Goal: Task Accomplishment & Management: Use online tool/utility

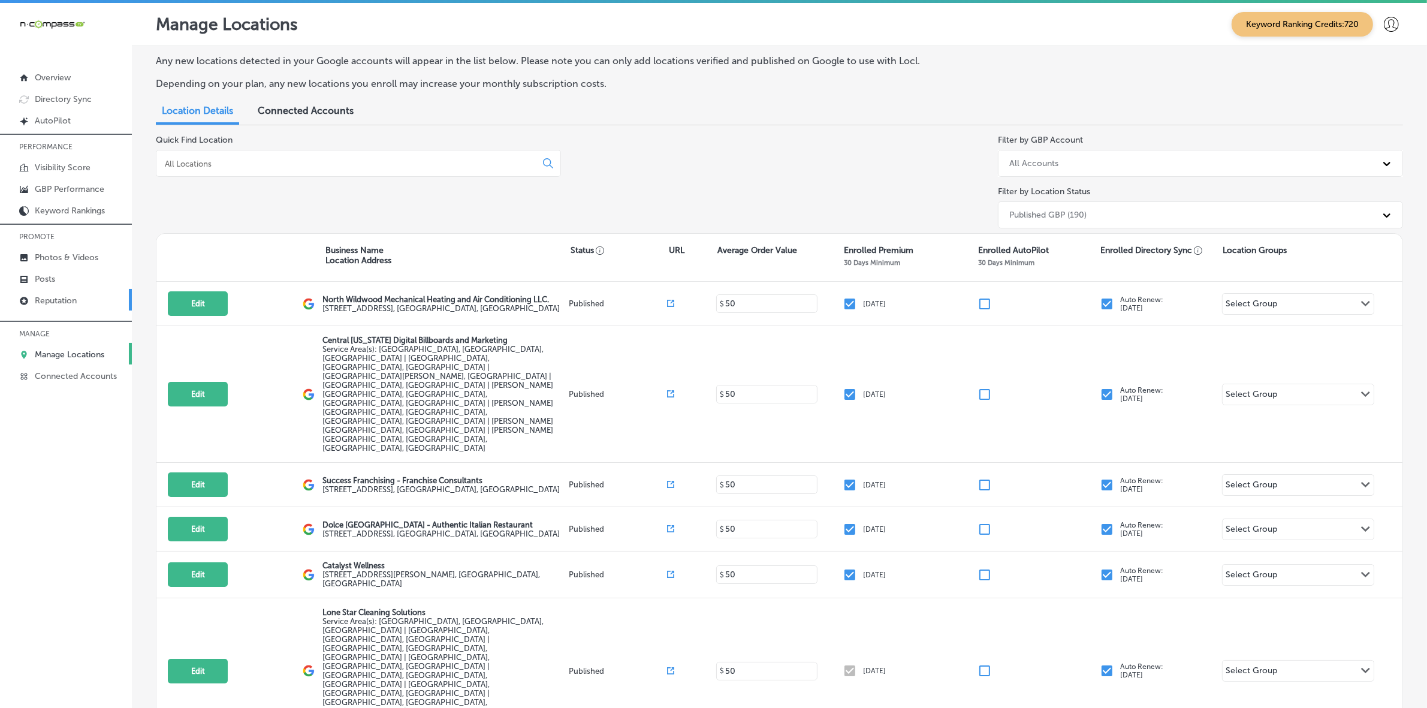
click at [69, 306] on p "Reputation" at bounding box center [56, 301] width 42 height 10
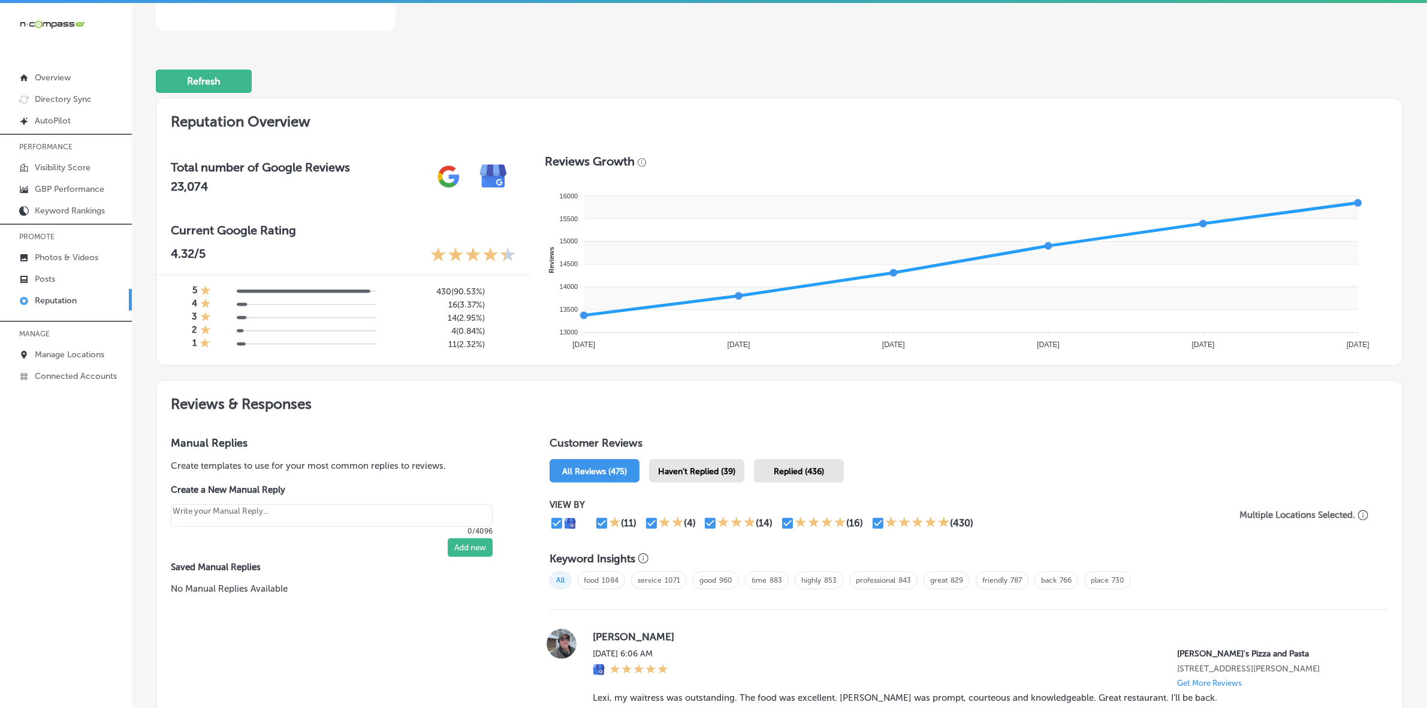
scroll to position [450, 0]
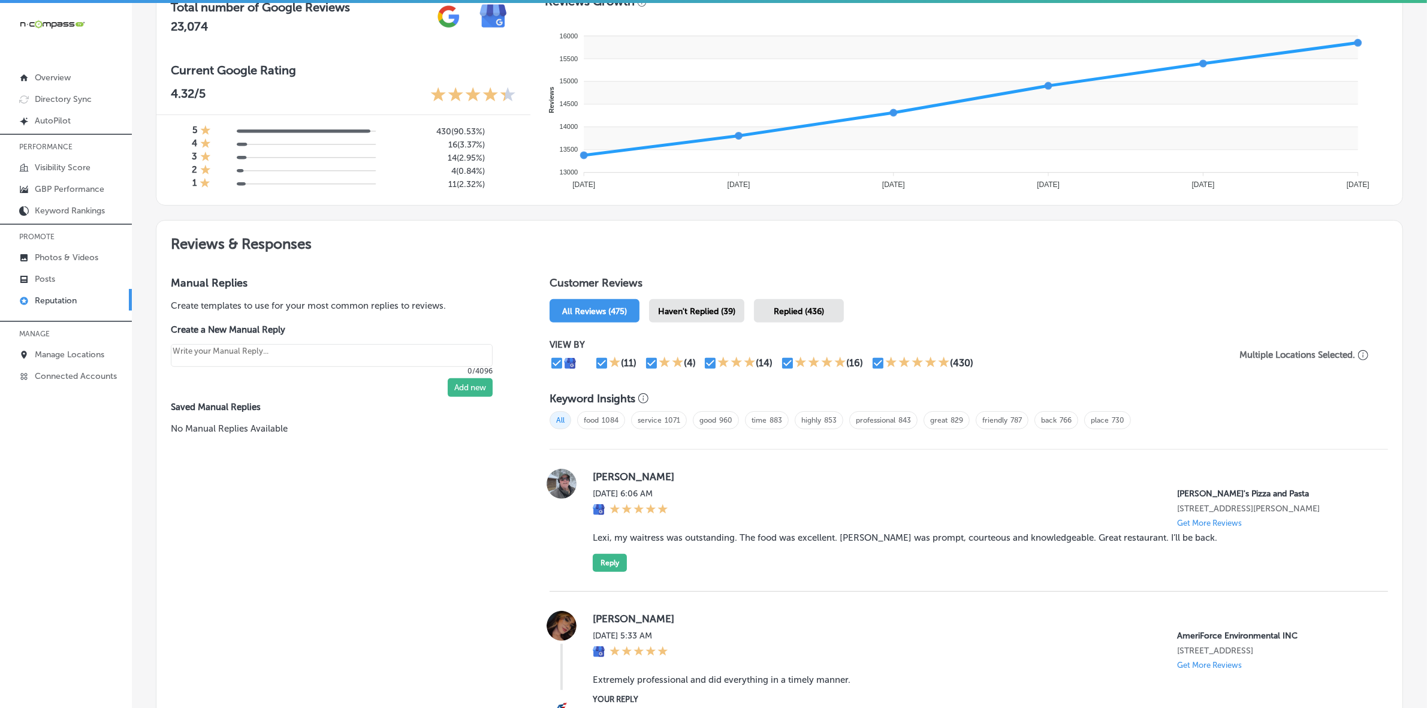
click at [707, 323] on div "Haven't Replied (39)" at bounding box center [696, 310] width 95 height 23
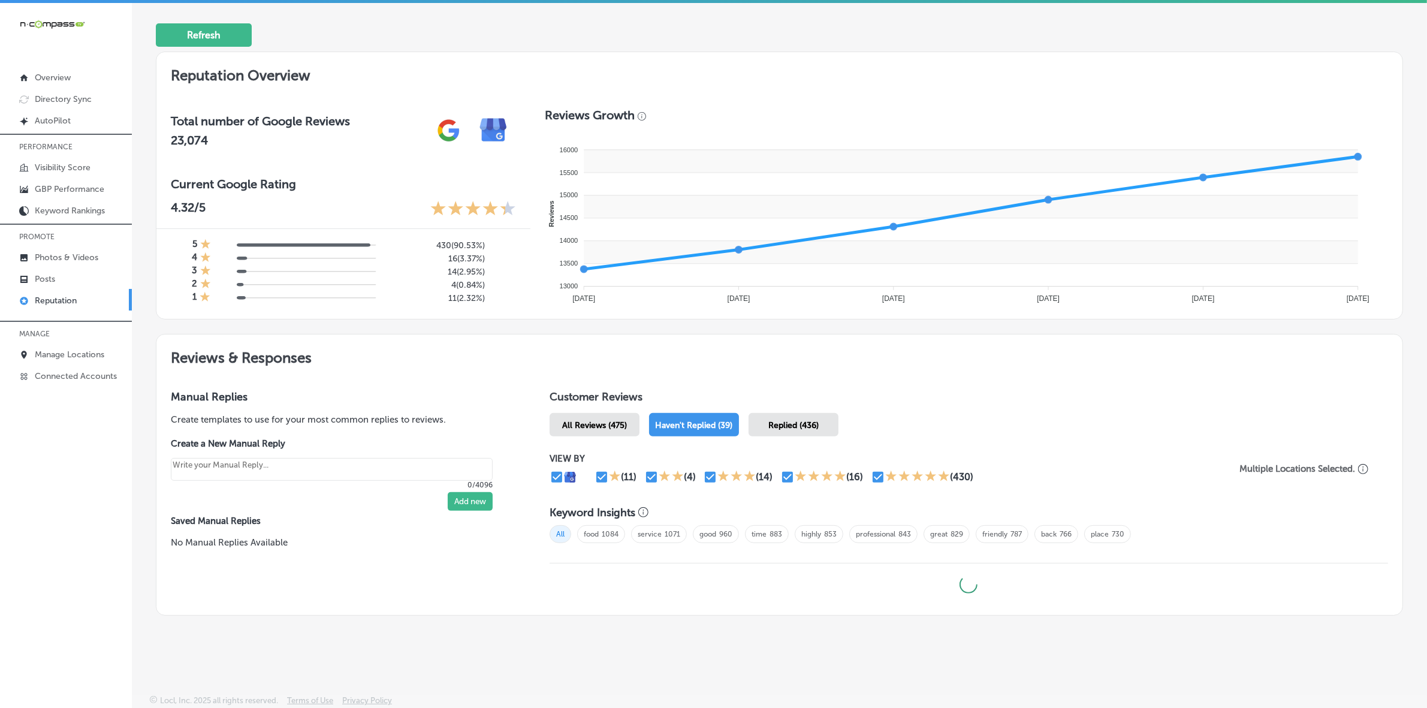
scroll to position [339, 0]
type textarea "x"
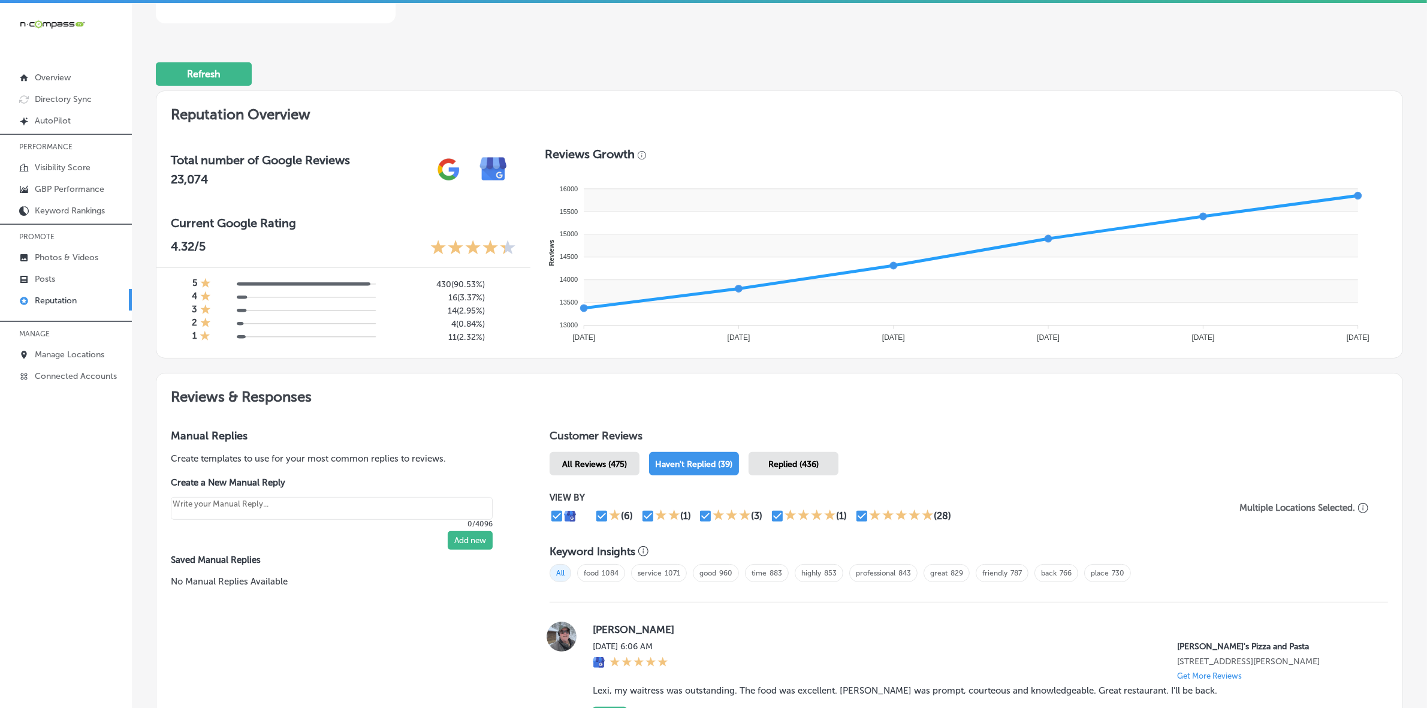
scroll to position [0, 0]
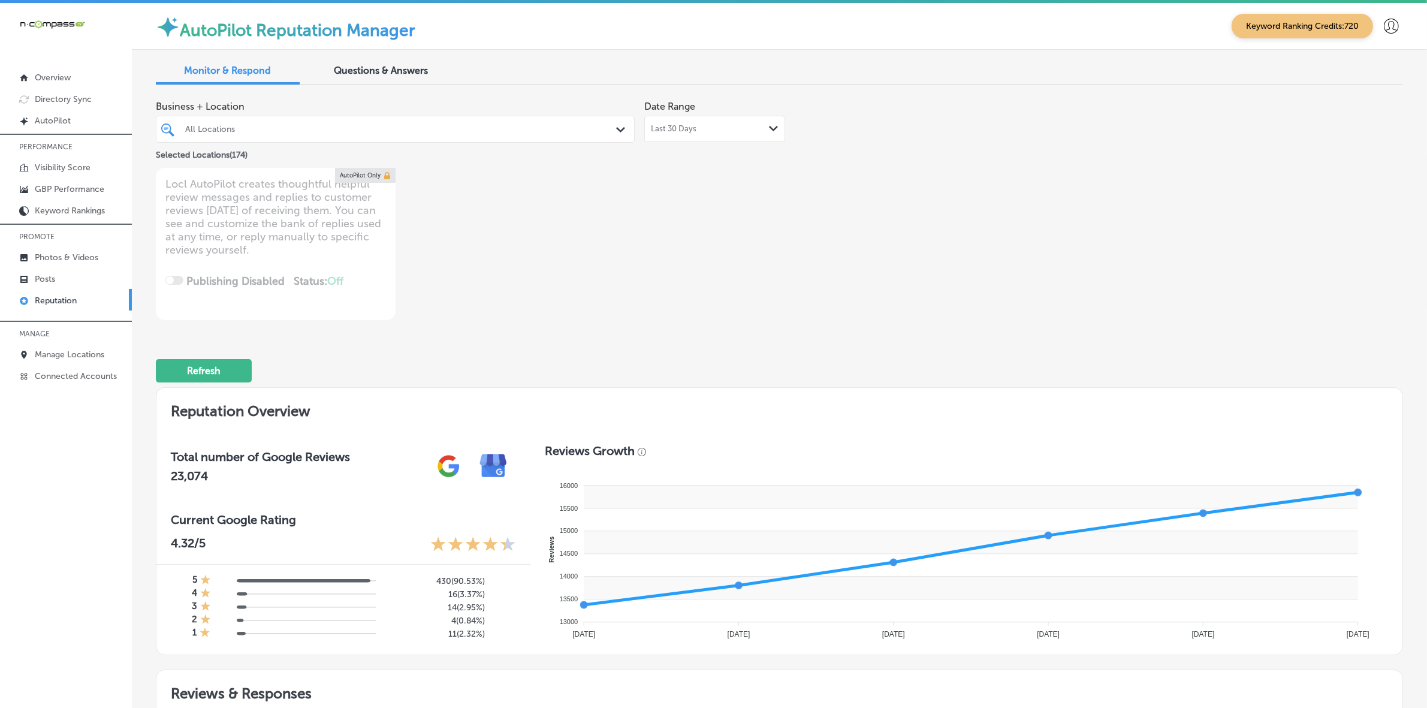
click at [531, 132] on div "All Locations" at bounding box center [401, 129] width 432 height 10
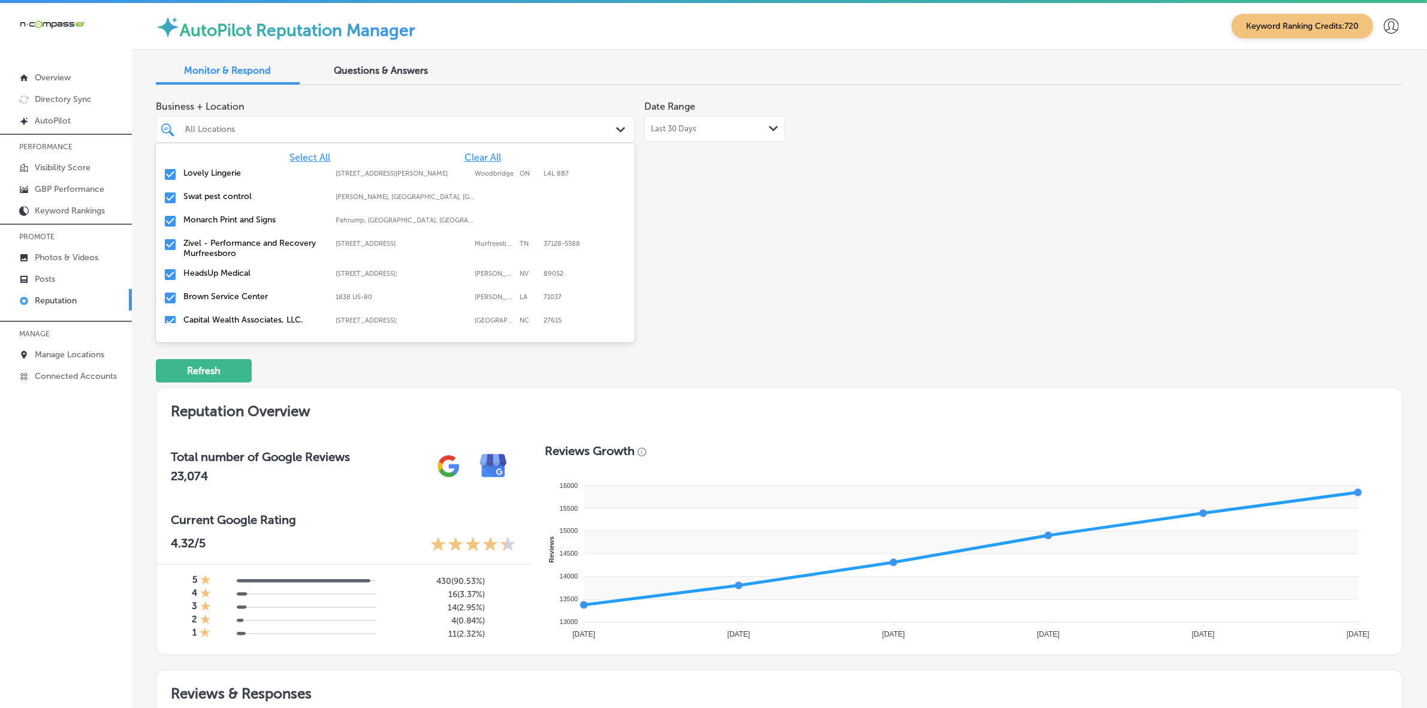
type input "EL"
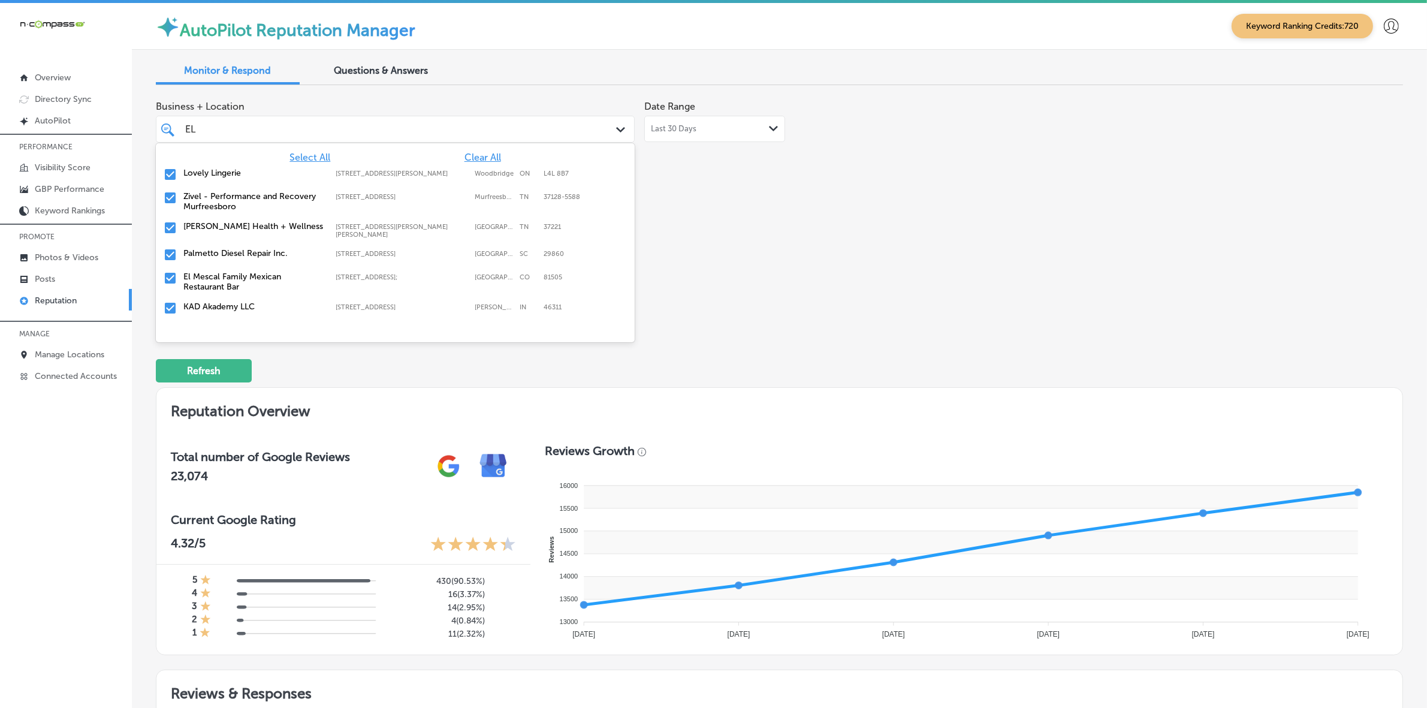
click at [385, 197] on label "[STREET_ADDRESS]" at bounding box center [402, 197] width 133 height 8
click at [234, 255] on label "El Mescal Family Mexican Restaurant Bar" at bounding box center [253, 252] width 140 height 20
click at [236, 266] on label "Zivel - [GEOGRAPHIC_DATA]" at bounding box center [253, 270] width 140 height 10
click at [236, 266] on label "El Mescal Family Mexican Restaurant & Bar - Fruita" at bounding box center [253, 275] width 140 height 20
click at [236, 266] on label "Overhead Door Company of Reading" at bounding box center [253, 275] width 140 height 20
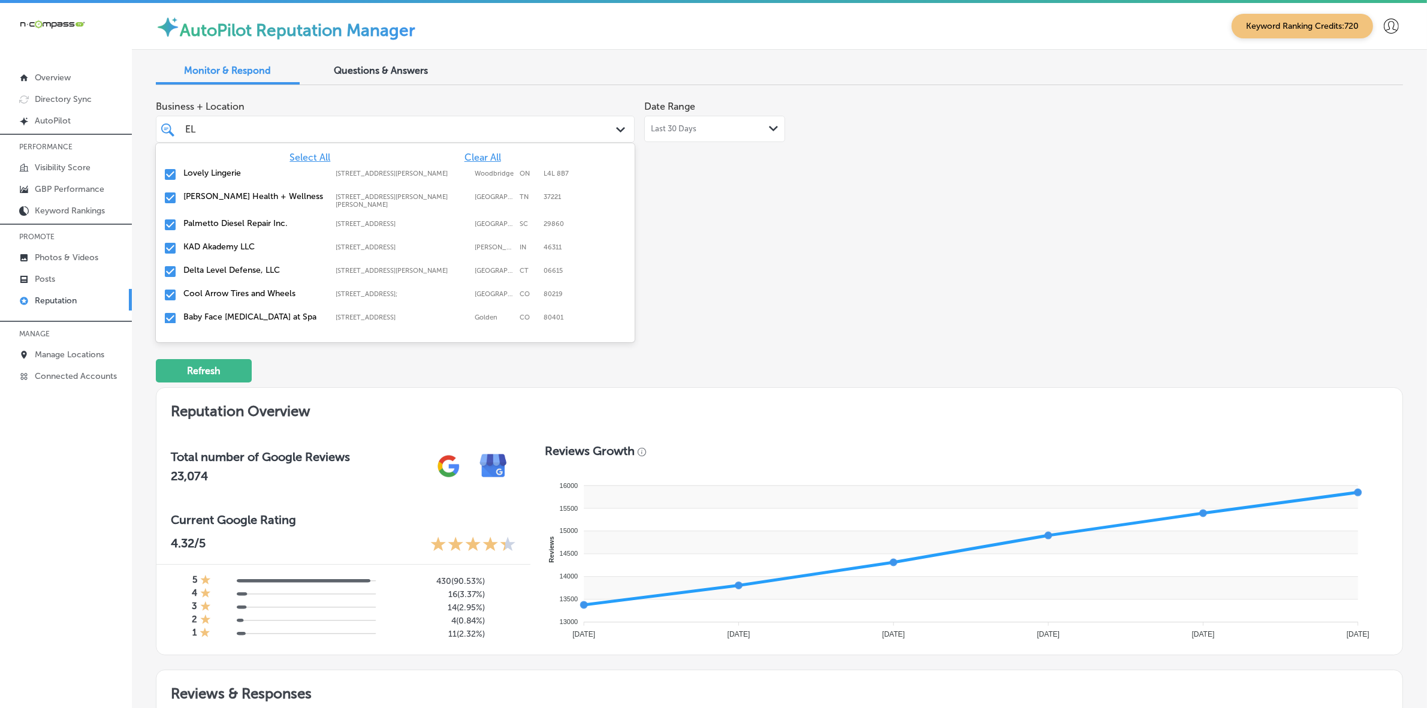
click at [236, 266] on label "Delta Level Defense, LLC" at bounding box center [253, 270] width 140 height 10
click at [236, 266] on label "Cool Arrow Tires and Wheels" at bounding box center [253, 270] width 140 height 10
type textarea "x"
type input "E"
type input "M"
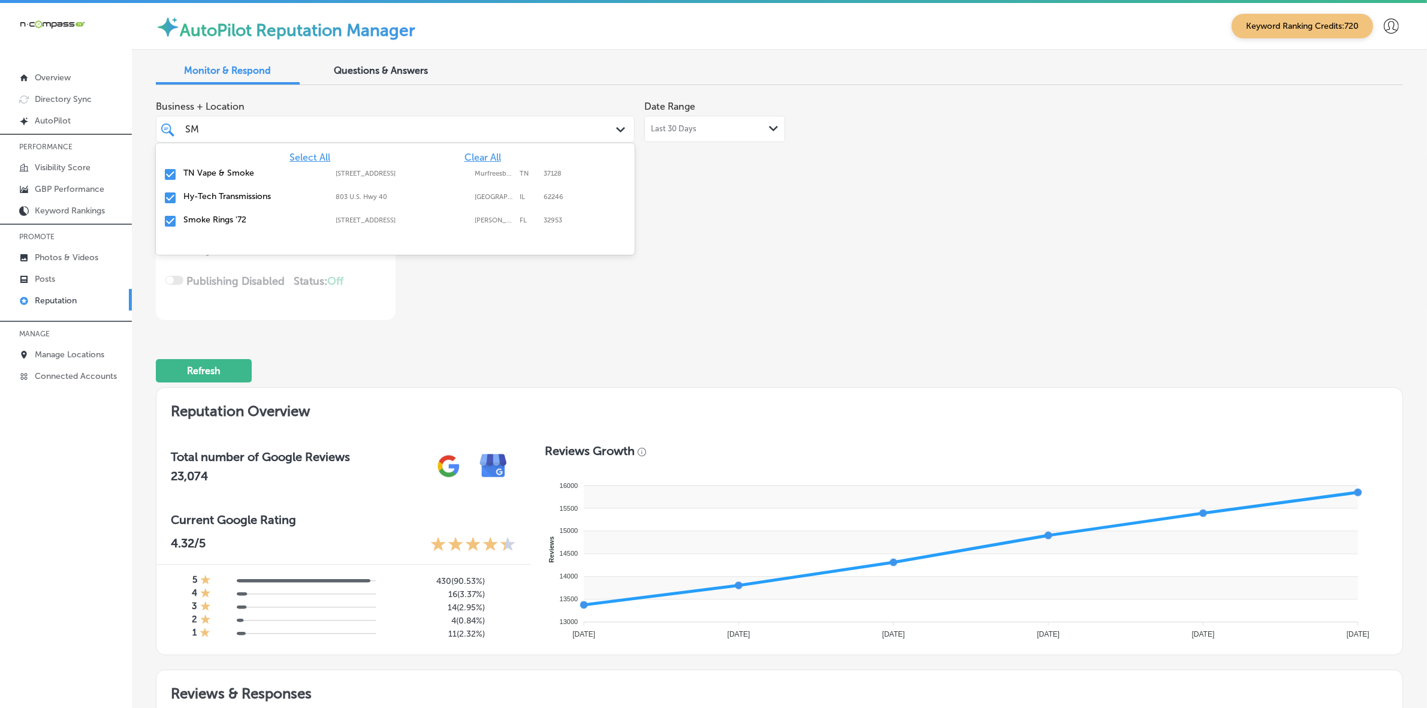
type input "SMO"
click at [269, 202] on div "Smoke Rings '72 925 North Courtenay Parkway, Merritt Island, FL, 32953 925 Nort…" at bounding box center [395, 198] width 469 height 19
type textarea "x"
type input "S"
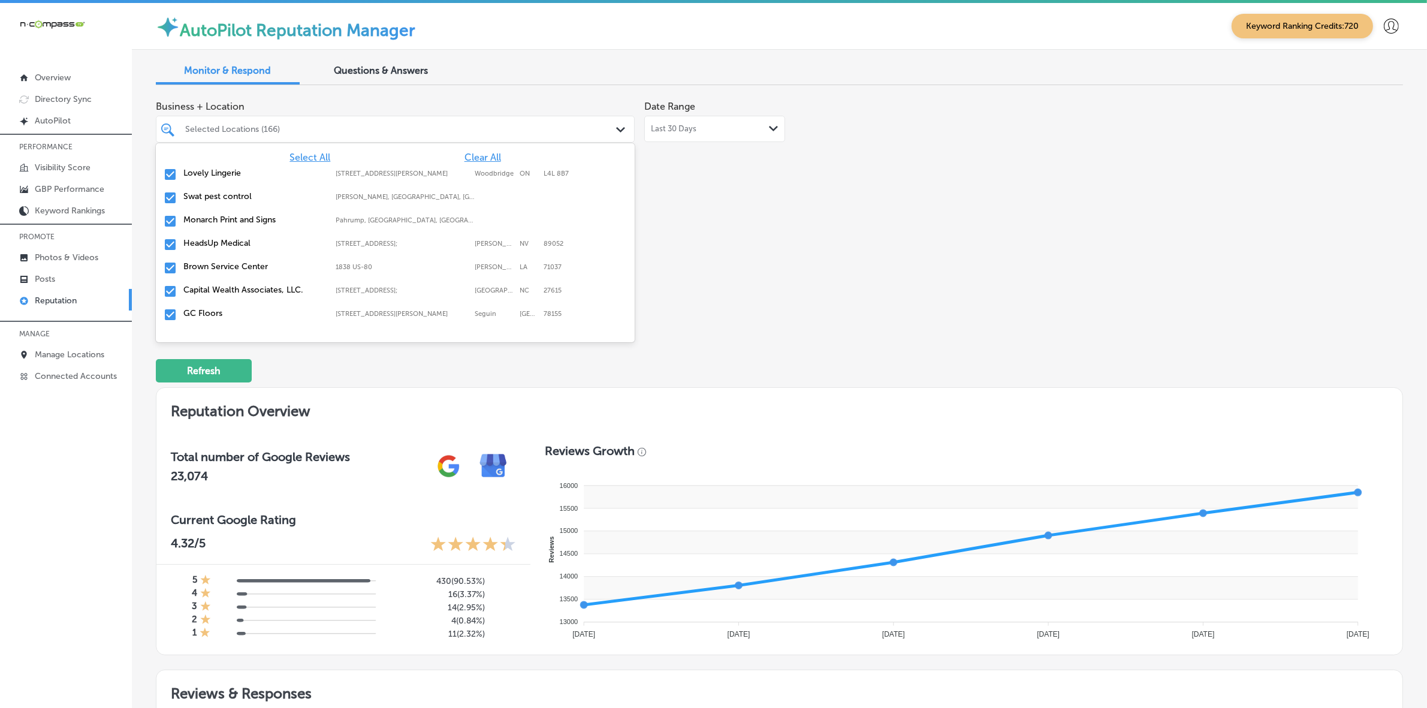
click at [788, 261] on div "Business + Location option 925 North Courtenay Parkway, deselected. option 2610…" at bounding box center [530, 207] width 749 height 225
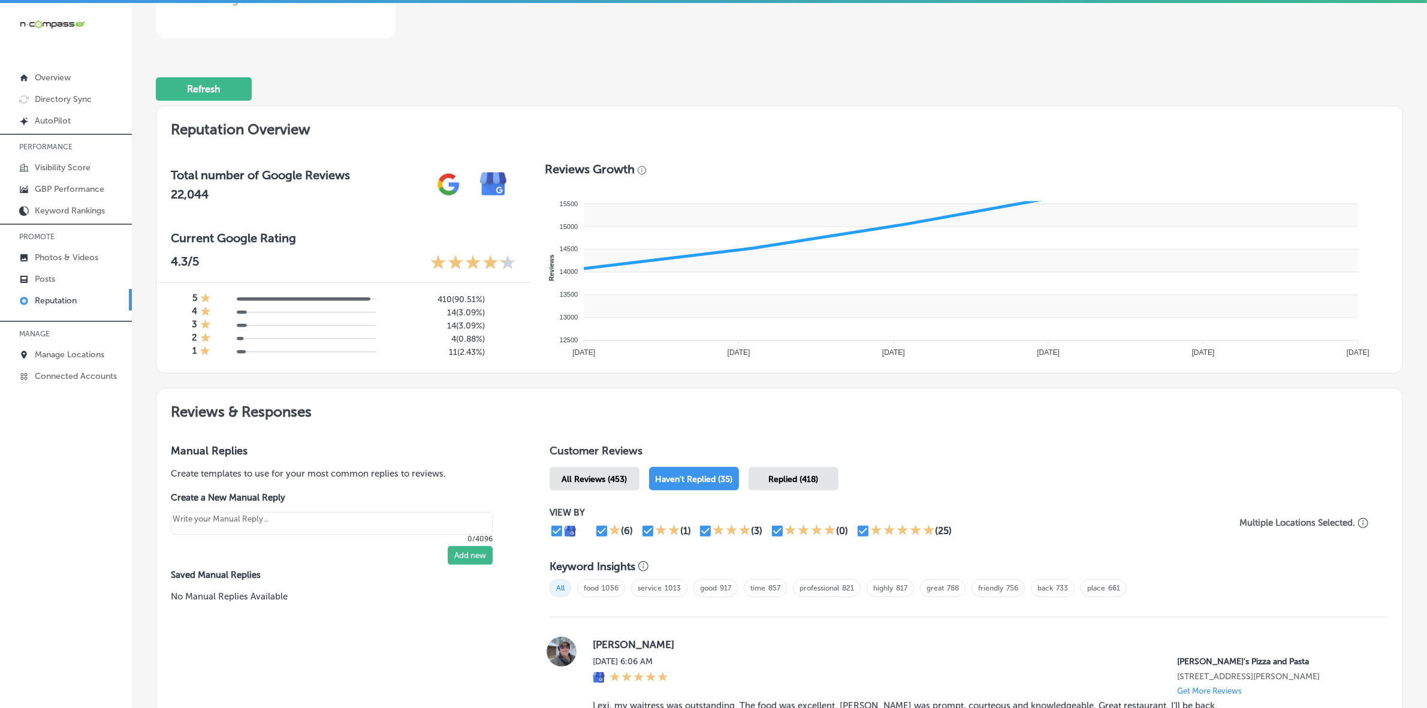
scroll to position [573, 0]
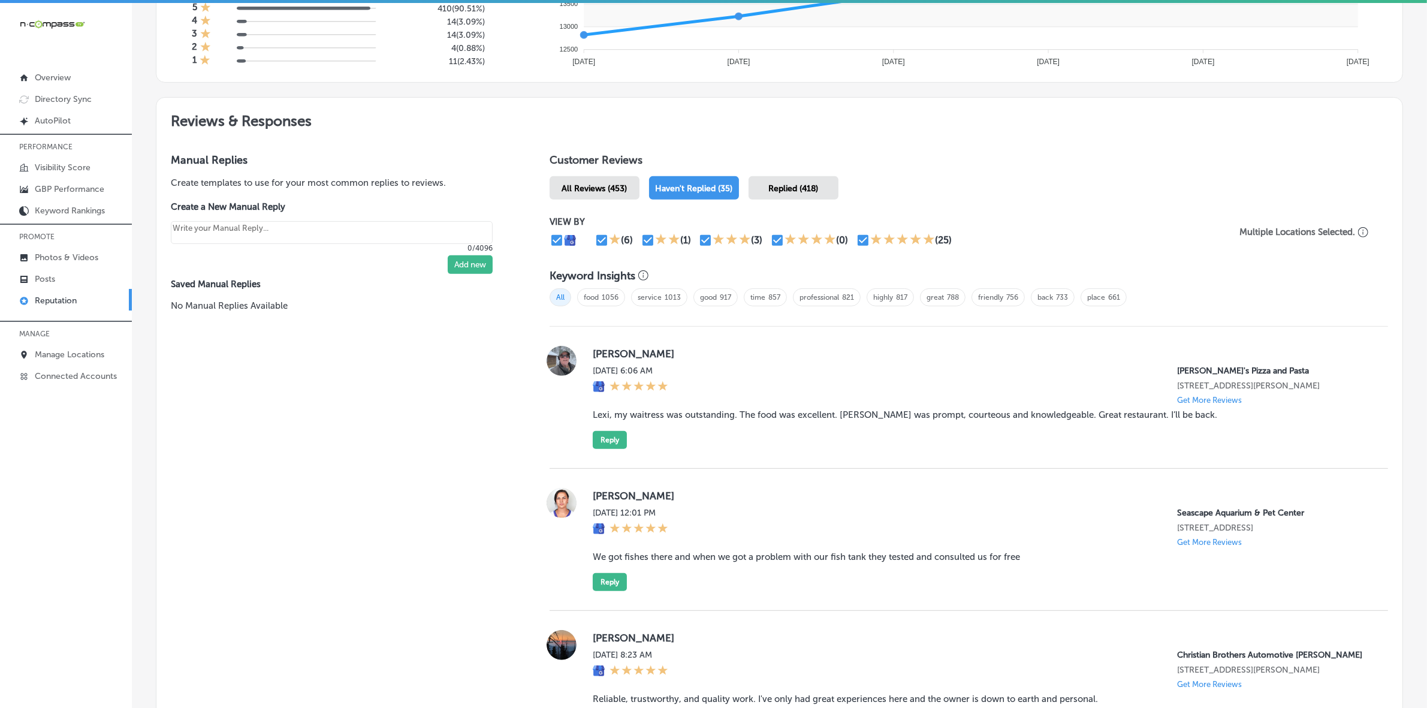
click at [593, 354] on label "john morris" at bounding box center [981, 354] width 776 height 12
copy label "john"
click at [645, 420] on blockquote "Lexi, my waitress was outstanding. The food was excellent. Lexi was prompt, cou…" at bounding box center [981, 414] width 776 height 11
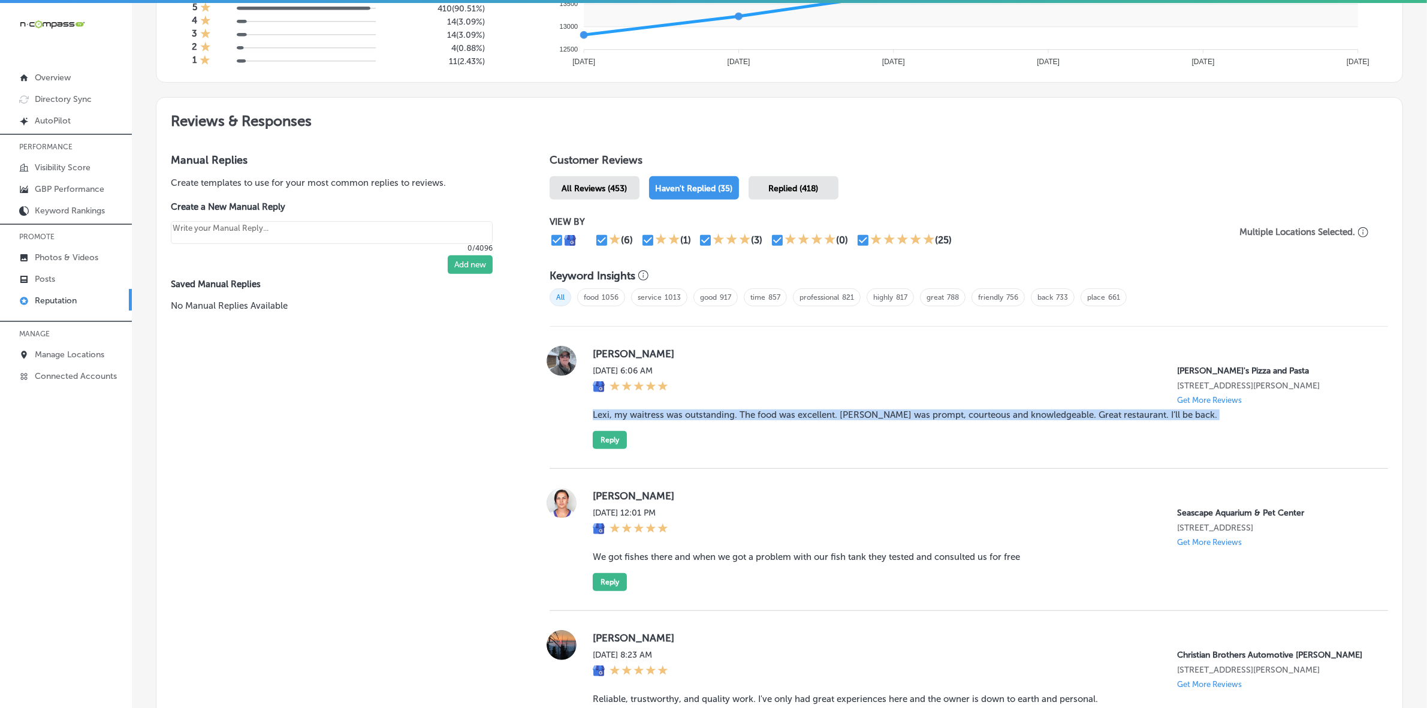
click at [645, 420] on blockquote "Lexi, my waitress was outstanding. The food was excellent. Lexi was prompt, cou…" at bounding box center [981, 414] width 776 height 11
copy blockquote "Lexi, my waitress was outstanding. The food was excellent. Lexi was prompt, cou…"
click at [614, 445] on button "Reply" at bounding box center [610, 440] width 34 height 18
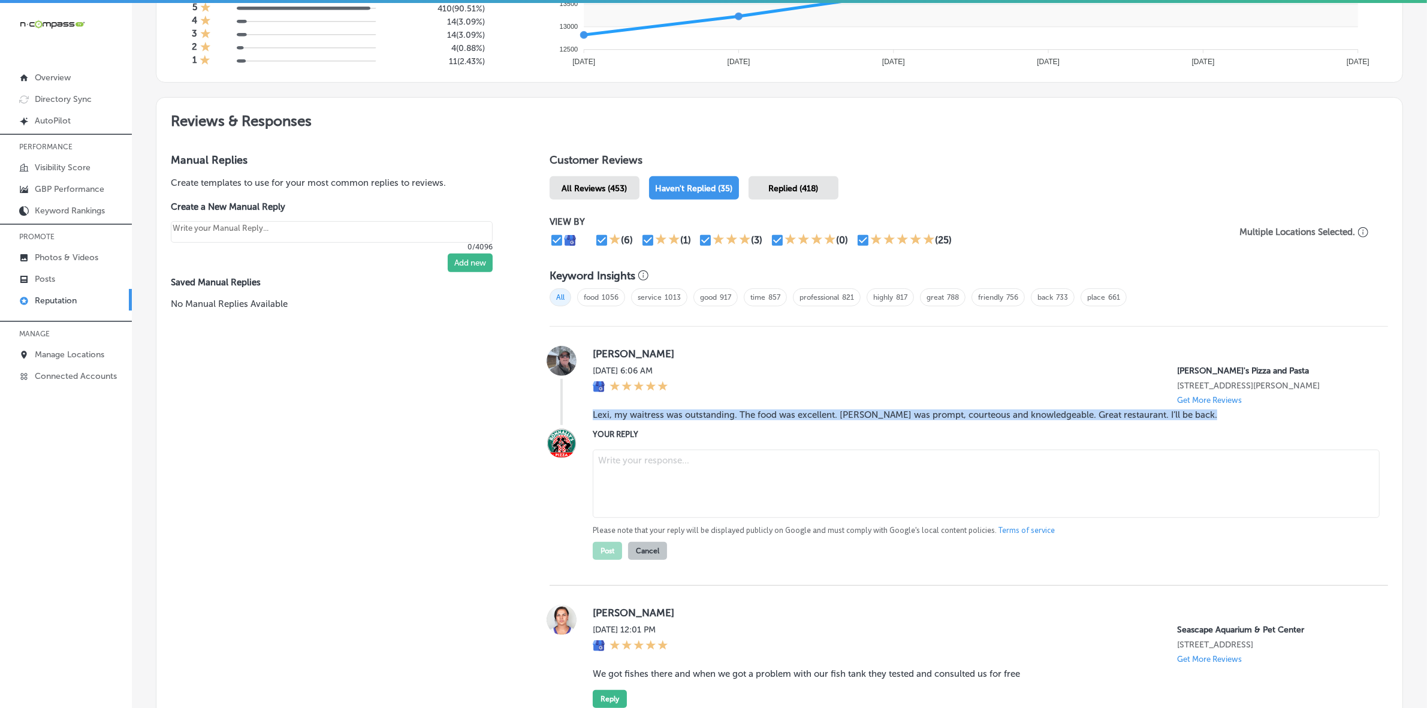
type textarea "x"
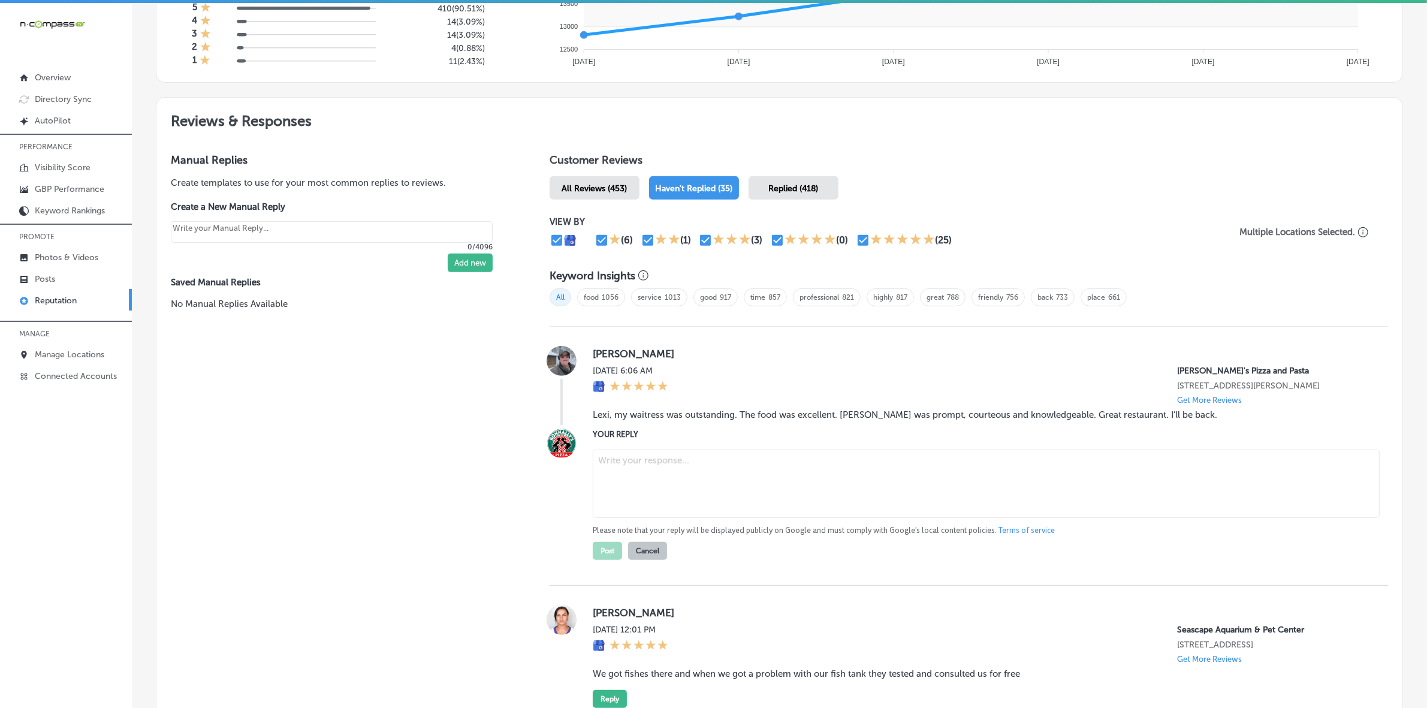
click at [669, 481] on textarea at bounding box center [986, 484] width 787 height 68
paste textarea "Thank you so much for your kind words, John! We're thrilled to hear that Lexi t…"
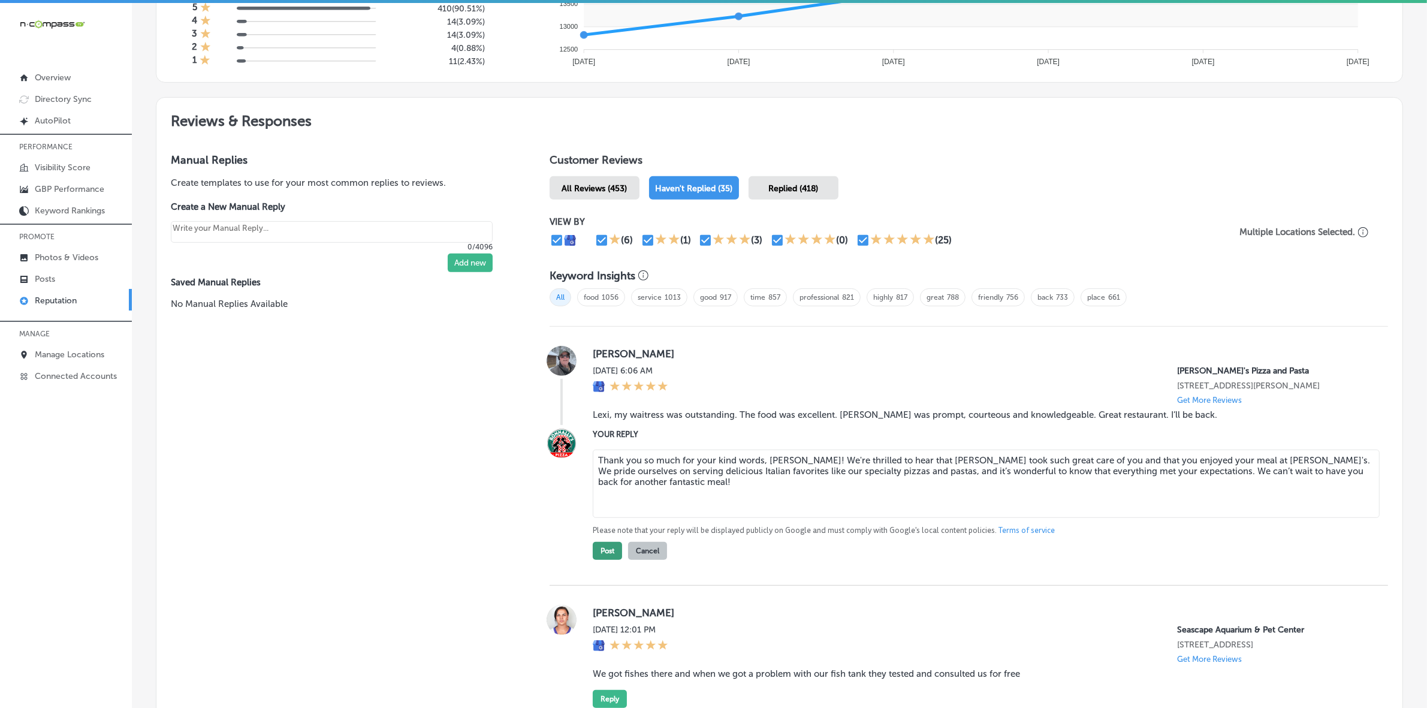
type textarea "Thank you so much for your kind words, John! We're thrilled to hear that Lexi t…"
click at [599, 559] on button "Post" at bounding box center [607, 551] width 29 height 18
type textarea "x"
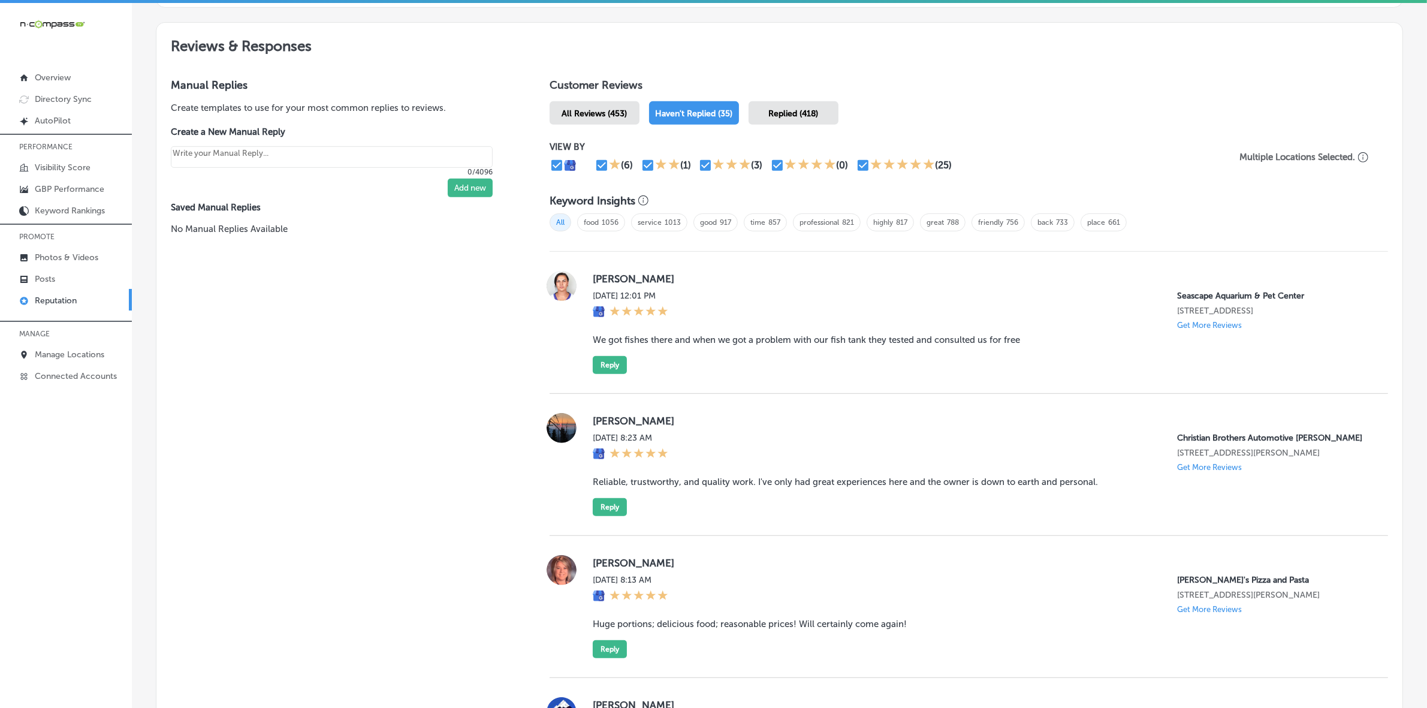
scroll to position [722, 0]
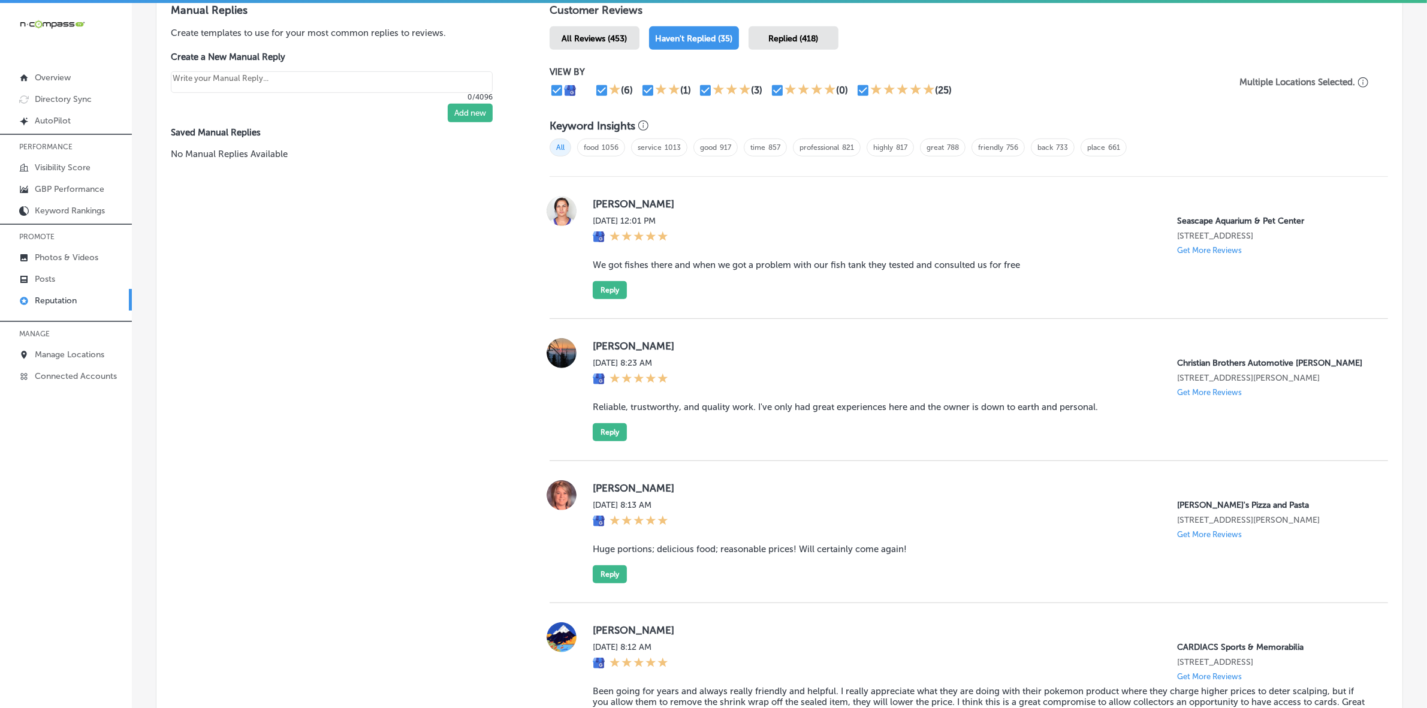
click at [612, 494] on label "Brittany Jakubiec" at bounding box center [981, 488] width 776 height 12
copy label "Brittany"
click at [706, 555] on blockquote "Huge portions; delicious food; reasonable prices! Will certainly come again!" at bounding box center [981, 549] width 776 height 11
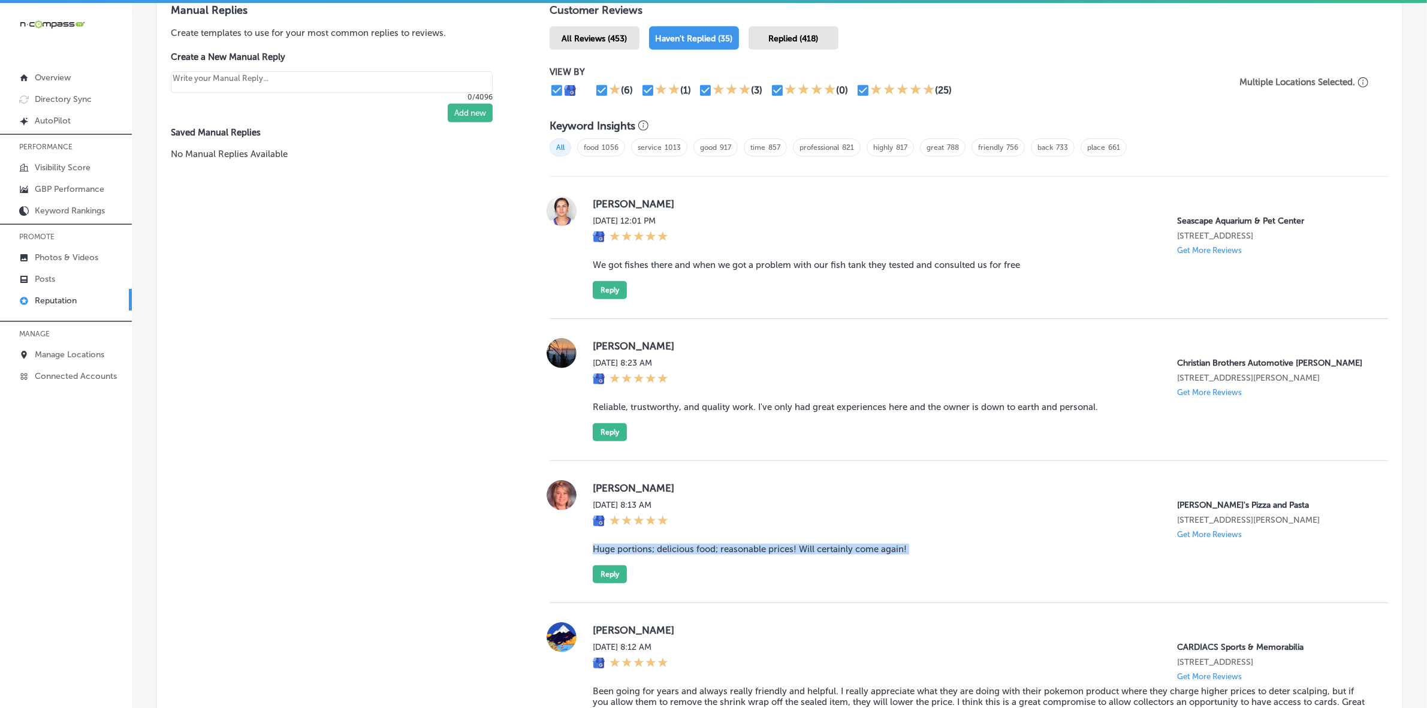
click at [706, 555] on blockquote "Huge portions; delicious food; reasonable prices! Will certainly come again!" at bounding box center [981, 549] width 776 height 11
copy blockquote "Huge portions; delicious food; reasonable prices! Will certainly come again!"
click at [614, 583] on button "Reply" at bounding box center [610, 574] width 34 height 18
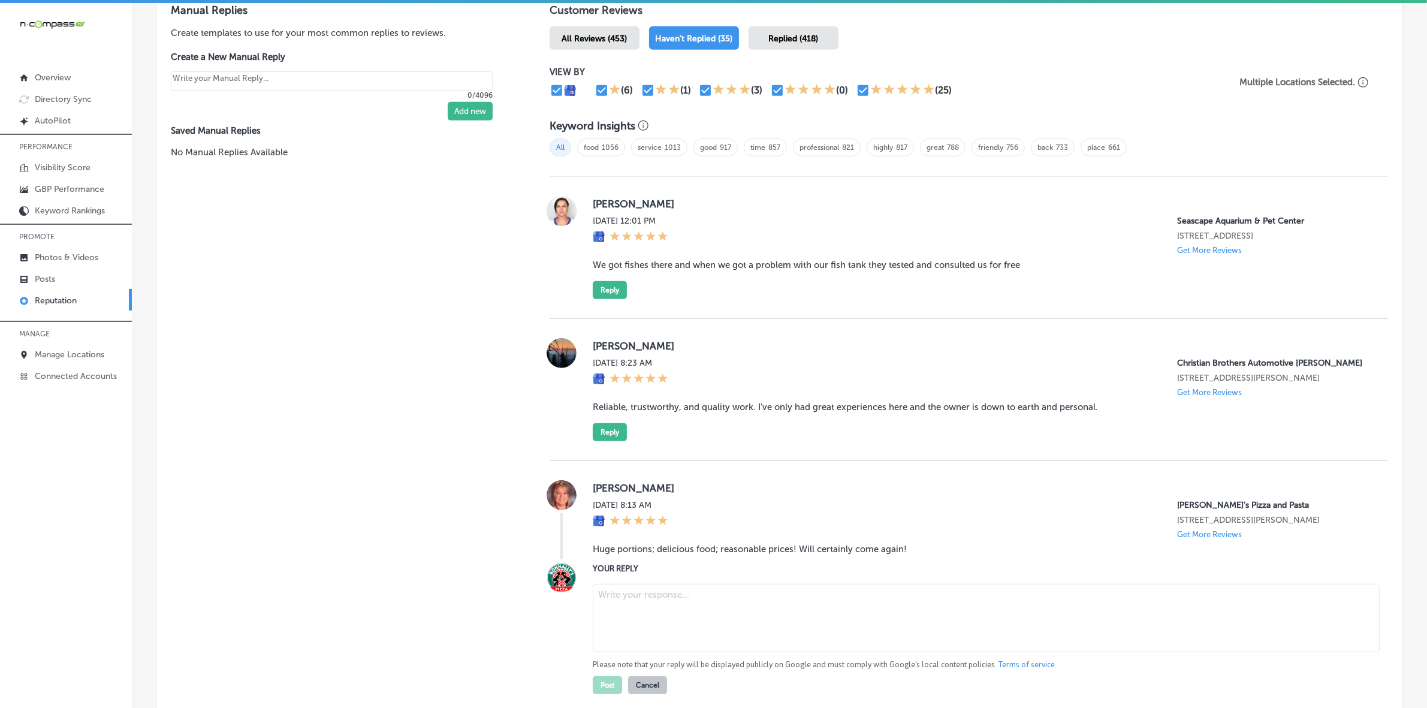
click at [707, 635] on textarea at bounding box center [986, 618] width 787 height 68
paste textarea "Thank you for the great review, Brittany! We’re so happy you enjoyed the genero…"
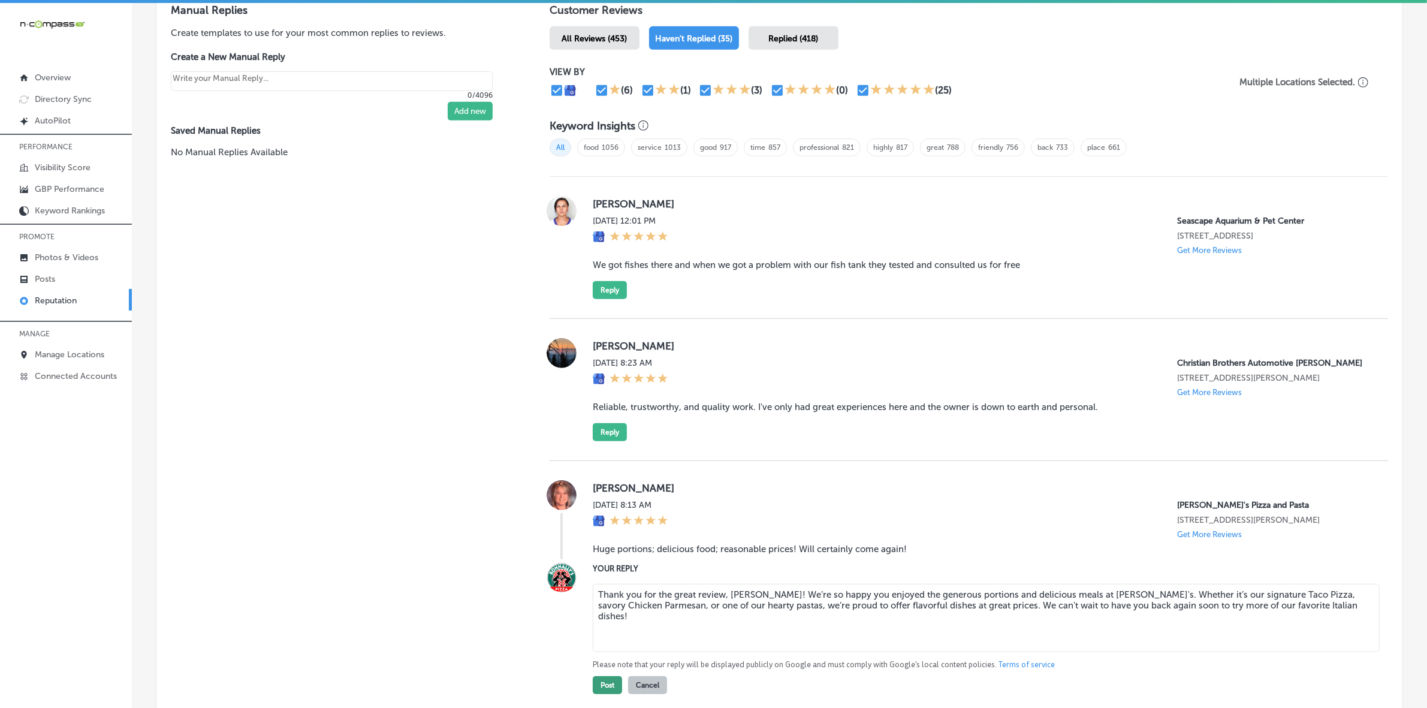
type textarea "Thank you for the great review, Brittany! We’re so happy you enjoyed the genero…"
click at [607, 694] on button "Post" at bounding box center [607, 685] width 29 height 18
type textarea "x"
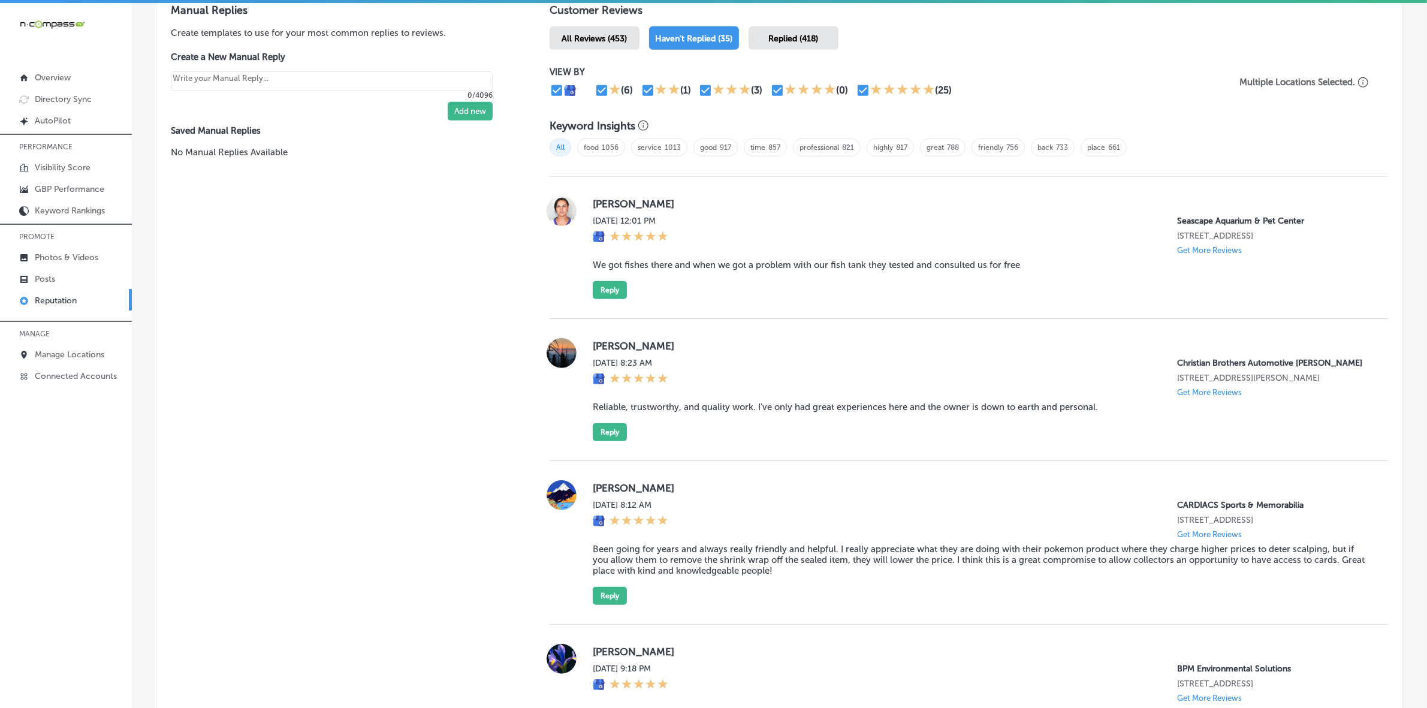
drag, startPoint x: 1039, startPoint y: 106, endPoint x: 1133, endPoint y: 100, distance: 94.3
click at [1039, 106] on div "VIEW BY (6) (1) (3) (0) (25) Multiple Locations Selected." at bounding box center [969, 82] width 839 height 55
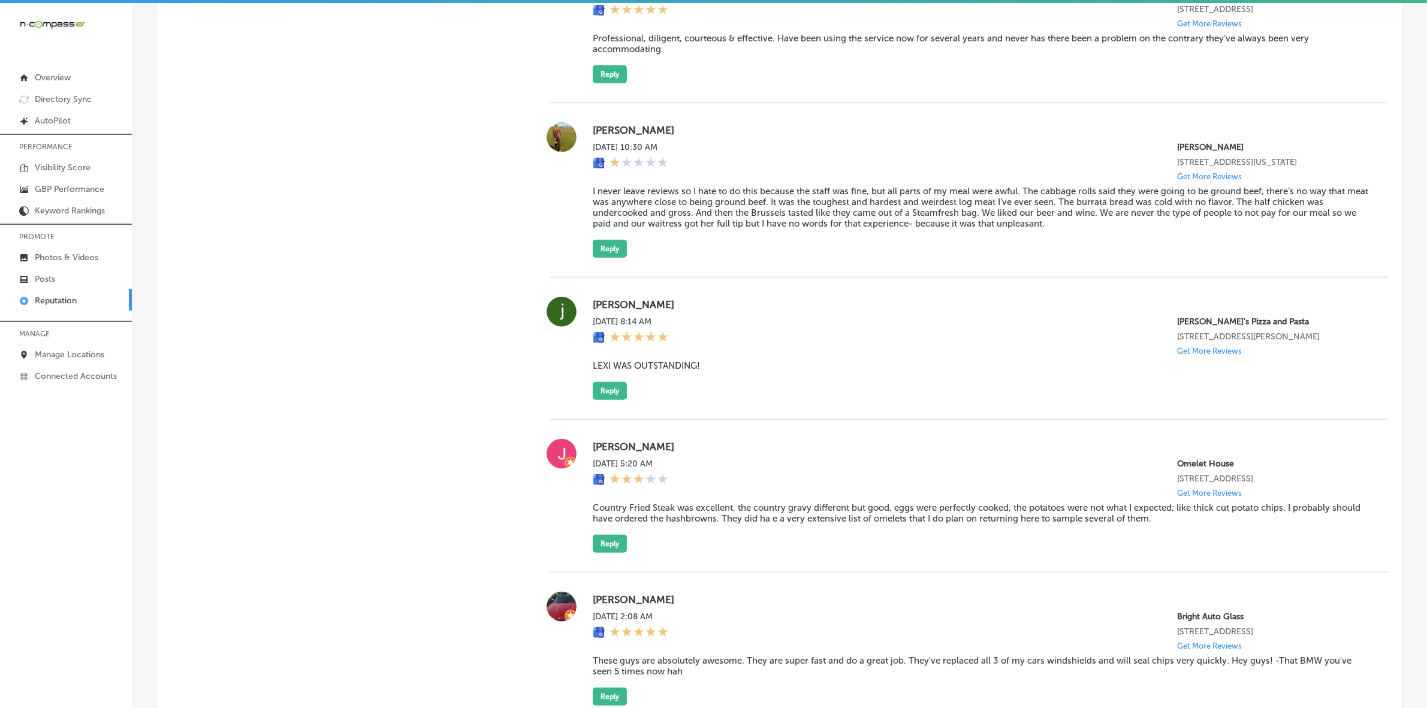
scroll to position [1547, 0]
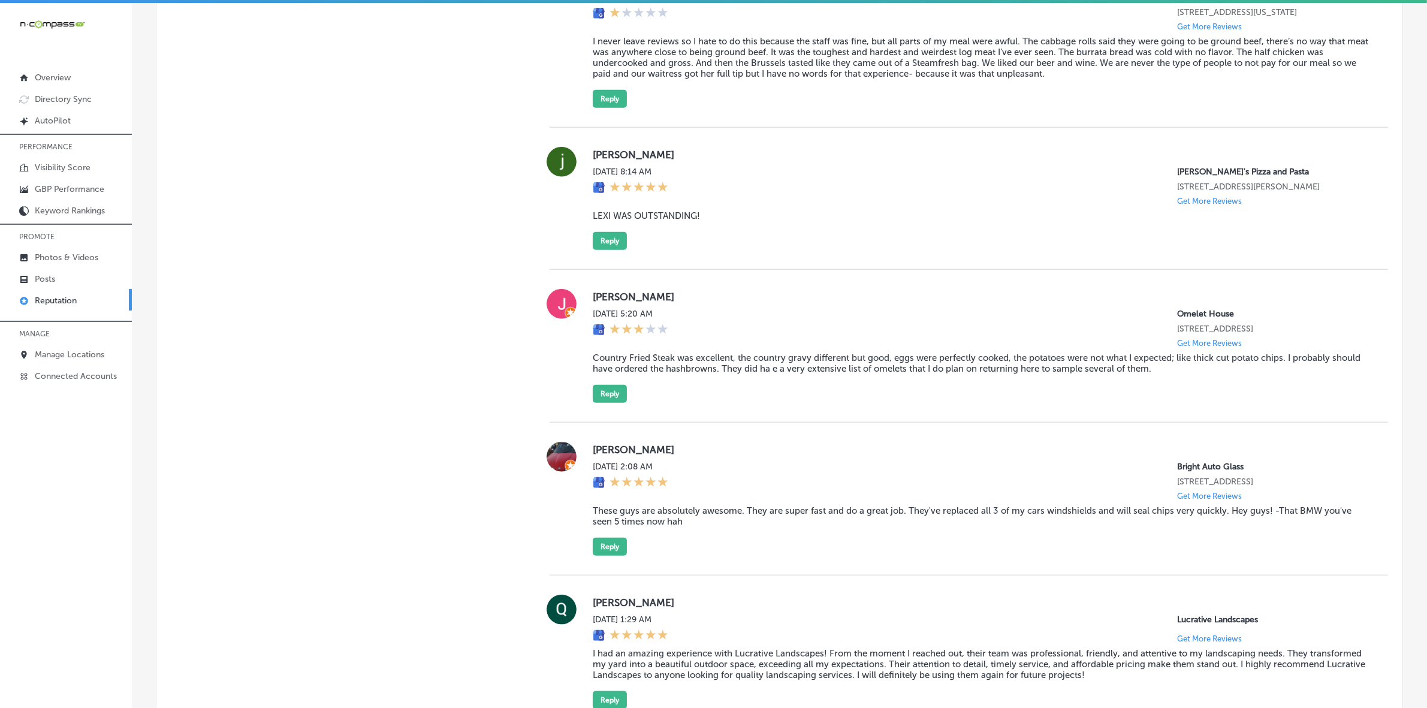
click at [598, 161] on label "jaivyen hussein" at bounding box center [981, 155] width 776 height 12
copy label "jaivyen"
click at [640, 221] on blockquote "LEXI WAS OUTSTANDING!" at bounding box center [981, 215] width 776 height 11
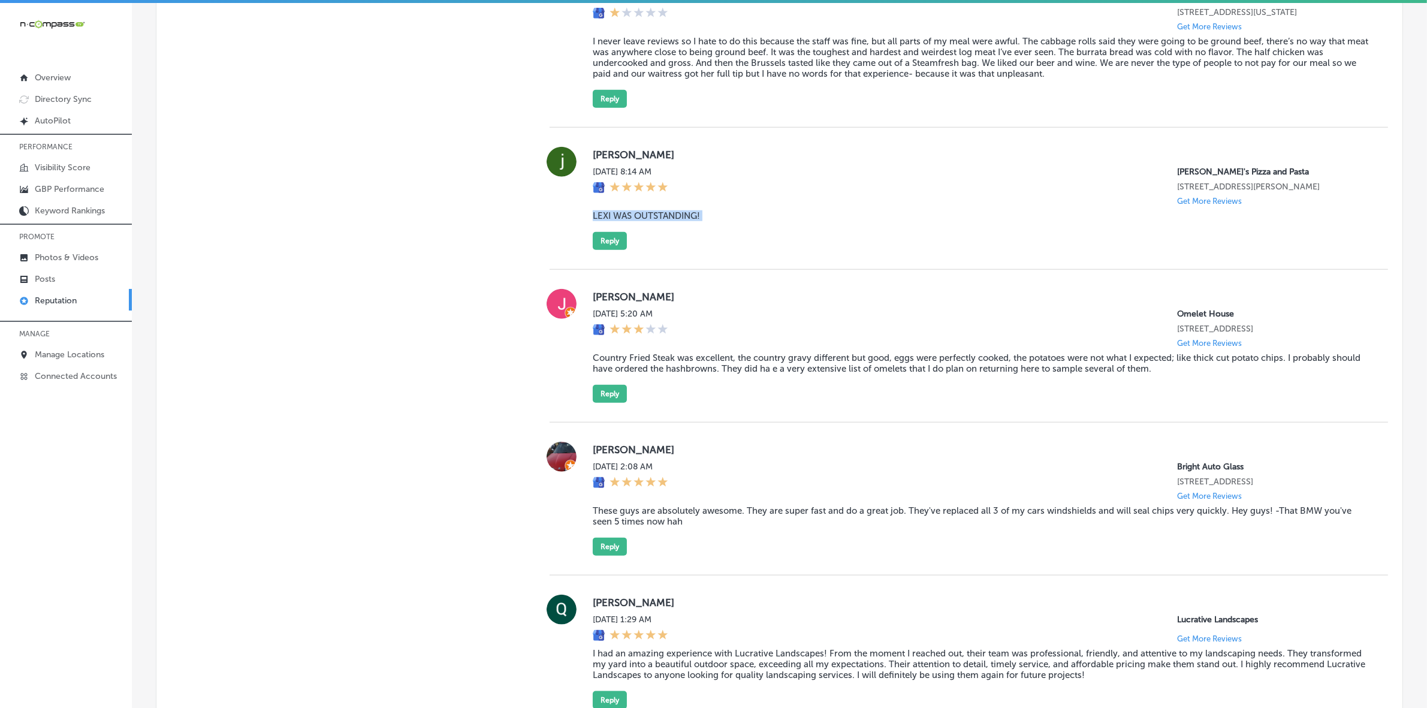
click at [640, 221] on blockquote "LEXI WAS OUTSTANDING!" at bounding box center [981, 215] width 776 height 11
copy blockquote "LEXI WAS OUTSTANDING!"
click at [607, 250] on button "Reply" at bounding box center [610, 241] width 34 height 18
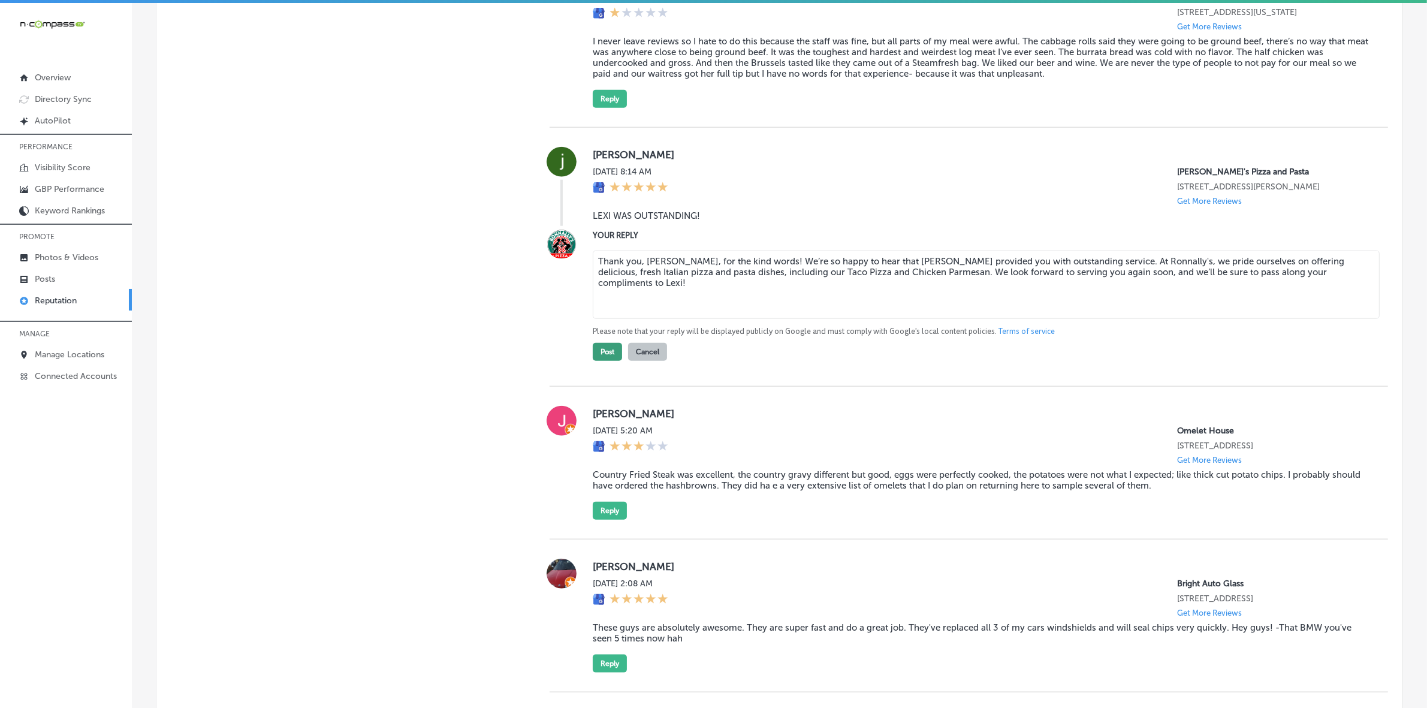
type textarea "Thank you, Jaivyen, for the kind words! We’re so happy to hear that Lexi provid…"
click at [602, 361] on button "Post" at bounding box center [607, 352] width 29 height 18
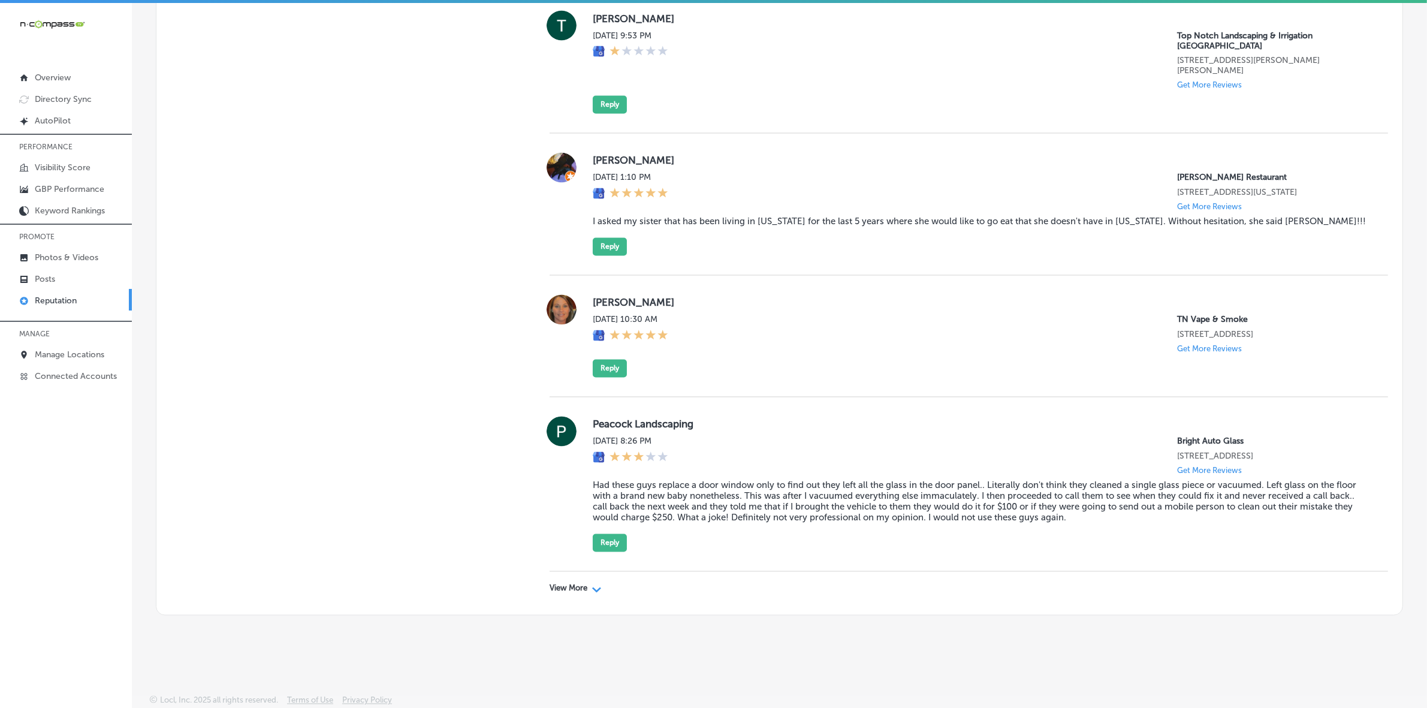
scroll to position [2894, 0]
click at [550, 582] on div "View More Path Created with Sketch." at bounding box center [969, 589] width 839 height 34
click at [589, 594] on div "View More Path Created with Sketch." at bounding box center [969, 589] width 839 height 34
click at [579, 589] on p "View More" at bounding box center [569, 589] width 38 height 10
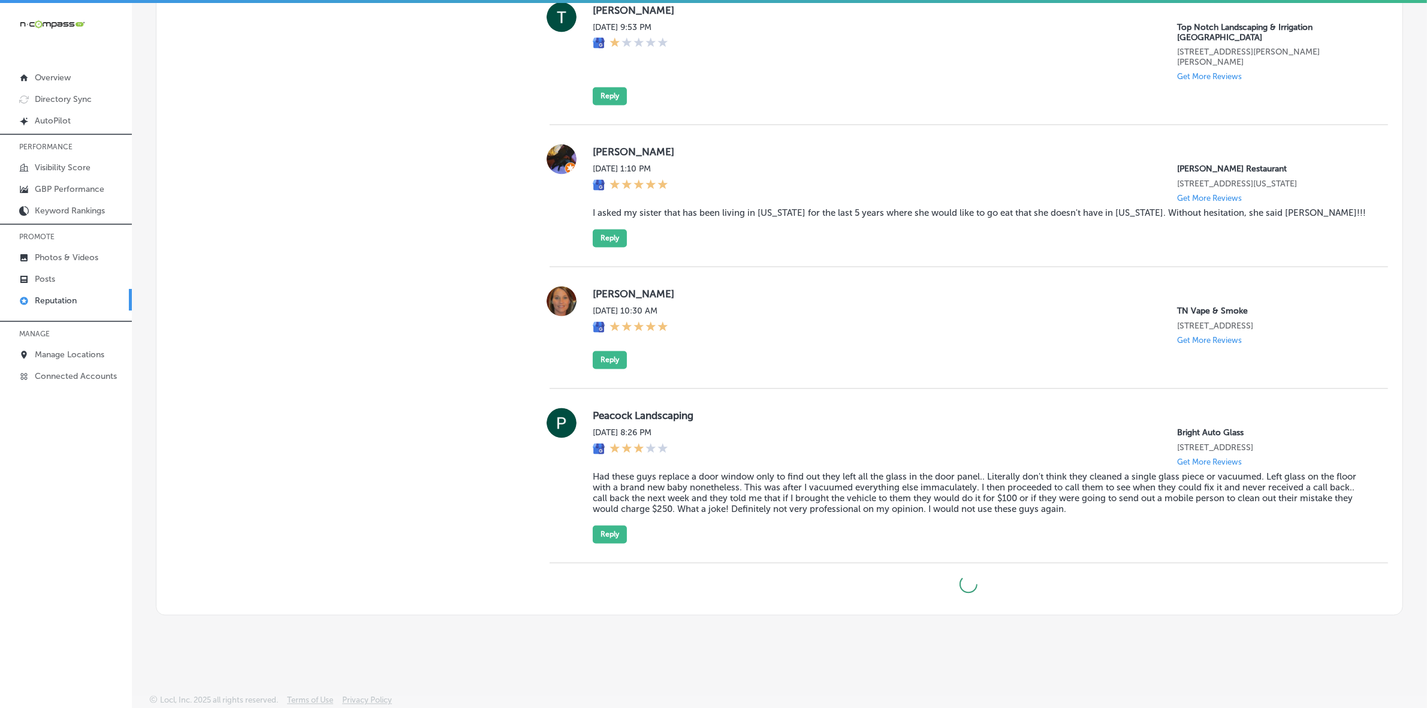
type textarea "x"
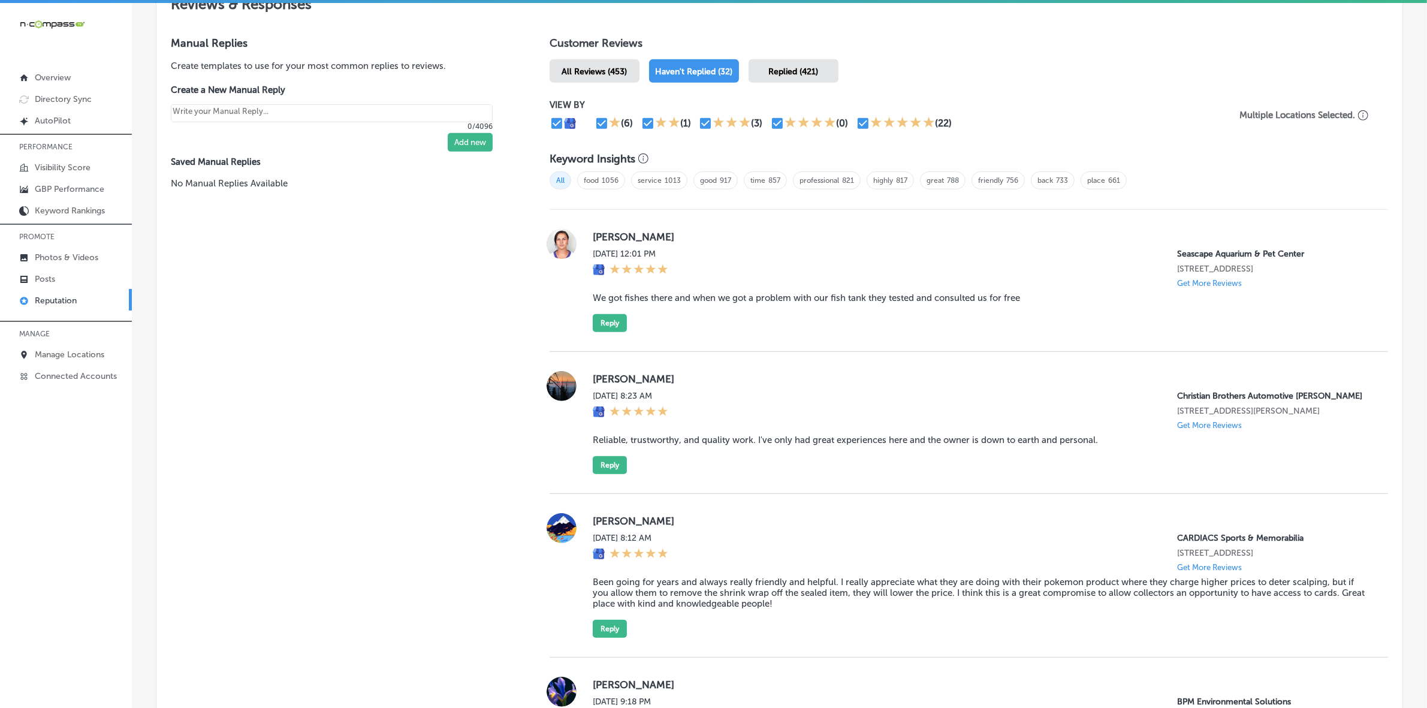
scroll to position [490, 0]
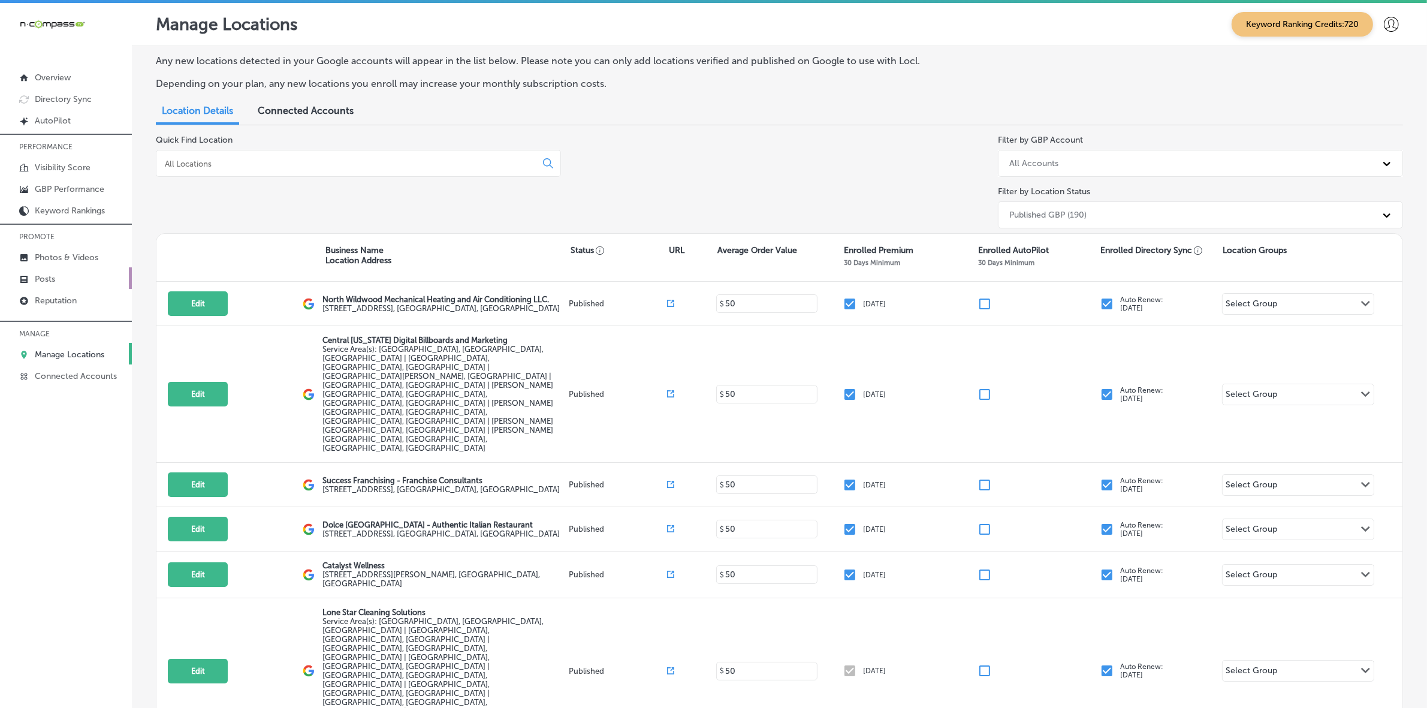
click at [65, 285] on link "Posts" at bounding box center [66, 278] width 132 height 22
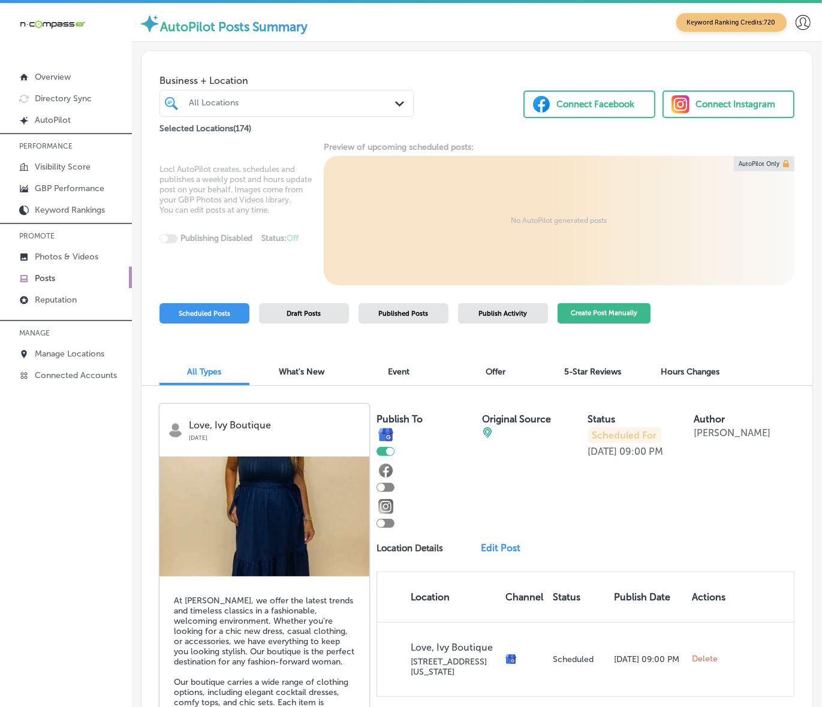
click at [601, 314] on button "Create Post Manually" at bounding box center [604, 313] width 93 height 21
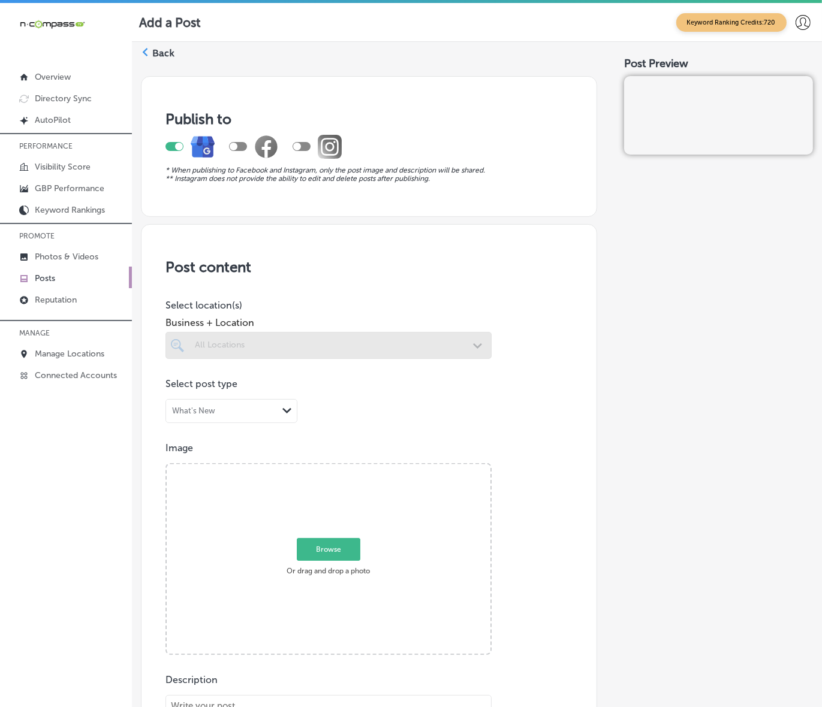
click at [345, 348] on div at bounding box center [328, 345] width 326 height 27
click at [345, 346] on div "All Locations" at bounding box center [334, 346] width 279 height 10
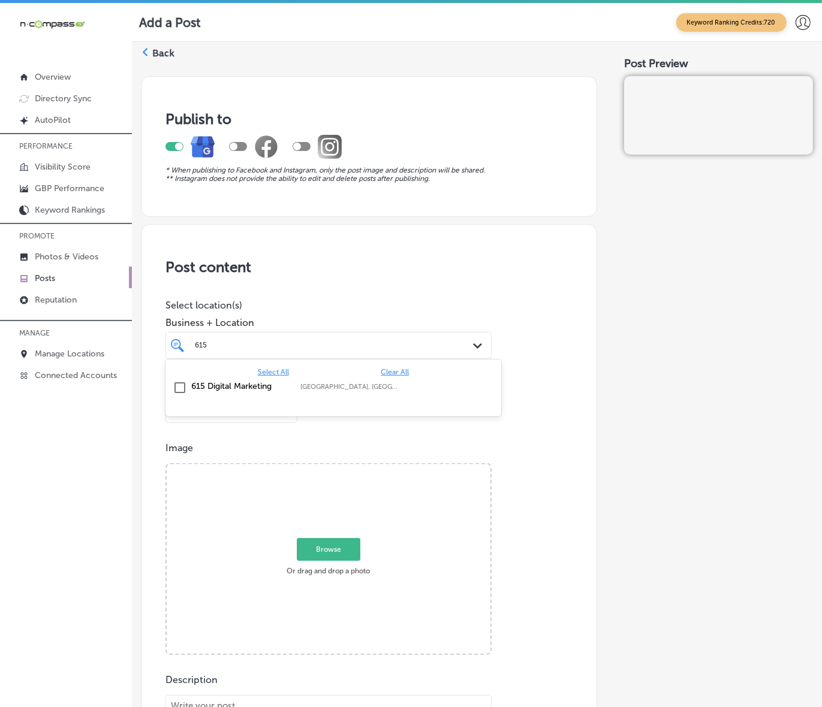
click at [327, 387] on label "[GEOGRAPHIC_DATA], [GEOGRAPHIC_DATA], [GEOGRAPHIC_DATA] | [GEOGRAPHIC_DATA], [G…" at bounding box center [349, 387] width 97 height 8
type input "615"
click at [613, 403] on div "Publish to * When publishing to Facebook and Instagram, only the post image and…" at bounding box center [477, 660] width 672 height 1183
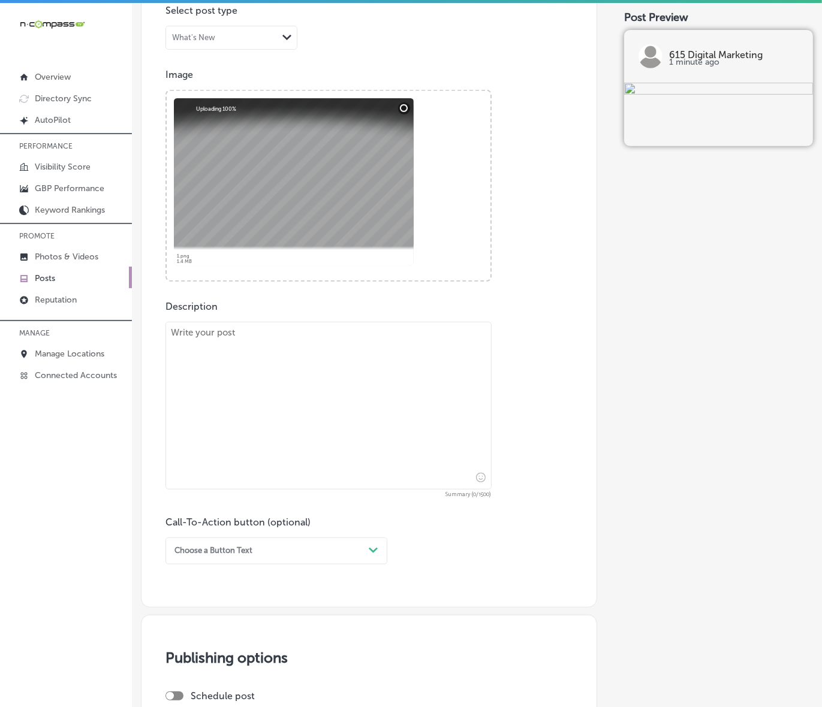
scroll to position [525, 0]
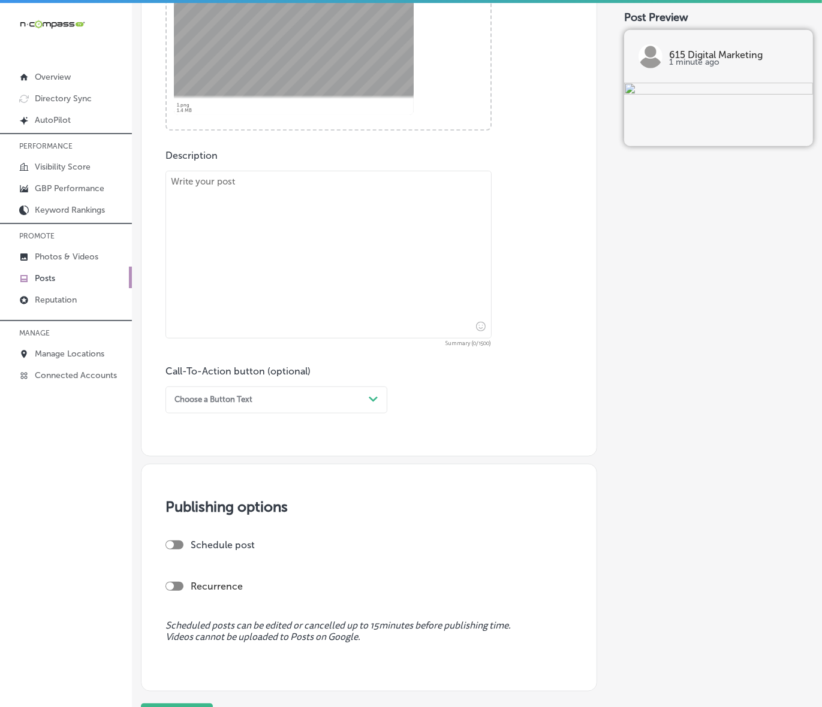
click at [382, 258] on textarea at bounding box center [328, 255] width 326 height 168
paste textarea "Looking to make a big impact in Mt. [PERSON_NAME], [GEOGRAPHIC_DATA], or [GEOGR…"
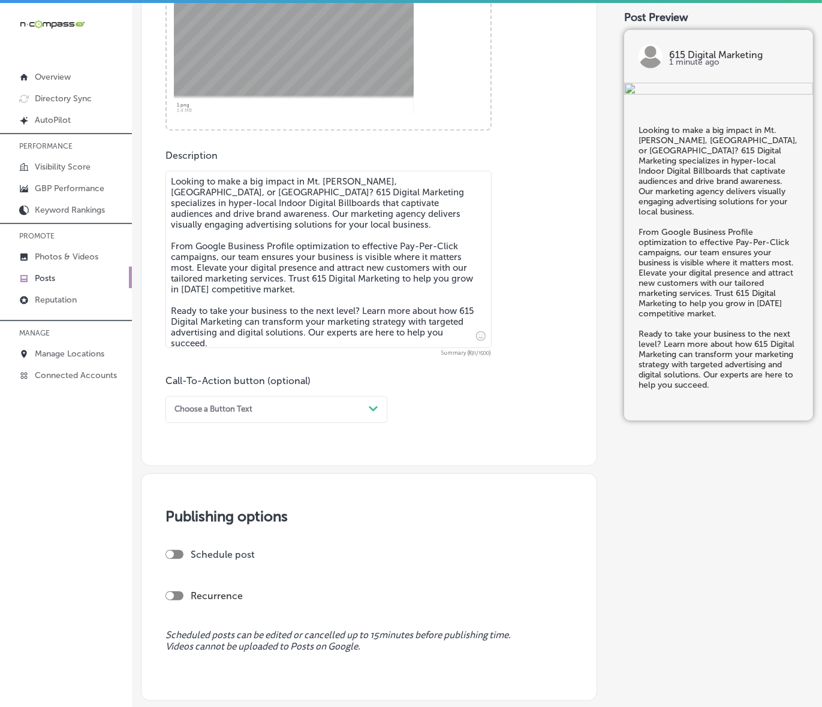
type textarea "Looking to make a big impact in Mt. [PERSON_NAME], [GEOGRAPHIC_DATA], or [GEOGR…"
click at [331, 403] on div "Choose a Button Text" at bounding box center [267, 410] width 194 height 16
click at [218, 502] on div "Learn more" at bounding box center [276, 507] width 222 height 18
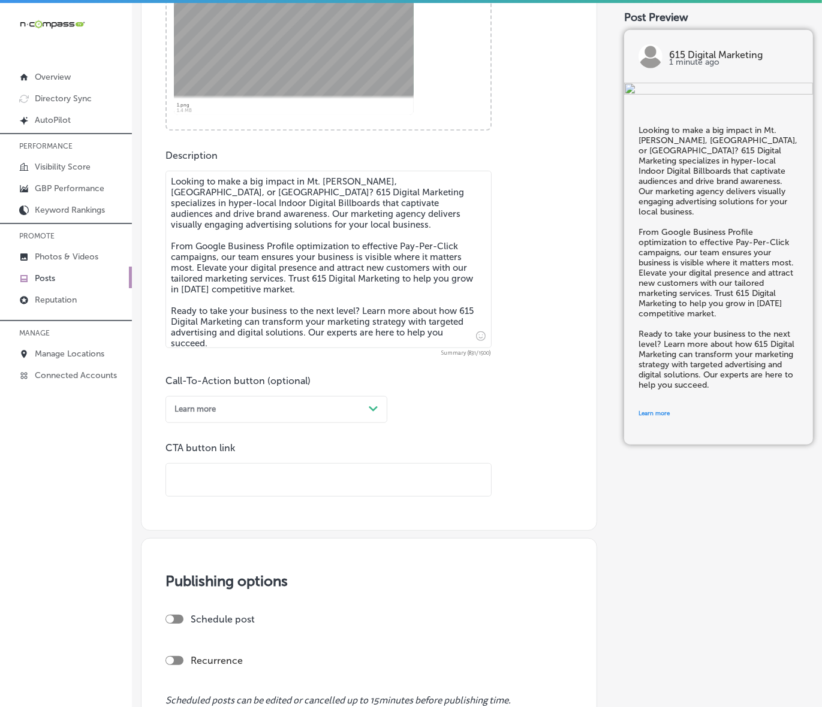
drag, startPoint x: 218, startPoint y: 502, endPoint x: 225, endPoint y: 477, distance: 26.9
click at [225, 477] on input "text" at bounding box center [328, 480] width 325 height 33
paste input "[URL][DOMAIN_NAME]"
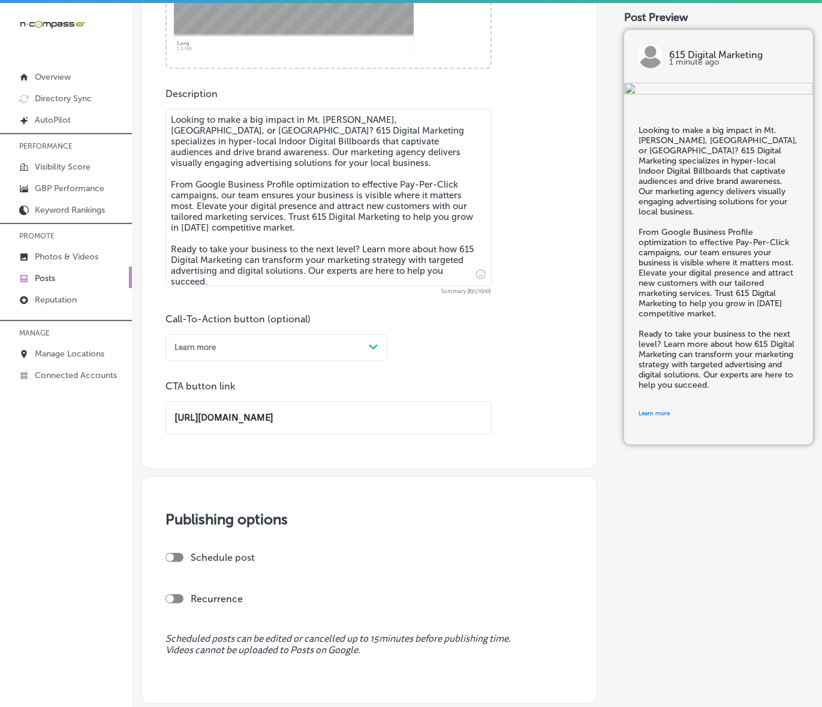
scroll to position [674, 0]
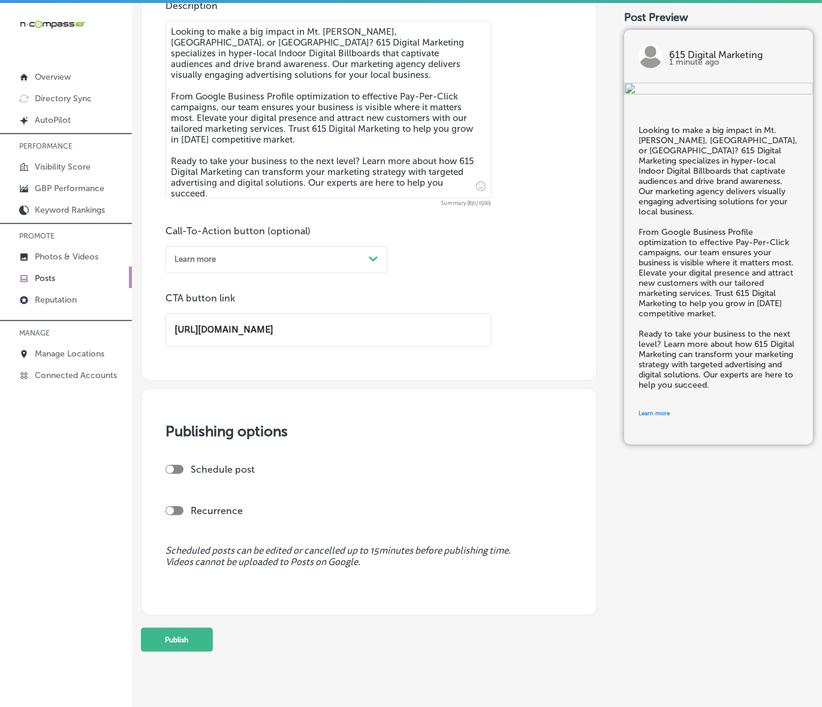
type input "[URL][DOMAIN_NAME]"
click at [173, 469] on div at bounding box center [170, 470] width 8 height 8
checkbox input "true"
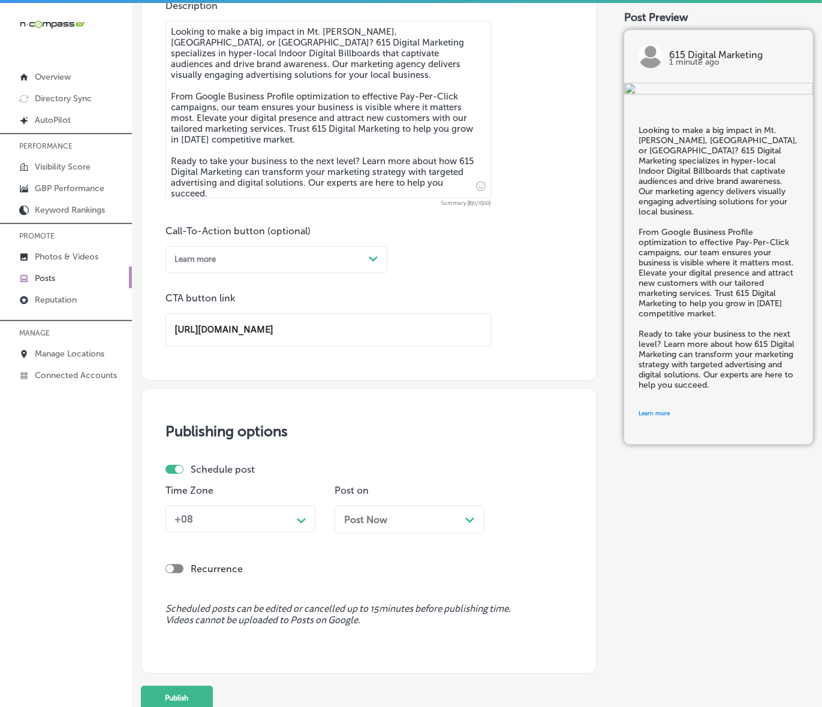
click at [237, 525] on div "Schedule post Time Zone +08 Path Created with Sketch. Post on Post Now Path Cre…" at bounding box center [365, 503] width 400 height 79
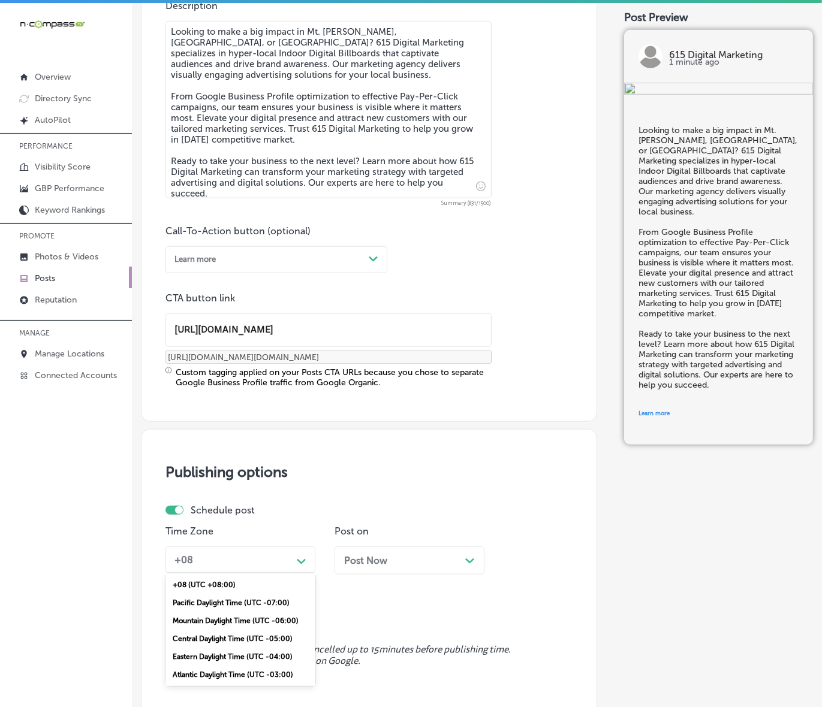
click at [287, 565] on div "+08" at bounding box center [231, 560] width 122 height 19
click at [265, 619] on div "Mountain Daylight Time (UTC -06:00)" at bounding box center [240, 621] width 150 height 18
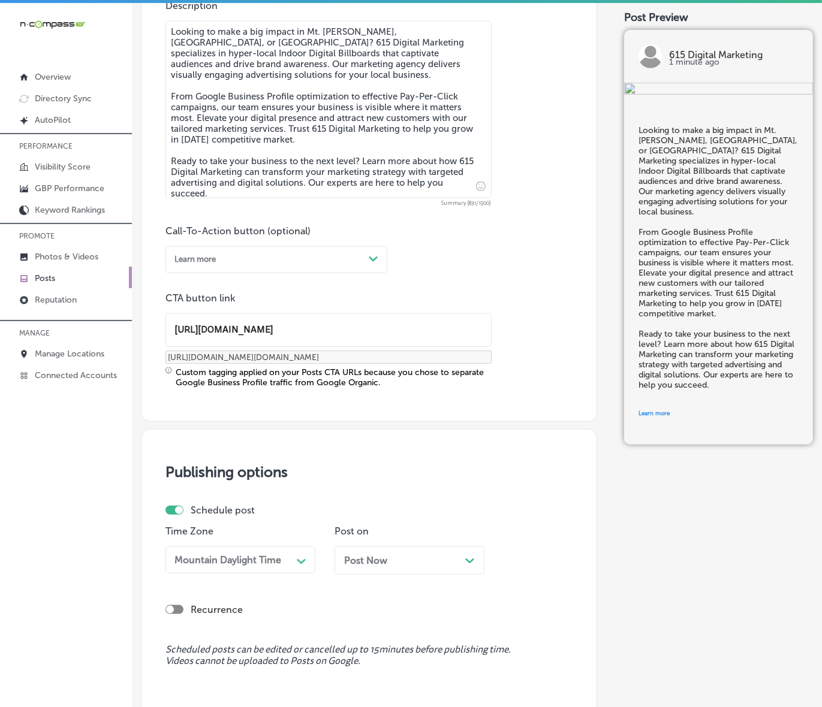
click at [388, 555] on div "Post Now Path Created with Sketch." at bounding box center [409, 560] width 131 height 11
click at [514, 543] on div "Time Zone Mountain Daylight Time Path Created with Sketch. Post on Post Now Pat…" at bounding box center [365, 555] width 400 height 58
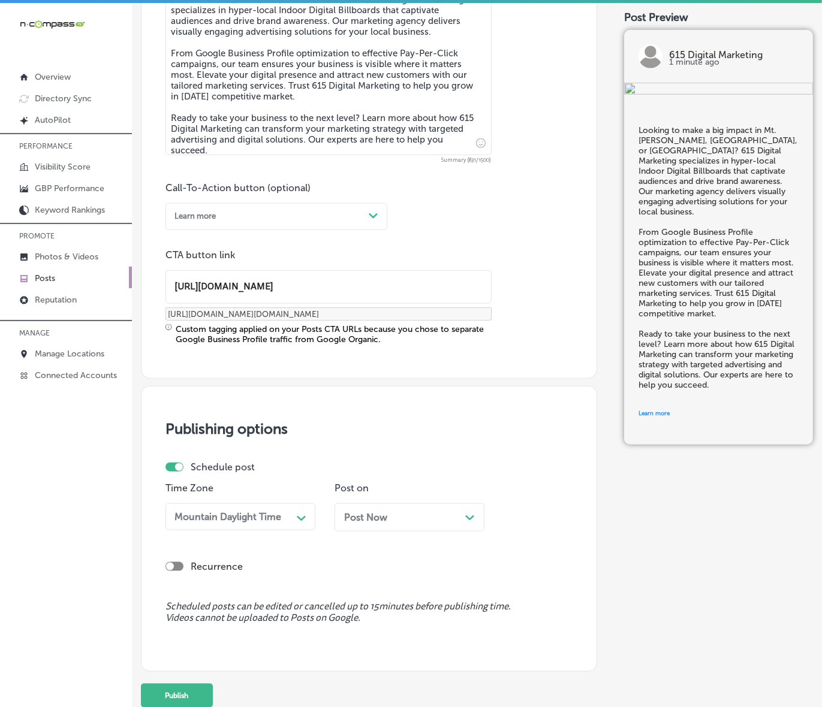
scroll to position [786, 0]
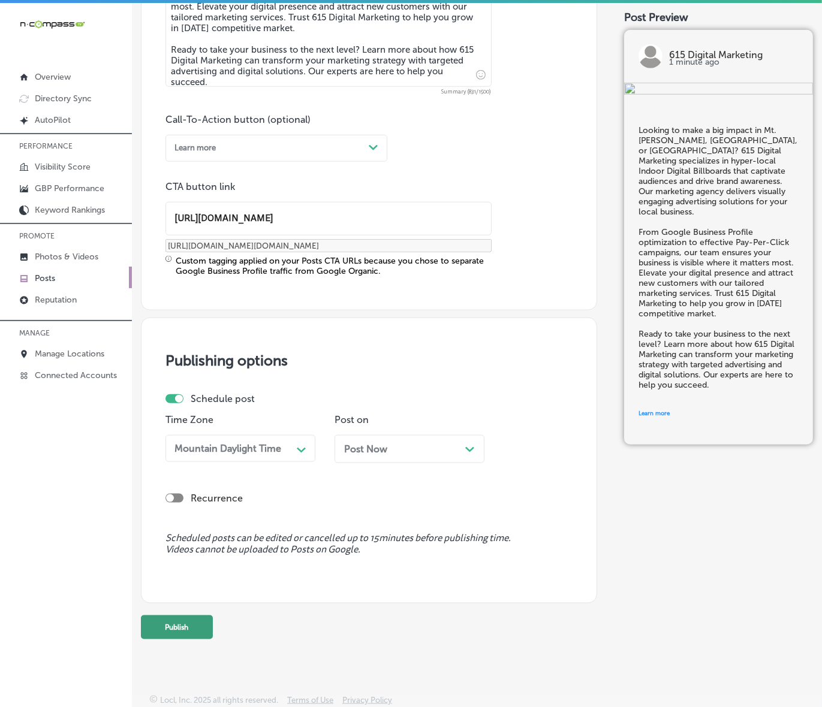
click at [153, 621] on button "Publish" at bounding box center [177, 628] width 72 height 24
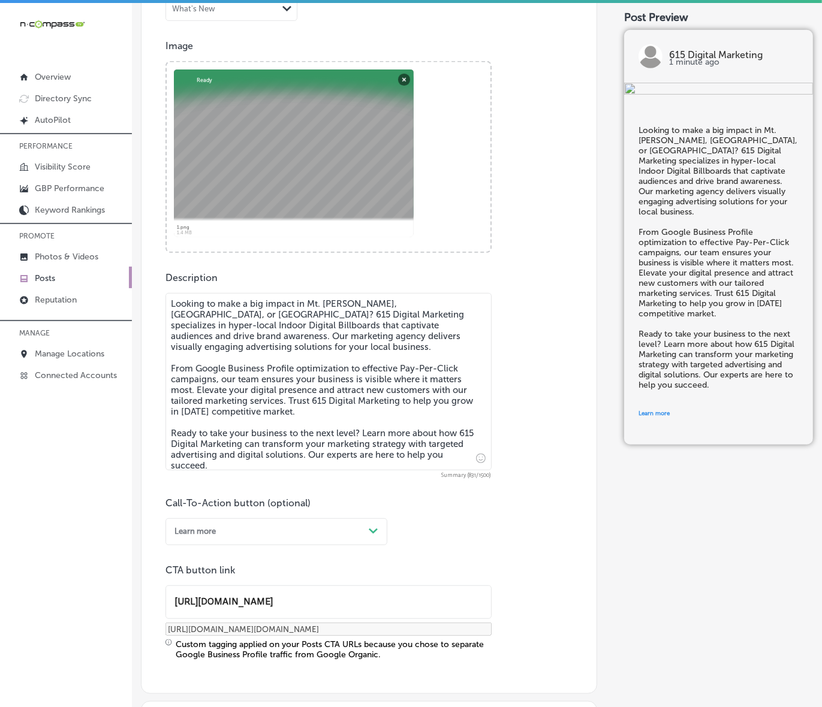
scroll to position [261, 0]
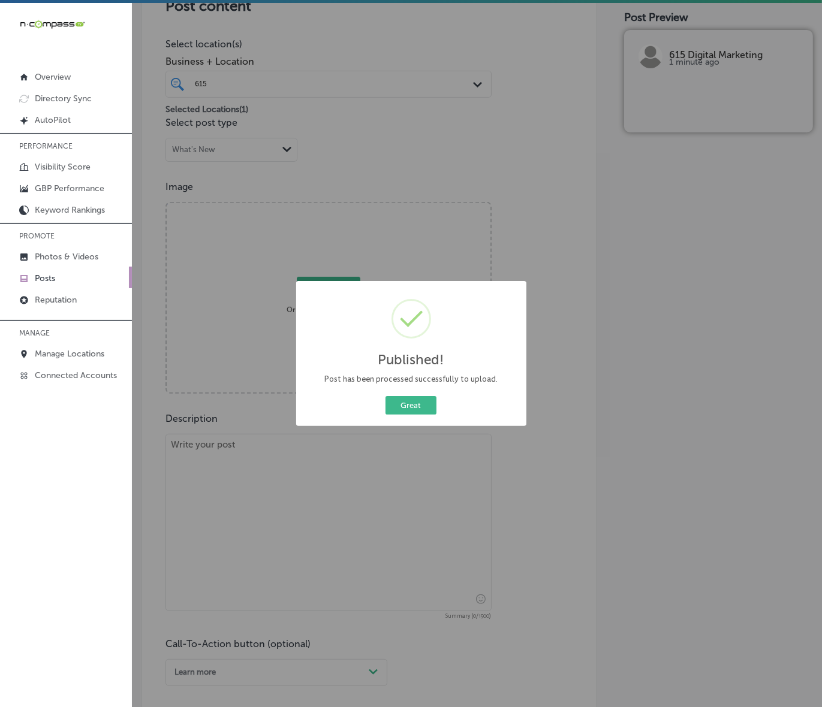
click at [409, 402] on button "Great" at bounding box center [410, 405] width 51 height 19
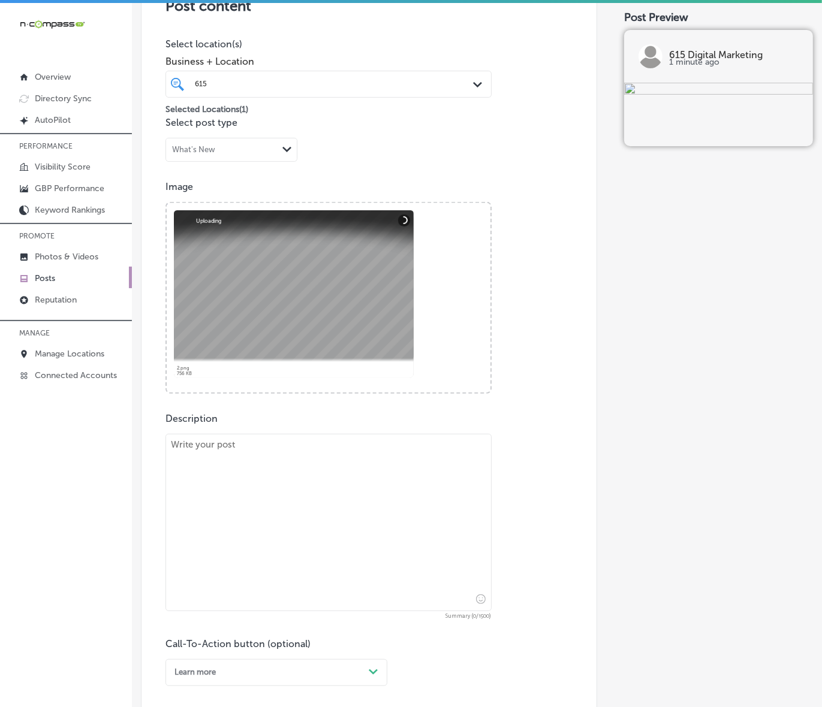
click at [430, 517] on textarea at bounding box center [328, 522] width 326 height 177
paste textarea "615 Digital Marketing empowers local businesses in [GEOGRAPHIC_DATA], [GEOGRAPH…"
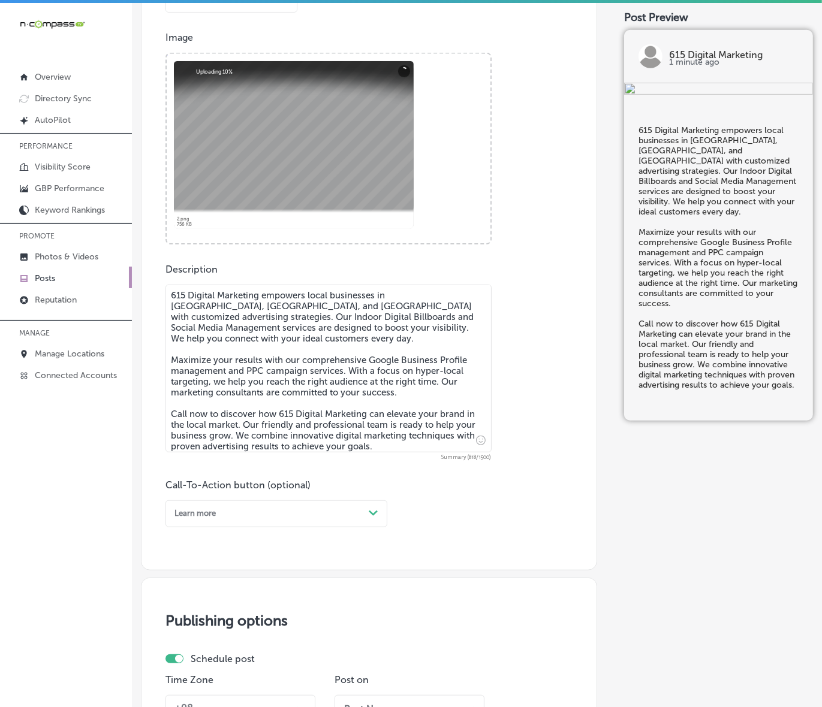
scroll to position [411, 0]
type textarea "615 Digital Marketing empowers local businesses in [GEOGRAPHIC_DATA], [GEOGRAPH…"
click at [364, 508] on div "Path Created with Sketch." at bounding box center [373, 513] width 19 height 19
click at [192, 642] on div "Call Now" at bounding box center [276, 646] width 222 height 18
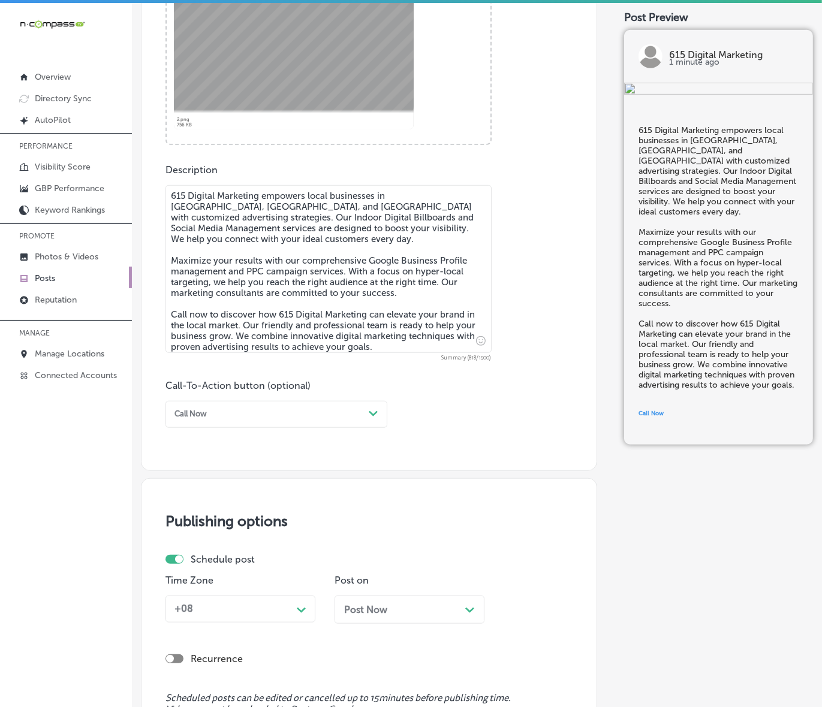
scroll to position [636, 0]
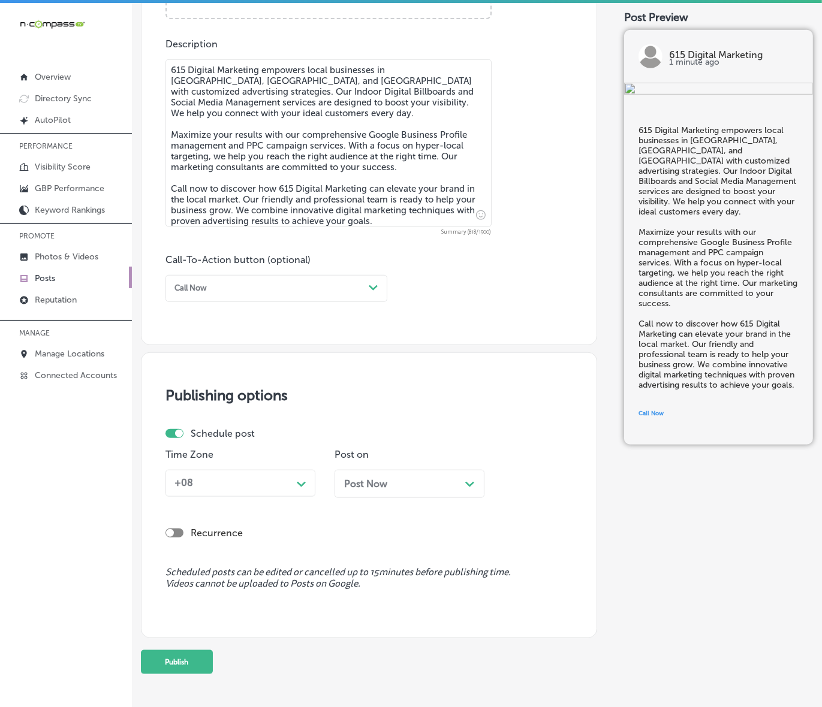
click at [267, 478] on div "+08" at bounding box center [231, 483] width 122 height 19
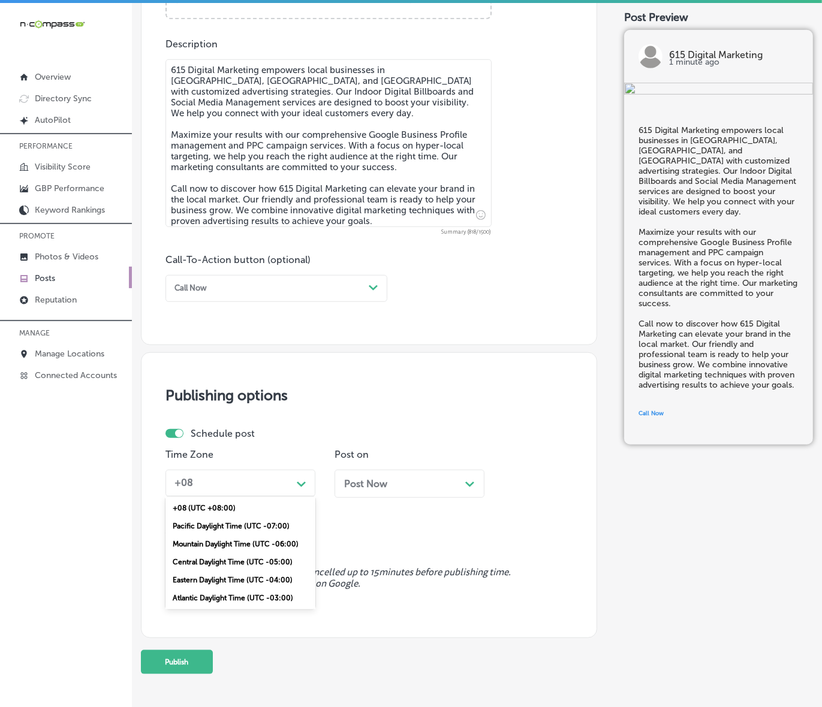
click at [246, 546] on div "Mountain Daylight Time (UTC -06:00)" at bounding box center [240, 544] width 150 height 18
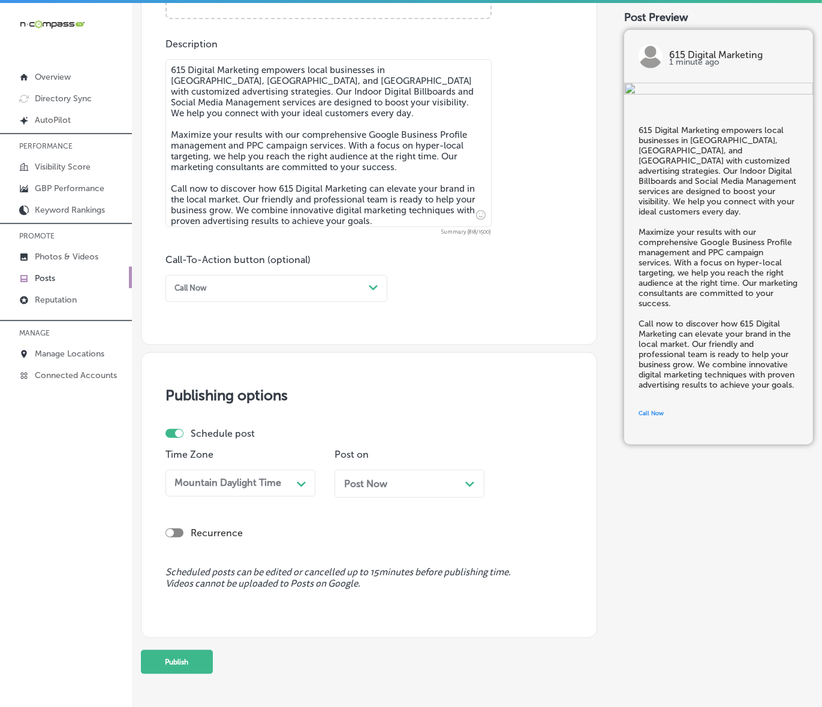
click at [388, 498] on div "Post Now Path Created with Sketch." at bounding box center [410, 488] width 150 height 37
click at [394, 487] on div "Post Now Path Created with Sketch." at bounding box center [409, 483] width 131 height 11
click at [469, 305] on th at bounding box center [466, 302] width 19 height 16
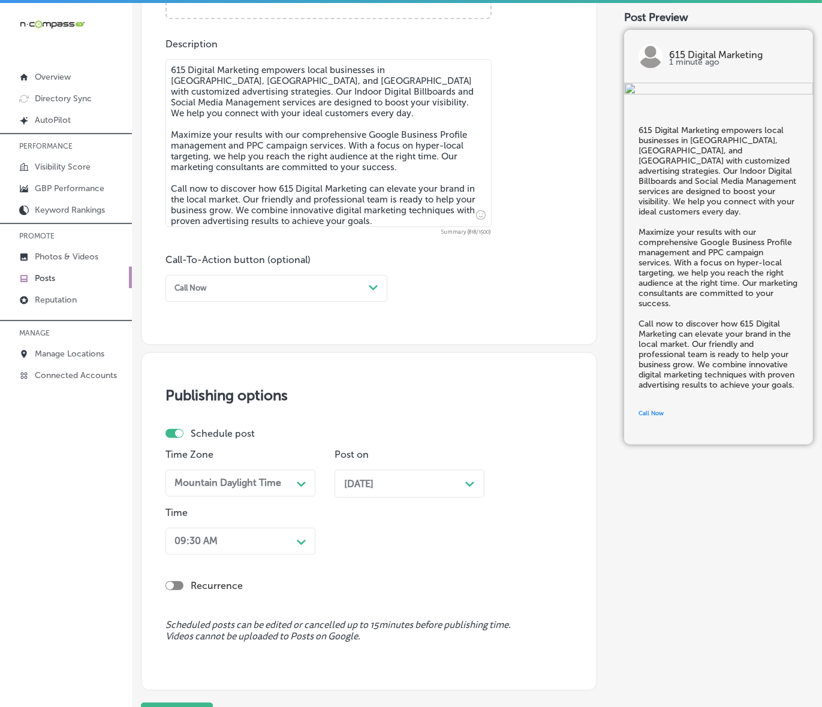
click at [276, 552] on div "09:30 AM Path Created with Sketch." at bounding box center [240, 541] width 150 height 27
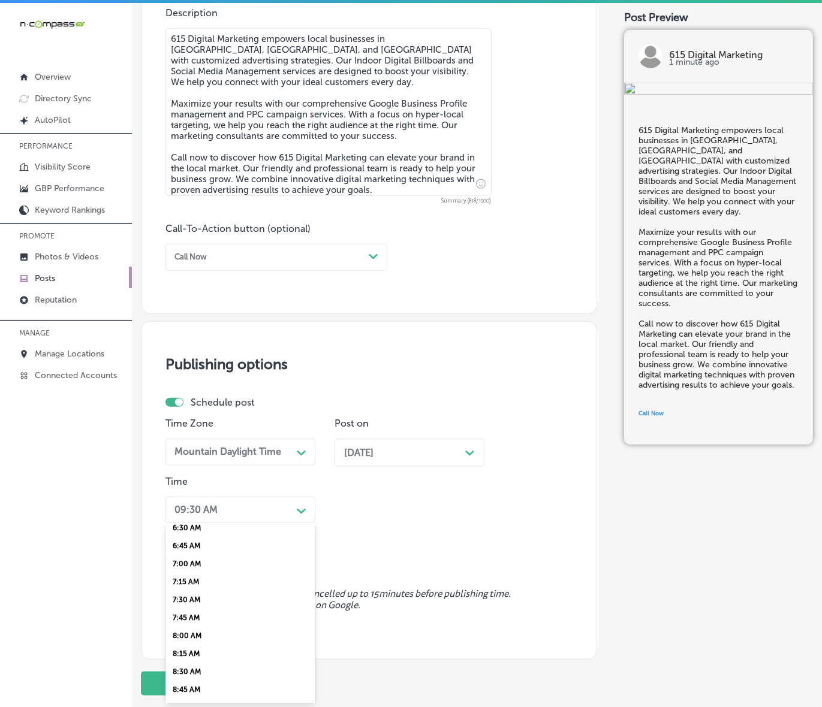
scroll to position [450, 0]
click at [186, 583] on div "7:00 AM" at bounding box center [240, 589] width 150 height 18
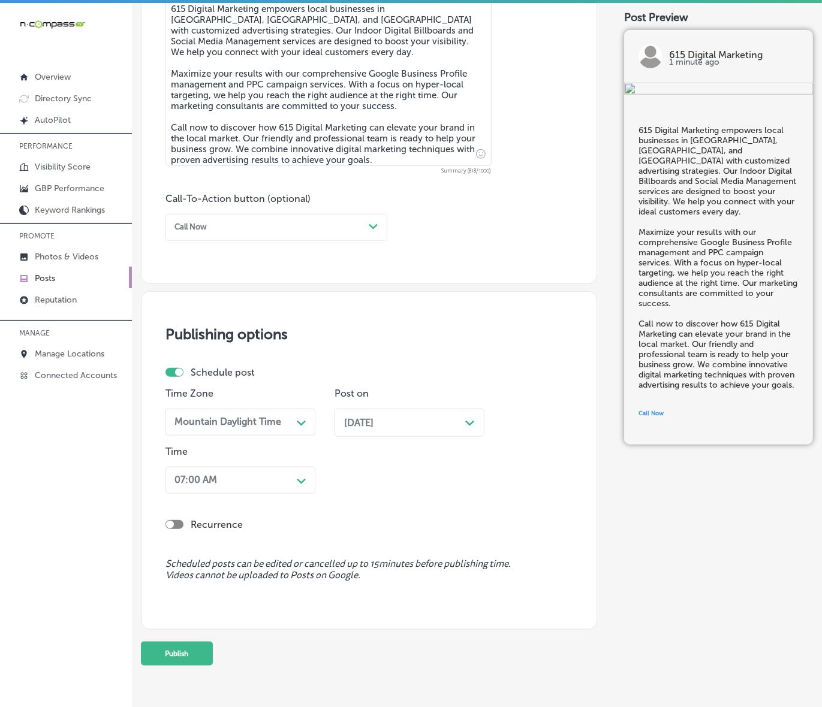
scroll to position [723, 0]
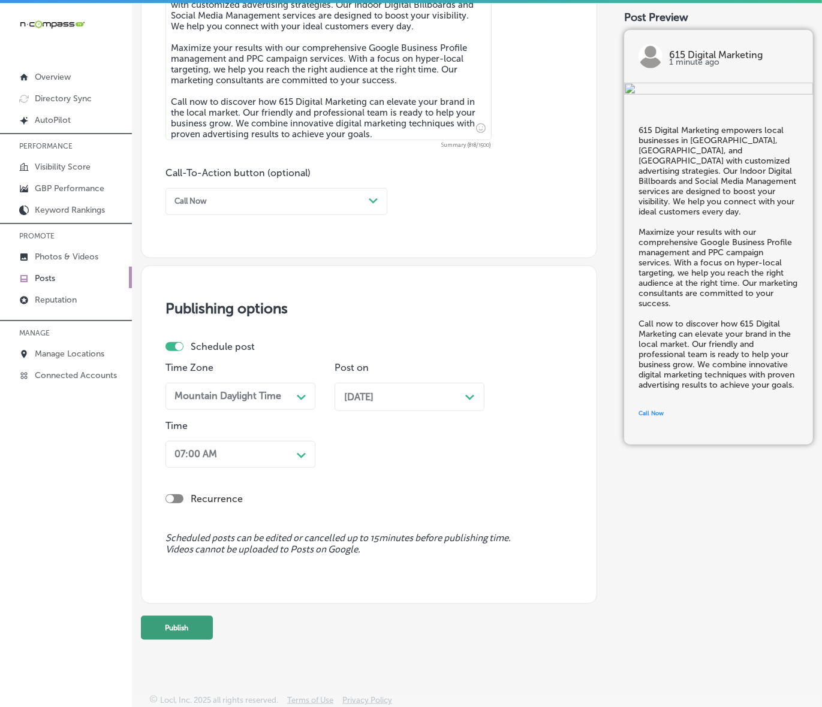
click at [180, 619] on button "Publish" at bounding box center [177, 628] width 72 height 24
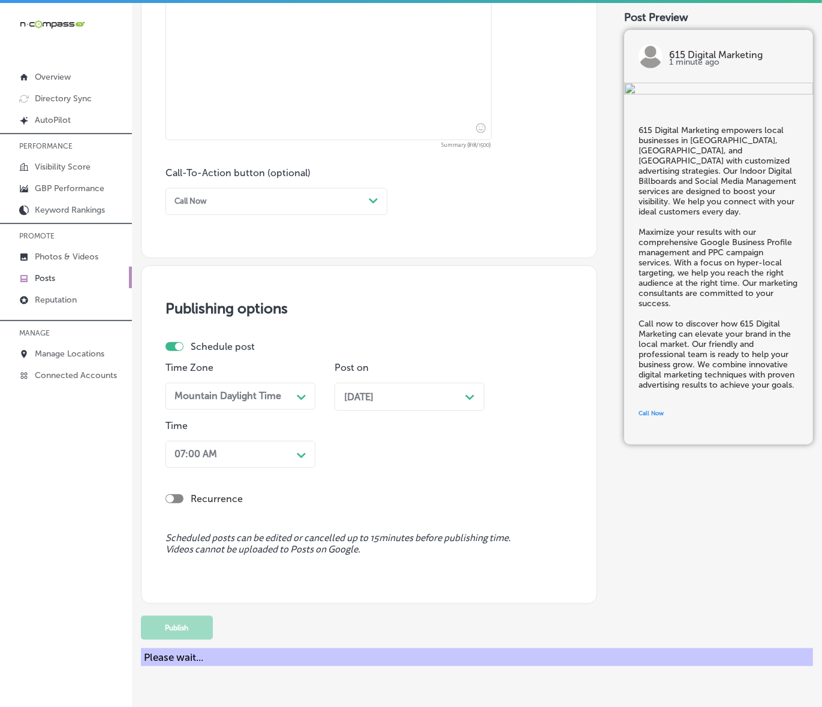
scroll to position [670, 0]
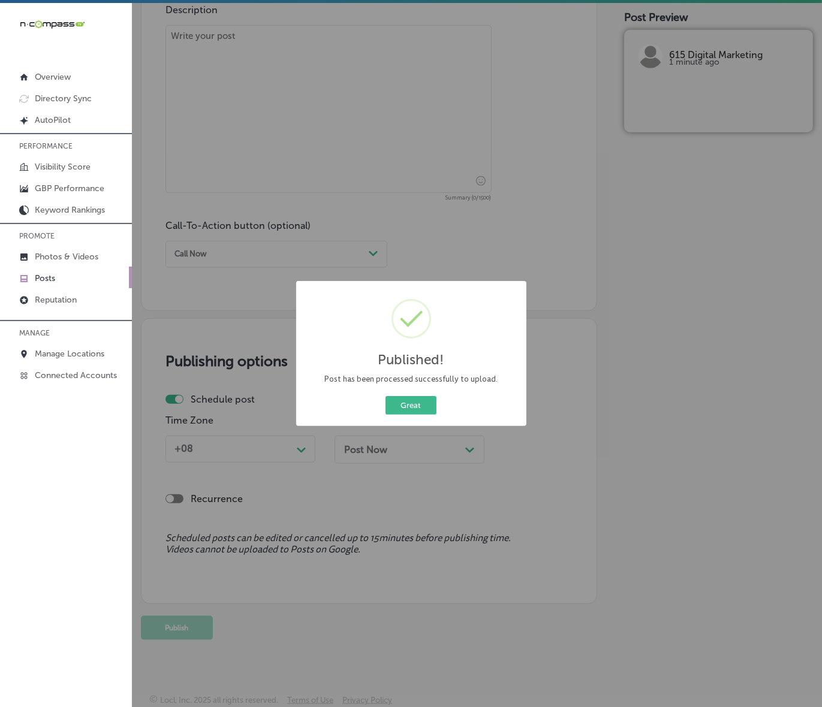
click at [385, 396] on button "Great" at bounding box center [410, 405] width 51 height 19
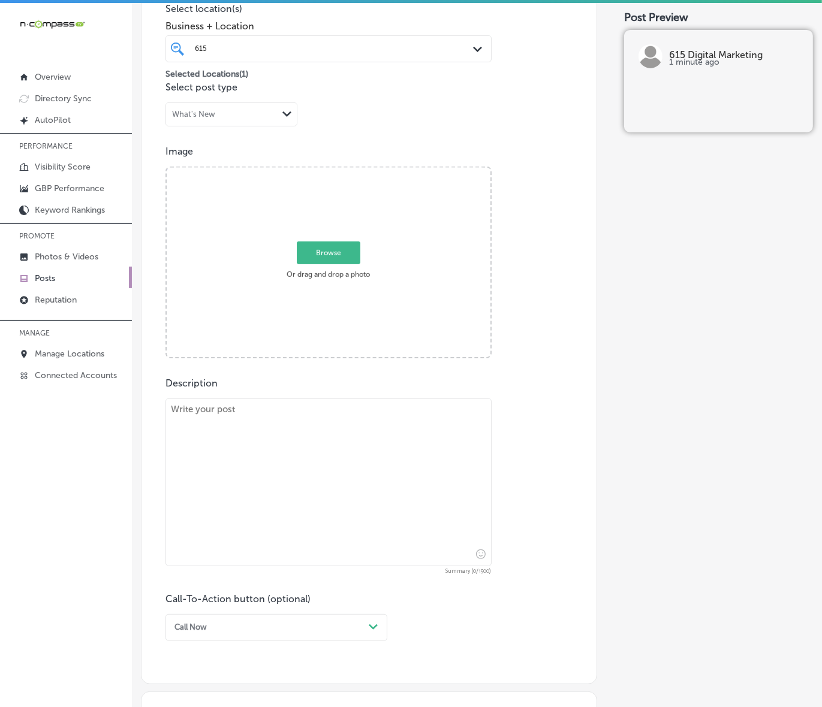
scroll to position [296, 0]
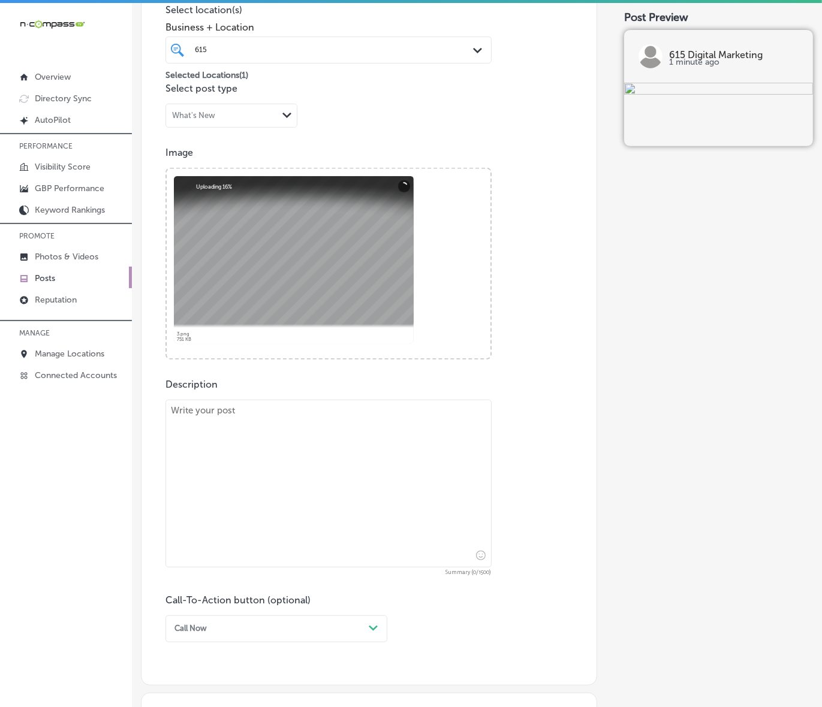
click at [408, 480] on textarea at bounding box center [328, 484] width 326 height 168
paste textarea "Take your business to new heights in [GEOGRAPHIC_DATA], [GEOGRAPHIC_DATA], and …"
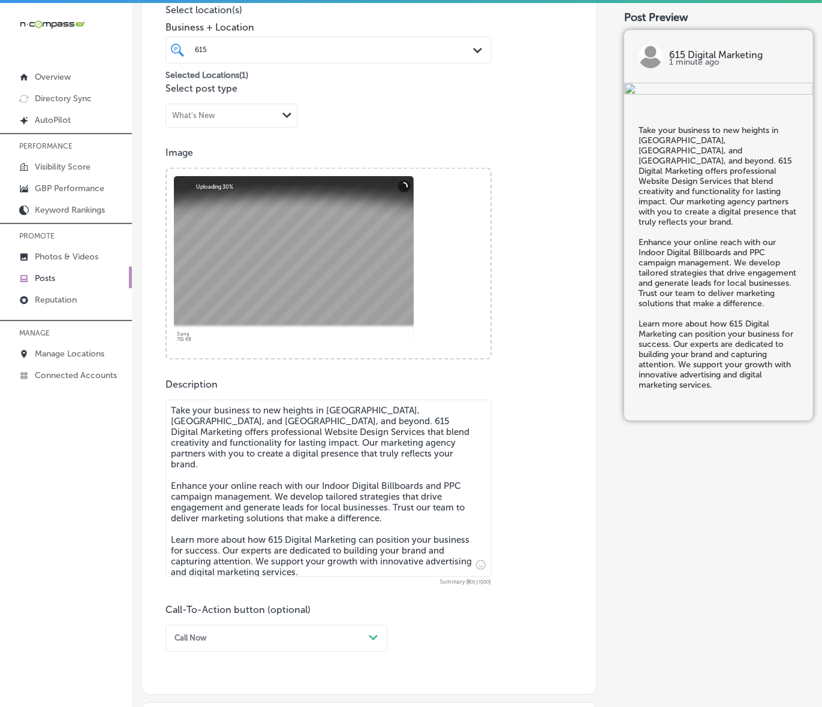
type textarea "Take your business to new heights in [GEOGRAPHIC_DATA], [GEOGRAPHIC_DATA], and …"
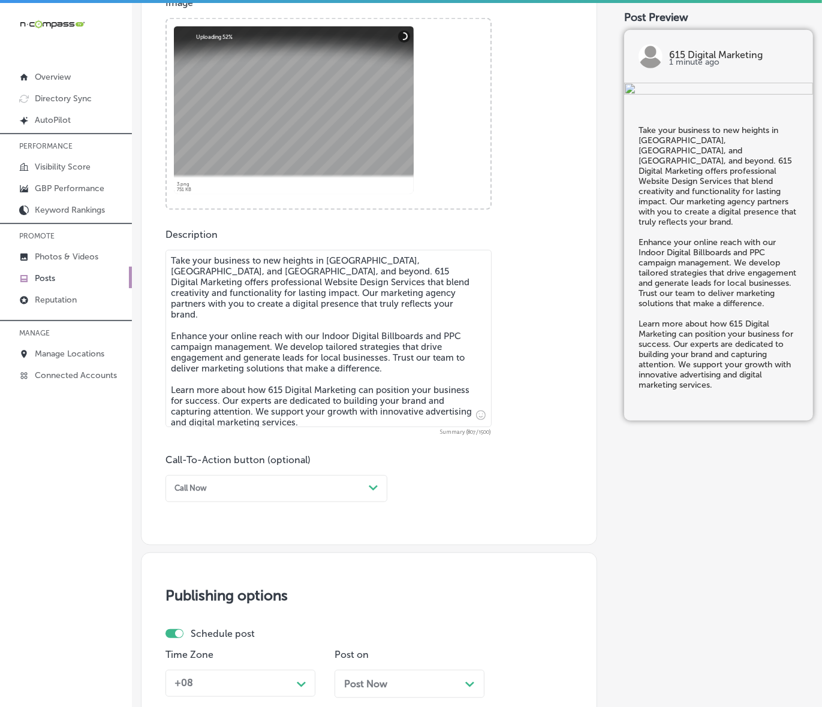
drag, startPoint x: 352, startPoint y: 502, endPoint x: 351, endPoint y: 495, distance: 7.2
click at [352, 502] on div "Post content Select location(s) Business + Location 615 615 Path Created with S…" at bounding box center [369, 162] width 456 height 767
click at [351, 493] on div "Call Now" at bounding box center [267, 489] width 194 height 16
click at [208, 582] on div "Learn more" at bounding box center [276, 586] width 222 height 18
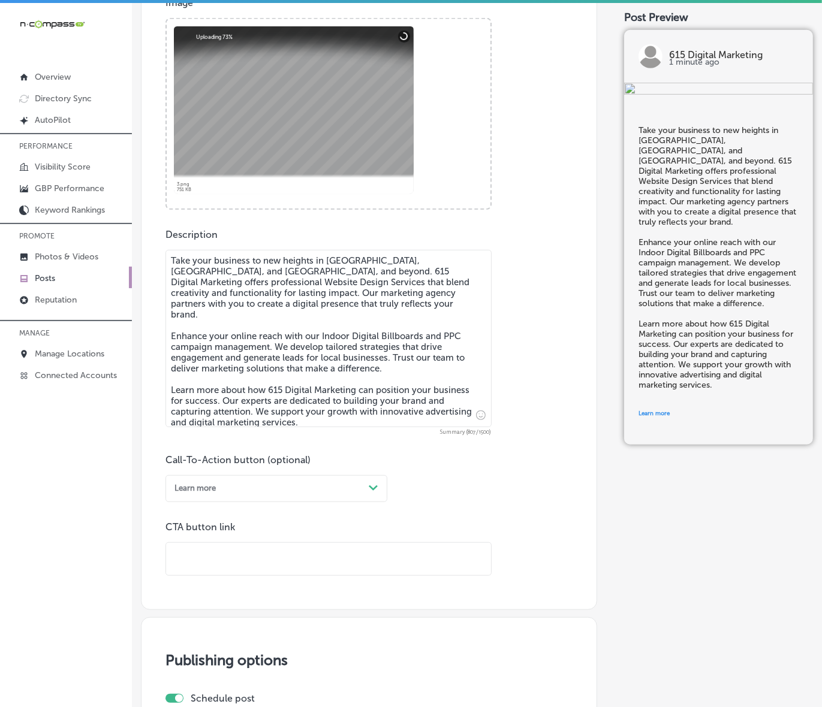
drag, startPoint x: 208, startPoint y: 582, endPoint x: 222, endPoint y: 559, distance: 26.6
click at [222, 559] on input "text" at bounding box center [328, 559] width 325 height 33
paste input "[URL][DOMAIN_NAME]"
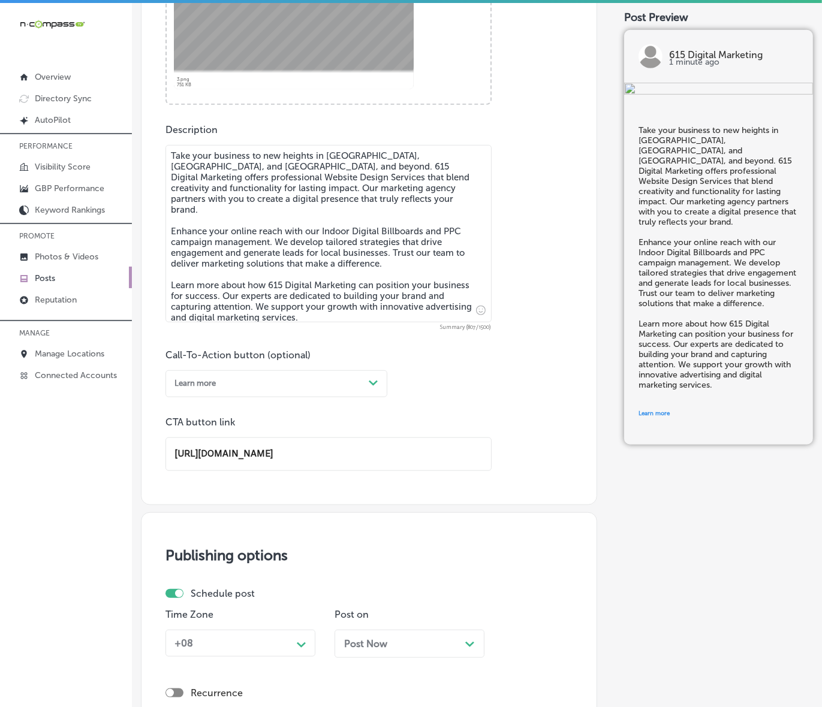
scroll to position [670, 0]
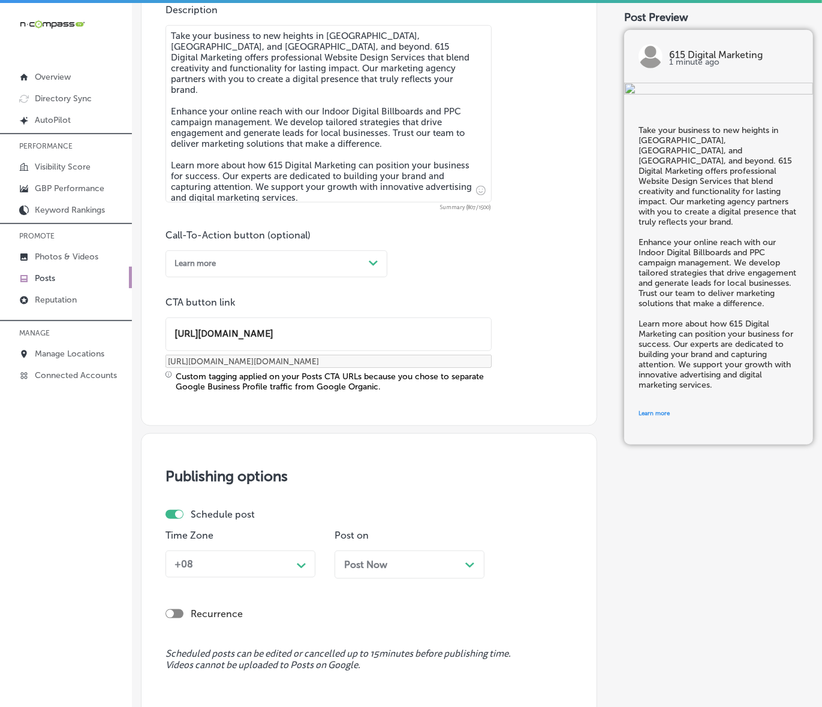
type input "[URL][DOMAIN_NAME]"
drag, startPoint x: 286, startPoint y: 526, endPoint x: 276, endPoint y: 538, distance: 15.8
click at [286, 526] on div "Schedule post Time Zone +08 Path Created with Sketch. Post on Post Now Path Cre…" at bounding box center [365, 548] width 400 height 79
click at [261, 564] on div "+08" at bounding box center [231, 564] width 122 height 19
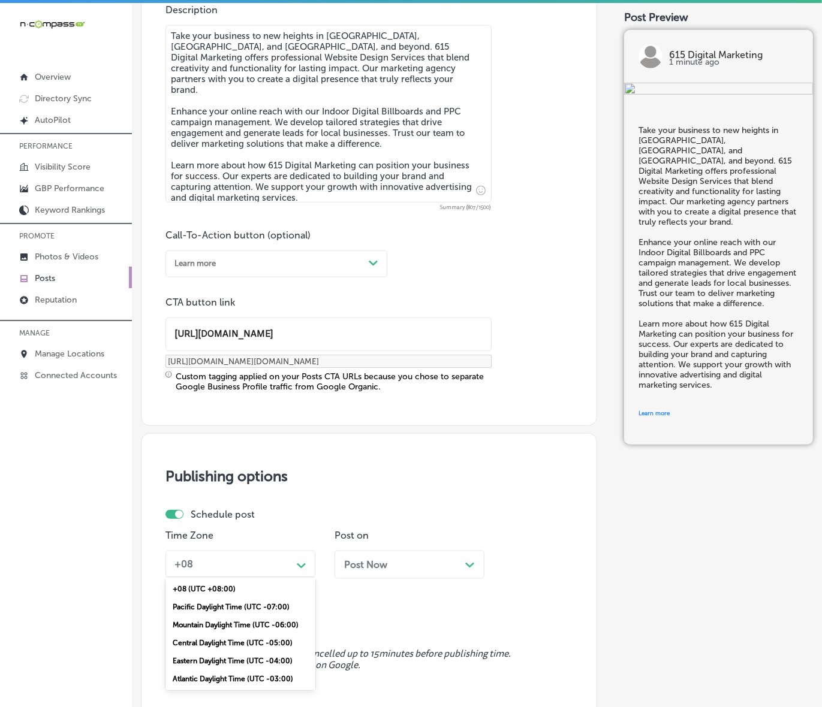
click at [221, 622] on div "Mountain Daylight Time (UTC -06:00)" at bounding box center [240, 625] width 150 height 18
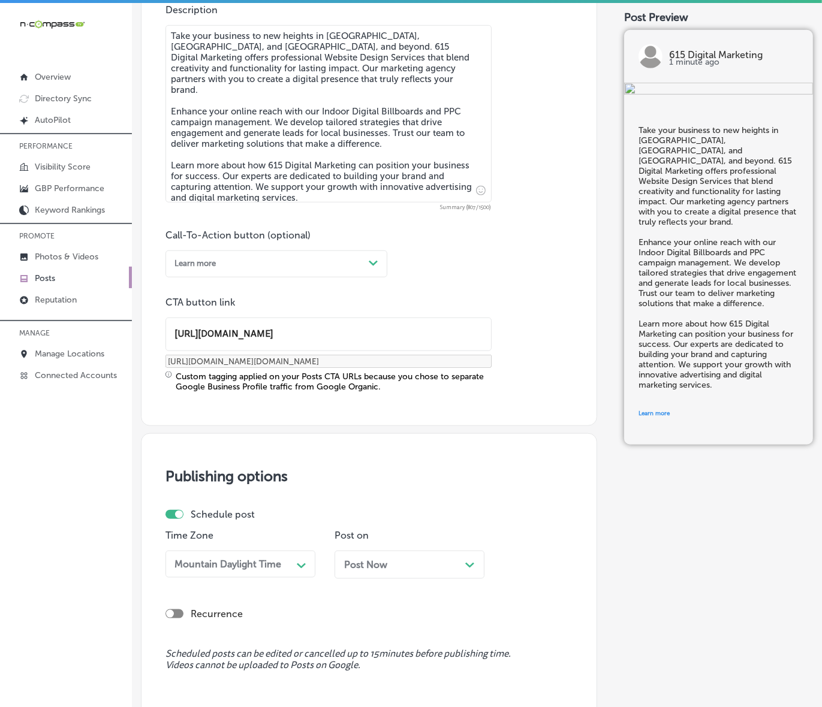
click at [387, 564] on span "Post Now" at bounding box center [365, 564] width 43 height 11
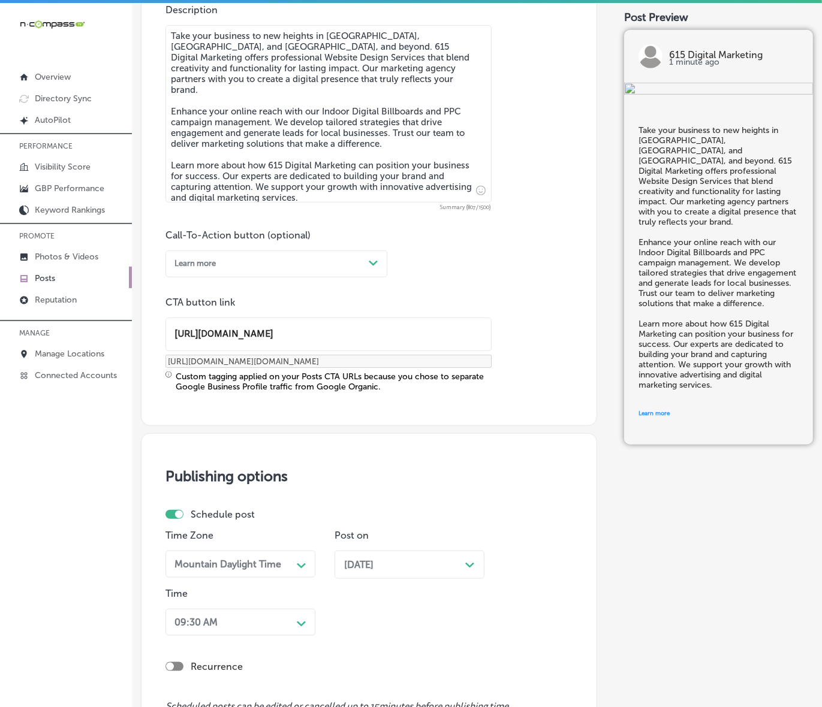
click at [268, 626] on div "09:30 AM Path Created with Sketch." at bounding box center [240, 622] width 150 height 27
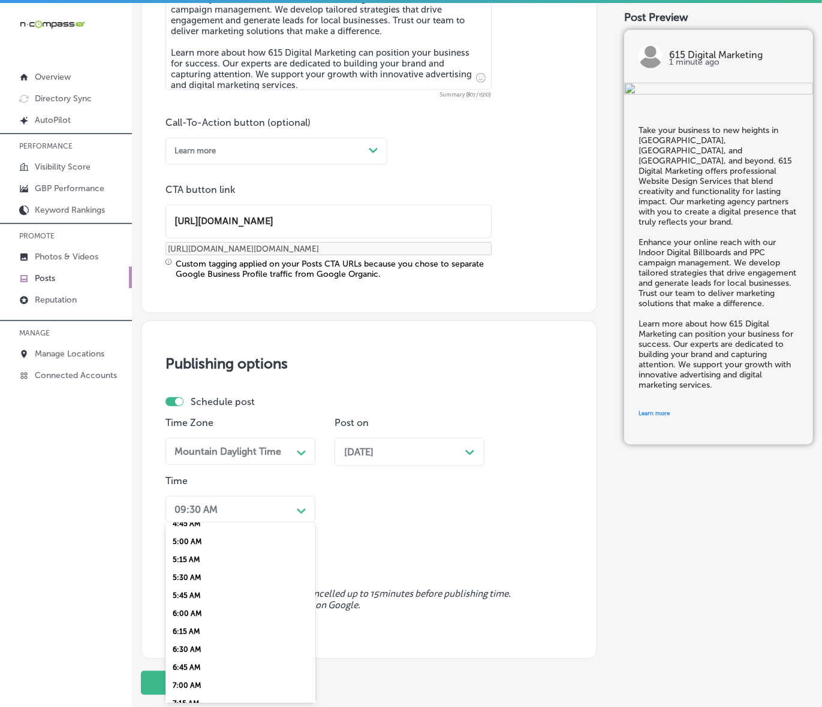
scroll to position [375, 0]
click at [181, 655] on div "7:00 AM" at bounding box center [240, 664] width 150 height 18
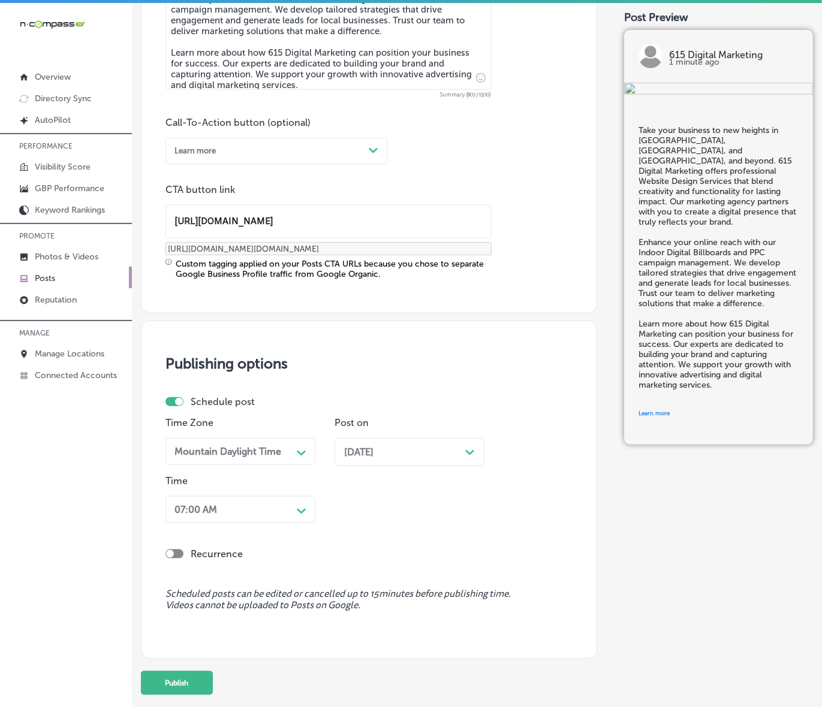
scroll to position [838, 0]
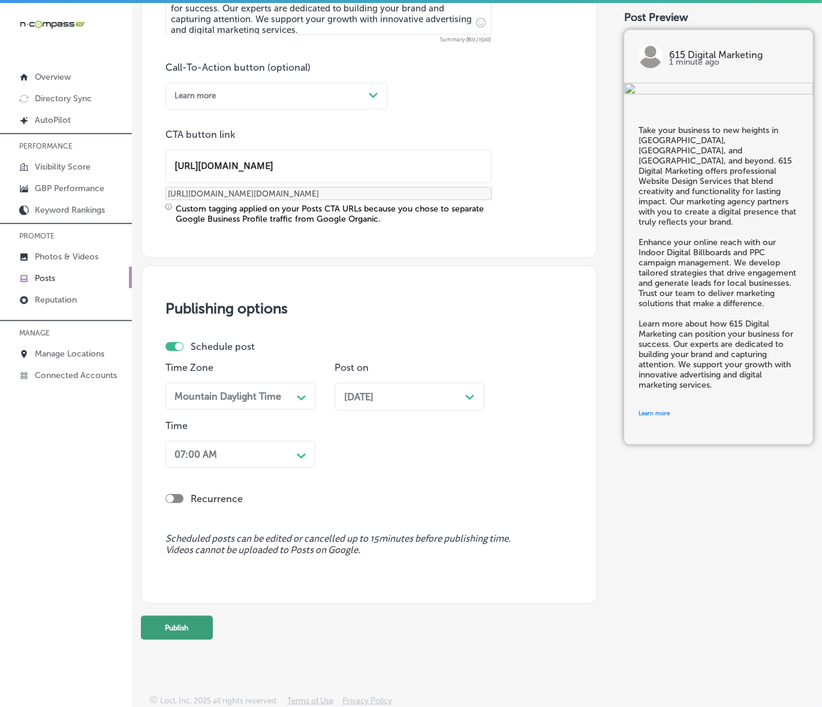
click at [184, 632] on button "Publish" at bounding box center [177, 628] width 72 height 24
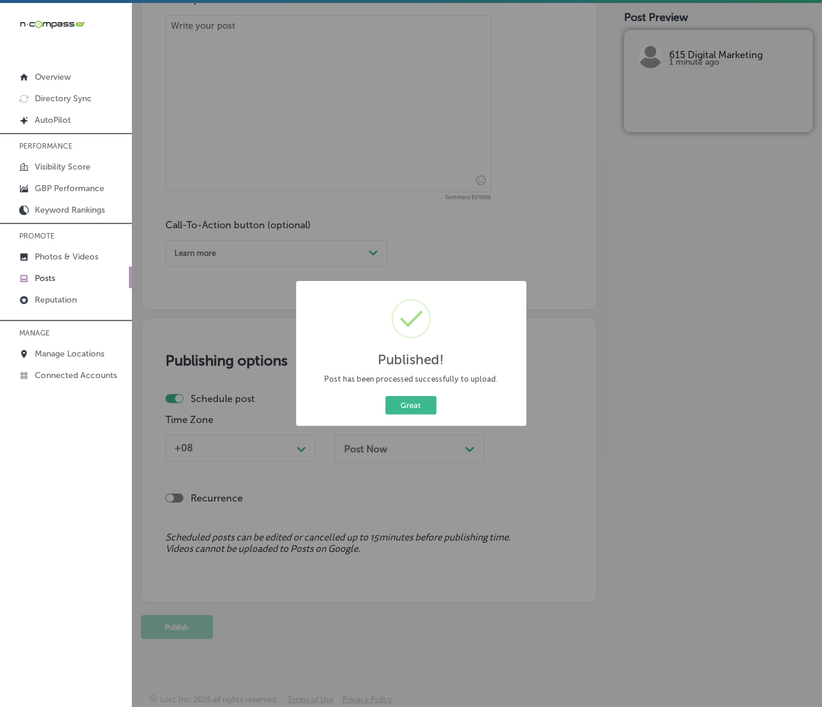
scroll to position [680, 0]
click at [426, 406] on button "Great" at bounding box center [410, 405] width 51 height 19
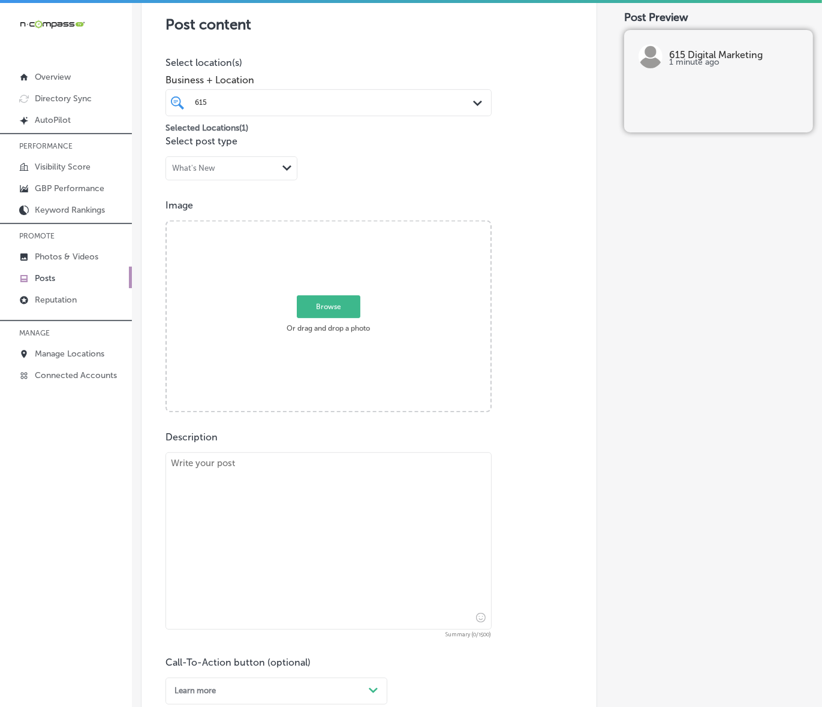
scroll to position [231, 0]
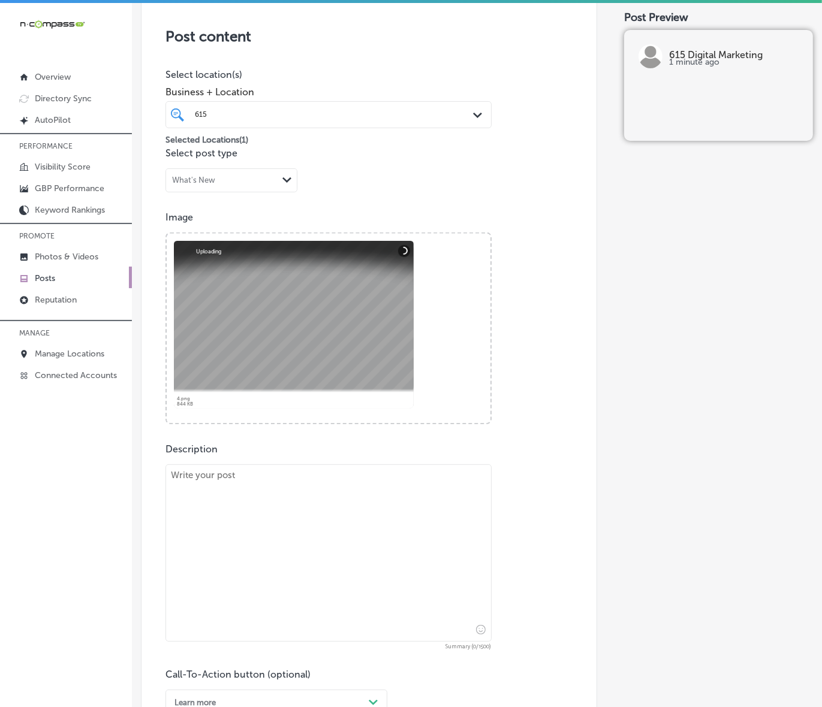
click at [297, 496] on textarea at bounding box center [328, 553] width 326 height 177
paste textarea "615 Digital Marketing brings cutting-edge Geofencing Advertising to businesses …"
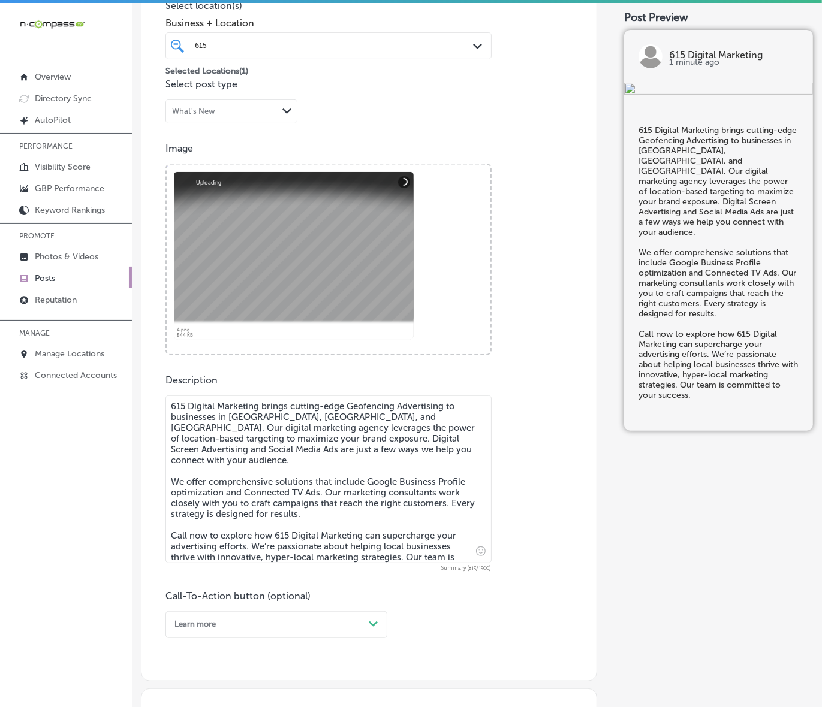
scroll to position [381, 0]
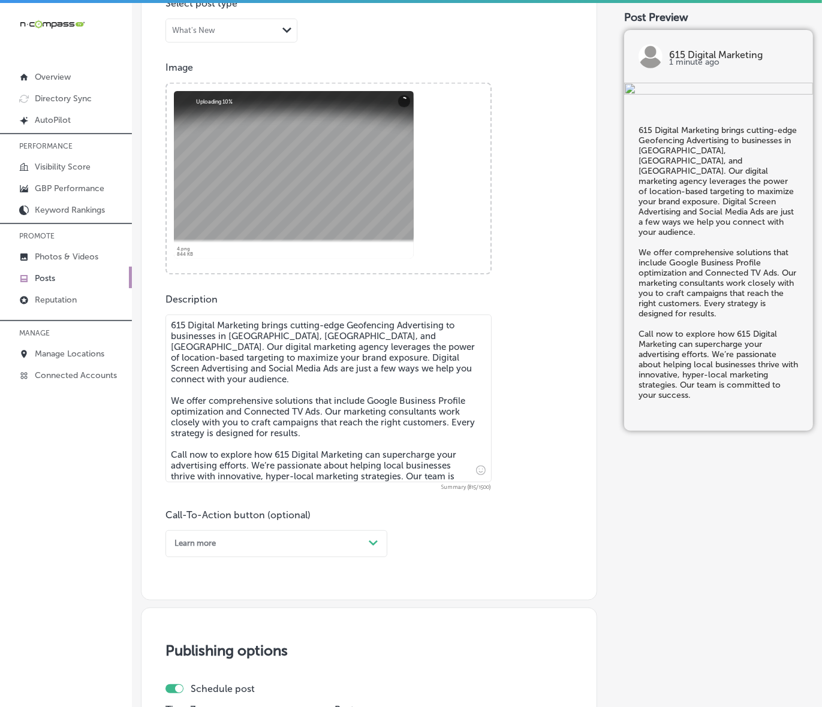
type textarea "615 Digital Marketing brings cutting-edge Geofencing Advertising to businesses …"
click at [378, 539] on div "Path Created with Sketch." at bounding box center [374, 544] width 10 height 10
click at [192, 677] on div "Call Now" at bounding box center [276, 677] width 222 height 18
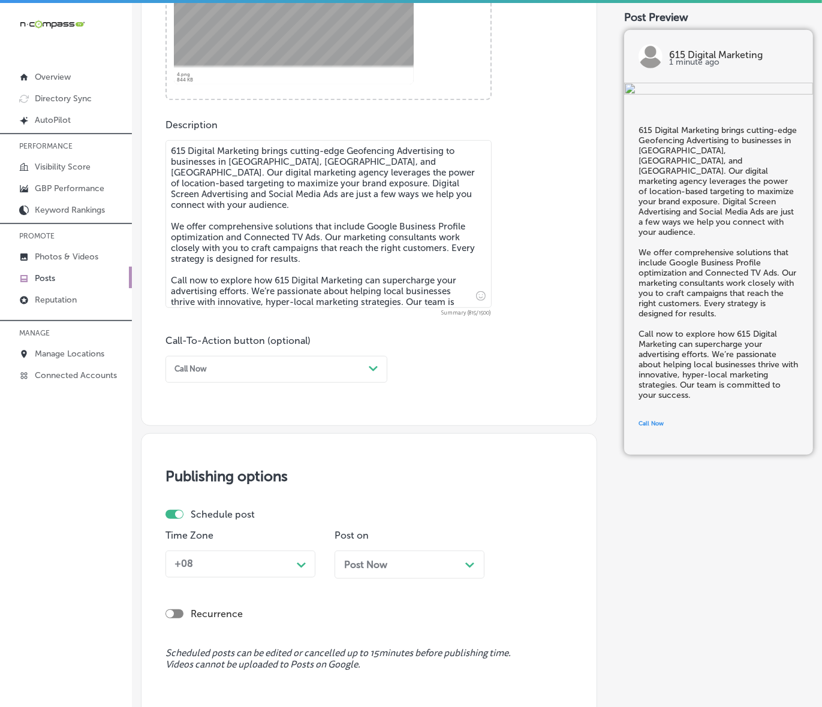
scroll to position [670, 0]
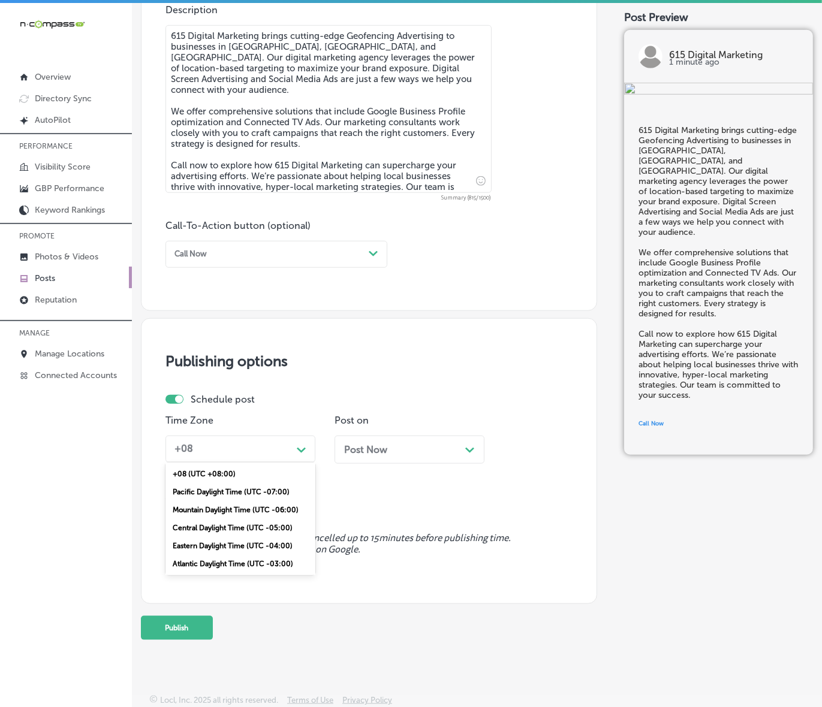
click at [262, 436] on div "+08 Path Created with Sketch." at bounding box center [240, 449] width 150 height 27
drag, startPoint x: 256, startPoint y: 505, endPoint x: 295, endPoint y: 495, distance: 40.1
click at [255, 505] on div "Mountain Daylight Time (UTC -06:00)" at bounding box center [240, 510] width 150 height 18
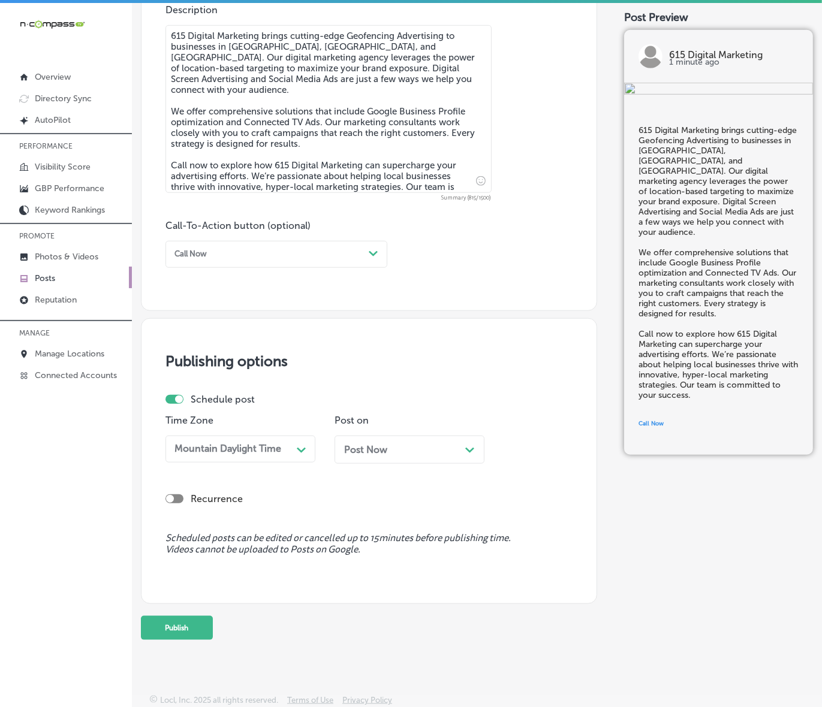
click at [376, 469] on div "Post Now Path Created with Sketch." at bounding box center [410, 454] width 150 height 37
click at [393, 456] on div "Post Now Path Created with Sketch." at bounding box center [410, 450] width 150 height 28
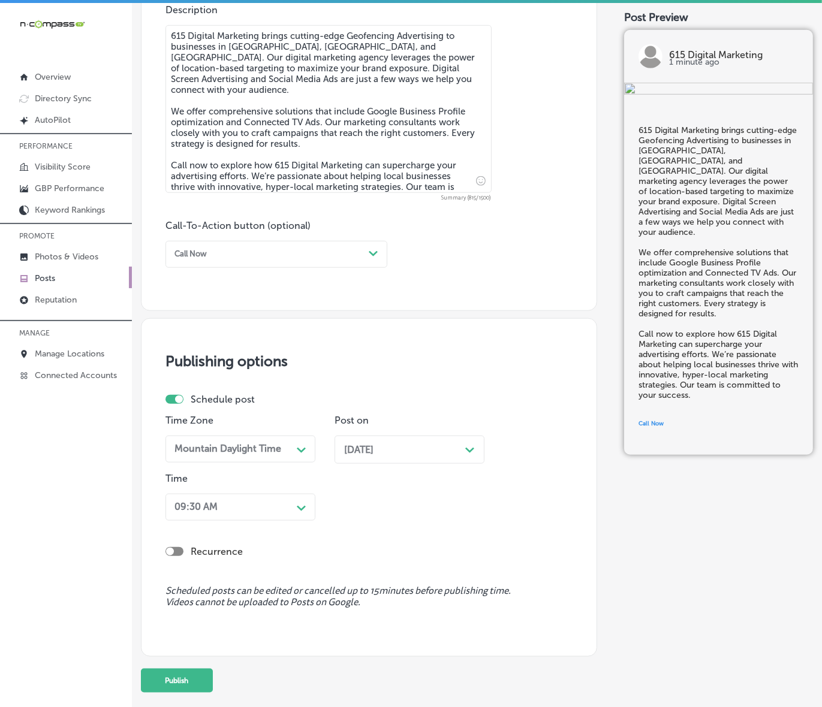
click at [267, 507] on div "09:30 AM" at bounding box center [231, 507] width 122 height 19
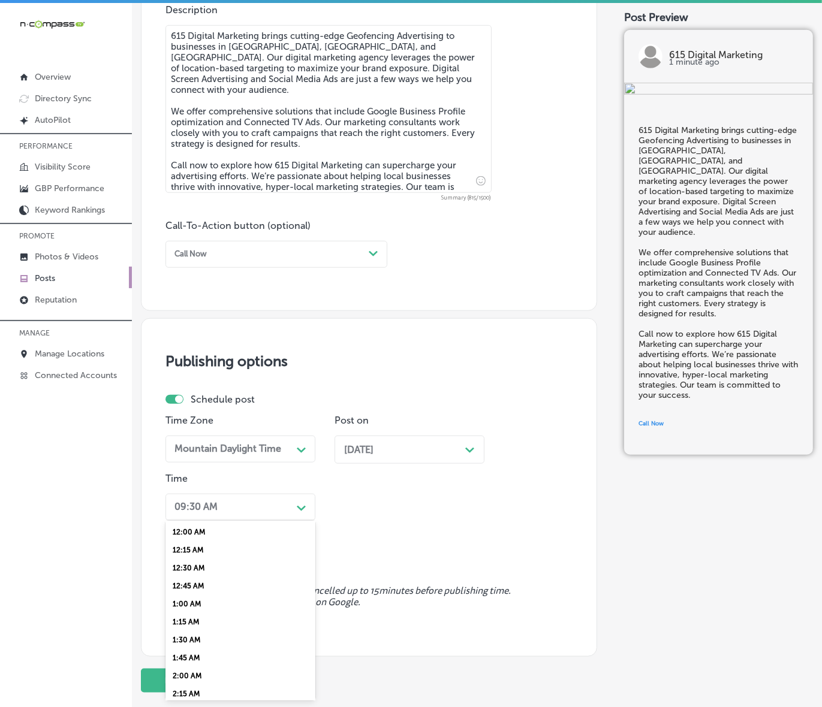
scroll to position [375, 0]
click at [195, 655] on div "7:00 AM" at bounding box center [240, 661] width 150 height 18
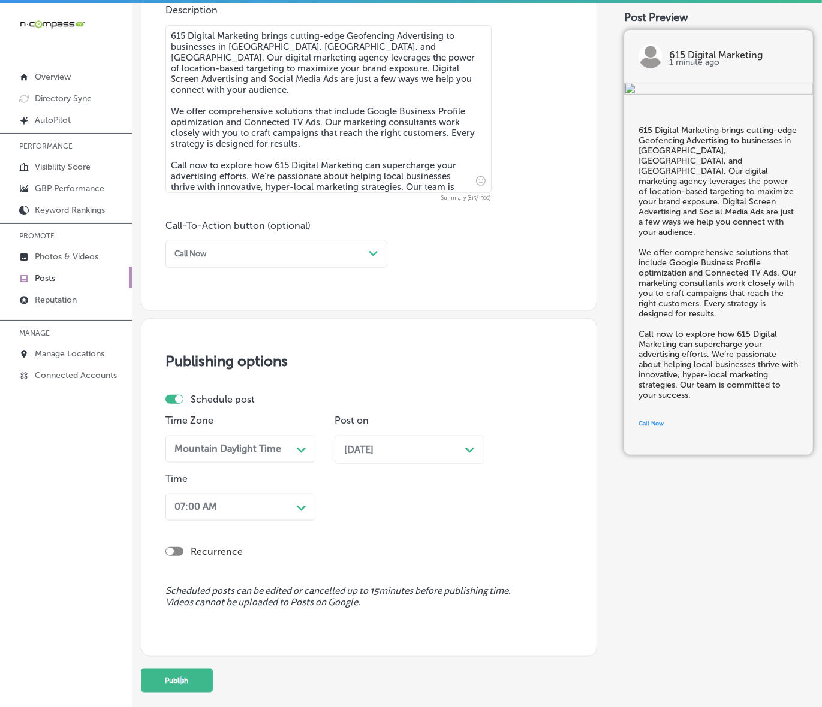
click at [180, 666] on div "Publish to * When publishing to Facebook and Instagram, only the post image and…" at bounding box center [369, 46] width 456 height 1294
click at [177, 673] on button "Publish" at bounding box center [177, 681] width 72 height 24
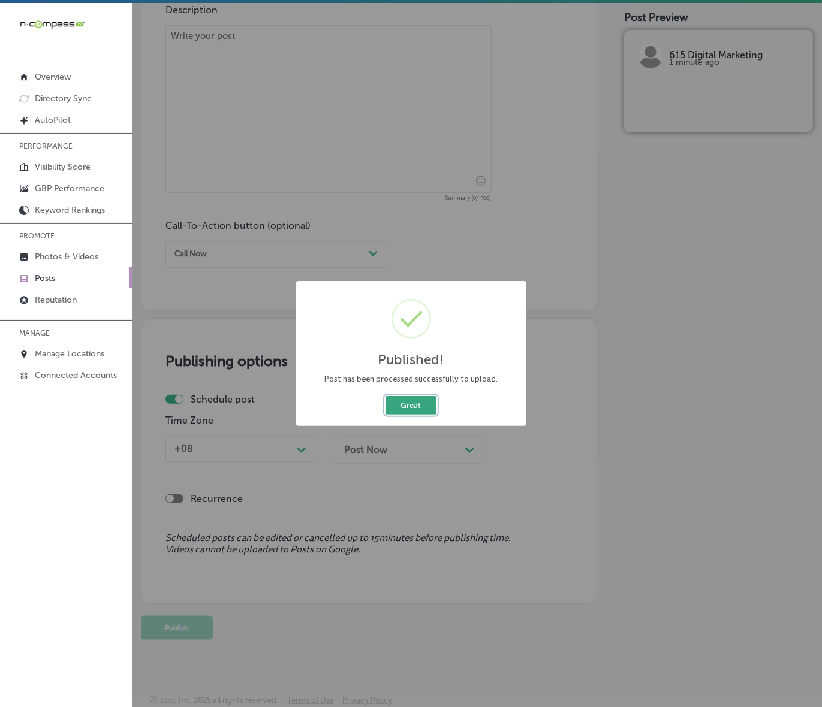
click at [420, 402] on button "Great" at bounding box center [410, 405] width 51 height 19
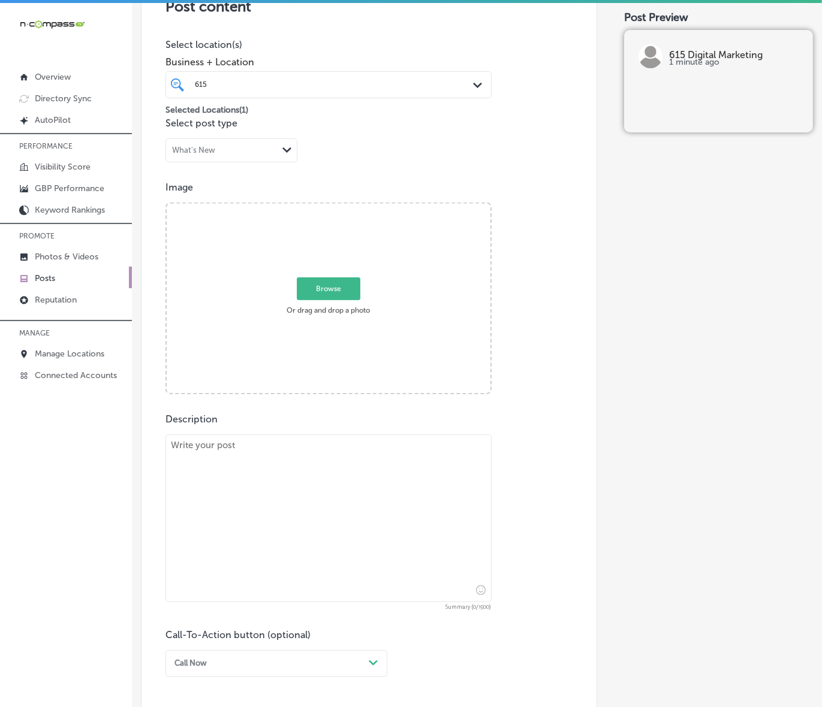
scroll to position [221, 0]
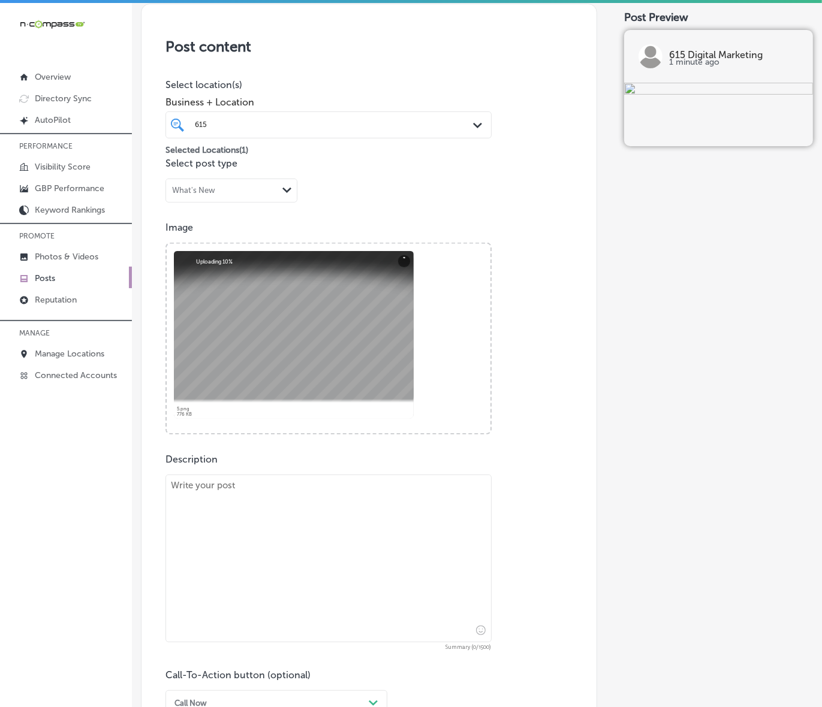
click at [370, 607] on textarea at bounding box center [328, 559] width 326 height 168
paste textarea "Unleash your brand’s full potential in [GEOGRAPHIC_DATA], [GEOGRAPHIC_DATA], an…"
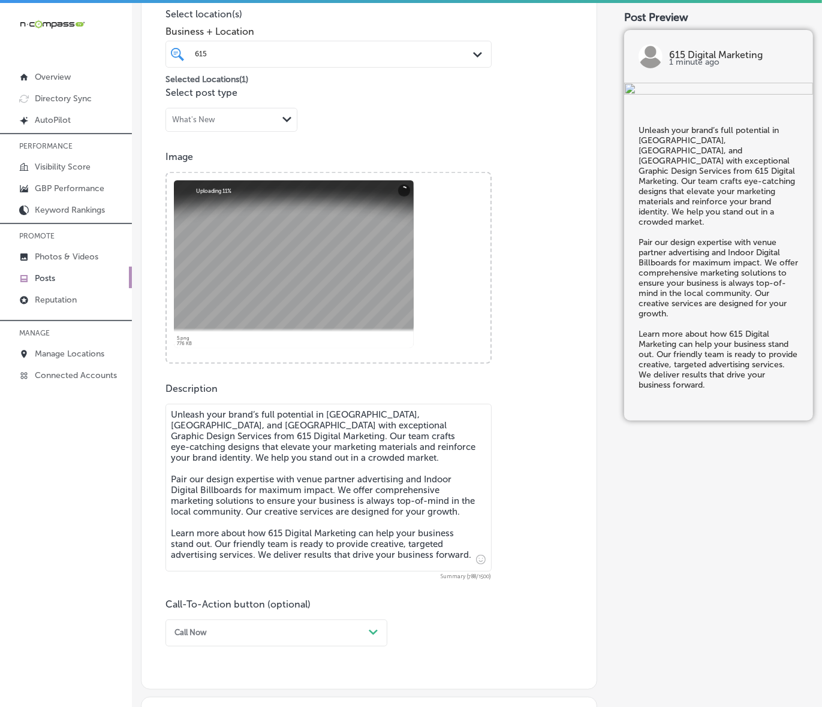
scroll to position [370, 0]
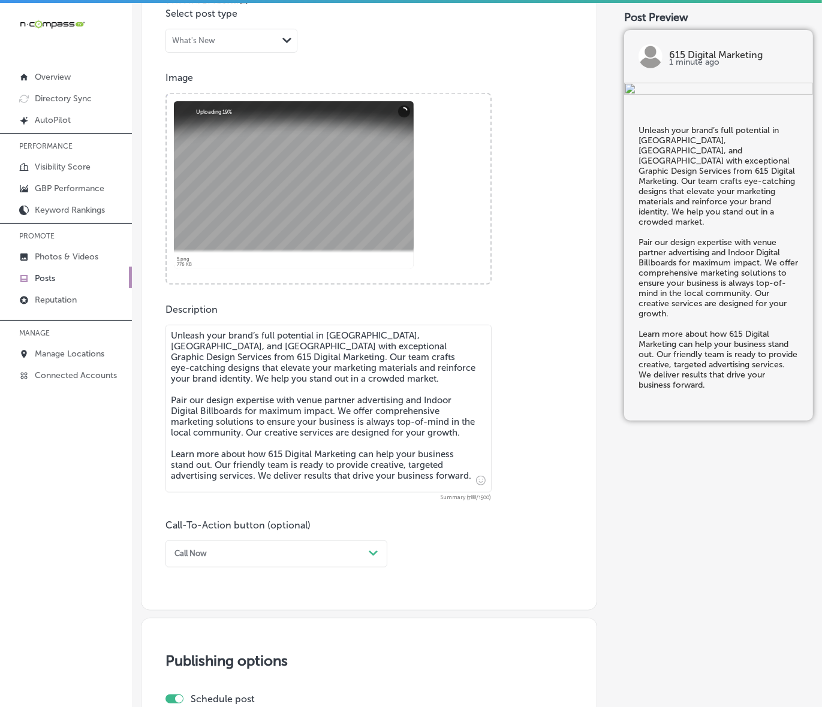
type textarea "Unleash your brand’s full potential in [GEOGRAPHIC_DATA], [GEOGRAPHIC_DATA], an…"
click at [229, 550] on div "Call Now" at bounding box center [267, 554] width 194 height 16
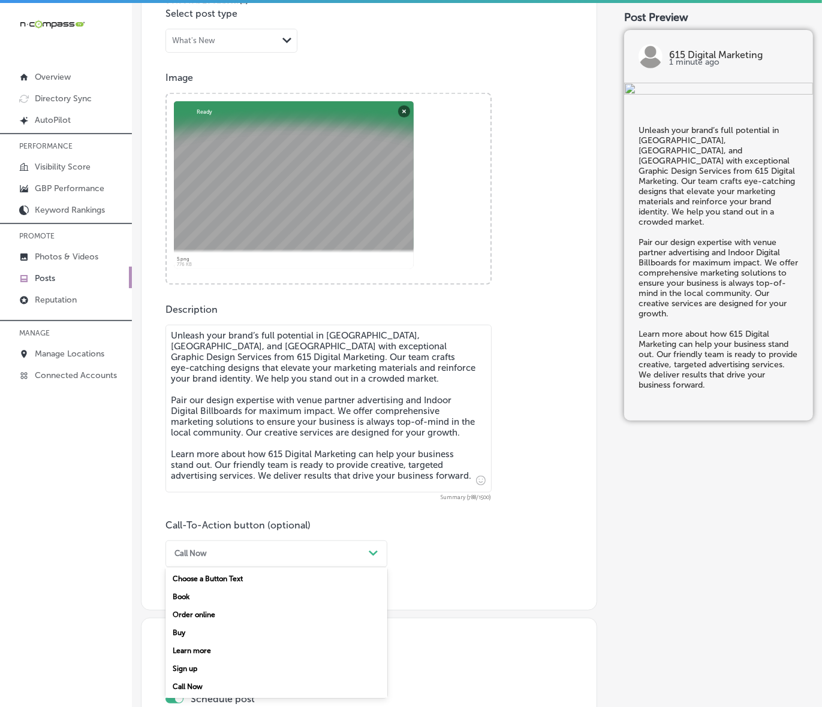
click at [208, 646] on div "Learn more" at bounding box center [276, 651] width 222 height 18
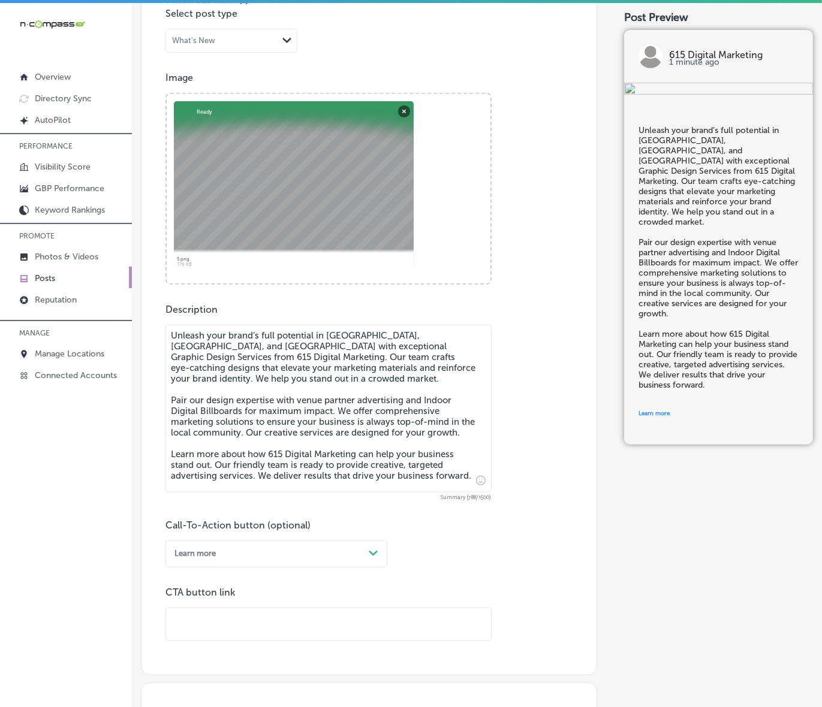
click at [220, 623] on input "text" at bounding box center [328, 624] width 325 height 33
paste input "[URL][DOMAIN_NAME]"
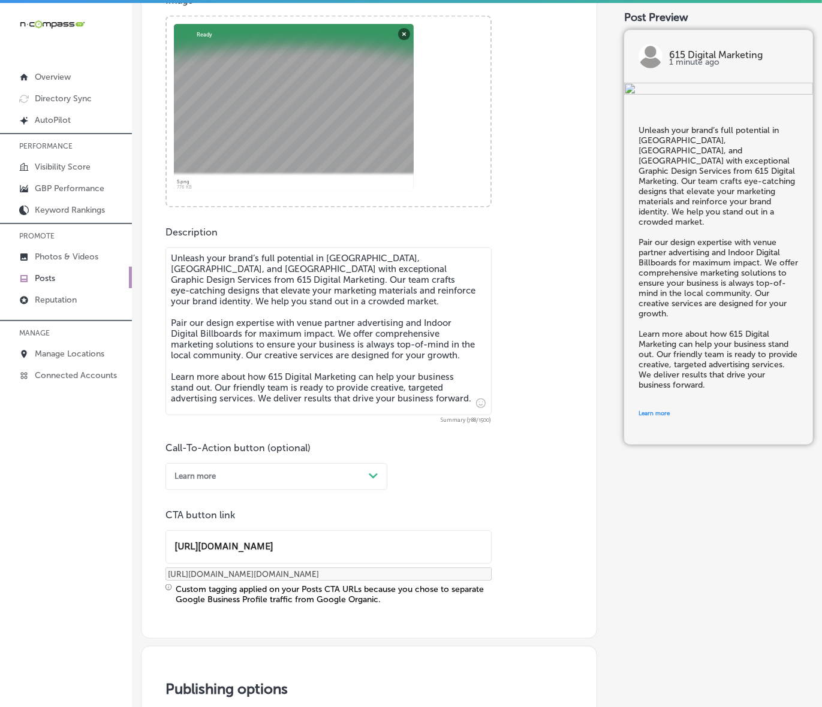
scroll to position [670, 0]
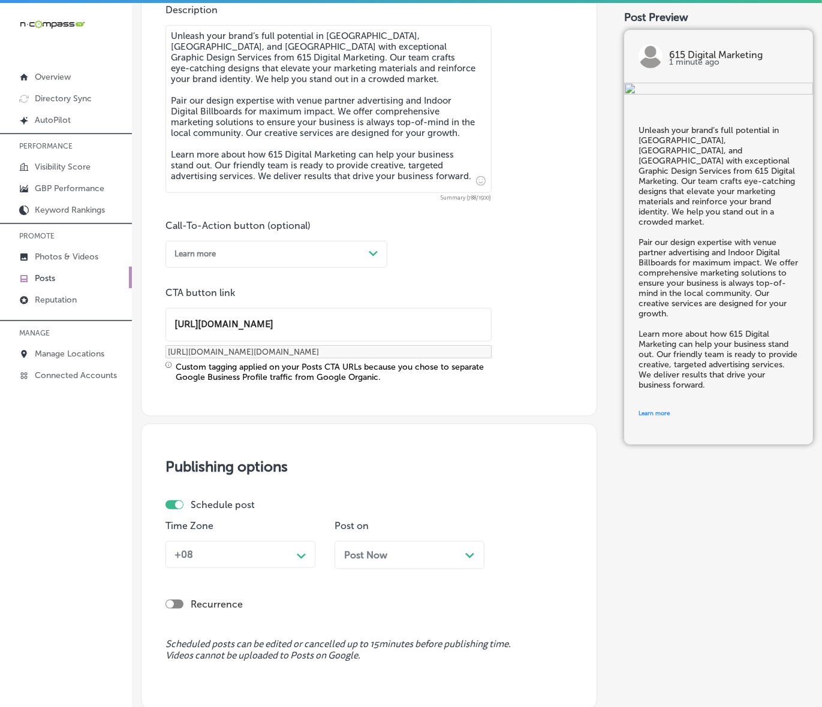
type input "[URL][DOMAIN_NAME]"
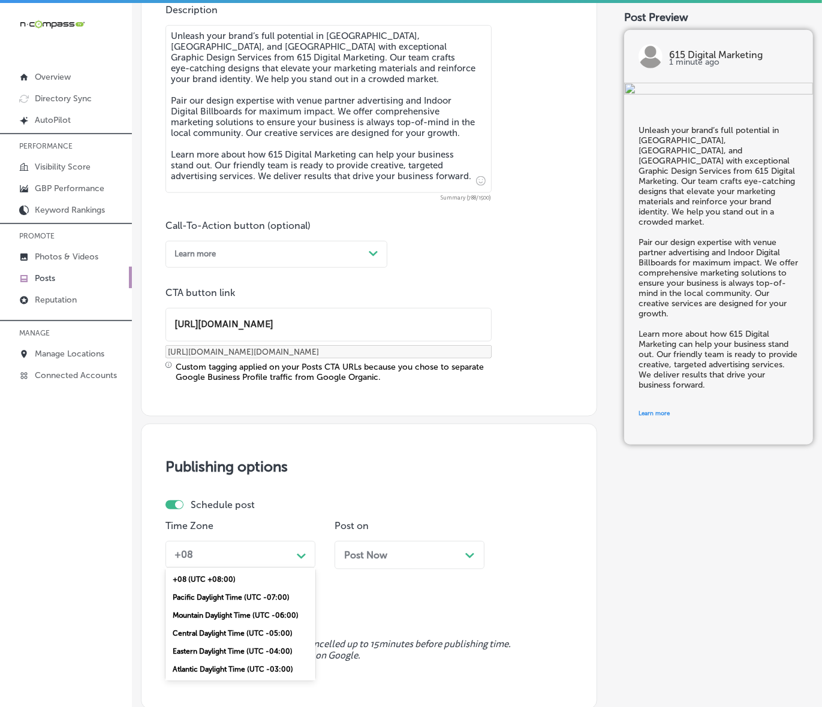
click at [288, 556] on div "+08" at bounding box center [231, 555] width 122 height 19
click at [242, 611] on div "Mountain Daylight Time (UTC -06:00)" at bounding box center [240, 616] width 150 height 18
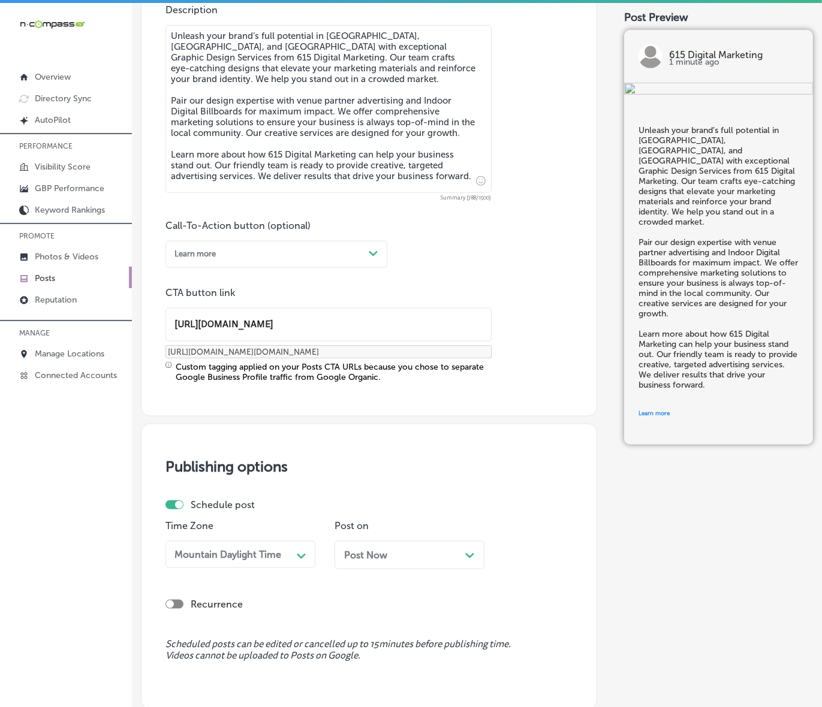
click at [391, 553] on div "Post Now Path Created with Sketch." at bounding box center [409, 555] width 131 height 11
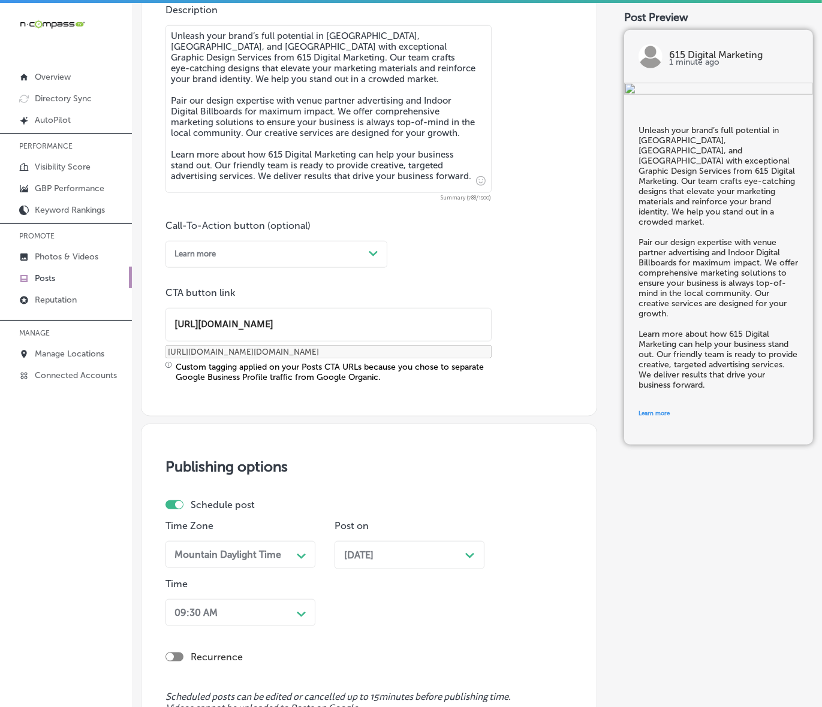
click at [300, 608] on div "09:30 AM Path Created with Sketch." at bounding box center [240, 612] width 150 height 27
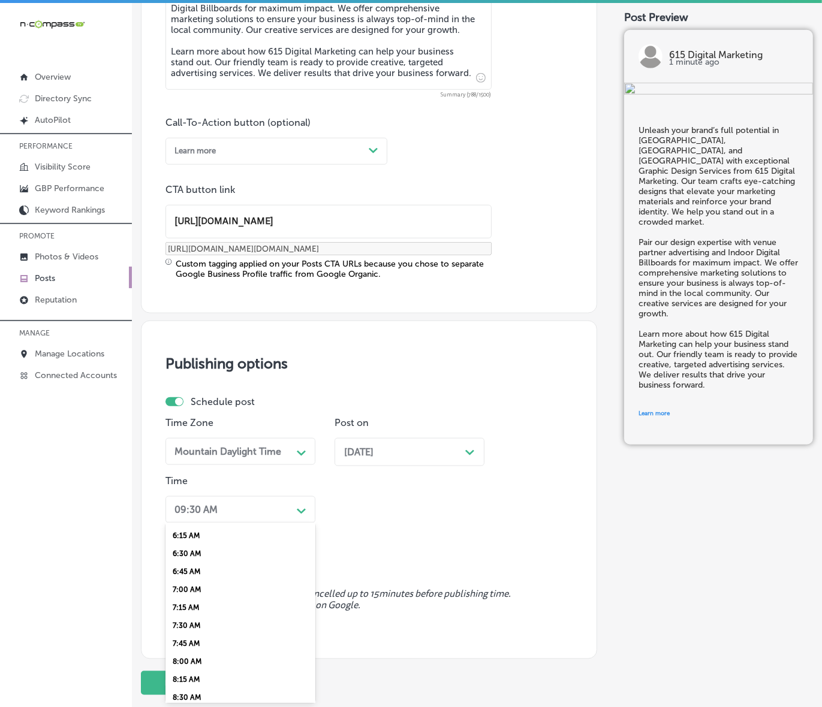
scroll to position [450, 0]
click at [183, 588] on div "7:00 AM" at bounding box center [240, 589] width 150 height 18
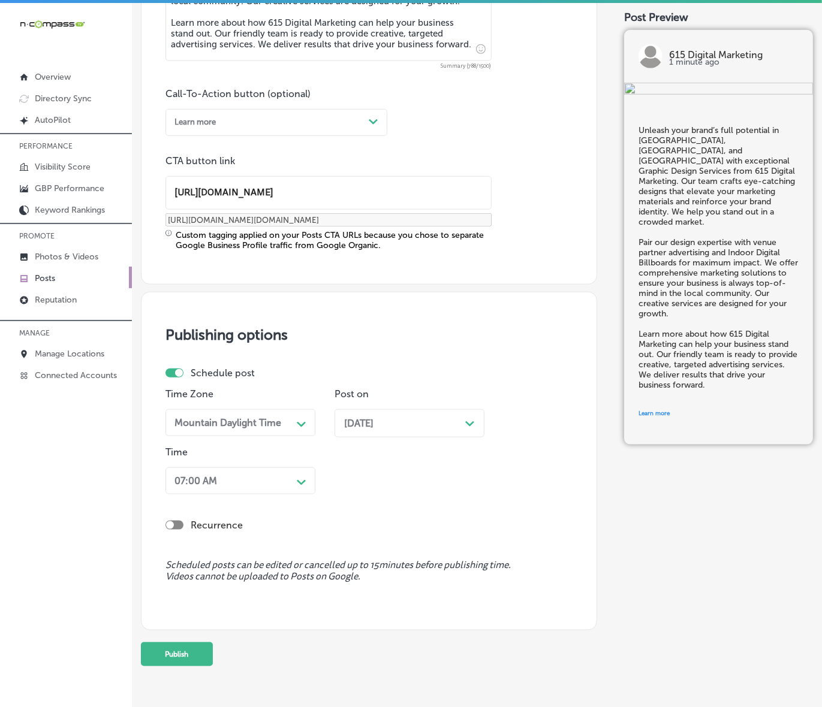
scroll to position [829, 0]
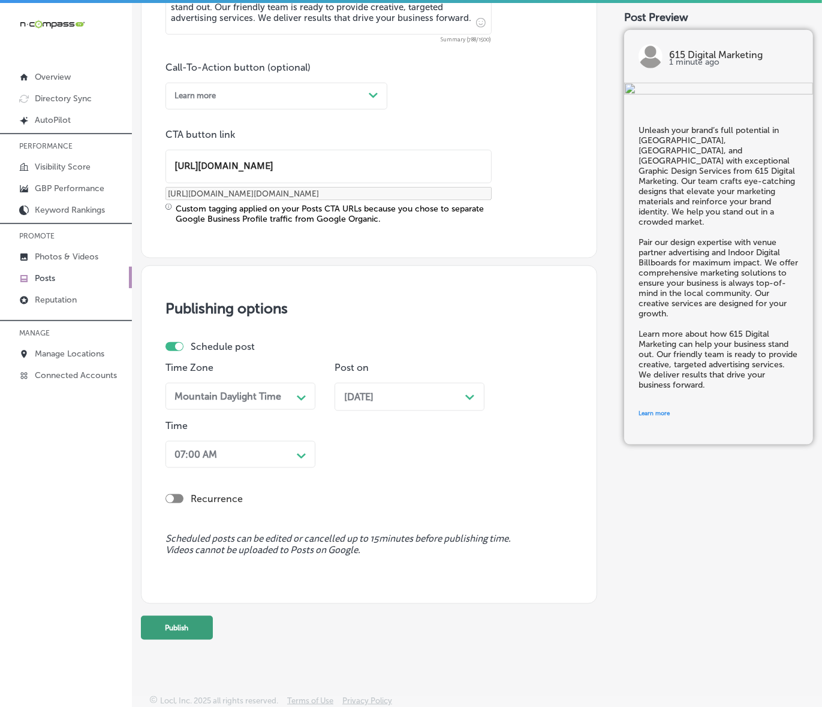
click at [187, 628] on button "Publish" at bounding box center [177, 628] width 72 height 24
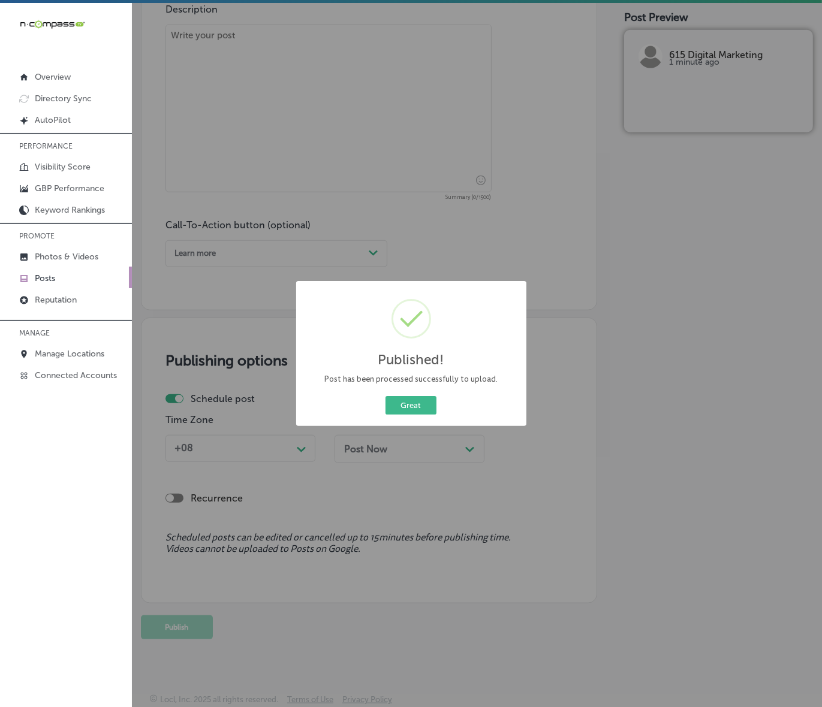
scroll to position [670, 0]
click at [414, 402] on button "Great" at bounding box center [410, 405] width 51 height 19
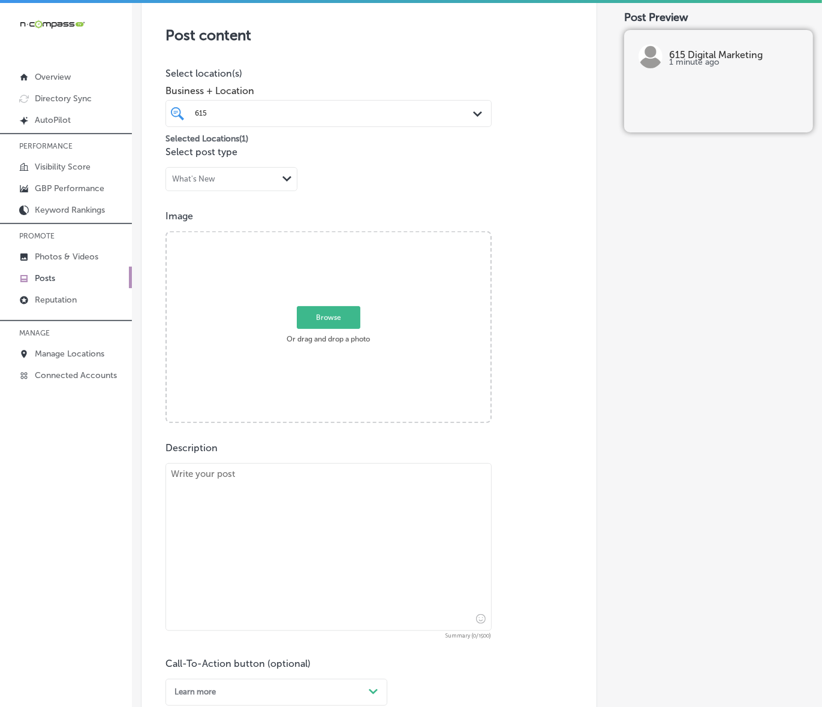
scroll to position [296, 0]
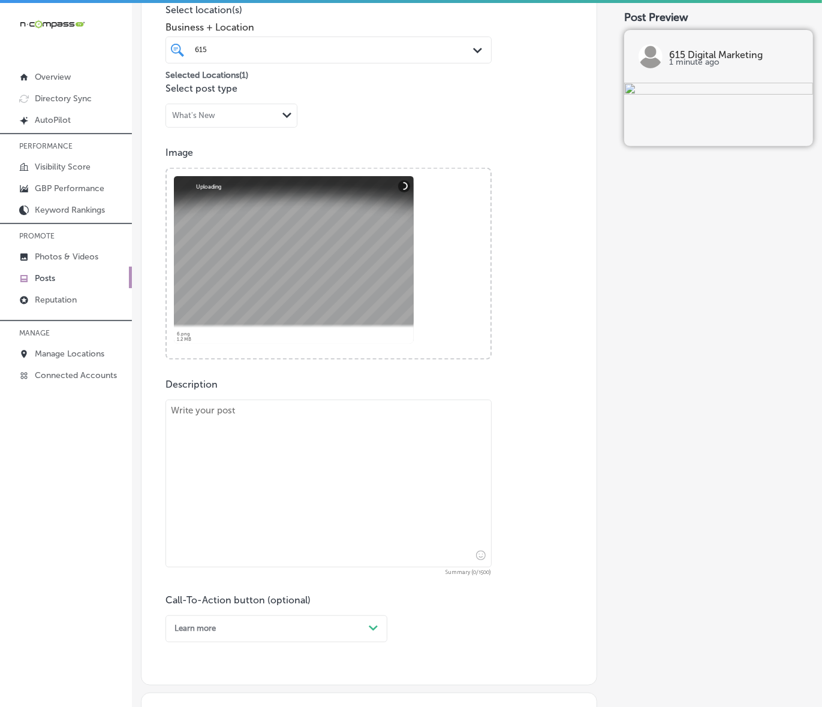
click at [331, 508] on textarea at bounding box center [328, 484] width 326 height 168
paste textarea "615 Digital Marketing helps local businesses in [GEOGRAPHIC_DATA], [GEOGRAPHIC_…"
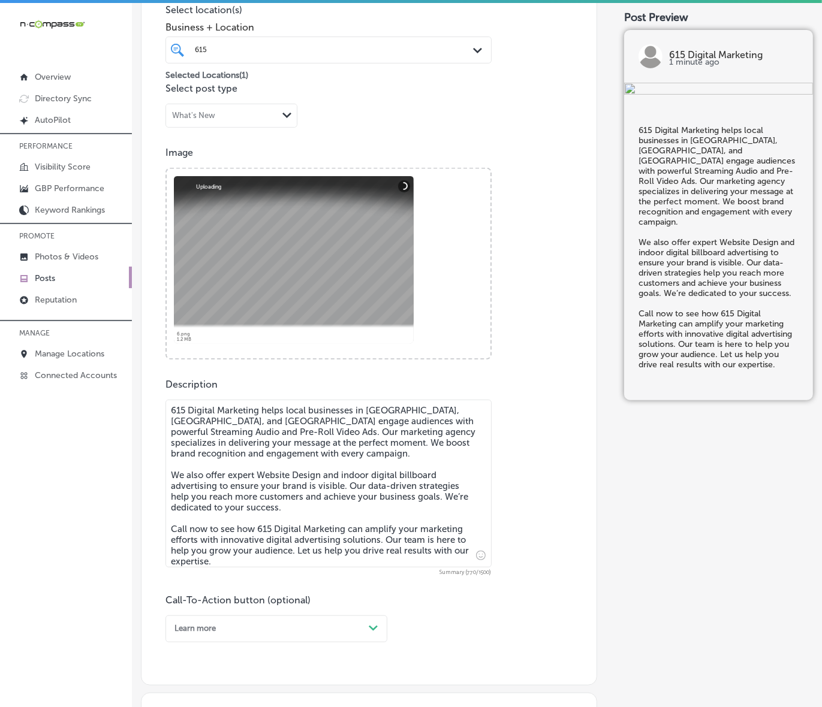
scroll to position [445, 0]
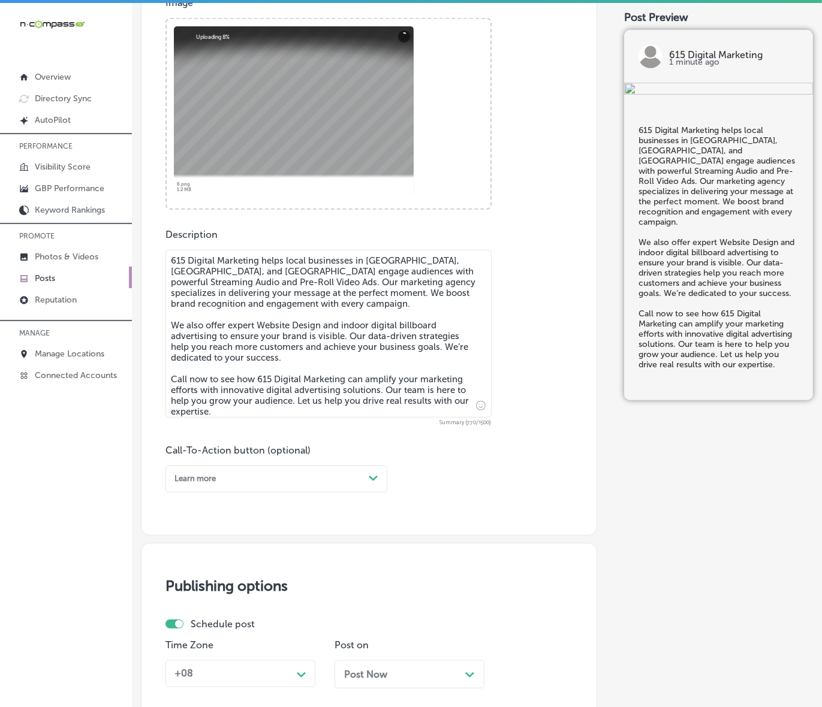
type textarea "615 Digital Marketing helps local businesses in [GEOGRAPHIC_DATA], [GEOGRAPHIC_…"
click at [348, 480] on div "Learn more" at bounding box center [267, 479] width 194 height 16
click at [196, 610] on div "Call Now" at bounding box center [276, 612] width 222 height 18
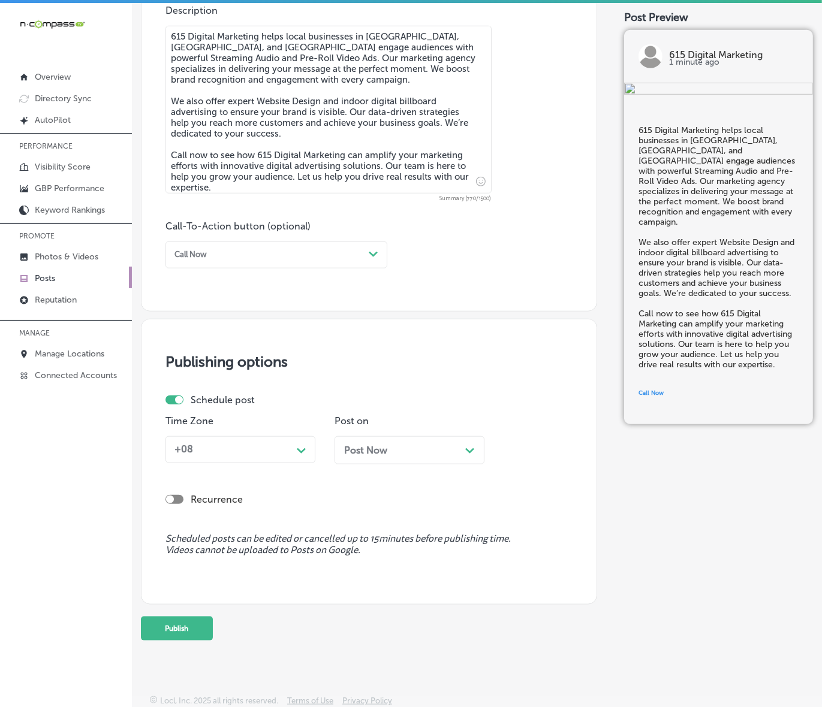
scroll to position [670, 0]
click at [306, 468] on div "Time Zone +08 Path Created with Sketch." at bounding box center [240, 444] width 150 height 58
click at [300, 450] on polygon at bounding box center [301, 450] width 9 height 5
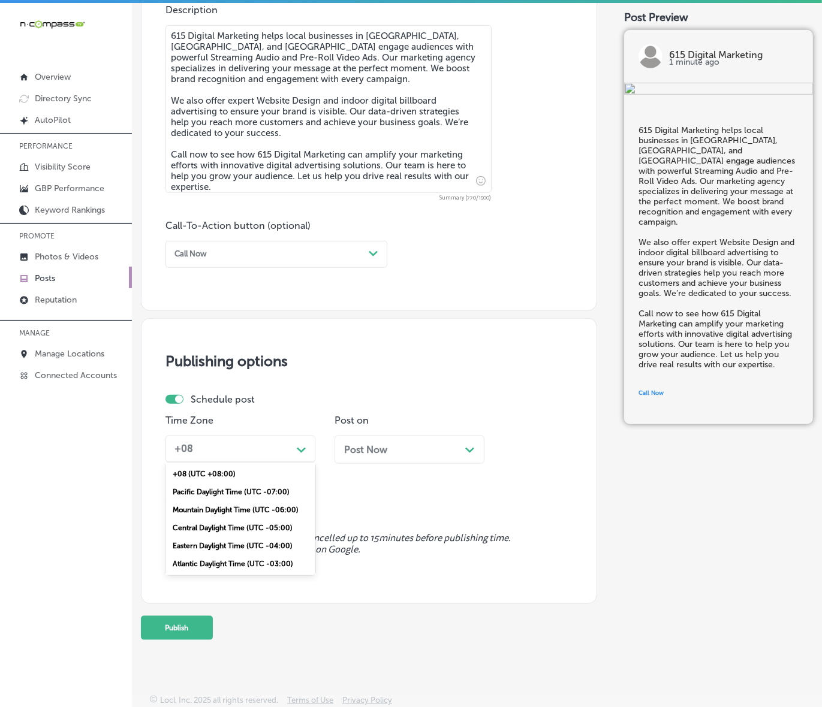
click at [244, 507] on div "Mountain Daylight Time (UTC -06:00)" at bounding box center [240, 510] width 150 height 18
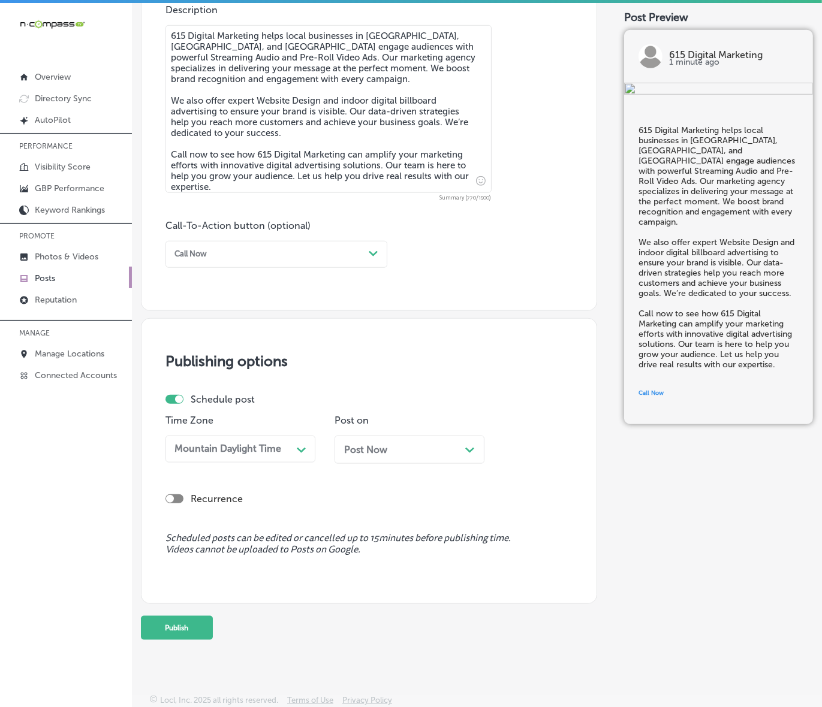
click at [462, 454] on div "Post Now Path Created with Sketch." at bounding box center [409, 449] width 131 height 11
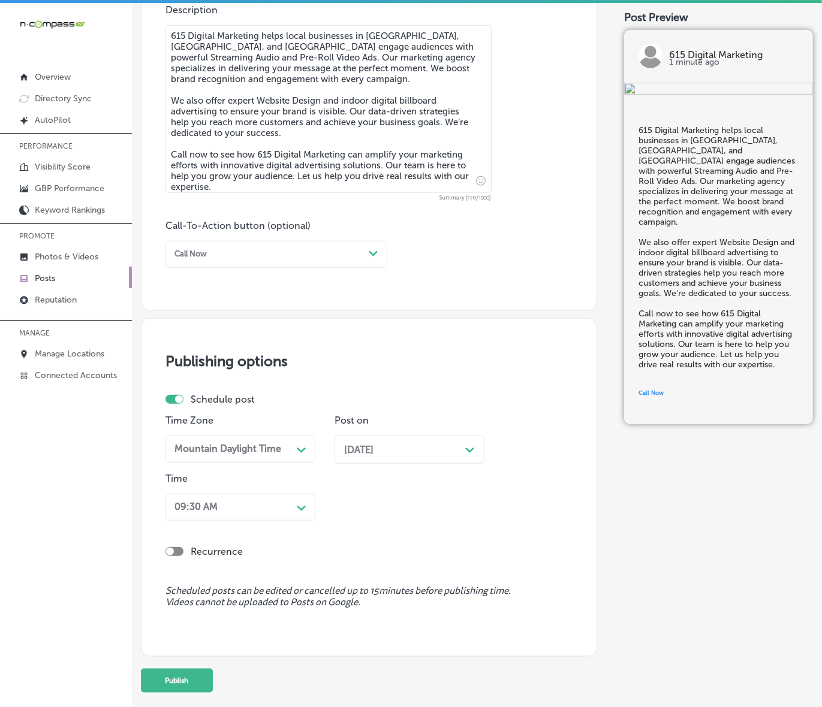
click at [262, 516] on div "09:30 AM Path Created with Sketch." at bounding box center [240, 507] width 150 height 27
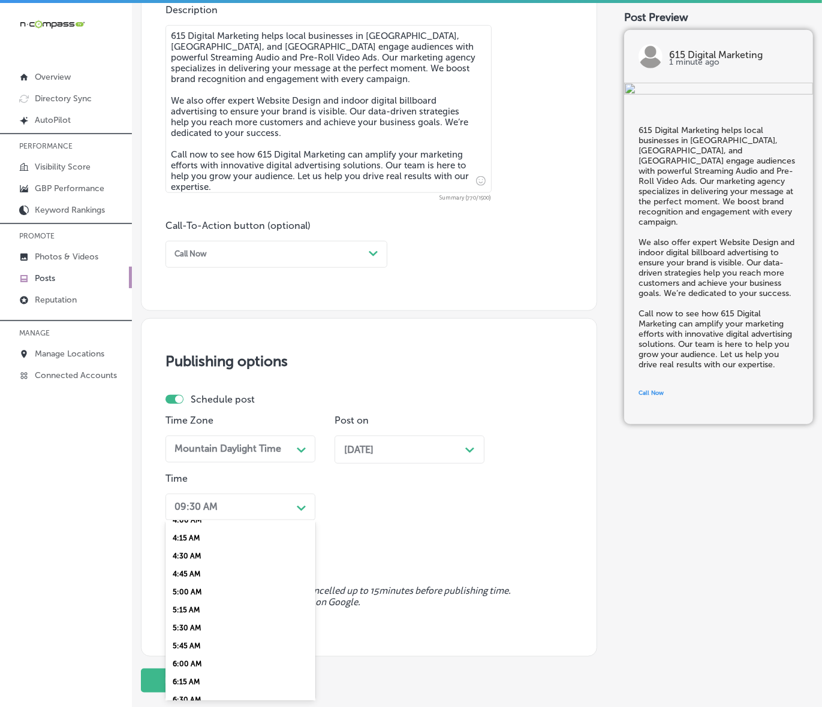
scroll to position [450, 0]
click at [198, 579] on div "7:00 AM" at bounding box center [240, 586] width 150 height 18
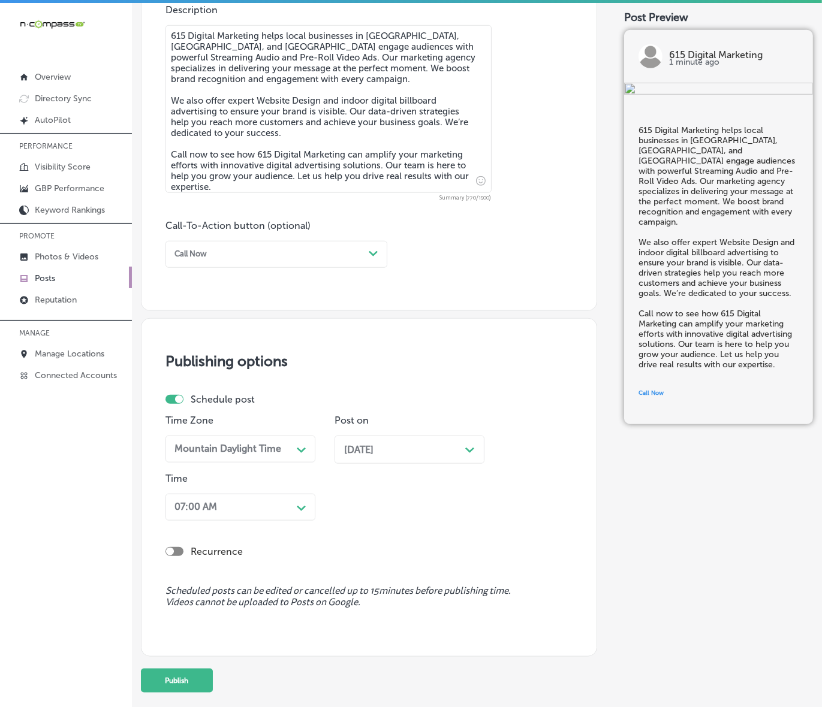
scroll to position [723, 0]
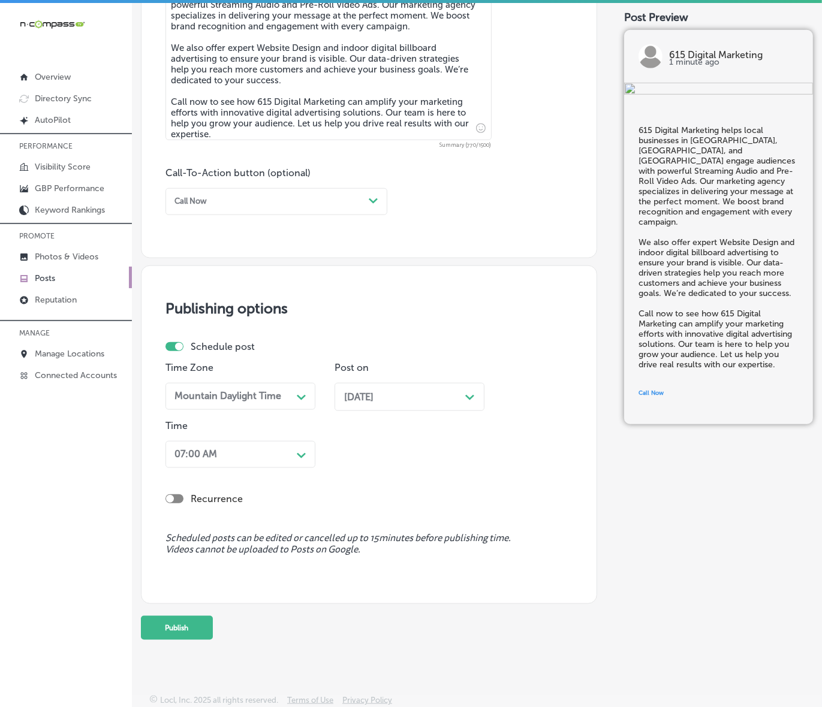
click at [154, 628] on button "Publish" at bounding box center [177, 628] width 72 height 24
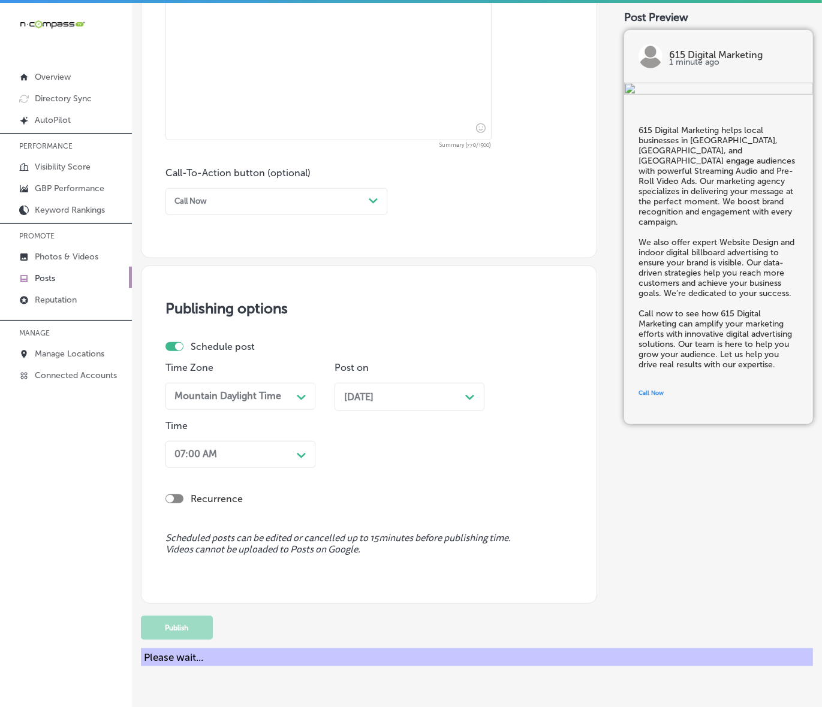
scroll to position [670, 0]
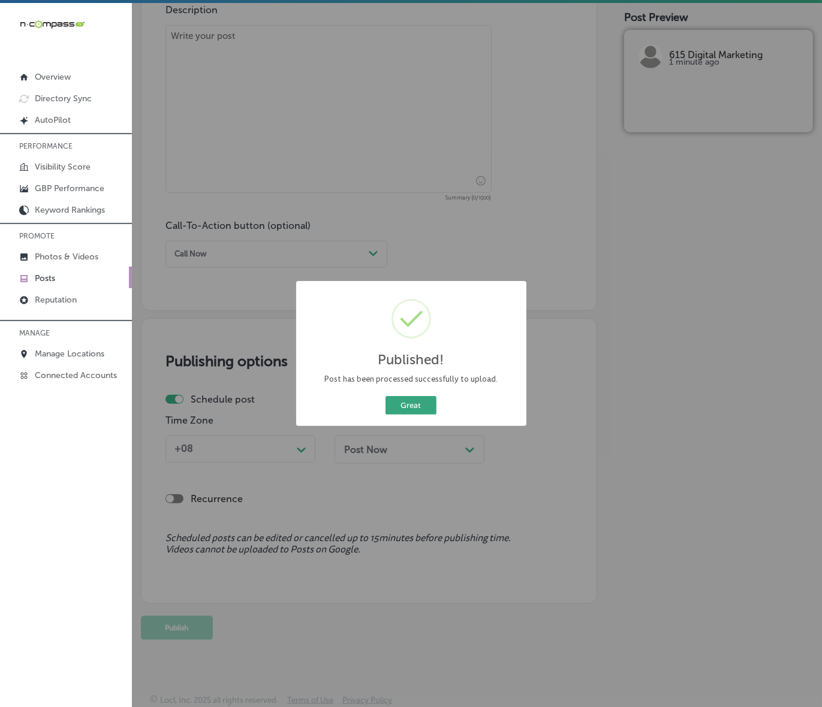
click at [390, 402] on button "Great" at bounding box center [410, 405] width 51 height 19
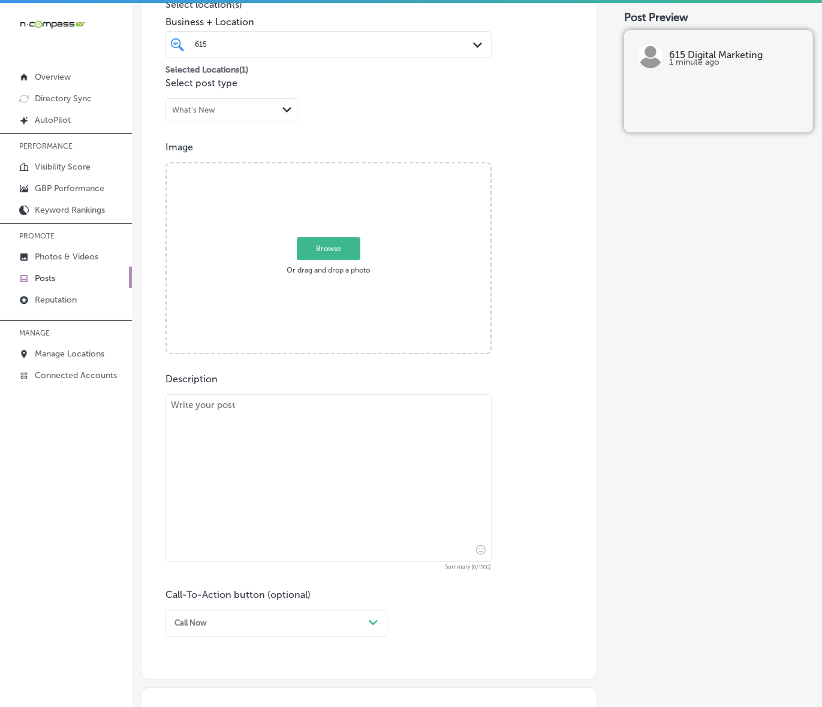
scroll to position [296, 0]
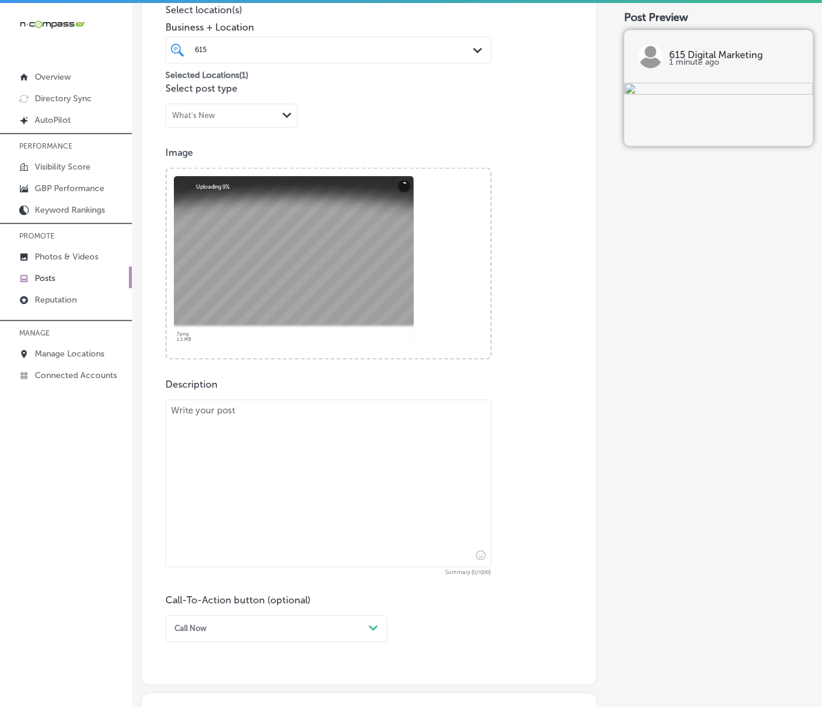
click at [384, 504] on textarea at bounding box center [328, 484] width 326 height 168
paste textarea "In [GEOGRAPHIC_DATA], [GEOGRAPHIC_DATA], and [GEOGRAPHIC_DATA], 615 Digital Mar…"
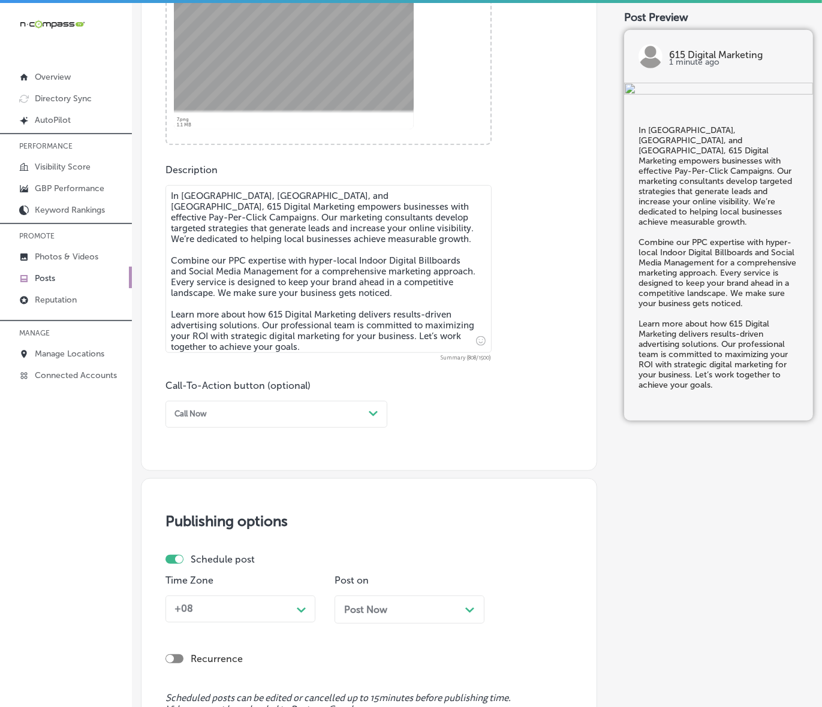
scroll to position [520, 0]
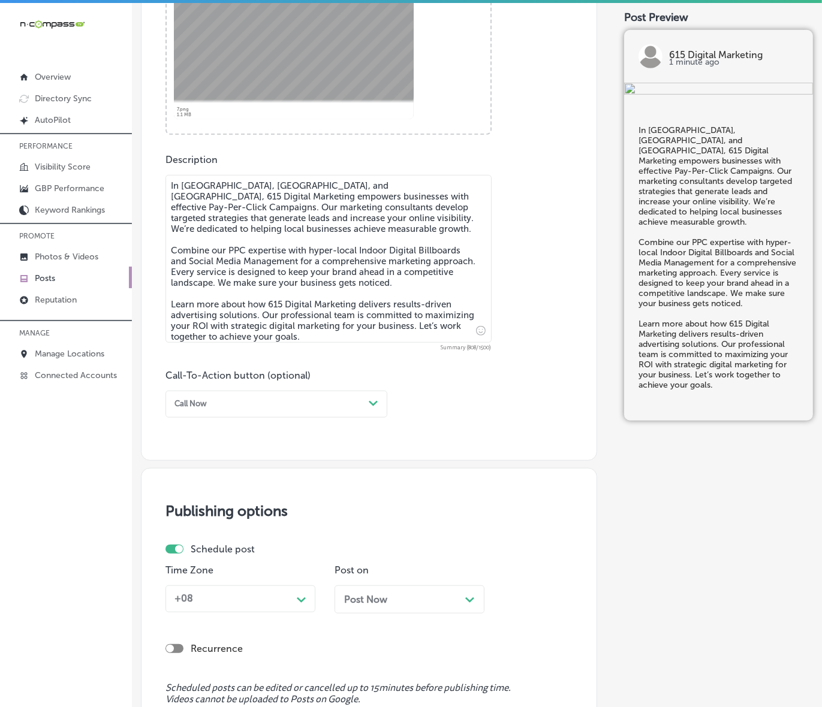
type textarea "In [GEOGRAPHIC_DATA], [GEOGRAPHIC_DATA], and [GEOGRAPHIC_DATA], 615 Digital Mar…"
click at [245, 402] on div "Call Now" at bounding box center [267, 404] width 194 height 16
click at [204, 499] on div "Learn more" at bounding box center [276, 501] width 222 height 18
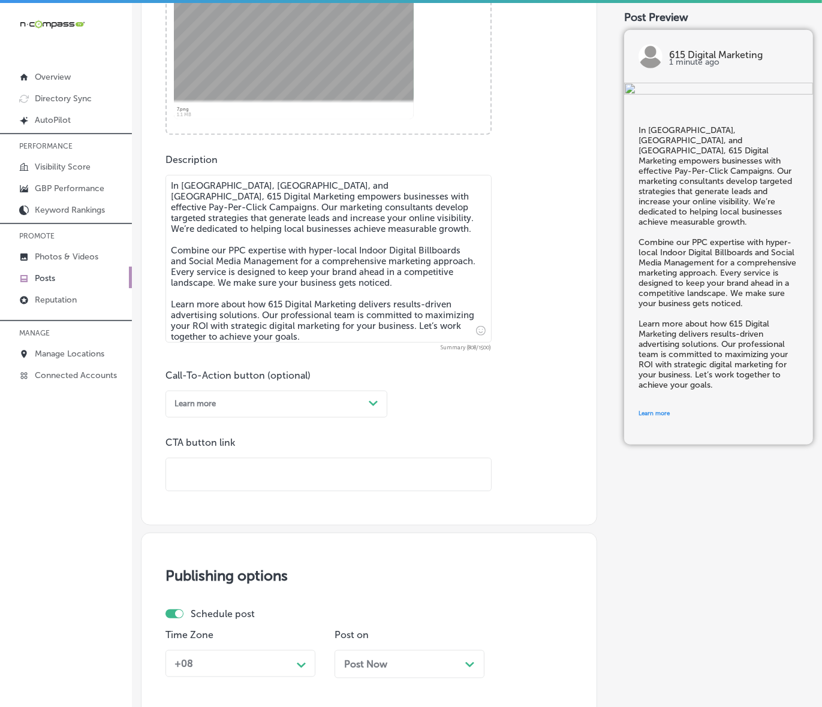
click at [222, 456] on div "CTA button link" at bounding box center [328, 464] width 326 height 55
drag, startPoint x: 221, startPoint y: 460, endPoint x: 219, endPoint y: 480, distance: 20.4
click at [221, 463] on input "text" at bounding box center [328, 475] width 325 height 33
paste input "[URL][DOMAIN_NAME]"
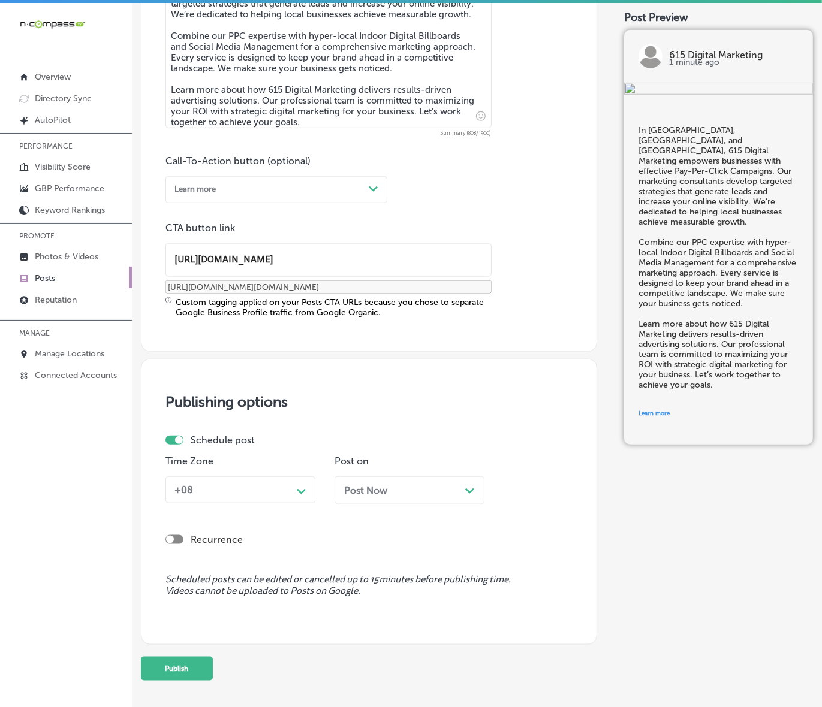
scroll to position [736, 0]
type input "[URL][DOMAIN_NAME]"
click at [298, 489] on polygon at bounding box center [301, 491] width 9 height 5
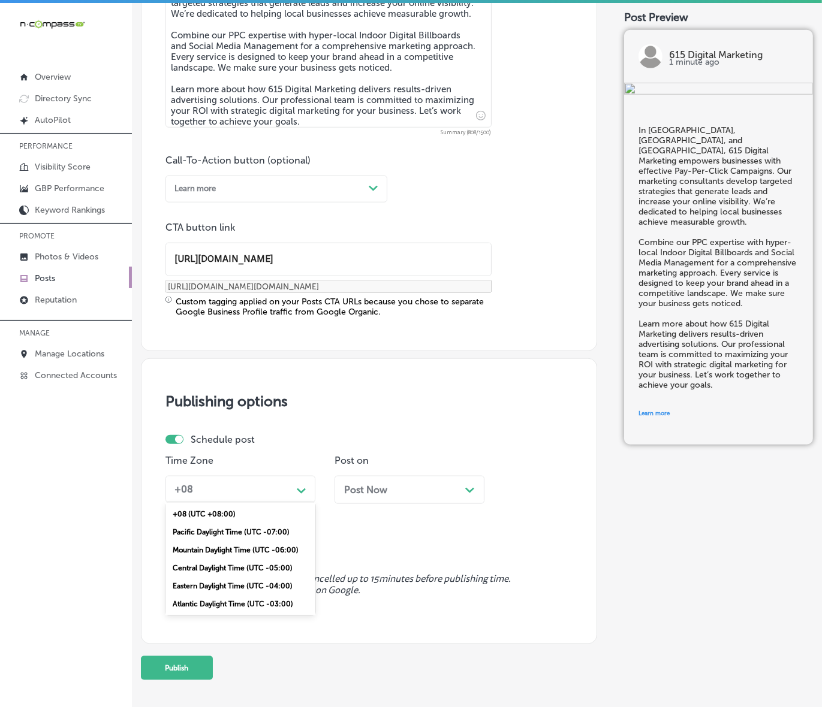
click at [243, 550] on div "Mountain Daylight Time (UTC -06:00)" at bounding box center [240, 550] width 150 height 18
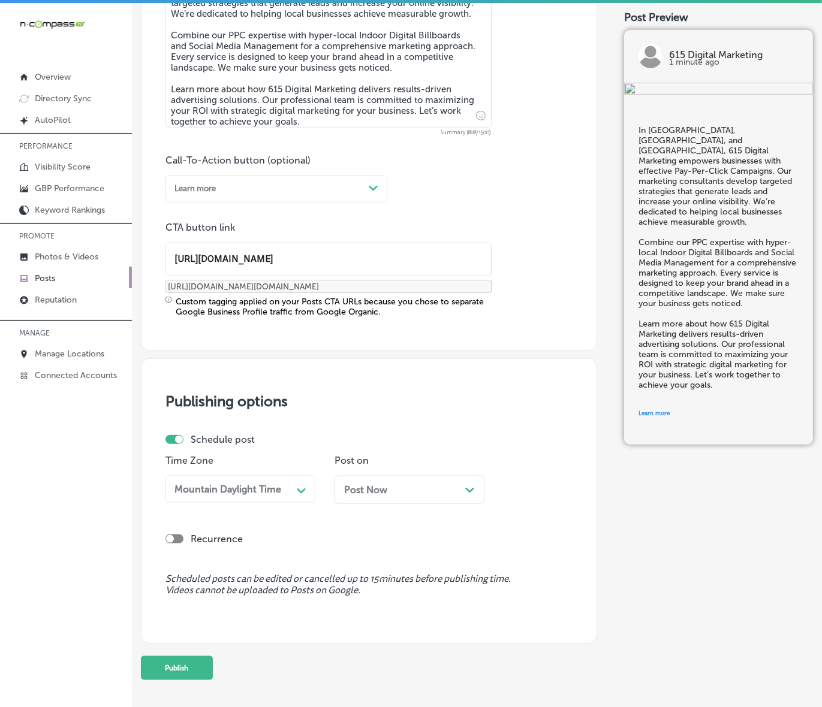
click at [394, 490] on div "Post Now Path Created with Sketch." at bounding box center [409, 489] width 131 height 11
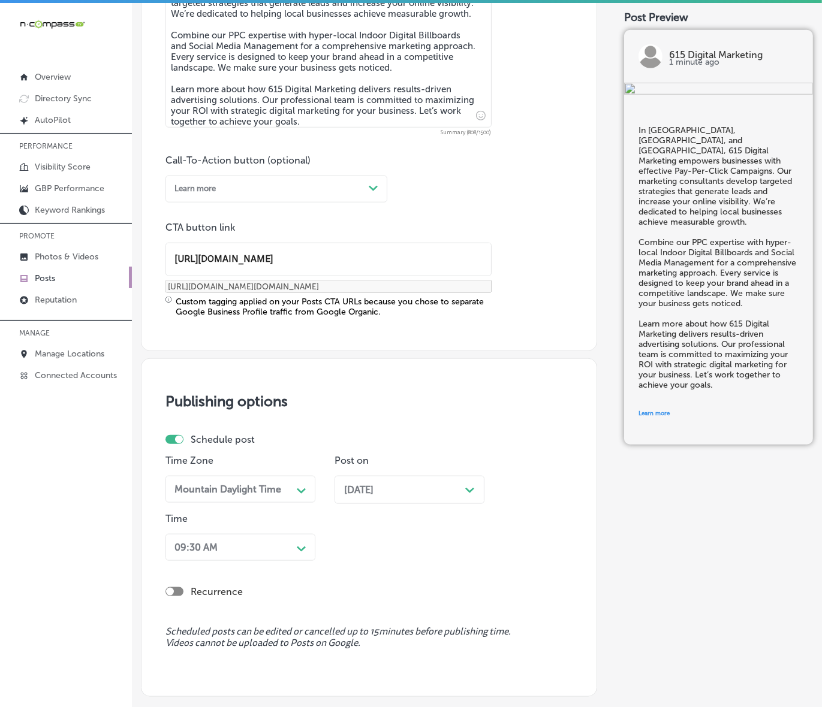
click at [408, 486] on div "[DATE] Path Created with Sketch." at bounding box center [409, 489] width 131 height 11
click at [297, 550] on div "09:30 AM Path Created with Sketch." at bounding box center [240, 547] width 150 height 27
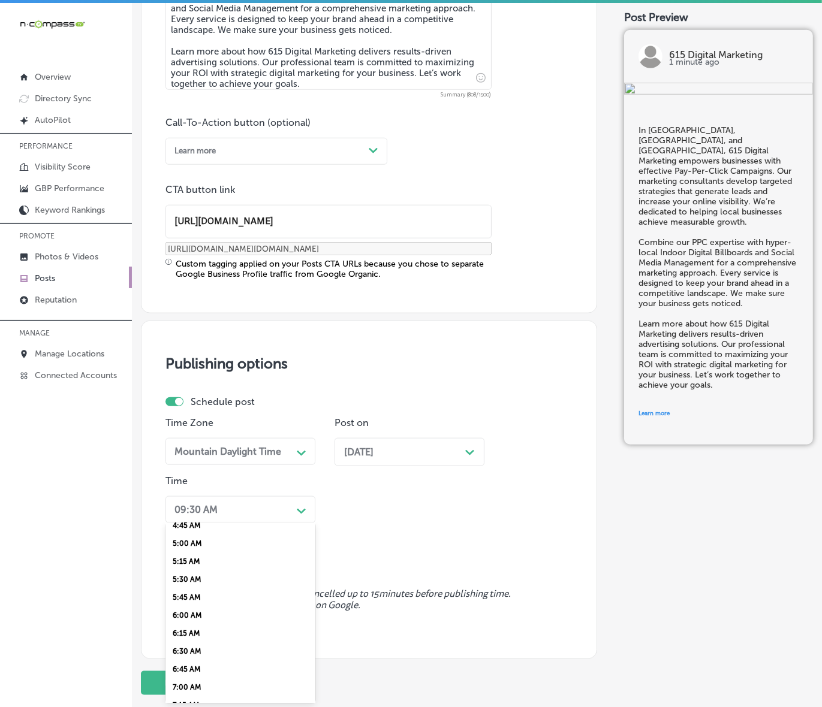
scroll to position [375, 0]
click at [183, 657] on div "7:00 AM" at bounding box center [240, 664] width 150 height 18
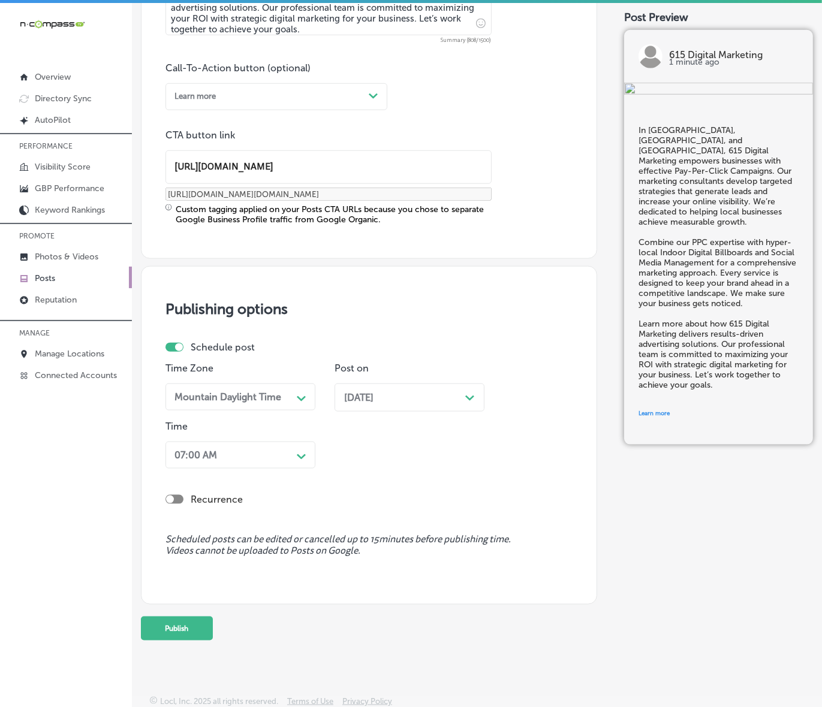
scroll to position [829, 0]
click at [174, 637] on button "Publish" at bounding box center [177, 628] width 72 height 24
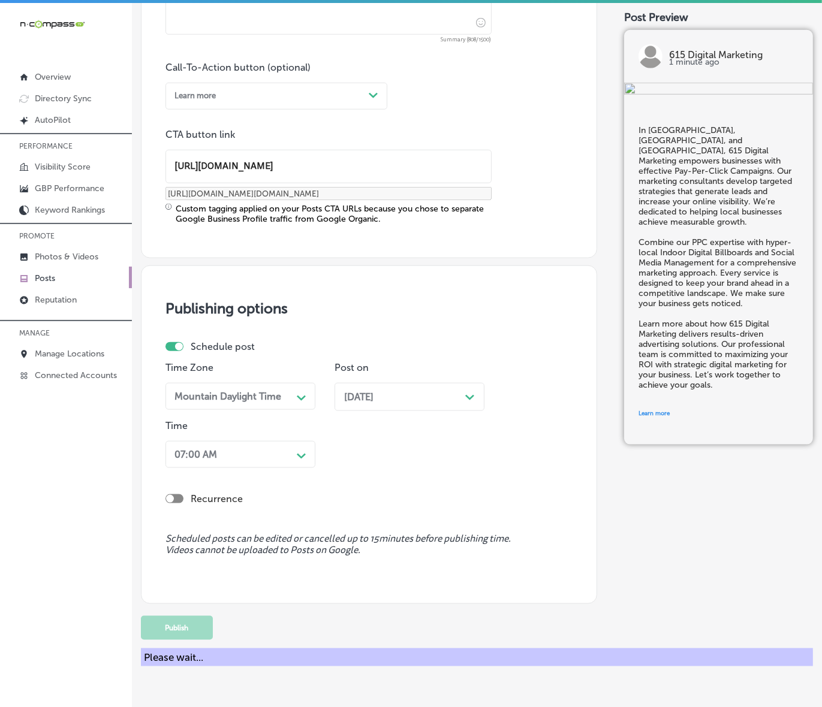
scroll to position [670, 0]
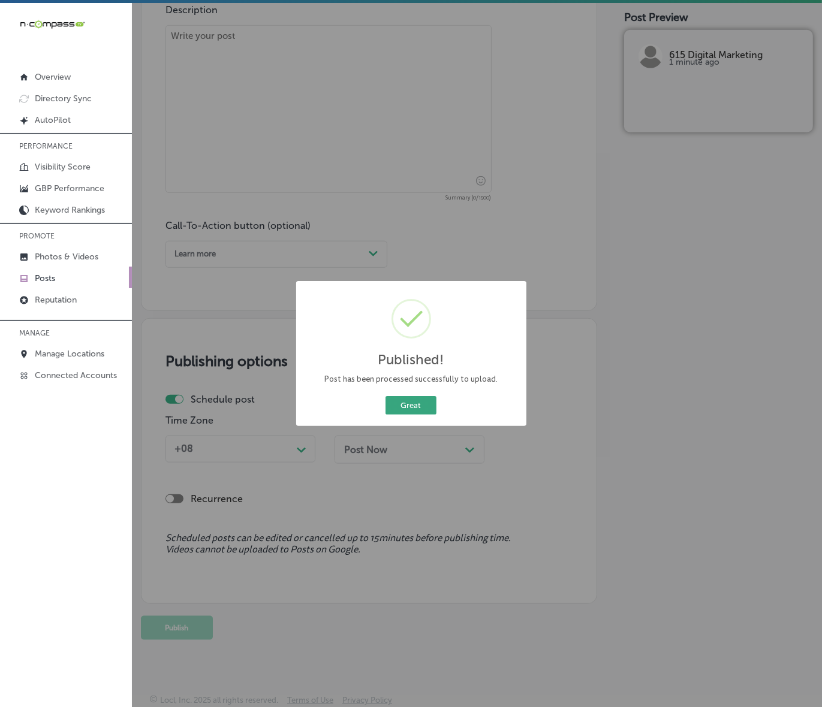
click at [418, 409] on button "Great" at bounding box center [410, 405] width 51 height 19
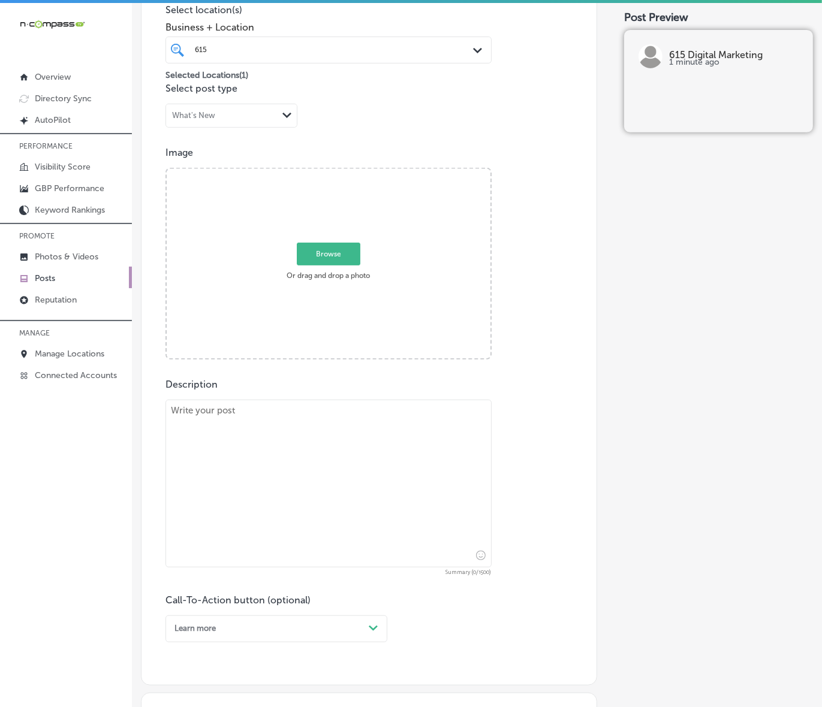
scroll to position [221, 0]
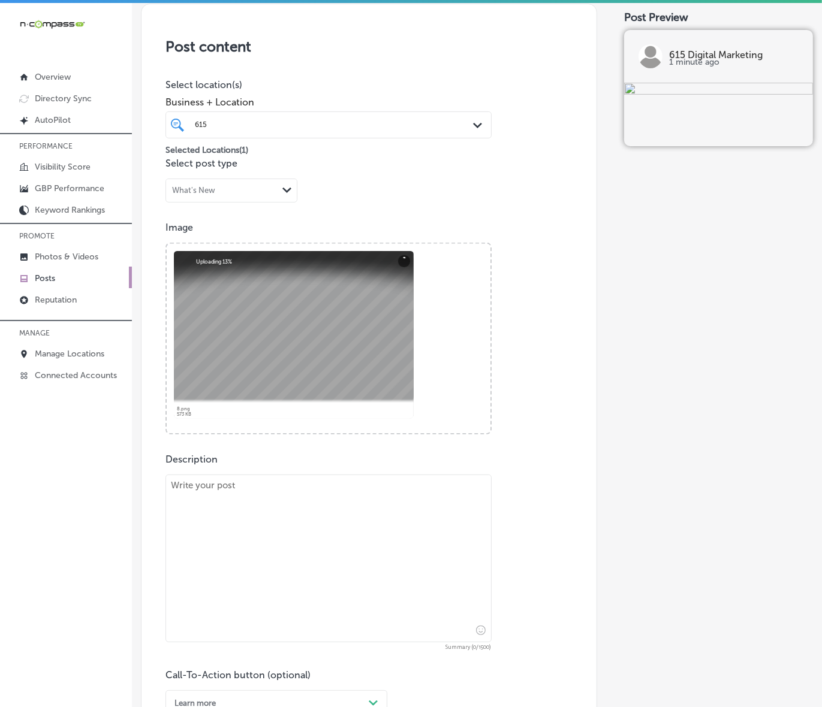
click at [303, 489] on textarea at bounding box center [328, 559] width 326 height 168
paste textarea "615 Digital Marketing connects your brand with your community in [GEOGRAPHIC_DA…"
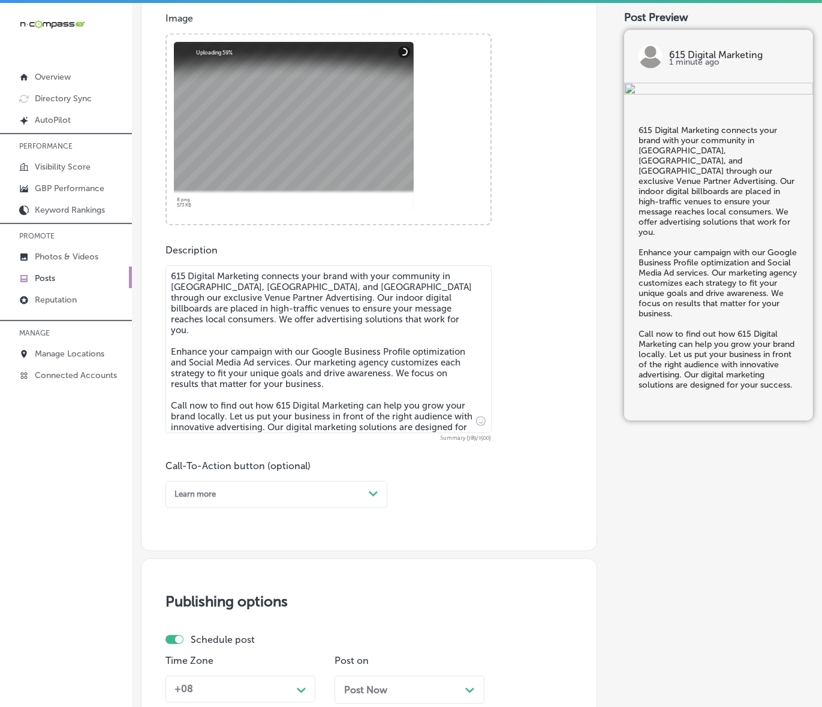
scroll to position [445, 0]
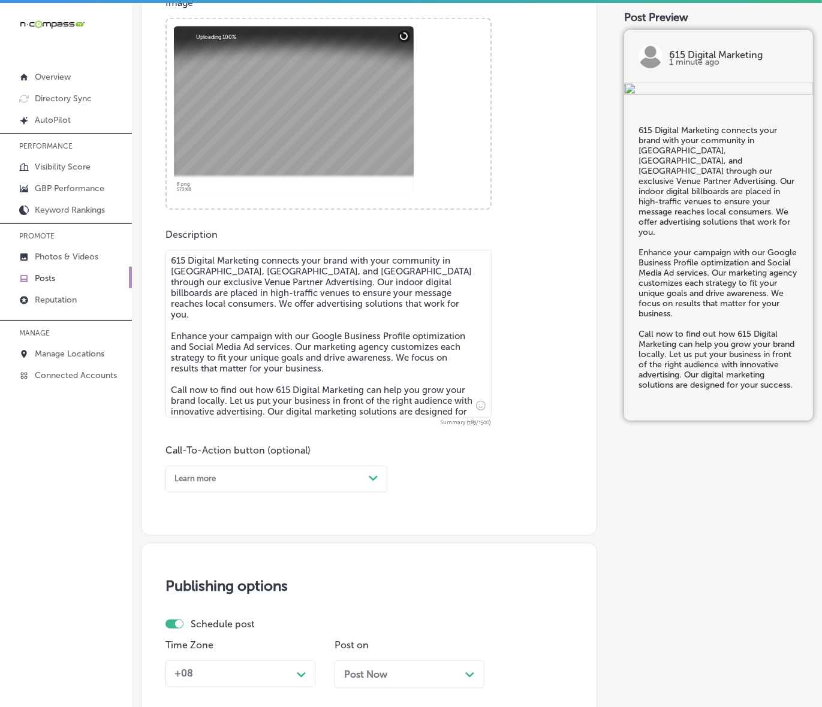
type textarea "615 Digital Marketing connects your brand with your community in [GEOGRAPHIC_DA…"
click at [345, 489] on div "Learn more Path Created with Sketch." at bounding box center [276, 479] width 222 height 27
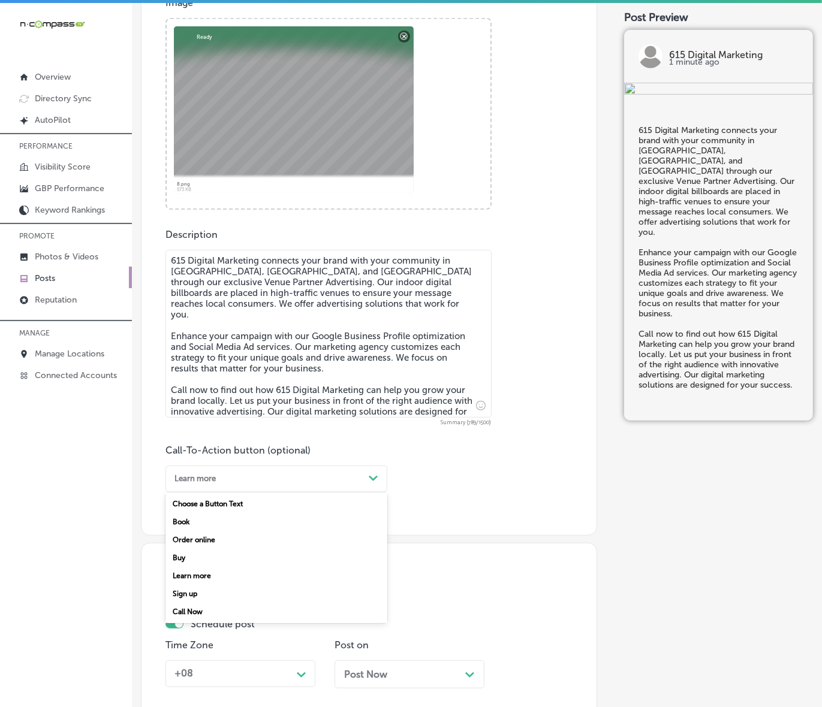
click at [231, 611] on div "Call Now" at bounding box center [276, 612] width 222 height 18
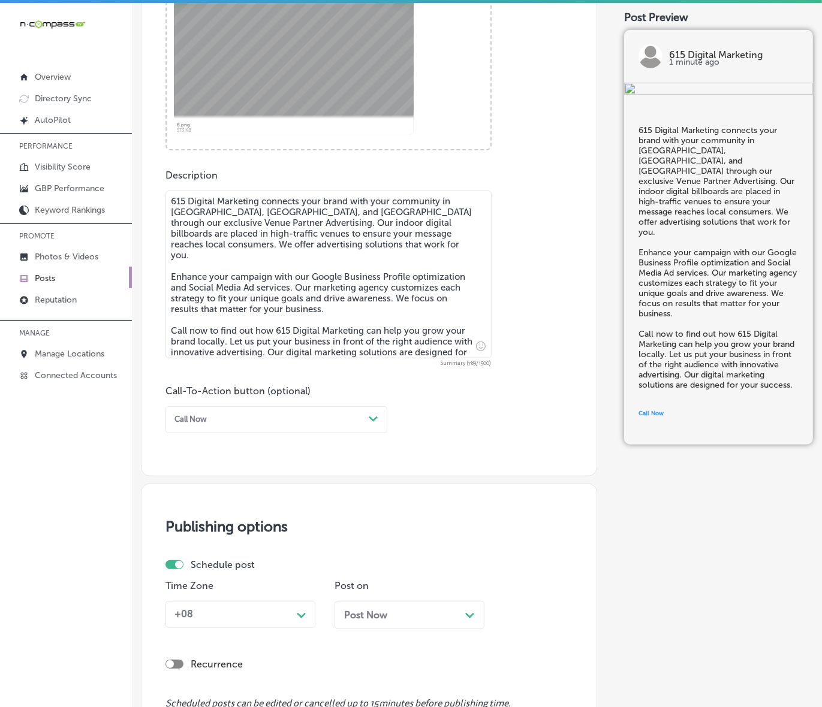
scroll to position [595, 0]
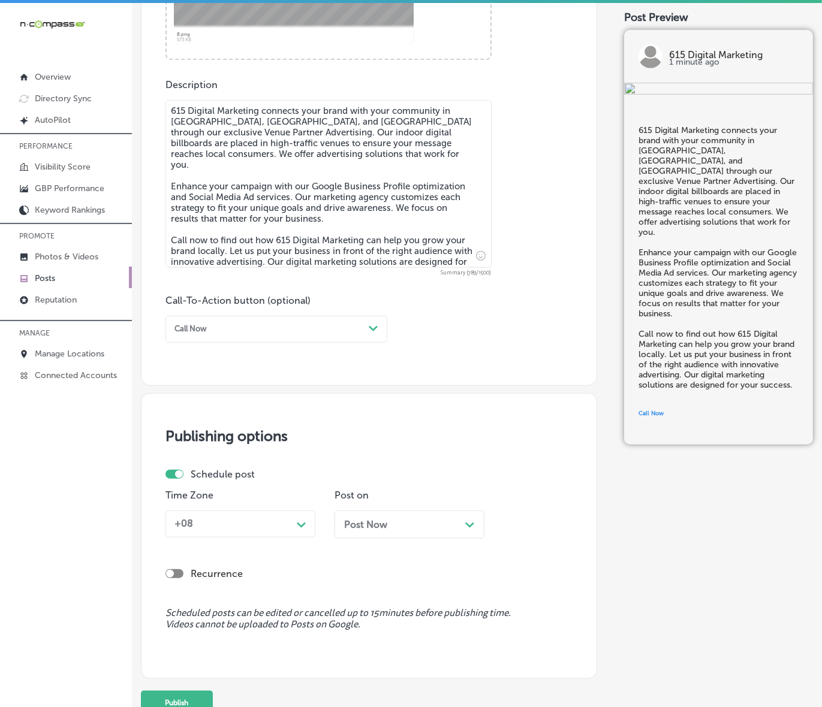
click at [294, 522] on div "Path Created with Sketch." at bounding box center [301, 523] width 19 height 19
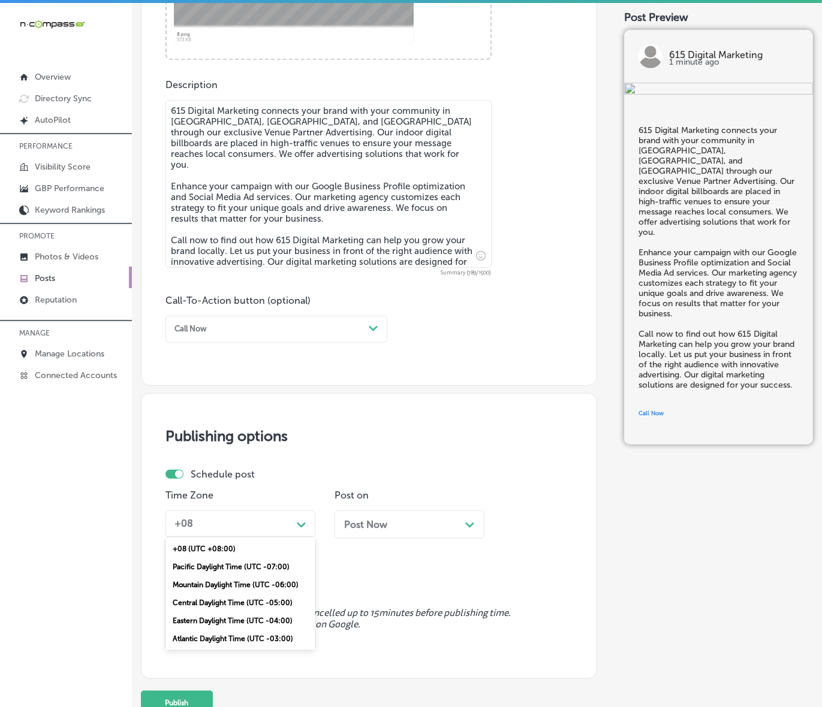
click at [261, 585] on div "Mountain Daylight Time (UTC -06:00)" at bounding box center [240, 585] width 150 height 18
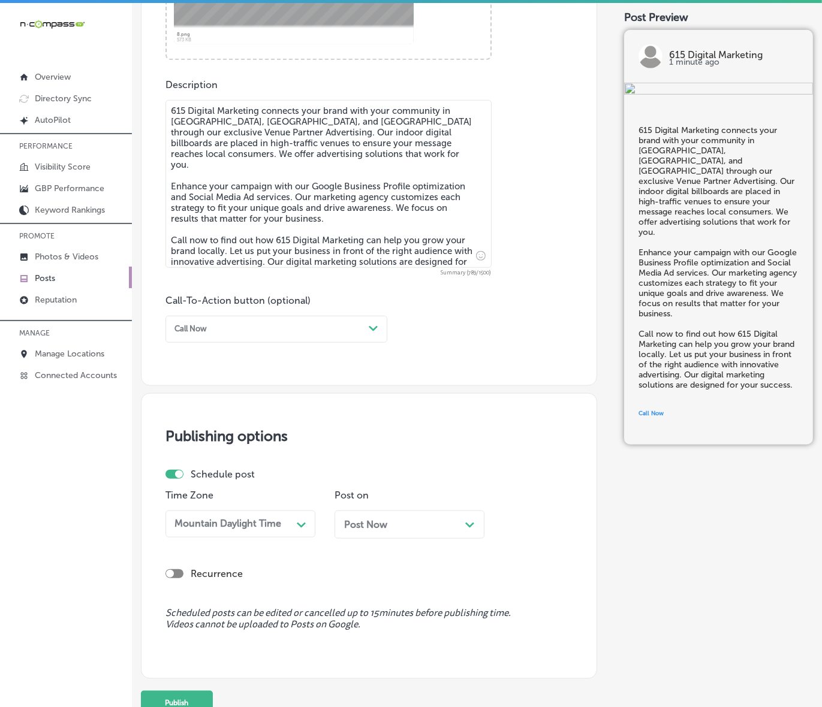
click at [442, 529] on div "Post Now Path Created with Sketch." at bounding box center [409, 524] width 131 height 11
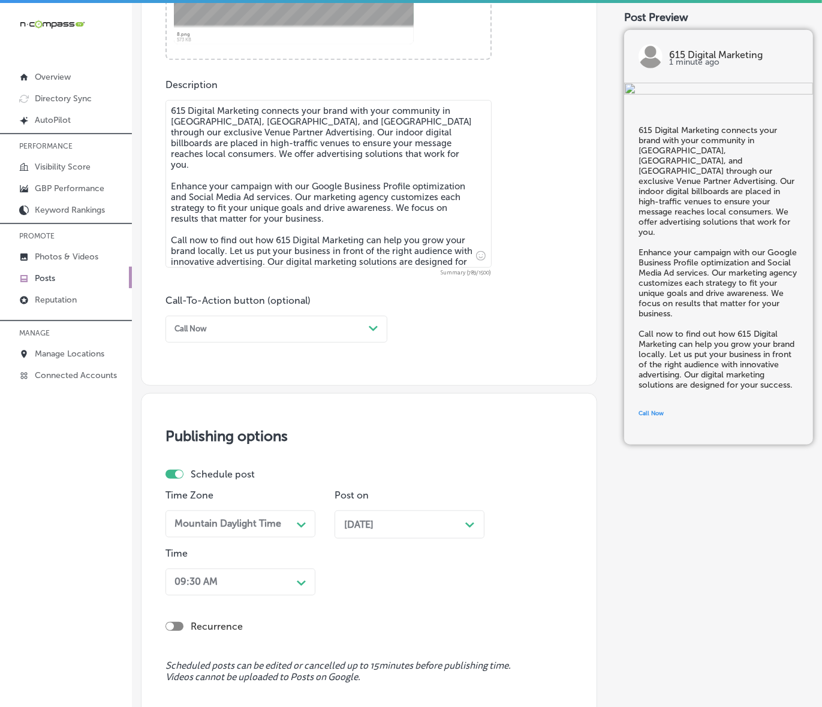
click at [247, 586] on div "09:30 AM Path Created with Sketch." at bounding box center [240, 582] width 150 height 27
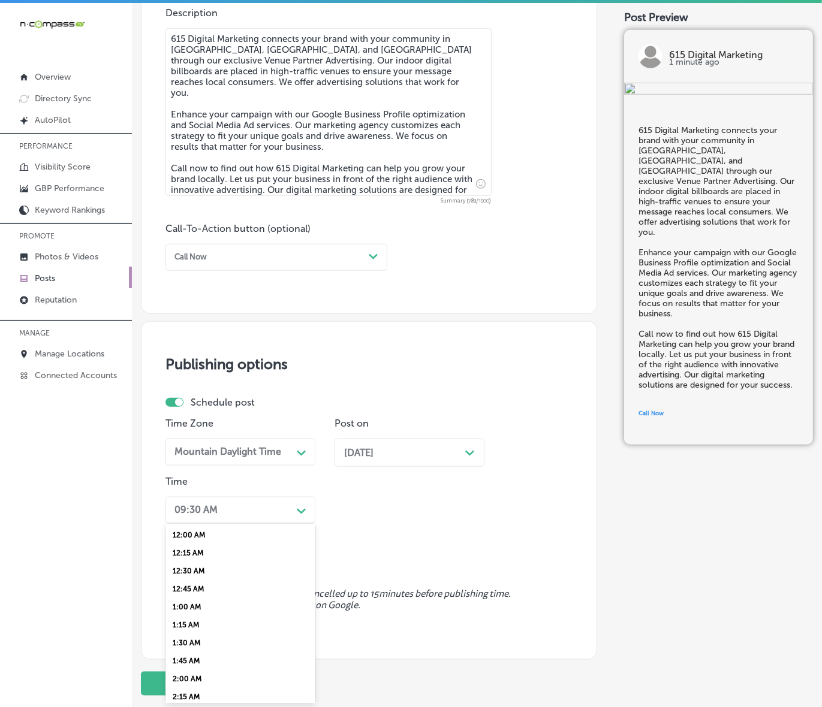
scroll to position [450, 0]
click at [188, 580] on div "7:00 AM" at bounding box center [240, 589] width 150 height 18
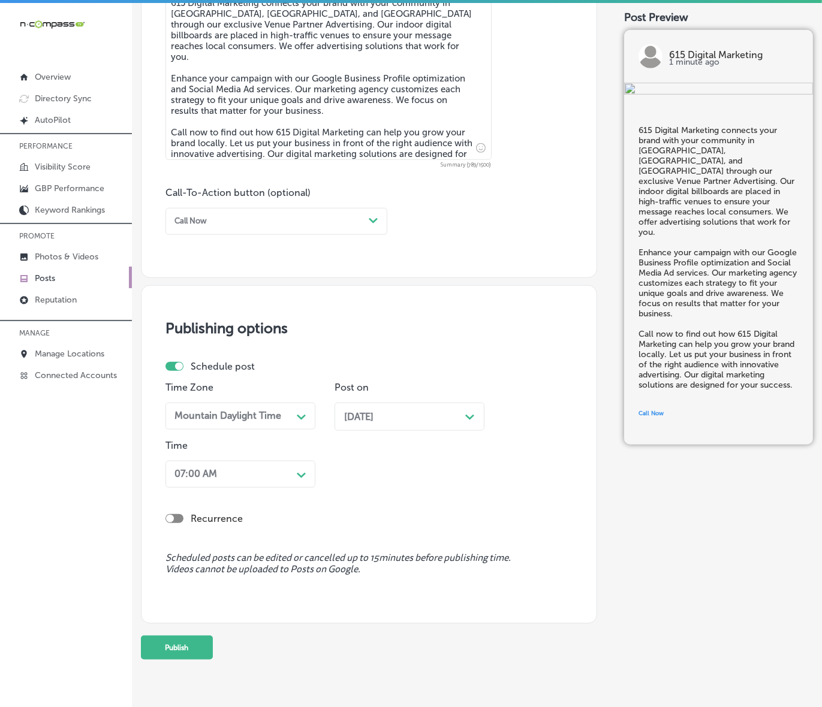
scroll to position [723, 0]
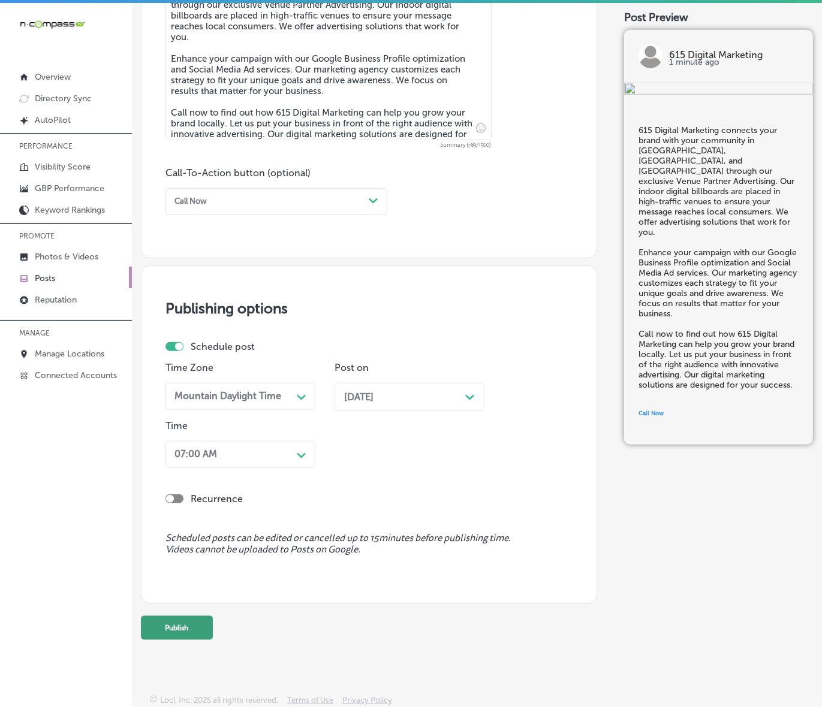
drag, startPoint x: 178, startPoint y: 640, endPoint x: 179, endPoint y: 631, distance: 8.4
click at [179, 631] on button "Publish" at bounding box center [177, 628] width 72 height 24
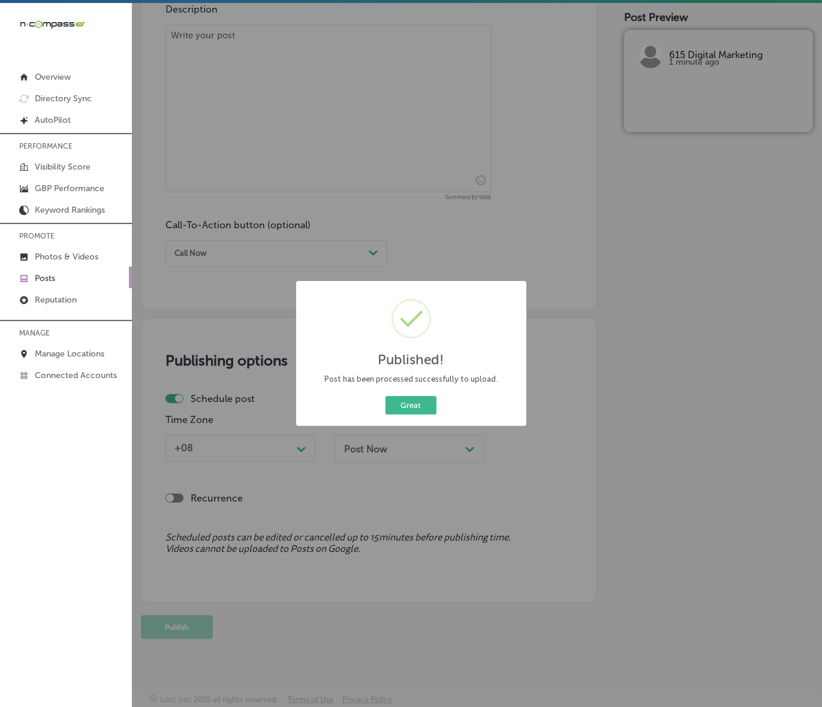
scroll to position [670, 0]
drag, startPoint x: 397, startPoint y: 408, endPoint x: 448, endPoint y: 406, distance: 51.0
click at [397, 408] on button "Great" at bounding box center [410, 405] width 51 height 19
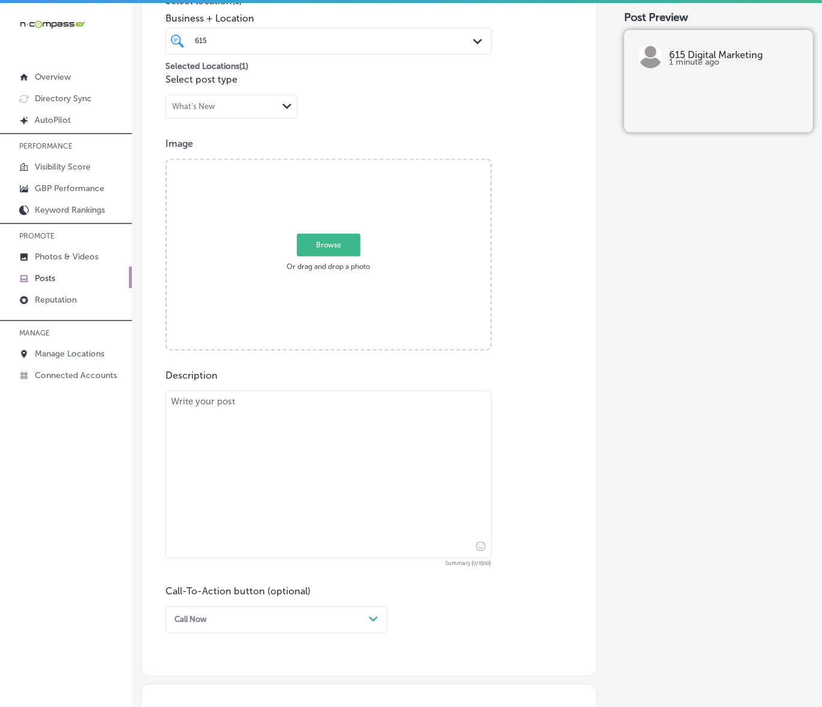
scroll to position [296, 0]
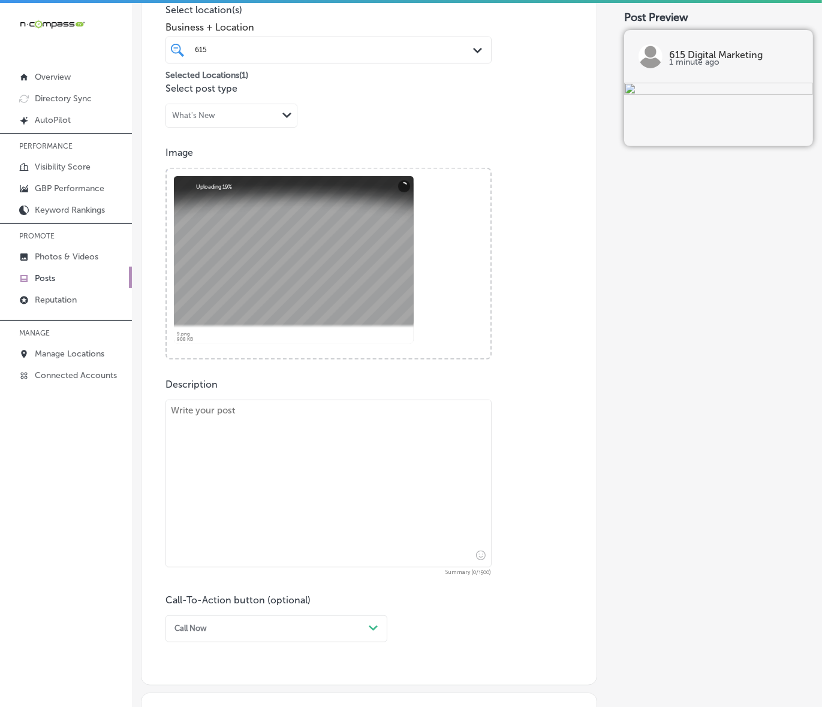
click at [244, 421] on textarea at bounding box center [328, 484] width 326 height 168
paste textarea "Tap into new opportunities in [GEOGRAPHIC_DATA], Mt. [PERSON_NAME], and [GEOGRA…"
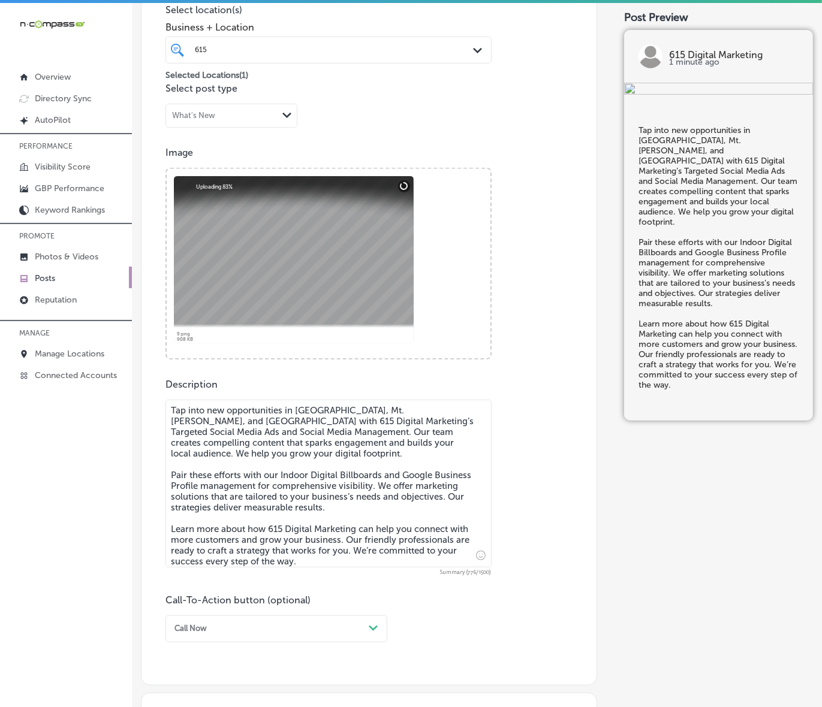
scroll to position [520, 0]
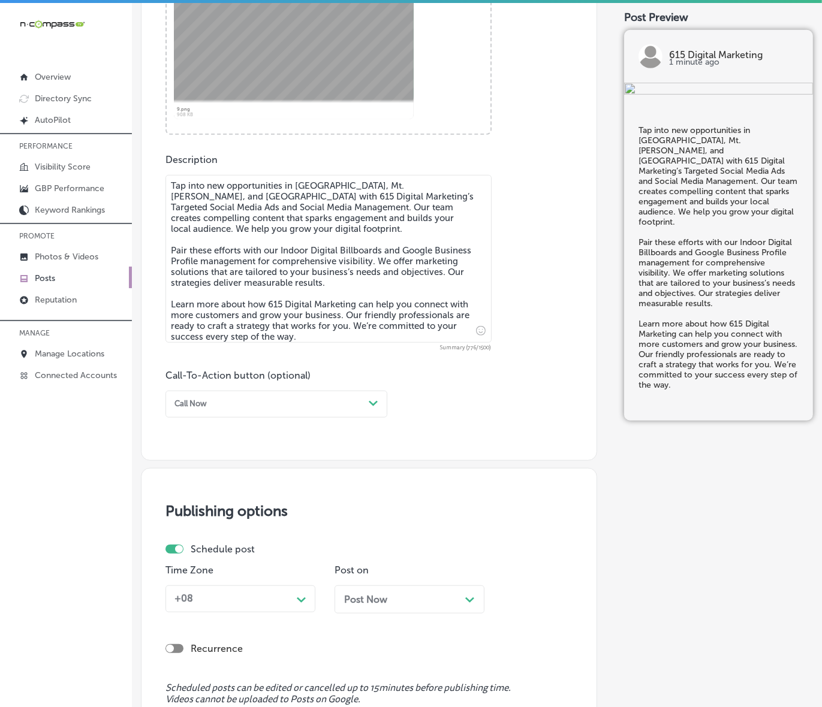
type textarea "Tap into new opportunities in [GEOGRAPHIC_DATA], Mt. [PERSON_NAME], and [GEOGRA…"
click at [217, 406] on div "Call Now" at bounding box center [267, 404] width 194 height 16
click at [211, 498] on div "Learn more" at bounding box center [276, 501] width 222 height 18
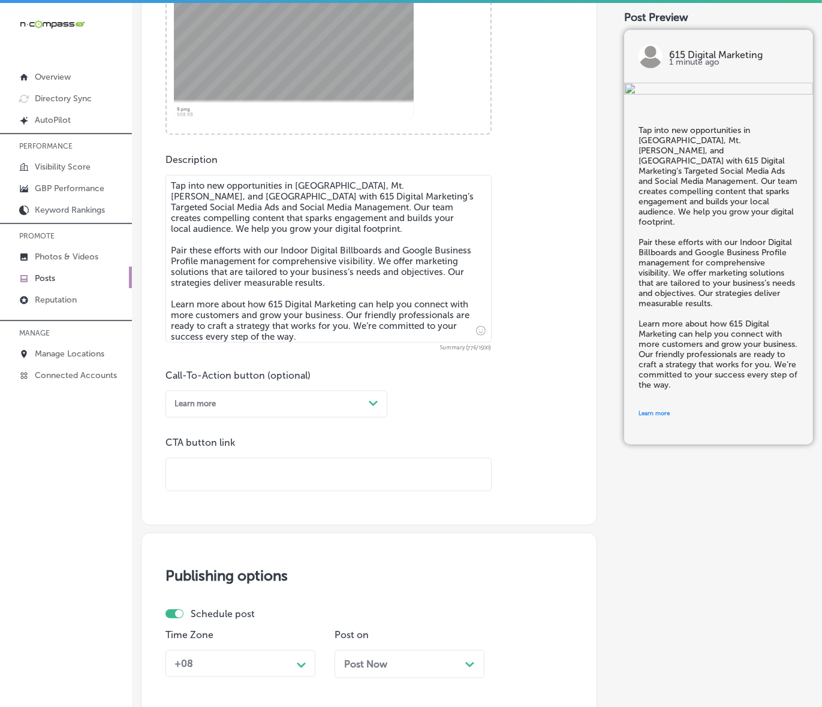
click at [241, 474] on input "text" at bounding box center [328, 475] width 325 height 33
paste input "[URL][DOMAIN_NAME]"
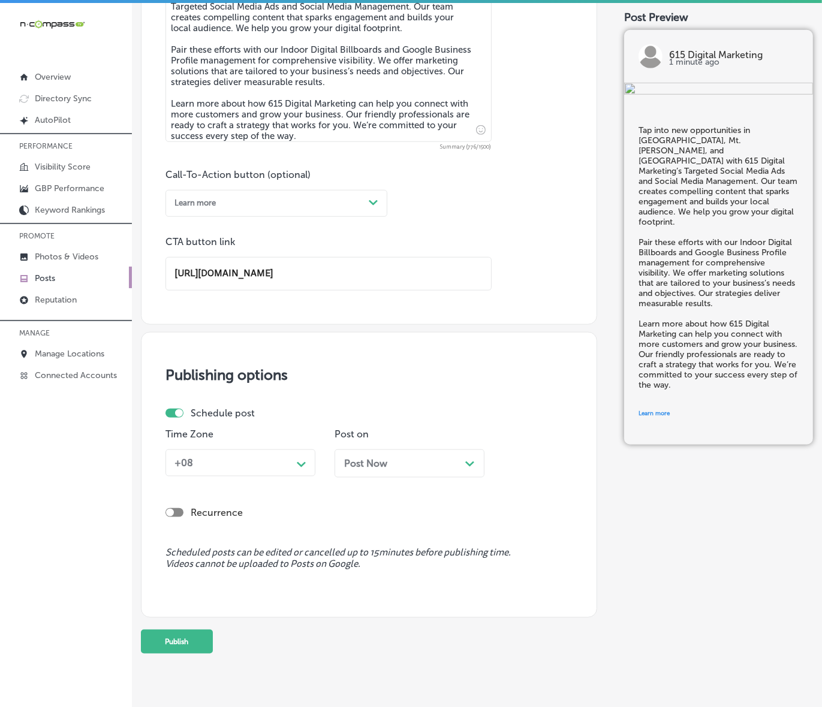
scroll to position [736, 0]
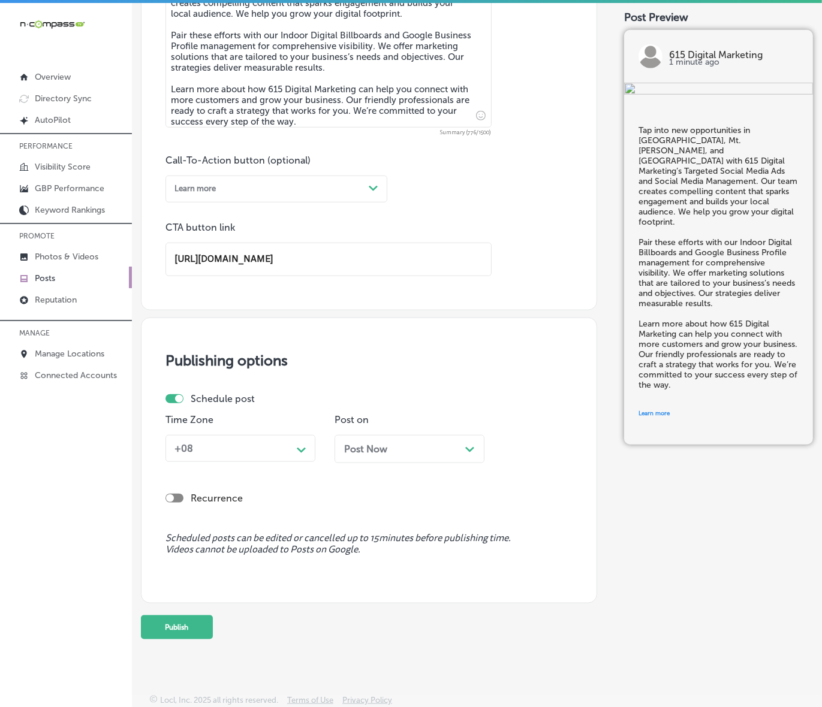
type input "[URL][DOMAIN_NAME]"
click at [293, 444] on div "Path Created with Sketch." at bounding box center [301, 448] width 19 height 19
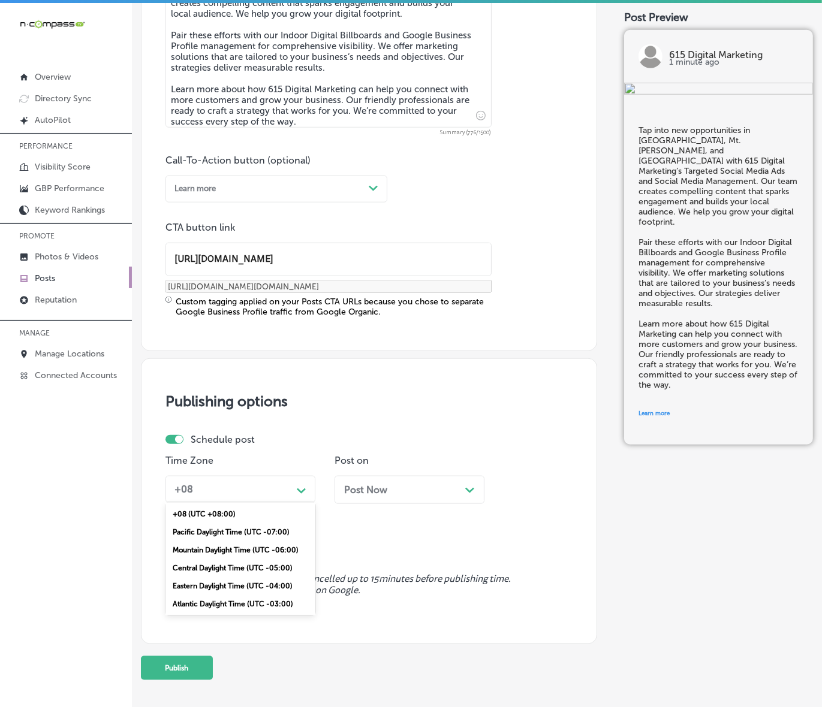
click at [232, 552] on div "Mountain Daylight Time (UTC -06:00)" at bounding box center [240, 550] width 150 height 18
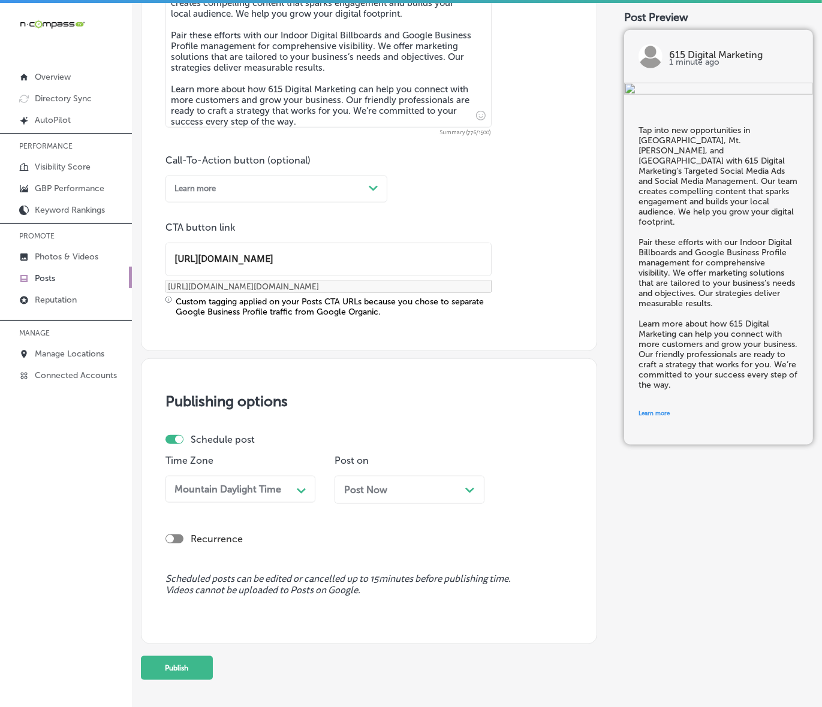
click at [376, 493] on span "Post Now" at bounding box center [365, 489] width 43 height 11
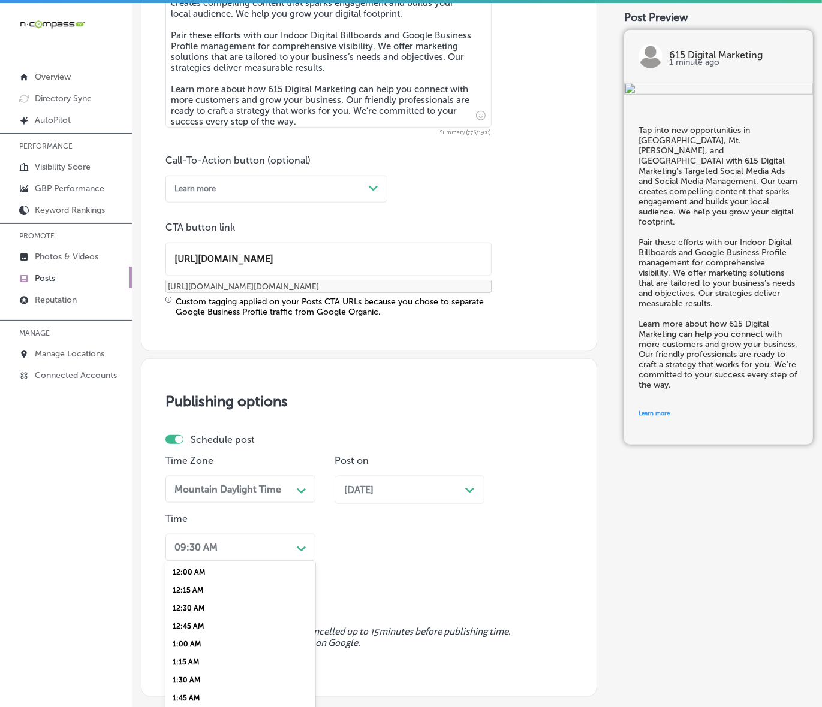
click at [291, 544] on div "option 7:00 AM, selected. option 12:15 AM focused, 2 of 96. 96 results availabl…" at bounding box center [240, 547] width 150 height 27
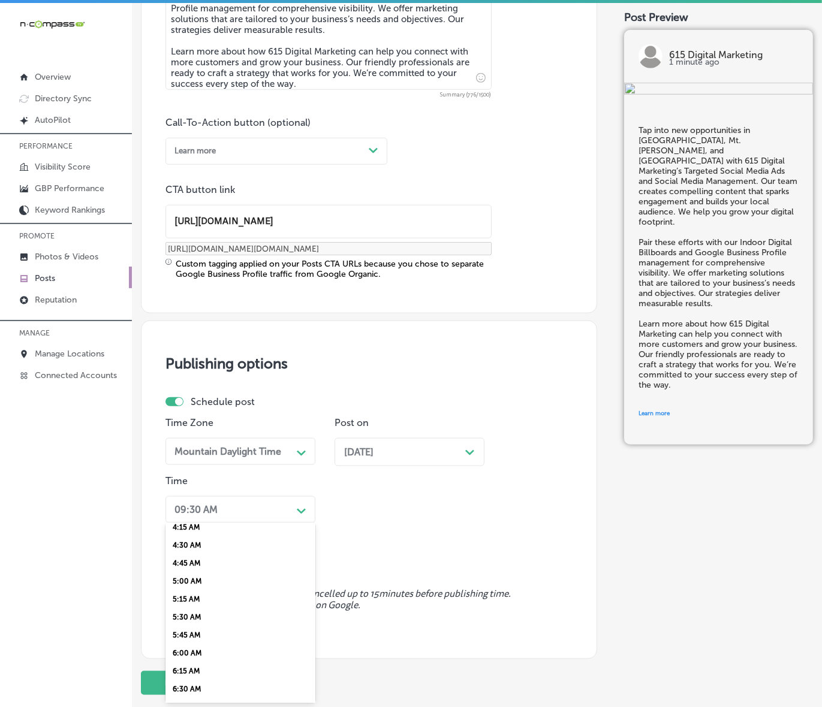
scroll to position [375, 0]
click at [191, 658] on div "7:00 AM" at bounding box center [240, 664] width 150 height 18
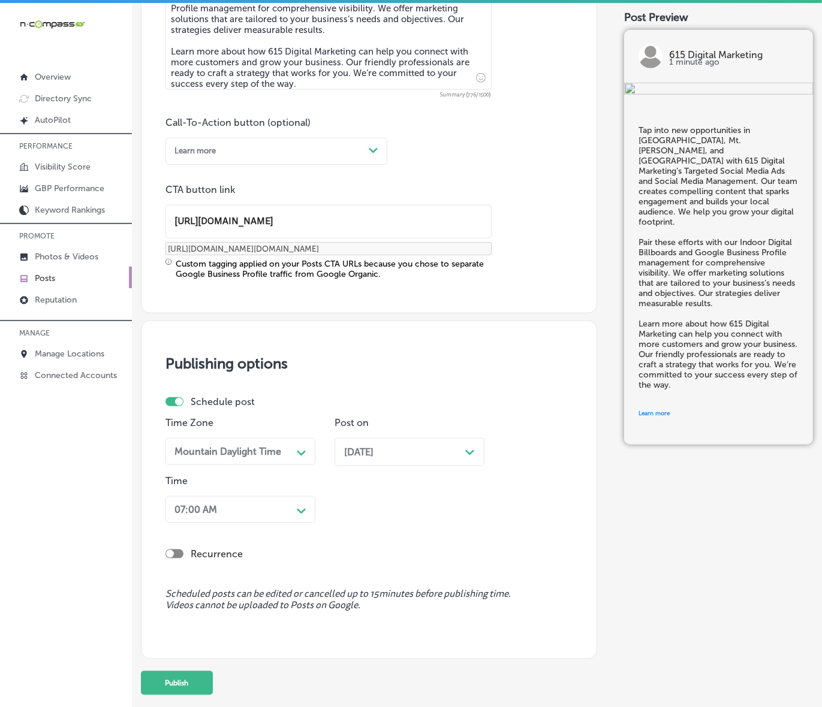
scroll to position [829, 0]
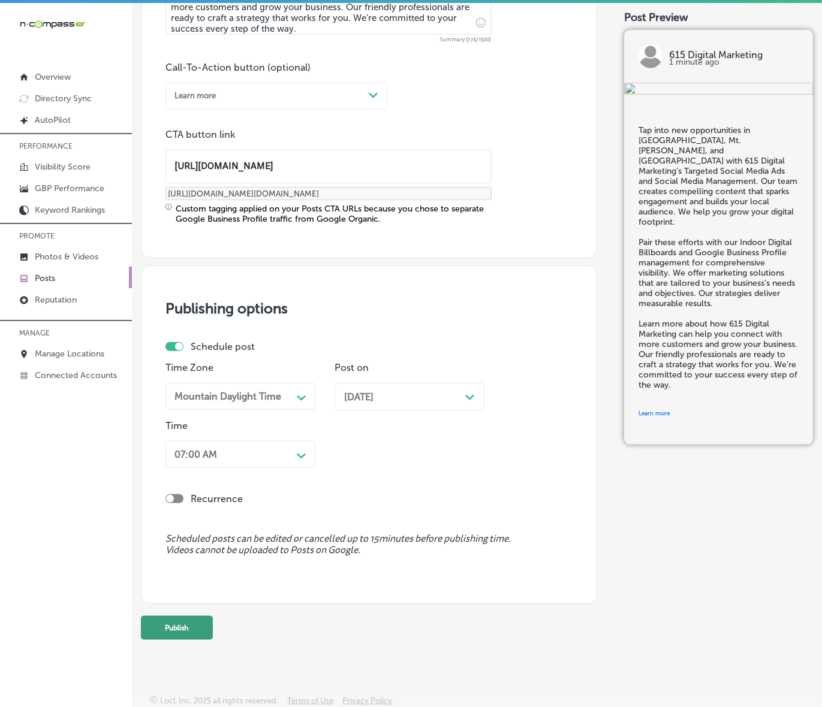
click at [201, 632] on button "Publish" at bounding box center [177, 628] width 72 height 24
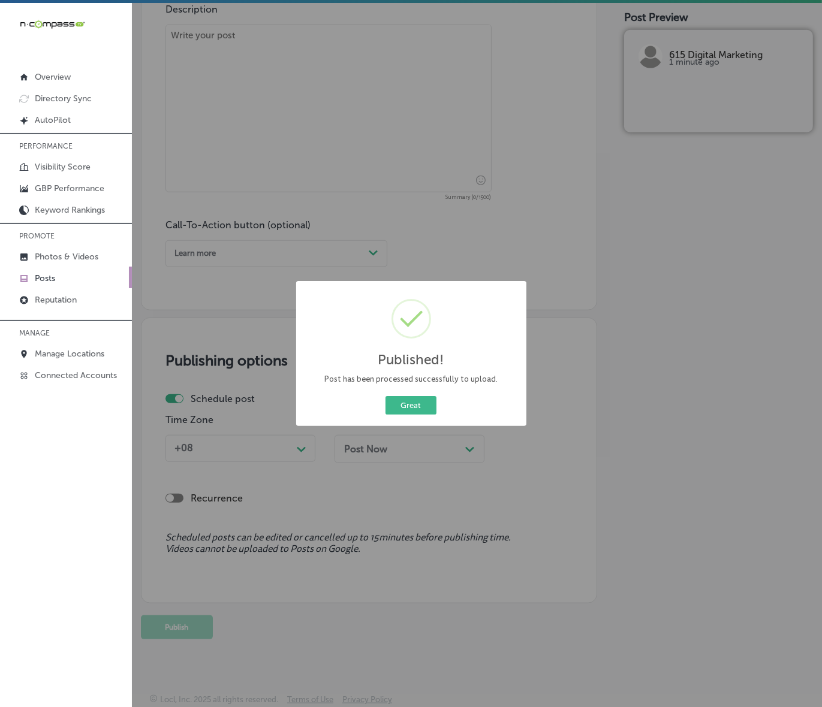
scroll to position [670, 0]
click at [406, 409] on button "Great" at bounding box center [410, 405] width 51 height 19
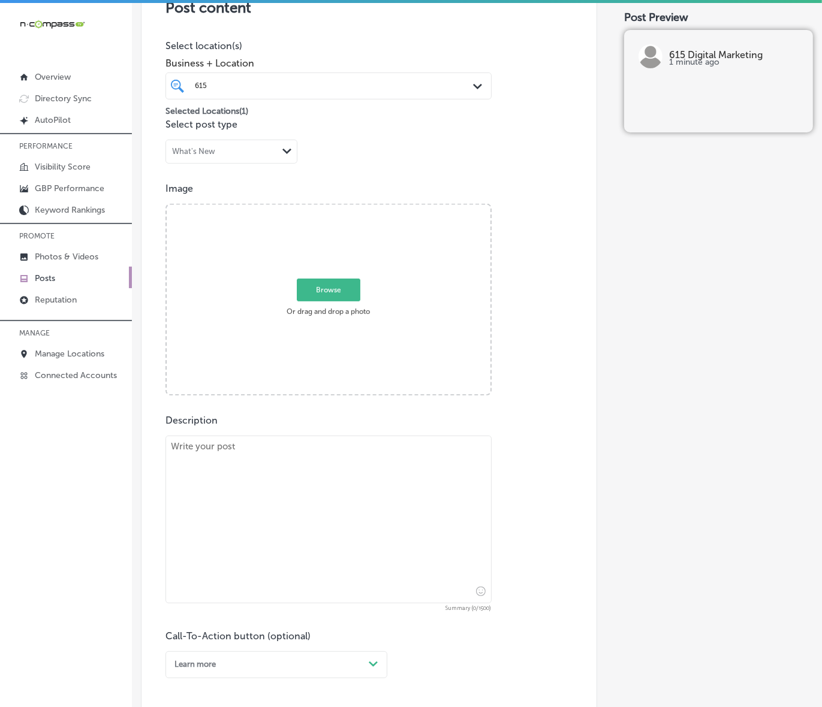
scroll to position [221, 0]
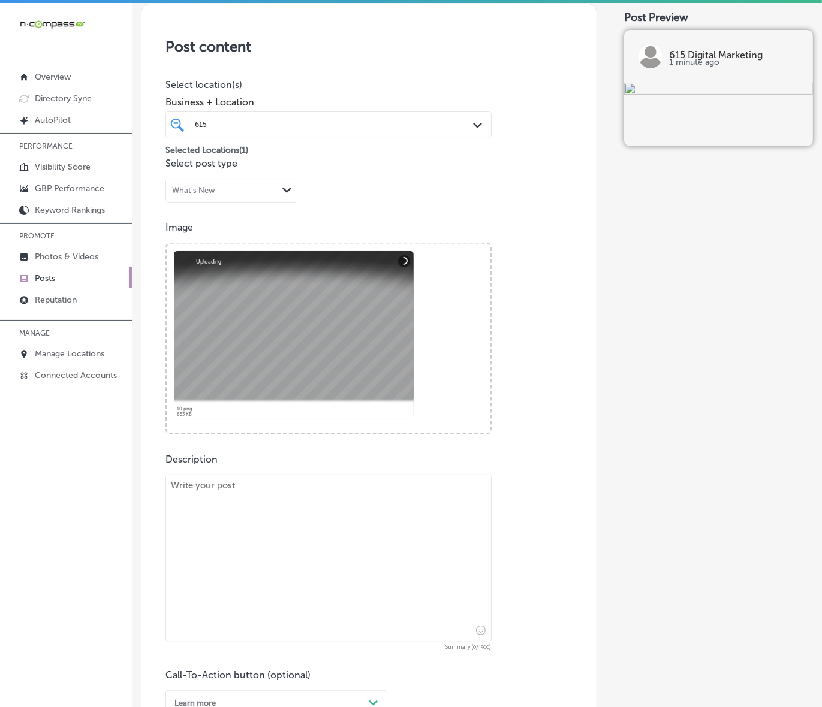
click at [231, 564] on textarea at bounding box center [328, 559] width 326 height 168
paste textarea "615 Digital Marketing brings your brand to life in [GEOGRAPHIC_DATA][PERSON_NAM…"
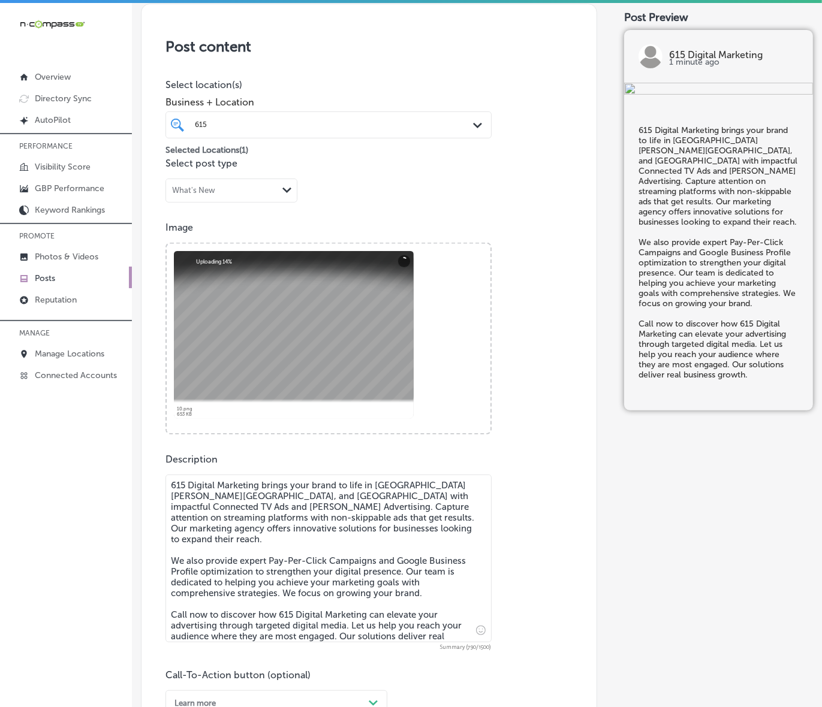
scroll to position [520, 0]
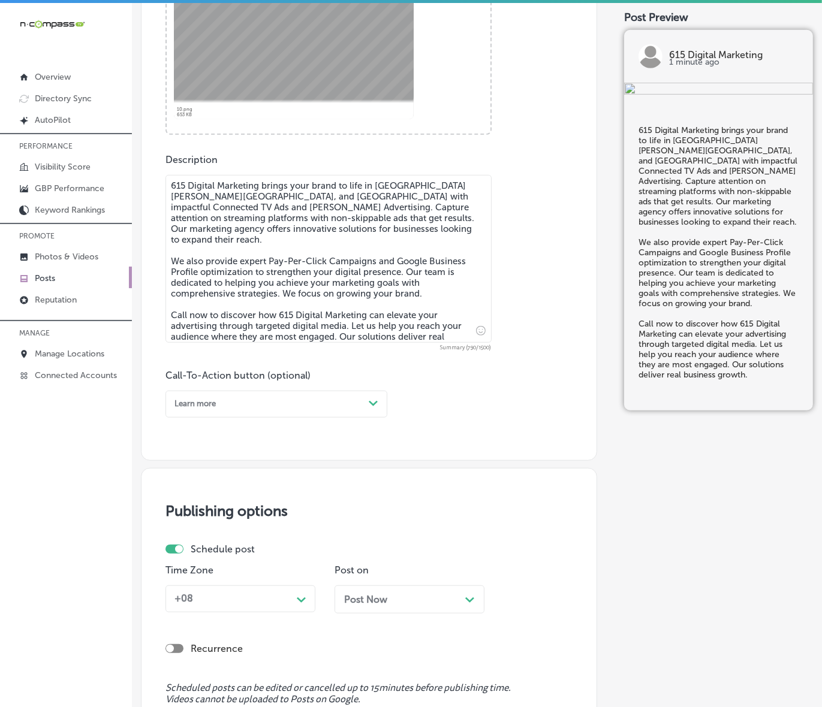
type textarea "615 Digital Marketing brings your brand to life in [GEOGRAPHIC_DATA][PERSON_NAM…"
click at [360, 397] on div "Learn more" at bounding box center [267, 404] width 194 height 16
click at [204, 532] on div "Call Now" at bounding box center [276, 537] width 222 height 18
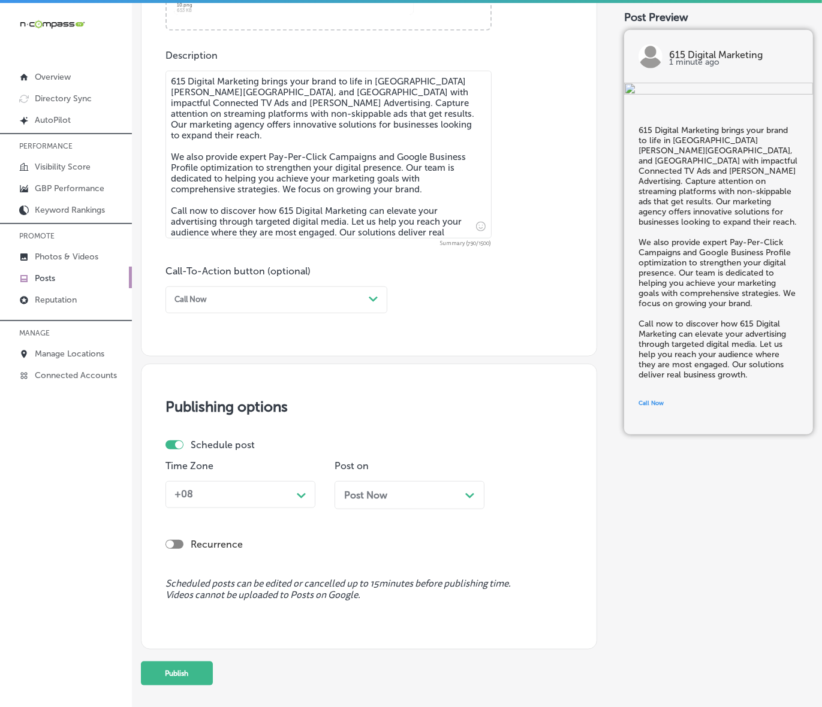
scroll to position [670, 0]
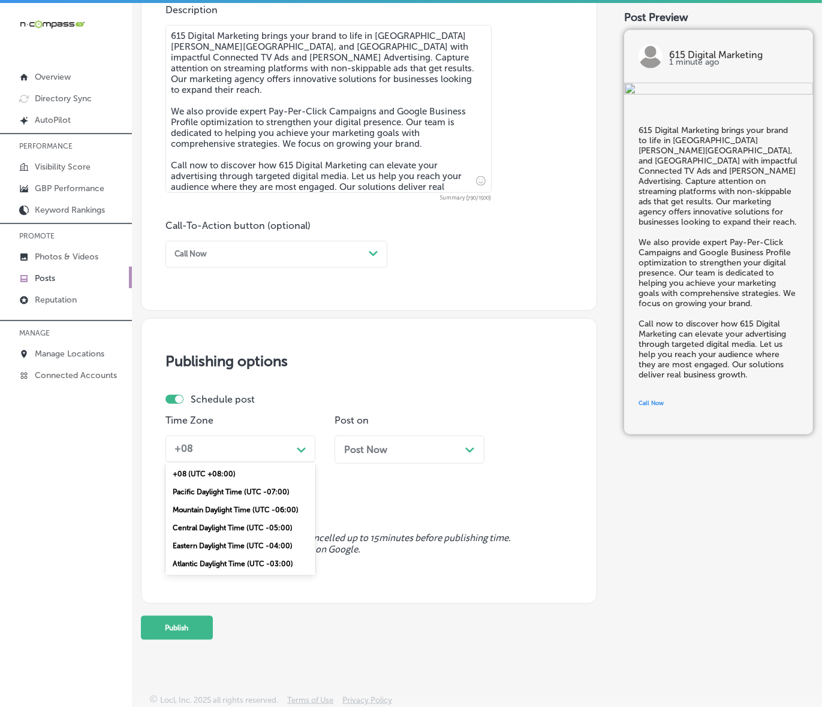
click at [304, 448] on polygon at bounding box center [301, 450] width 9 height 5
drag, startPoint x: 240, startPoint y: 504, endPoint x: 272, endPoint y: 499, distance: 32.0
click at [240, 504] on div "Mountain Daylight Time (UTC -06:00)" at bounding box center [240, 510] width 150 height 18
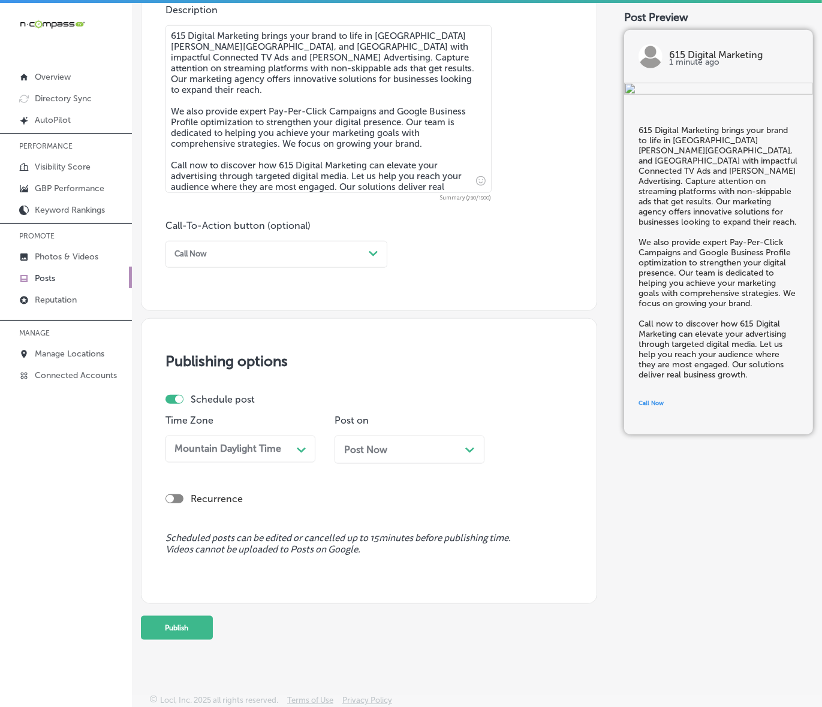
click at [414, 451] on div "Post Now Path Created with Sketch." at bounding box center [409, 449] width 131 height 11
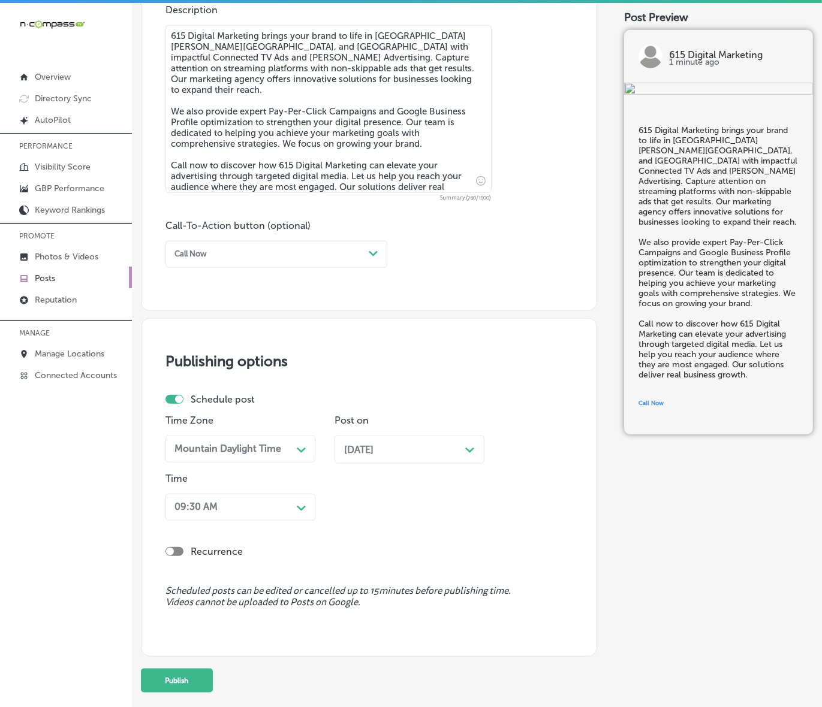
click at [298, 507] on polygon at bounding box center [301, 508] width 9 height 5
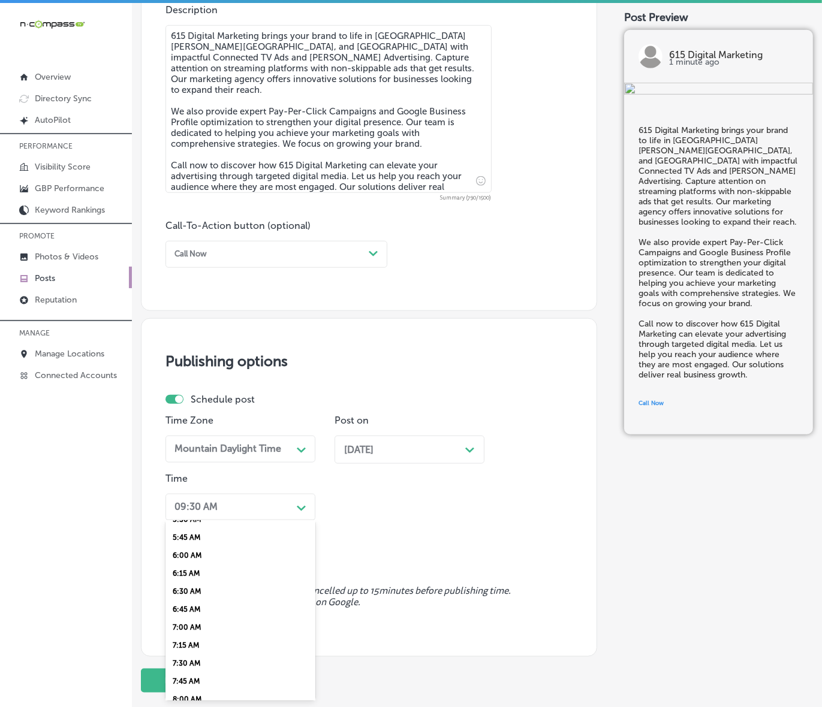
scroll to position [450, 0]
click at [189, 580] on div "7:00 AM" at bounding box center [240, 586] width 150 height 18
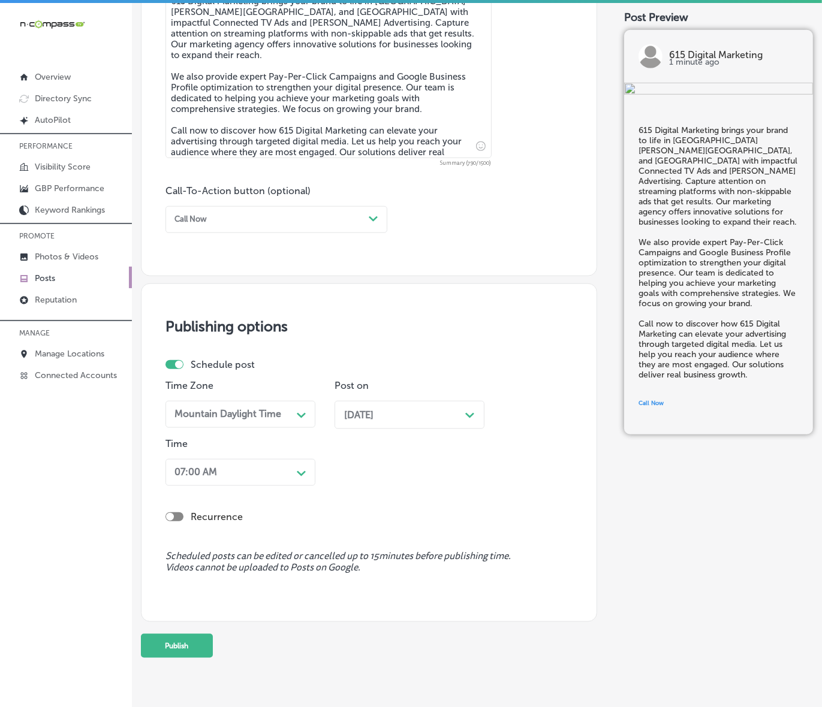
scroll to position [723, 0]
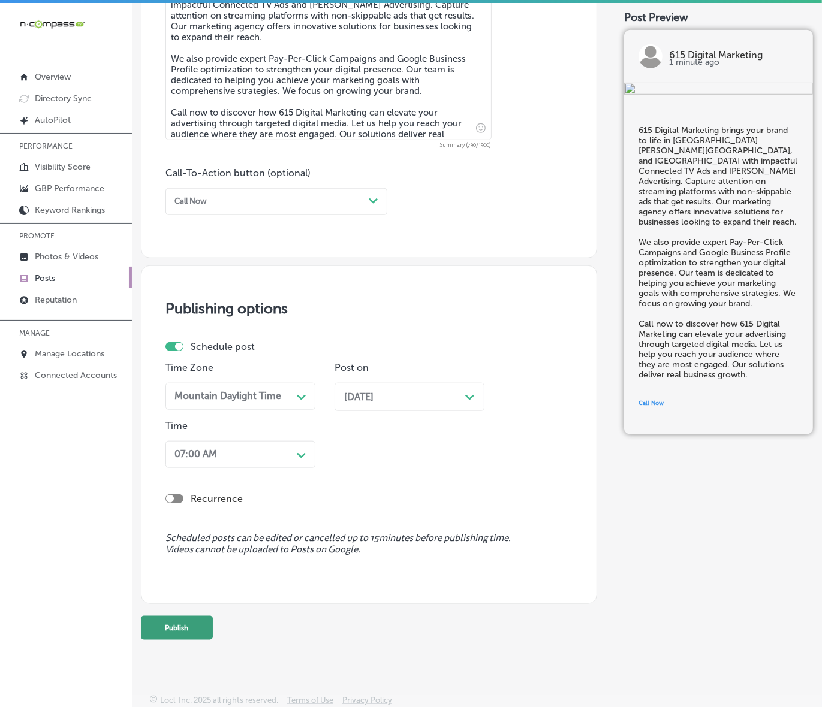
click at [192, 634] on button "Publish" at bounding box center [177, 628] width 72 height 24
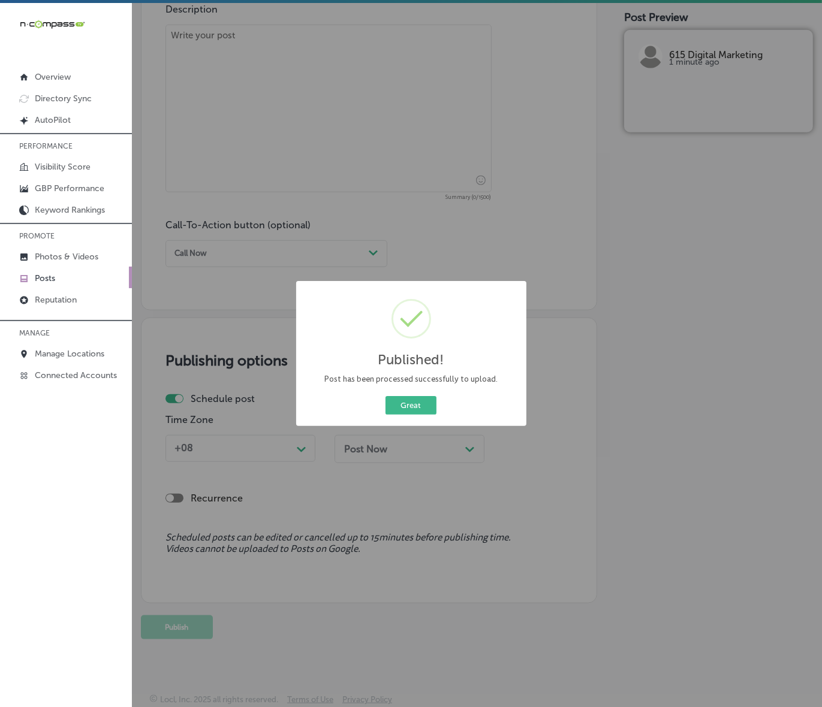
scroll to position [670, 0]
click at [390, 409] on button "Great" at bounding box center [410, 405] width 51 height 19
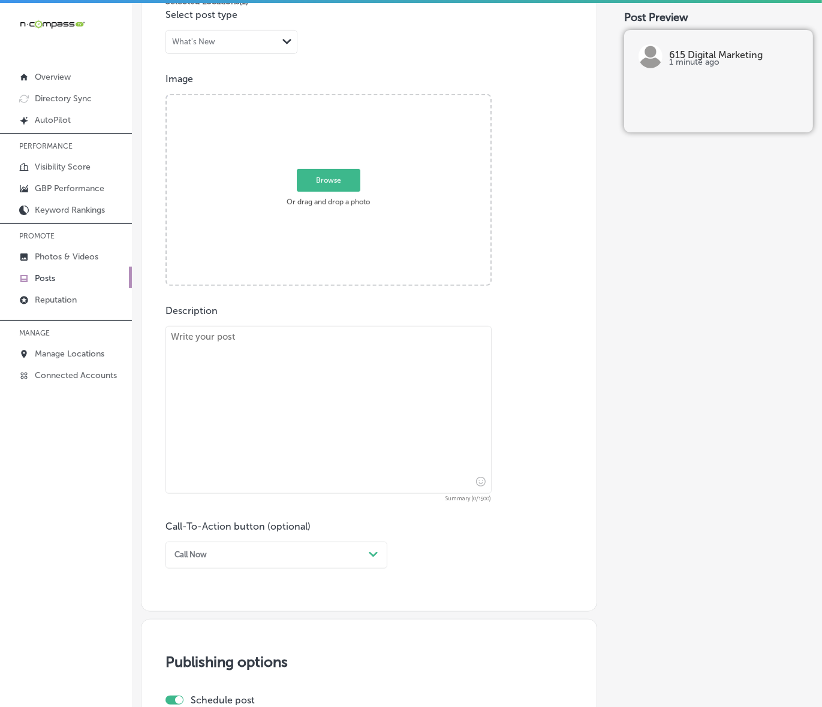
scroll to position [370, 0]
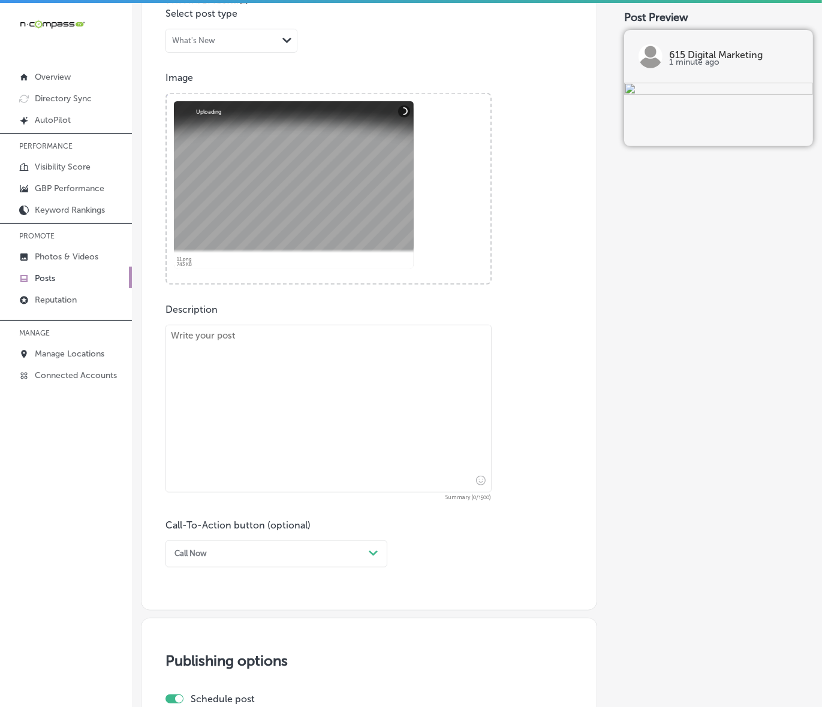
click at [246, 361] on textarea at bounding box center [328, 409] width 326 height 168
paste textarea "Reach customers in [GEOGRAPHIC_DATA], [GEOGRAPHIC_DATA], and [GEOGRAPHIC_DATA] …"
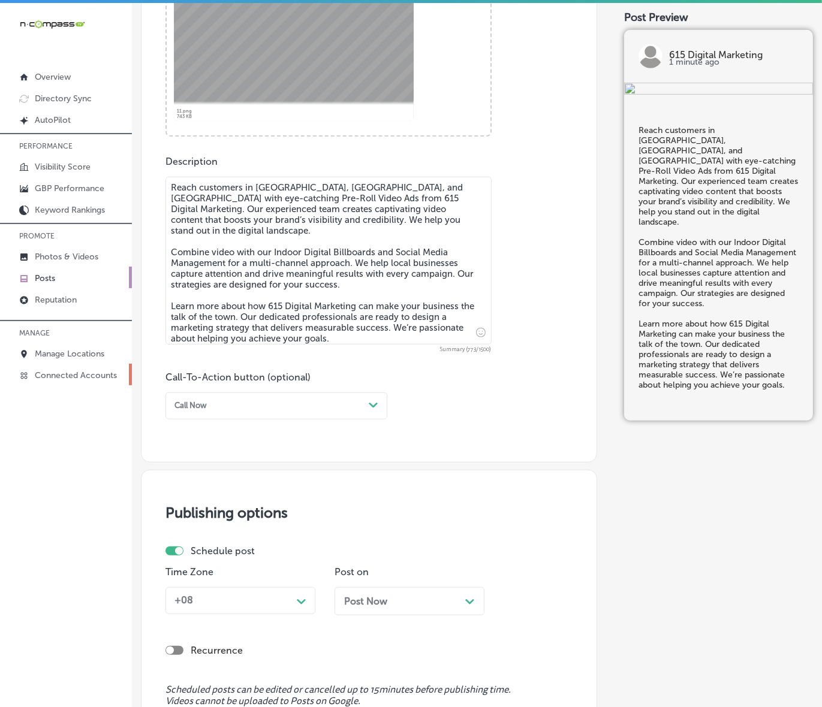
scroll to position [520, 0]
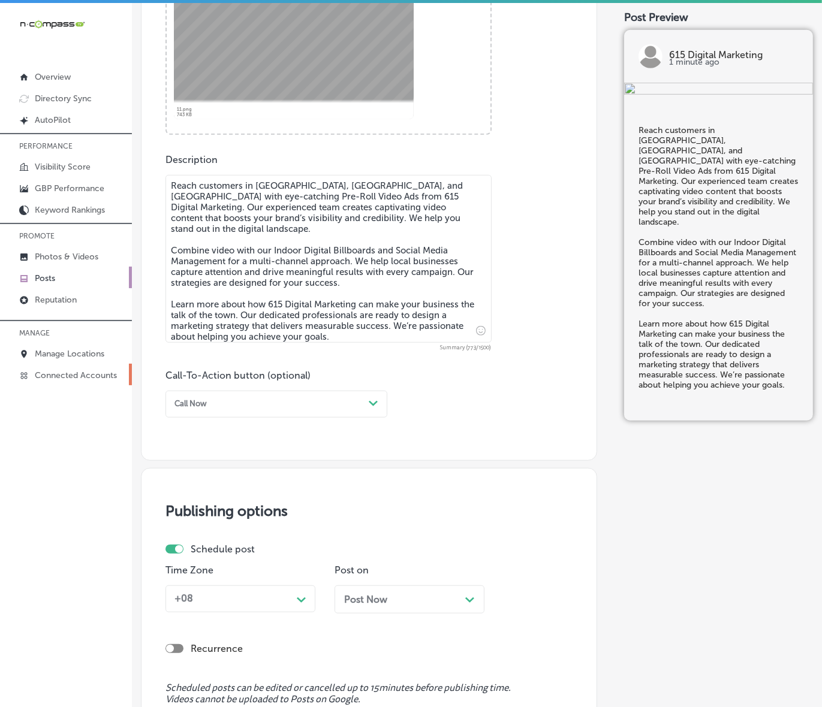
type textarea "Reach customers in [GEOGRAPHIC_DATA], [GEOGRAPHIC_DATA], and [GEOGRAPHIC_DATA] …"
click at [379, 399] on div "Path Created with Sketch." at bounding box center [373, 403] width 19 height 19
click at [213, 499] on div "Learn more" at bounding box center [276, 501] width 222 height 18
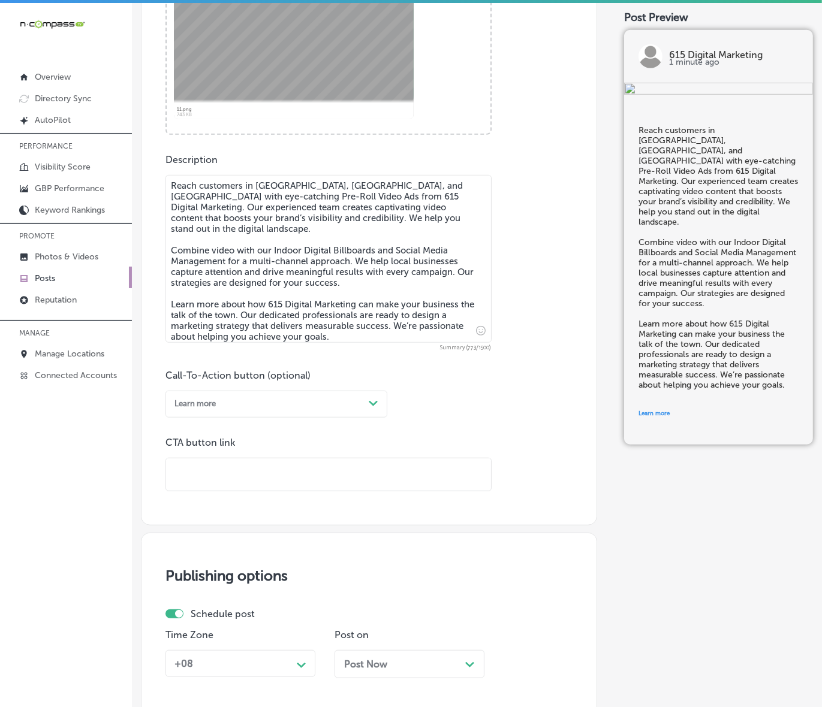
drag, startPoint x: 219, startPoint y: 492, endPoint x: 252, endPoint y: 469, distance: 40.2
click at [252, 469] on input "text" at bounding box center [328, 475] width 325 height 33
paste input "[URL][DOMAIN_NAME]"
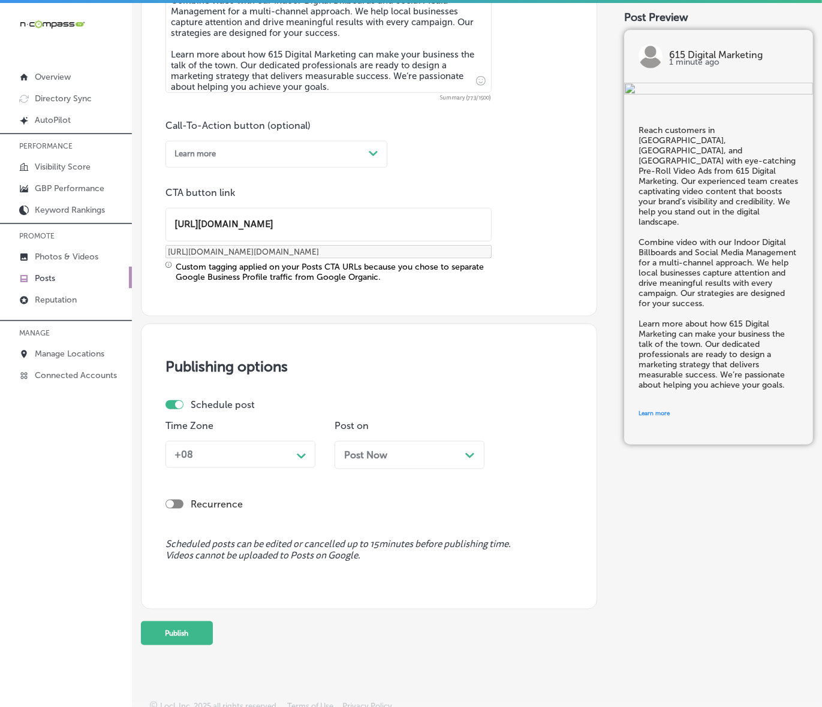
scroll to position [776, 0]
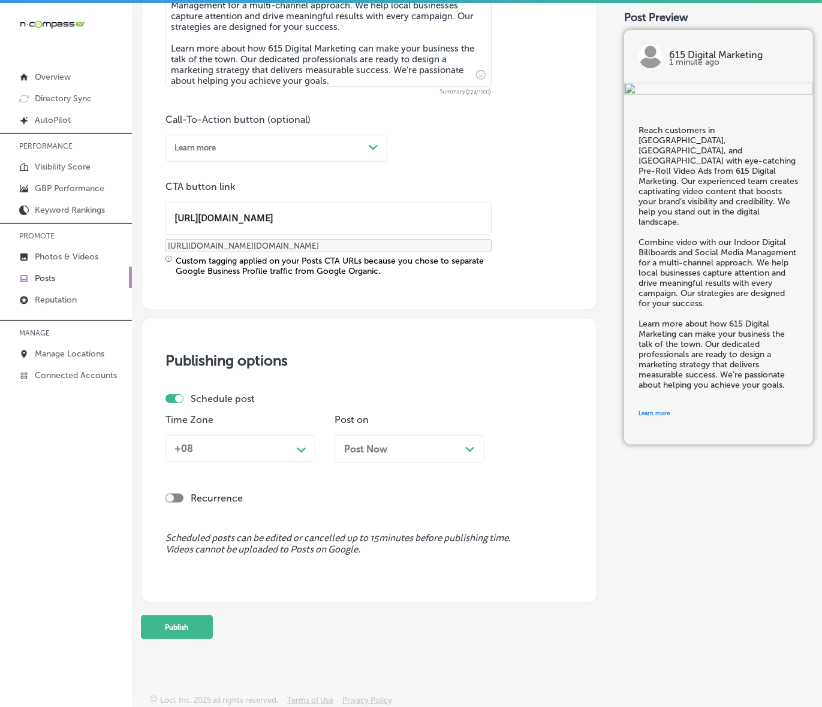
type input "[URL][DOMAIN_NAME]"
click at [300, 445] on div "Path Created with Sketch." at bounding box center [302, 449] width 10 height 10
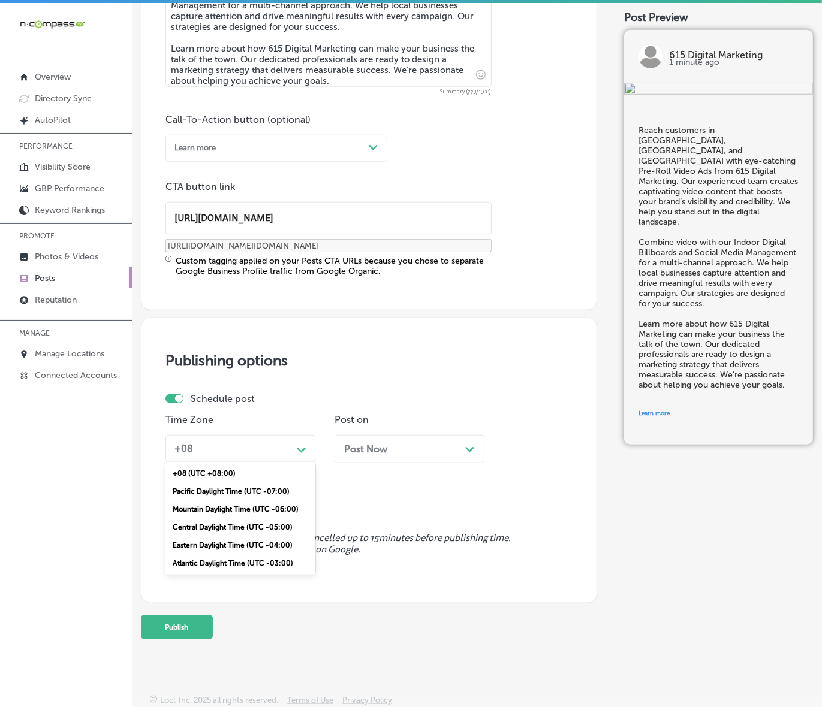
click at [273, 501] on div "Mountain Daylight Time (UTC -06:00)" at bounding box center [240, 510] width 150 height 18
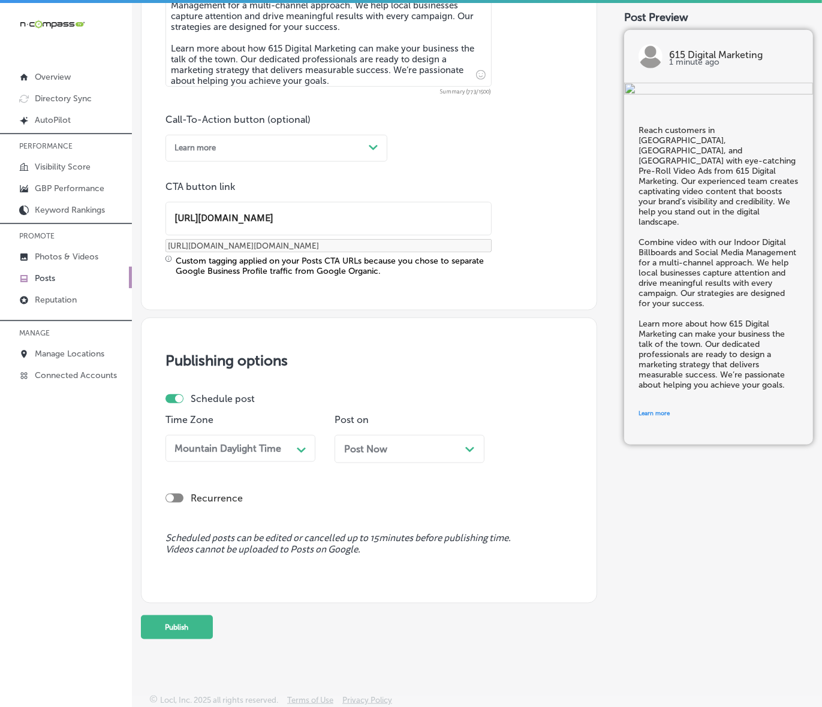
click at [430, 444] on div "Post Now Path Created with Sketch." at bounding box center [409, 449] width 131 height 11
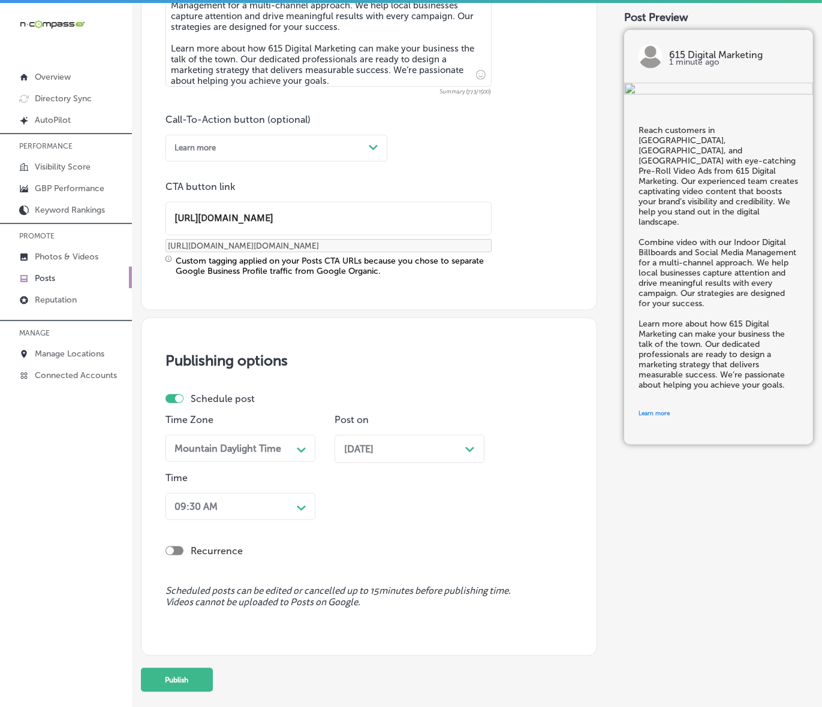
click at [289, 502] on div "09:30 AM" at bounding box center [231, 507] width 122 height 19
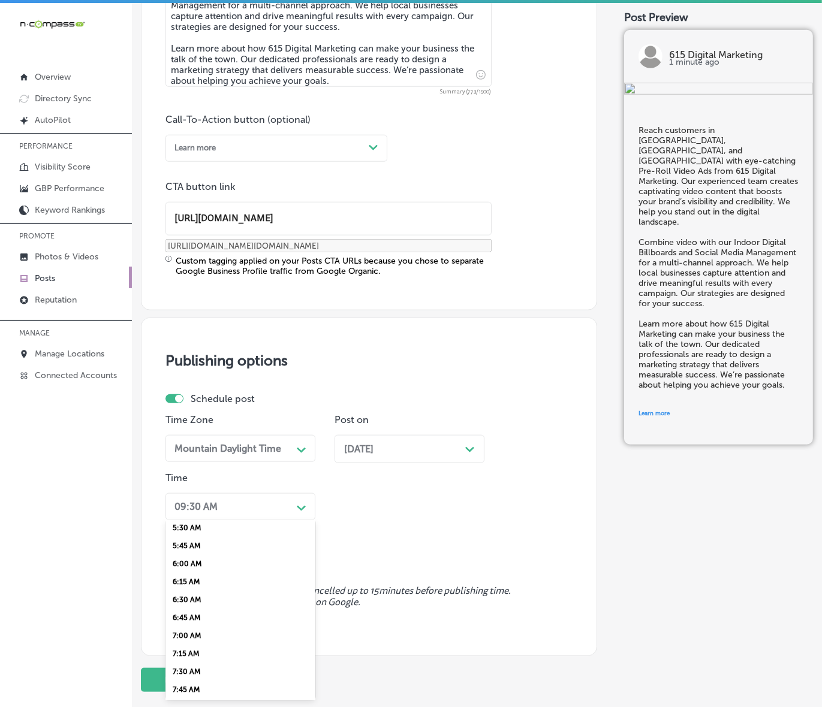
scroll to position [450, 0]
click at [187, 577] on div "7:00 AM" at bounding box center [240, 586] width 150 height 18
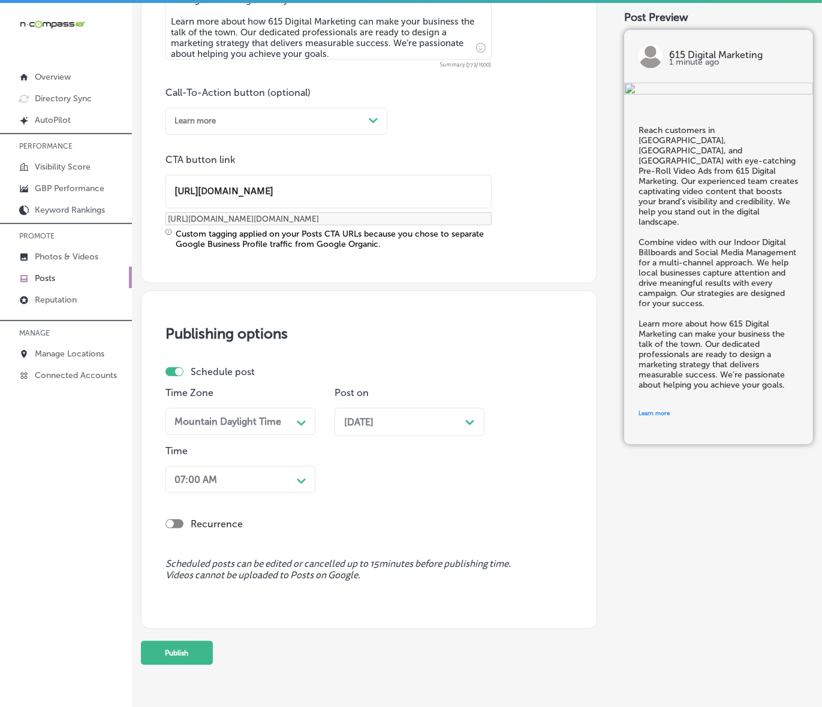
scroll to position [829, 0]
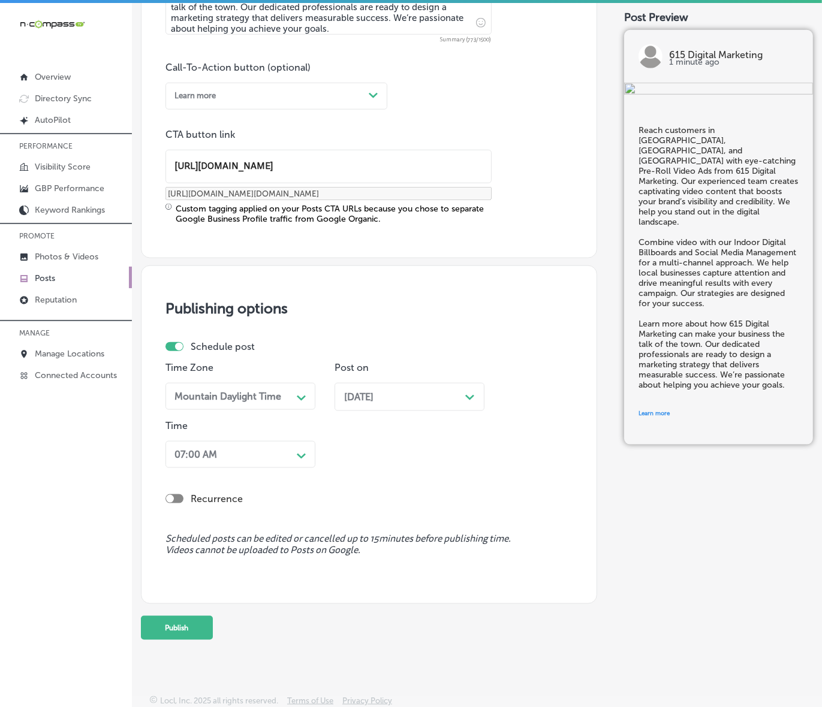
click at [188, 629] on button "Publish" at bounding box center [177, 628] width 72 height 24
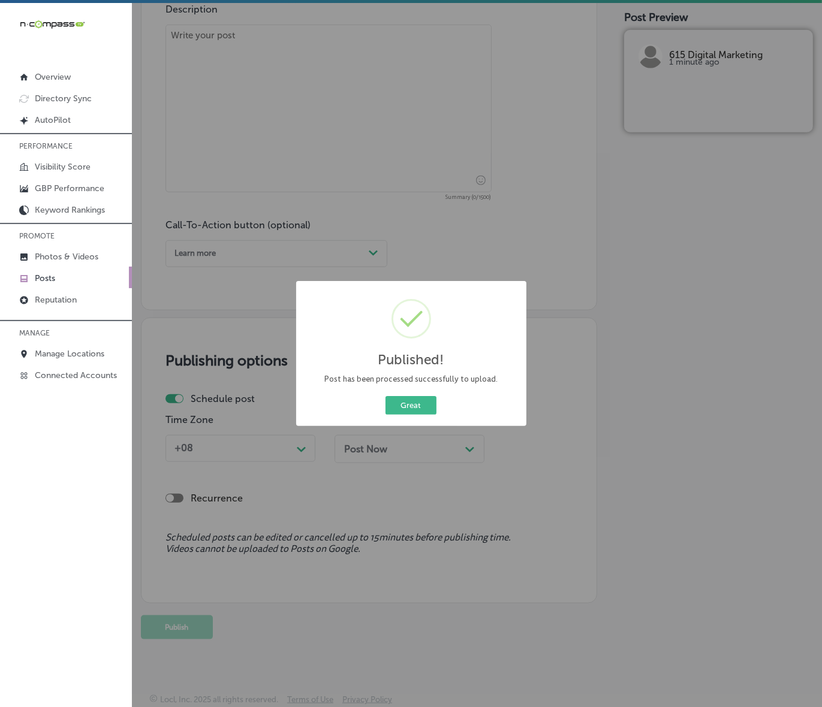
scroll to position [670, 0]
drag, startPoint x: 414, startPoint y: 415, endPoint x: 421, endPoint y: 411, distance: 8.3
click at [414, 415] on div "Great Cancel" at bounding box center [411, 405] width 212 height 23
click at [421, 411] on button "Great" at bounding box center [410, 405] width 51 height 19
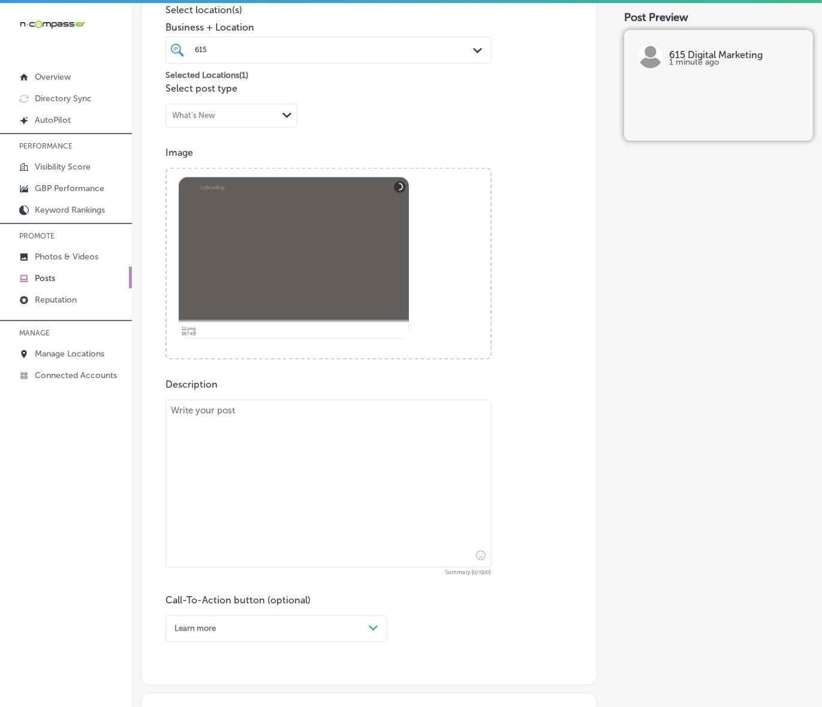
scroll to position [221, 0]
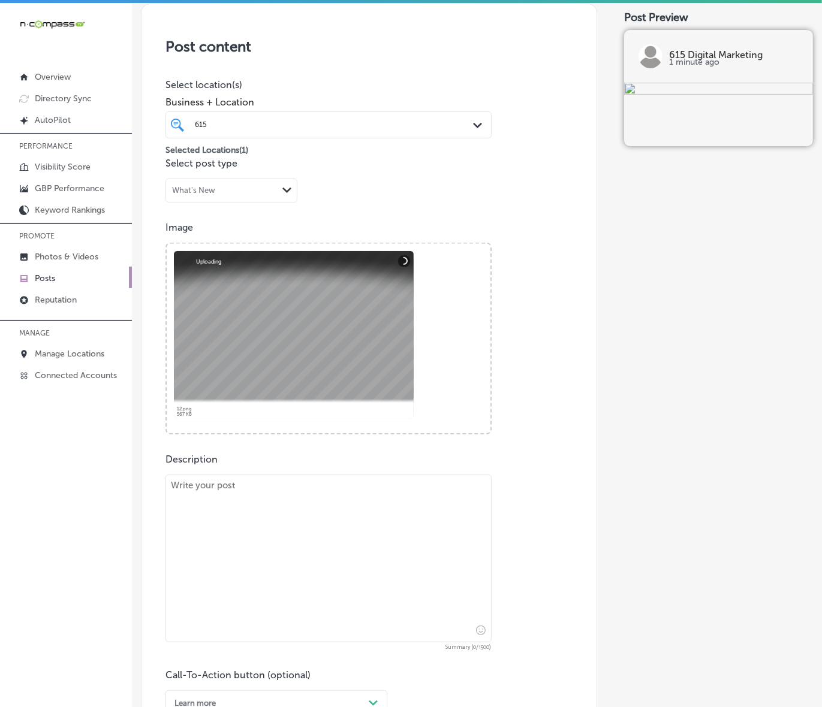
click at [330, 492] on textarea at bounding box center [328, 559] width 326 height 168
paste textarea "615 Digital Marketing is dedicated to helping businesses in [GEOGRAPHIC_DATA], …"
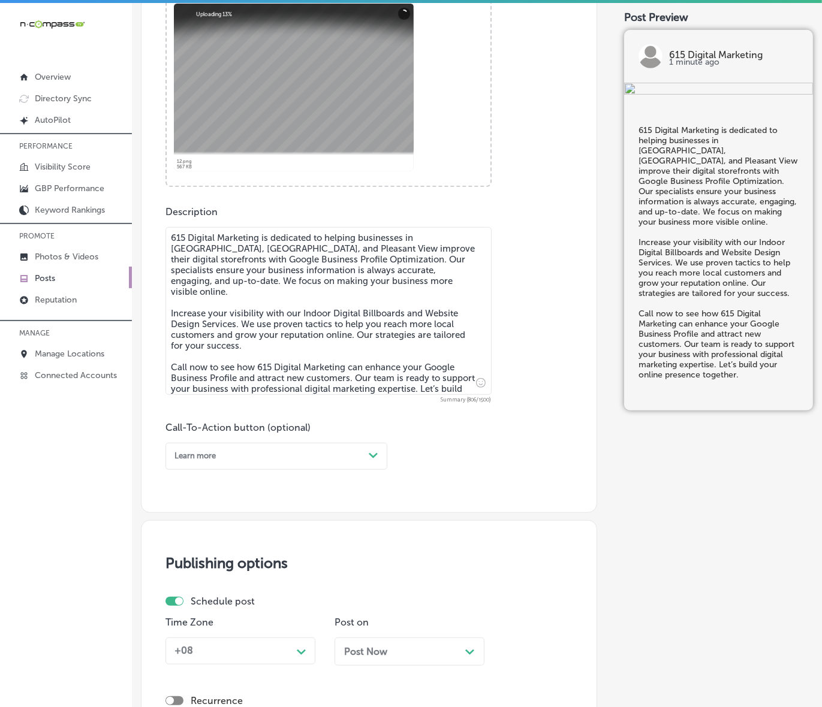
scroll to position [520, 0]
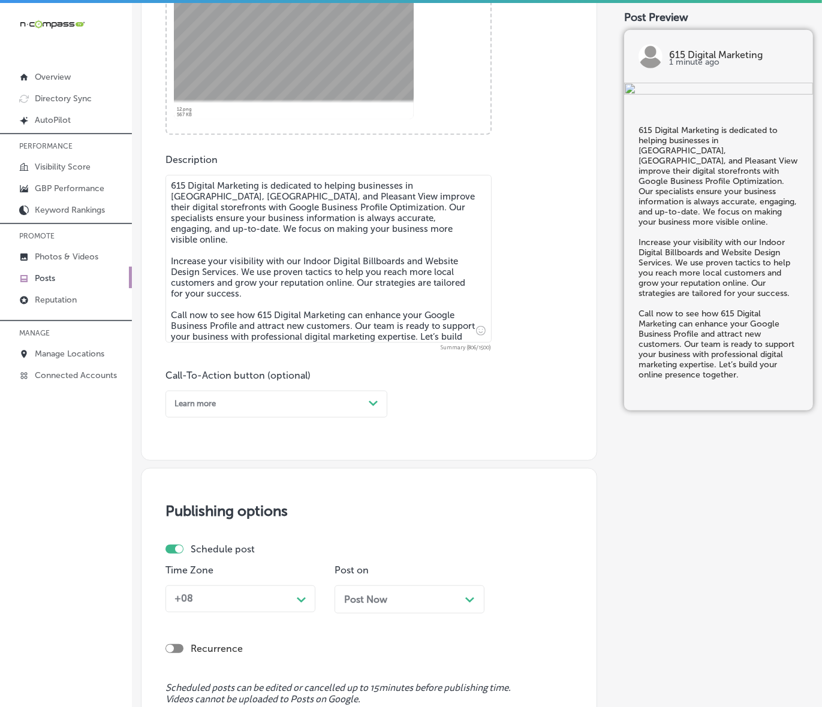
type textarea "615 Digital Marketing is dedicated to helping businesses in [GEOGRAPHIC_DATA], …"
click at [358, 414] on div "Learn more Path Created with Sketch." at bounding box center [276, 404] width 222 height 27
click at [193, 528] on div "Call Now" at bounding box center [276, 537] width 222 height 18
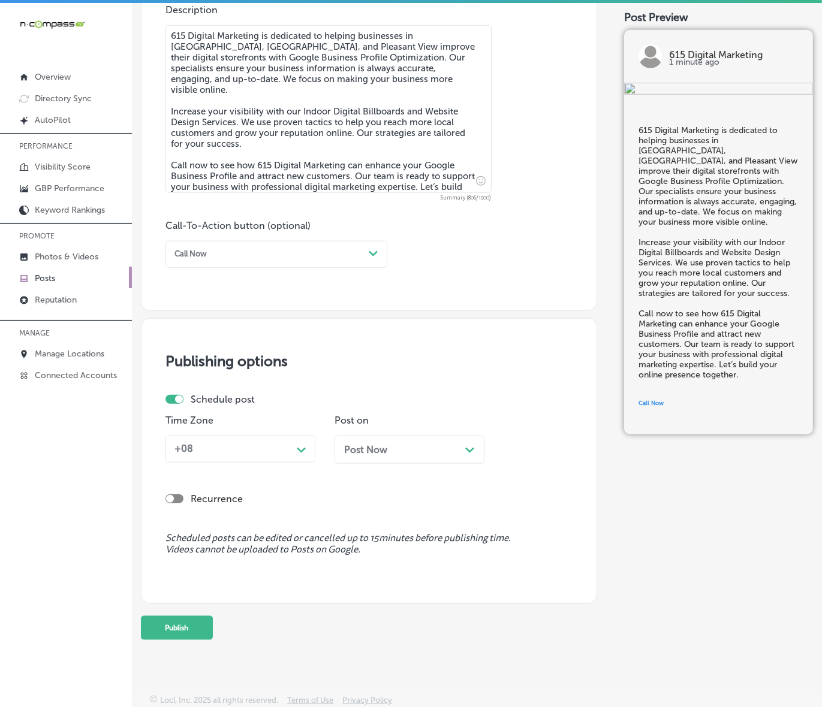
click at [301, 450] on polygon at bounding box center [301, 450] width 9 height 5
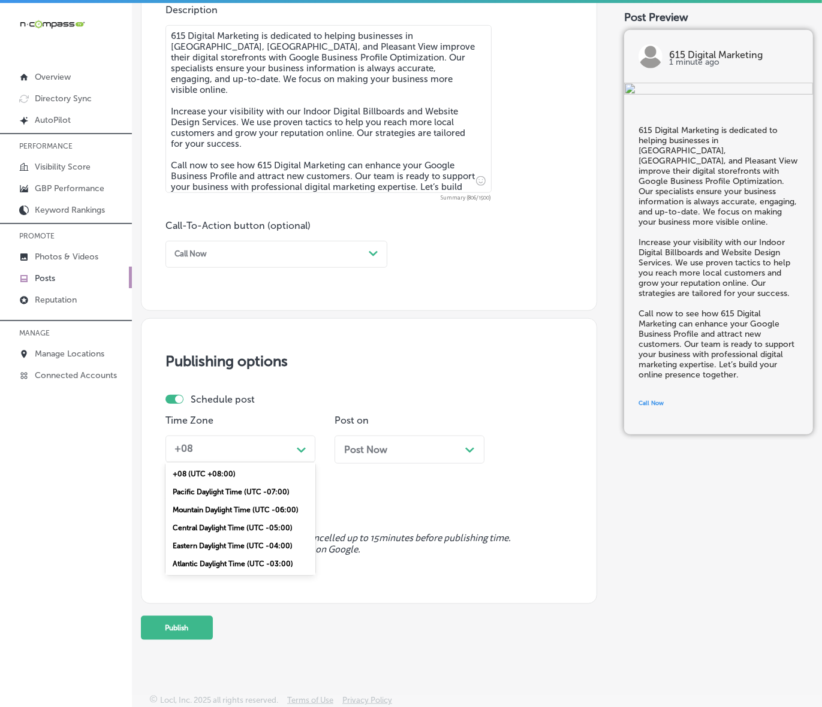
click at [246, 505] on div "Mountain Daylight Time (UTC -06:00)" at bounding box center [240, 510] width 150 height 18
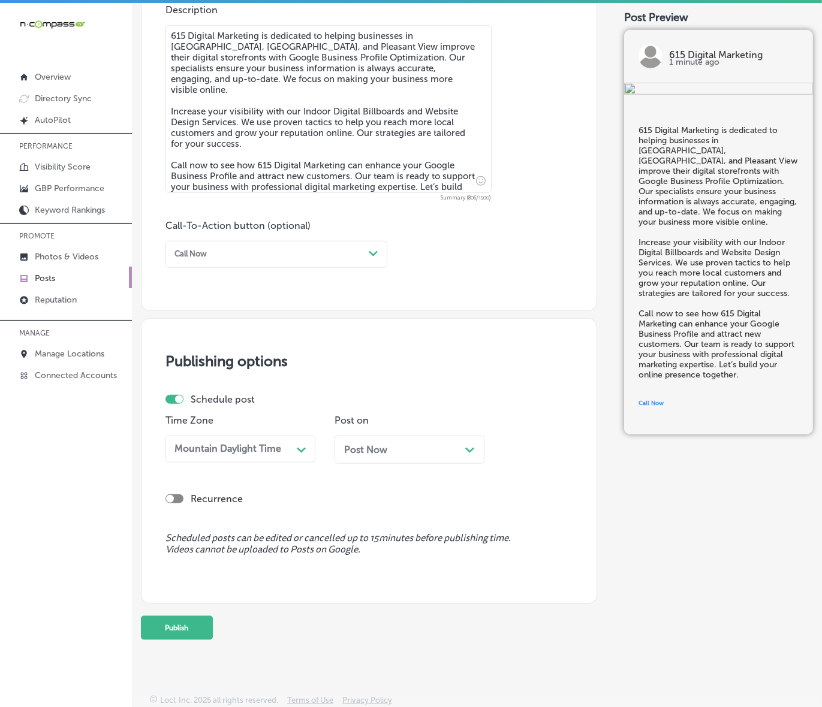
drag, startPoint x: 400, startPoint y: 466, endPoint x: 402, endPoint y: 459, distance: 7.3
click at [402, 465] on div "Post Now Path Created with Sketch." at bounding box center [410, 454] width 150 height 37
click at [402, 450] on div "Post Now Path Created with Sketch." at bounding box center [409, 449] width 131 height 11
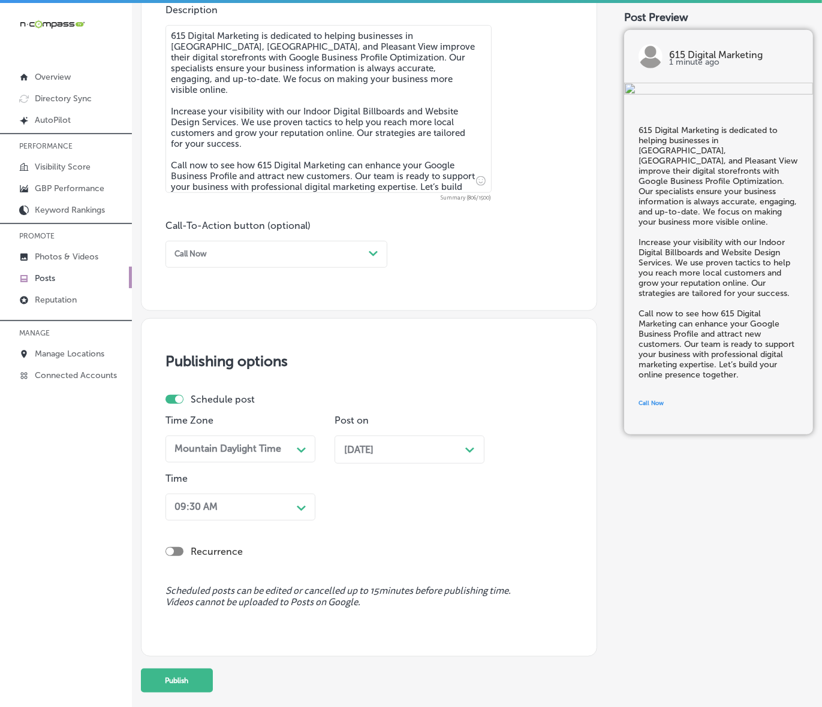
click at [300, 501] on div "Path Created with Sketch." at bounding box center [301, 507] width 19 height 19
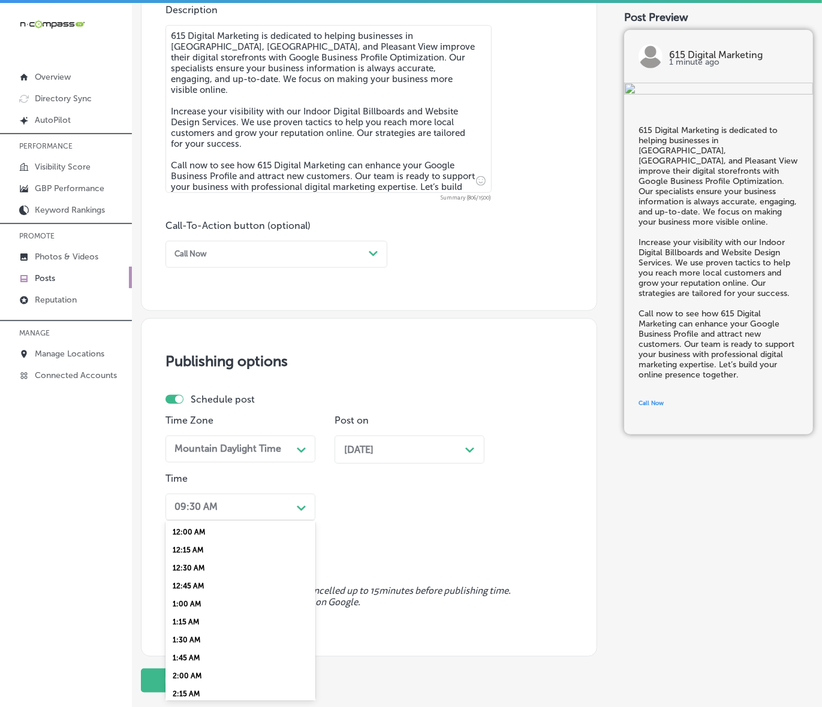
scroll to position [450, 0]
click at [185, 579] on div "7:00 AM" at bounding box center [240, 586] width 150 height 18
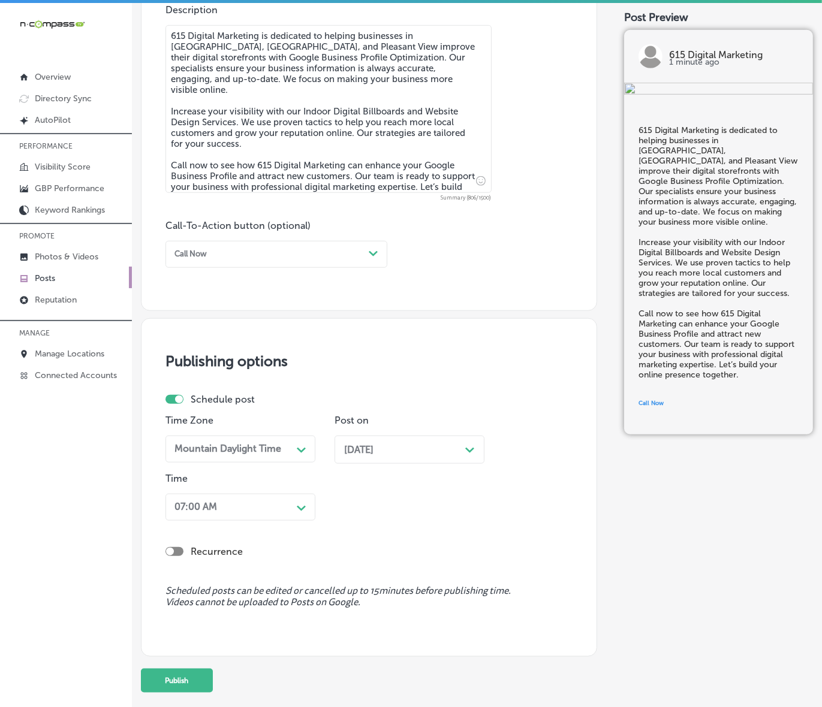
scroll to position [723, 0]
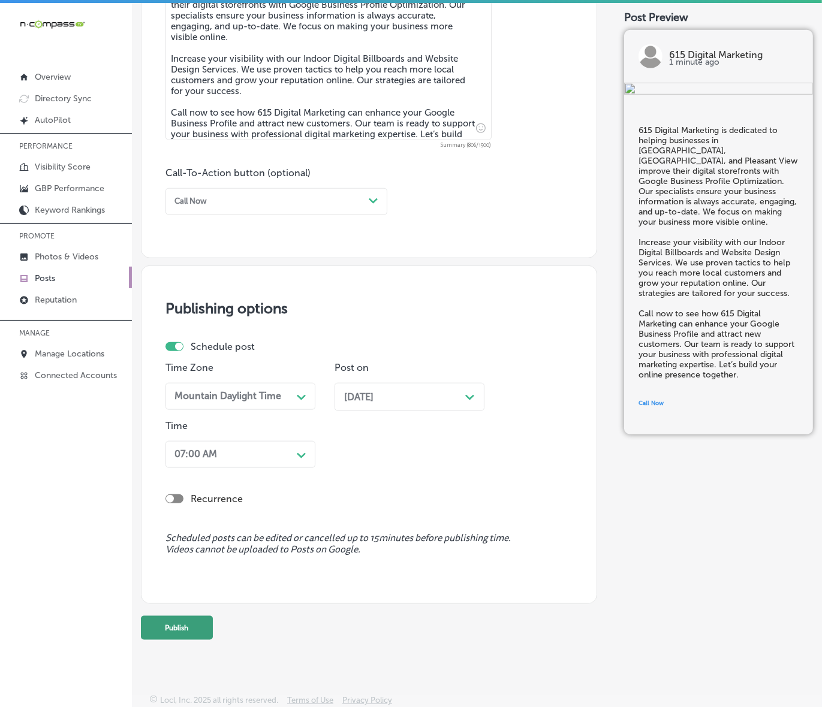
click at [188, 625] on button "Publish" at bounding box center [177, 628] width 72 height 24
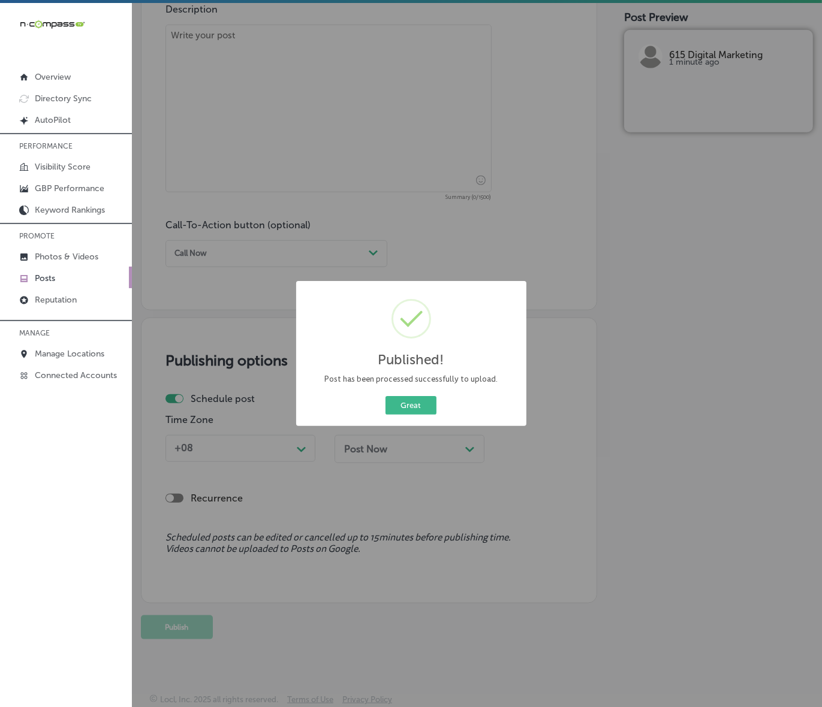
scroll to position [670, 0]
click at [427, 412] on button "Great" at bounding box center [410, 405] width 51 height 19
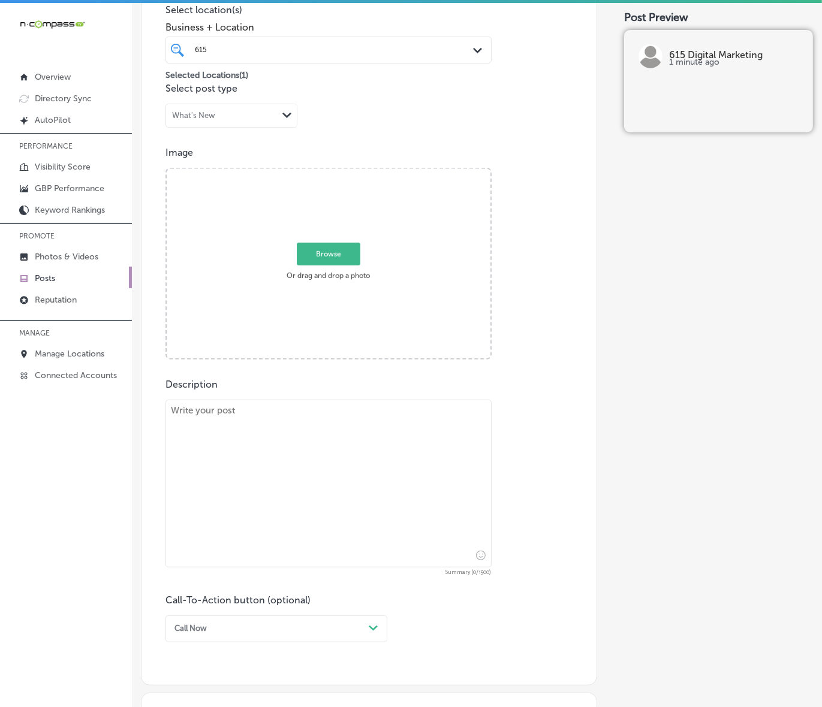
scroll to position [221, 0]
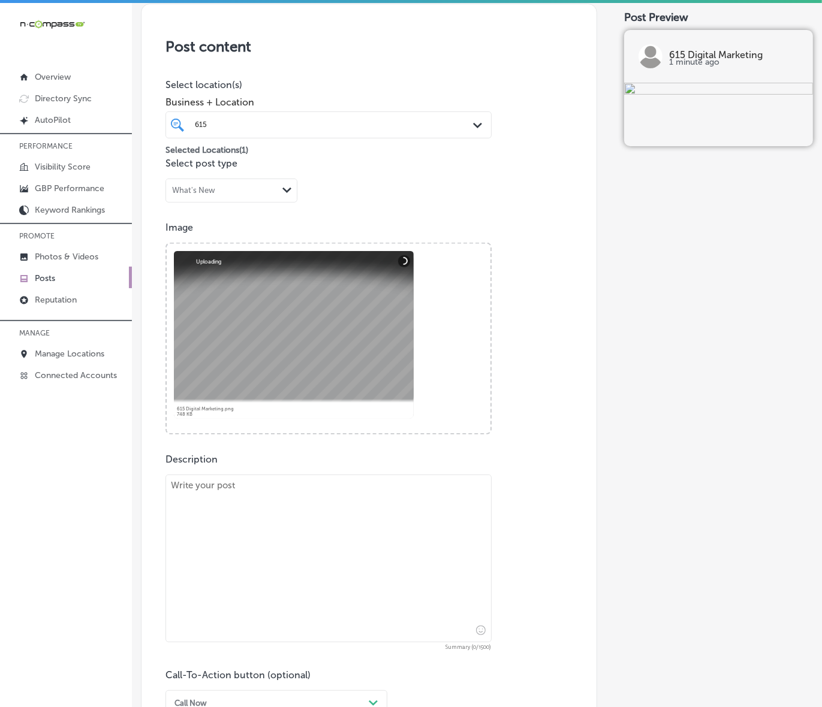
drag, startPoint x: 273, startPoint y: 499, endPoint x: 283, endPoint y: 493, distance: 11.0
click at [273, 499] on textarea at bounding box center [328, 559] width 326 height 168
paste textarea "615 Digital Marketing empowers businesses in [GEOGRAPHIC_DATA], [GEOGRAPHIC_DAT…"
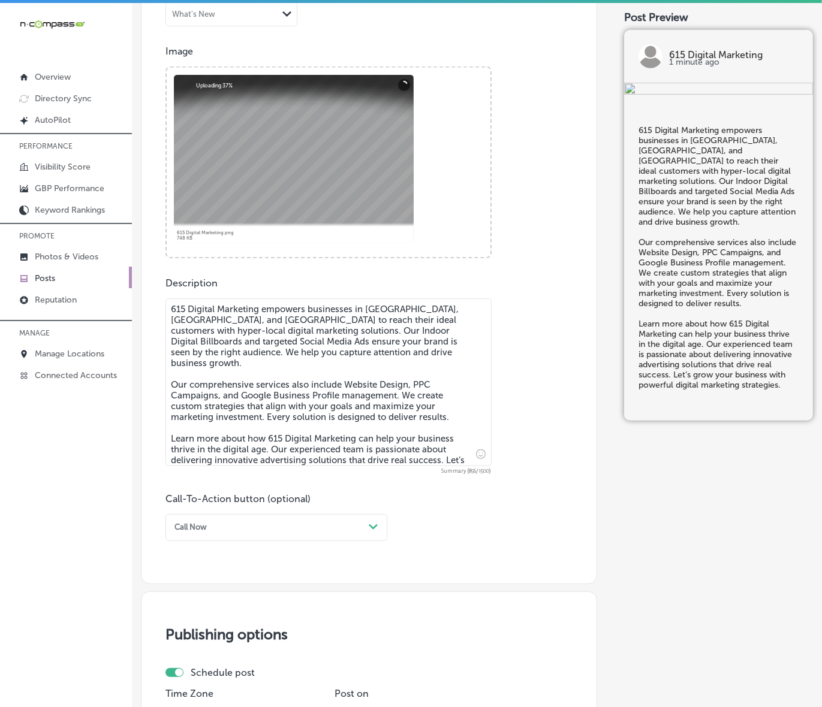
scroll to position [445, 0]
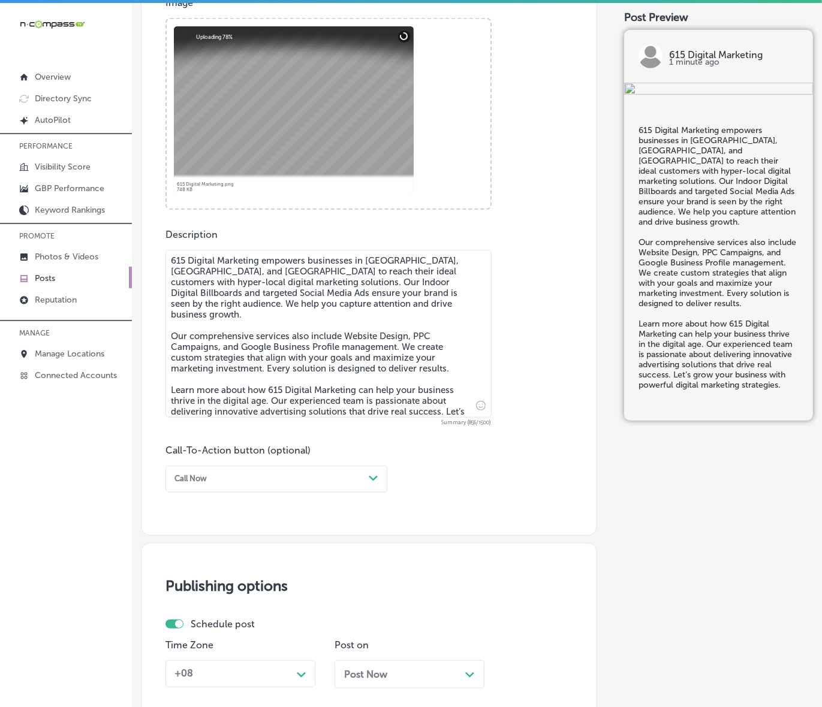
type textarea "615 Digital Marketing empowers businesses in [GEOGRAPHIC_DATA], [GEOGRAPHIC_DAT…"
click at [361, 477] on div "Call Now" at bounding box center [267, 479] width 194 height 16
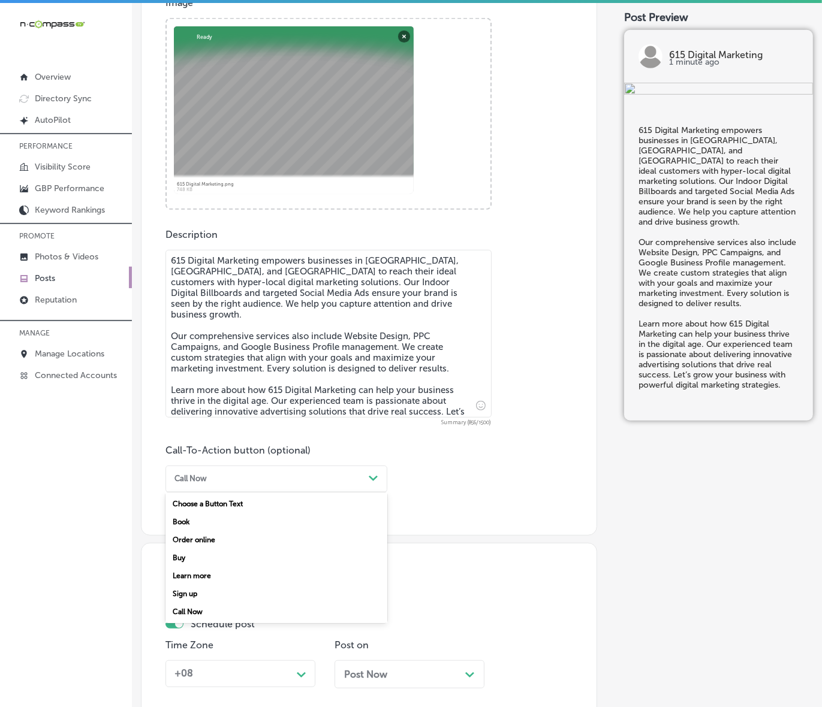
click at [272, 487] on div "Call Now Path Created with Sketch." at bounding box center [276, 479] width 222 height 27
click at [210, 576] on div "Learn more" at bounding box center [276, 576] width 222 height 18
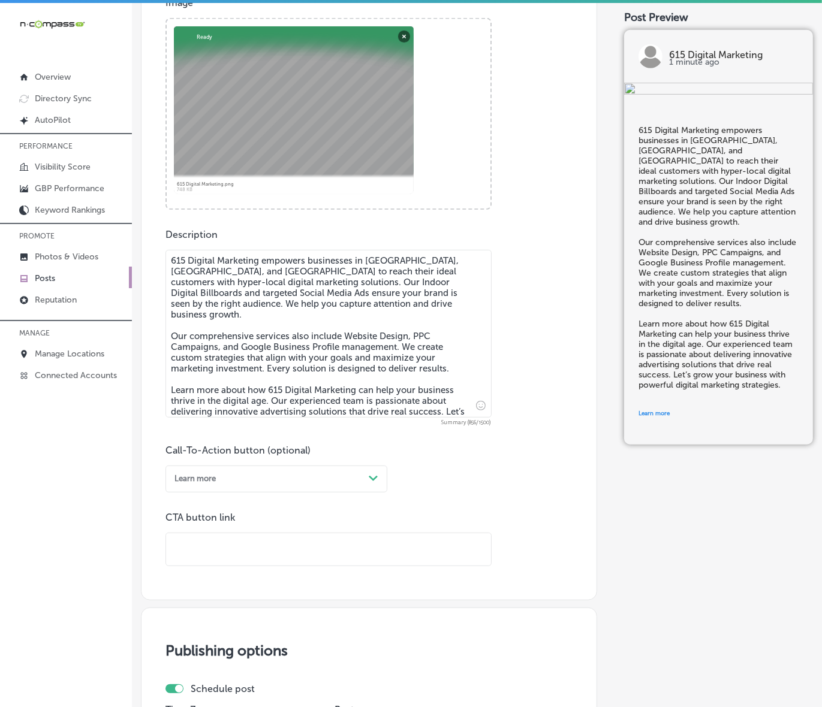
click at [232, 547] on input "text" at bounding box center [328, 550] width 325 height 33
paste input "[URL][DOMAIN_NAME]"
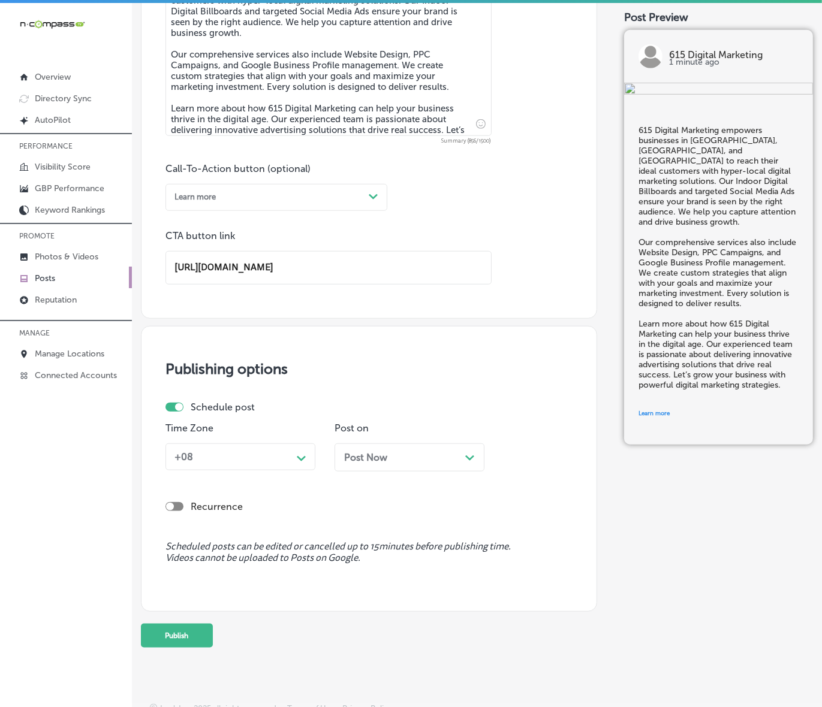
scroll to position [736, 0]
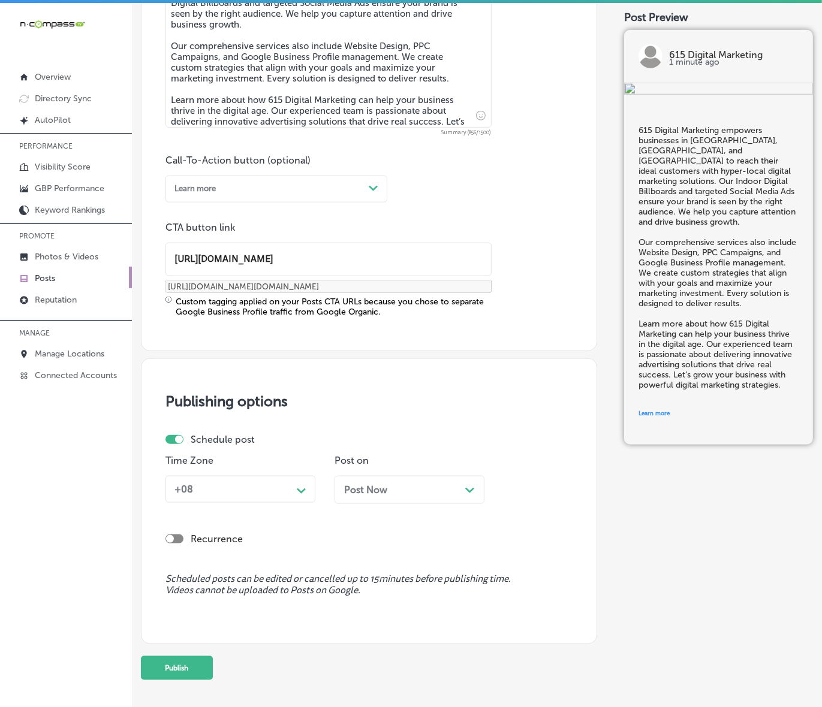
type input "[URL][DOMAIN_NAME]"
click at [301, 504] on div "Time Zone +08 Path Created with Sketch." at bounding box center [240, 484] width 150 height 58
click at [302, 489] on icon "Path Created with Sketch." at bounding box center [301, 491] width 9 height 5
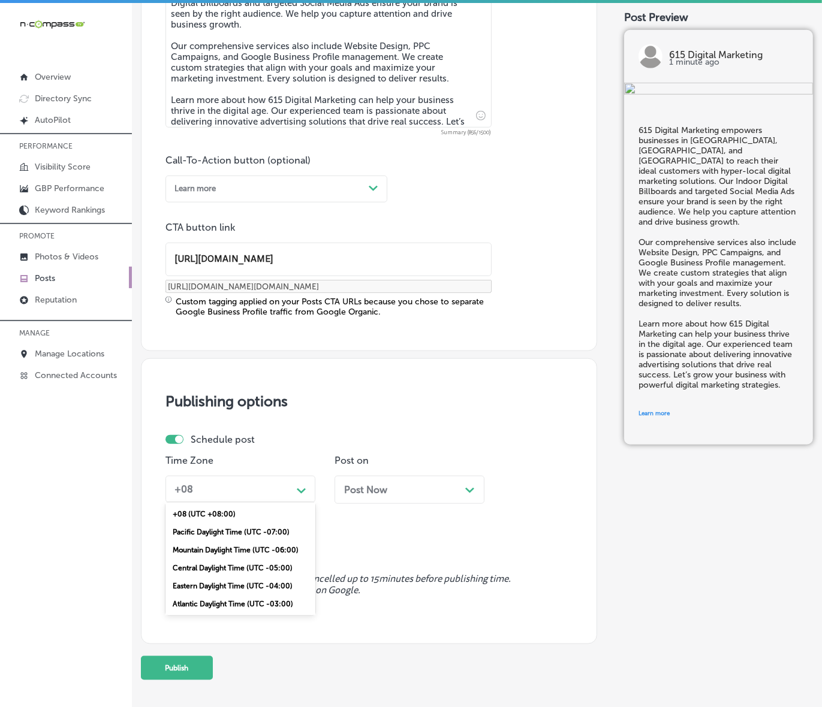
click at [258, 544] on div "Mountain Daylight Time (UTC -06:00)" at bounding box center [240, 550] width 150 height 18
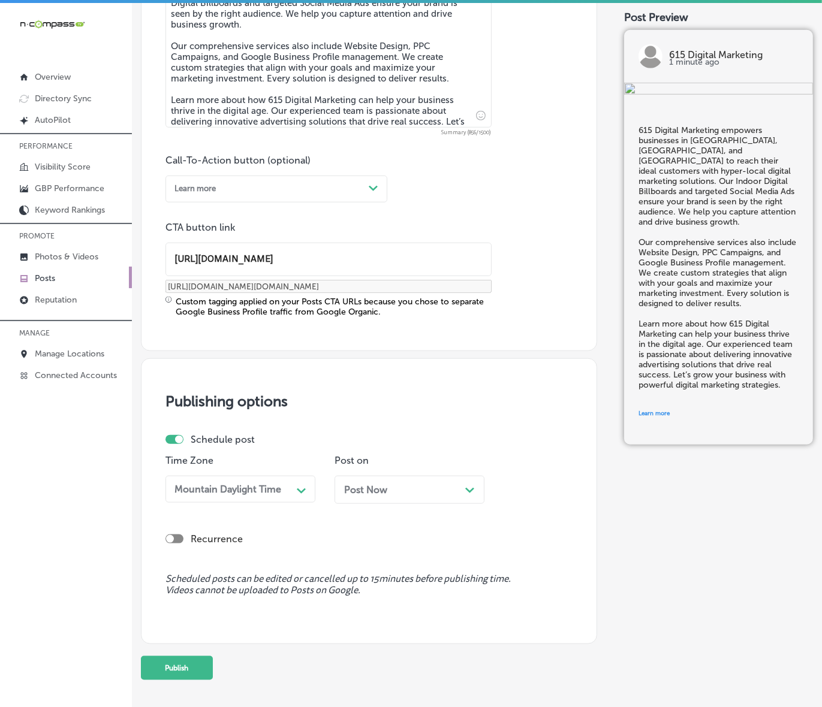
click at [387, 480] on div "Post Now Path Created with Sketch." at bounding box center [410, 490] width 150 height 28
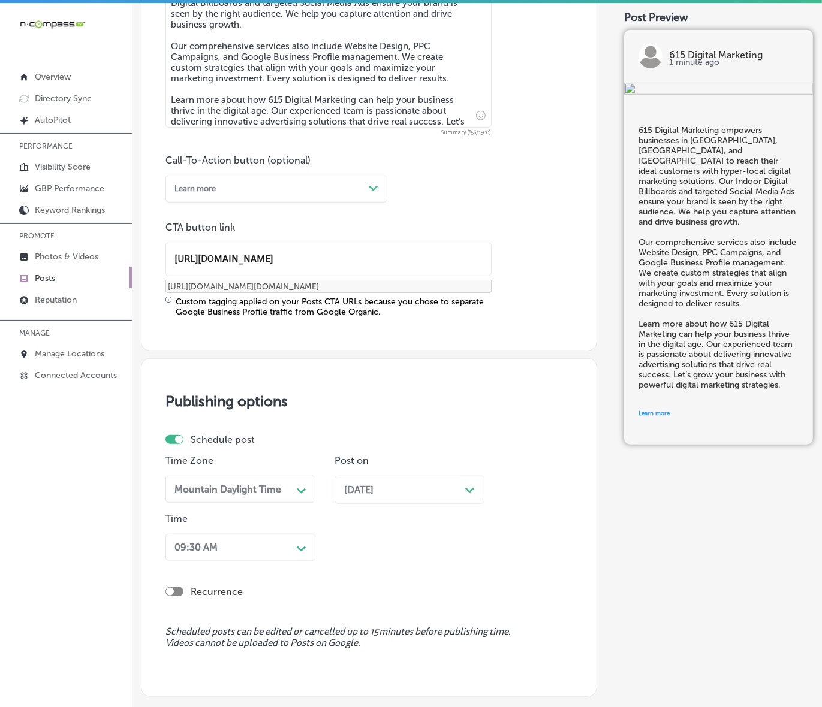
click at [285, 550] on div "09:30 AM Path Created with Sketch." at bounding box center [240, 547] width 150 height 27
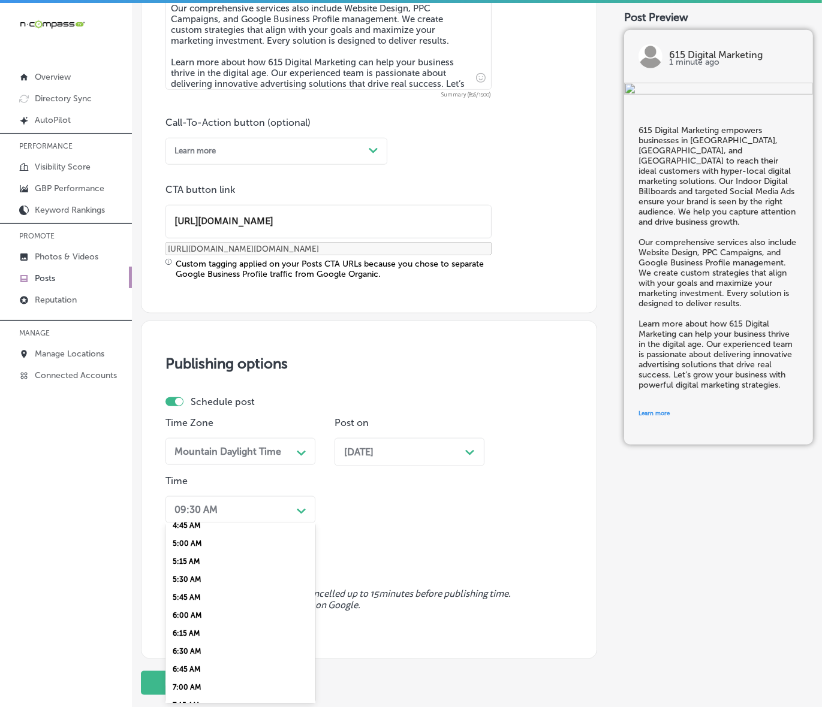
scroll to position [375, 0]
click at [186, 655] on div "7:00 AM" at bounding box center [240, 664] width 150 height 18
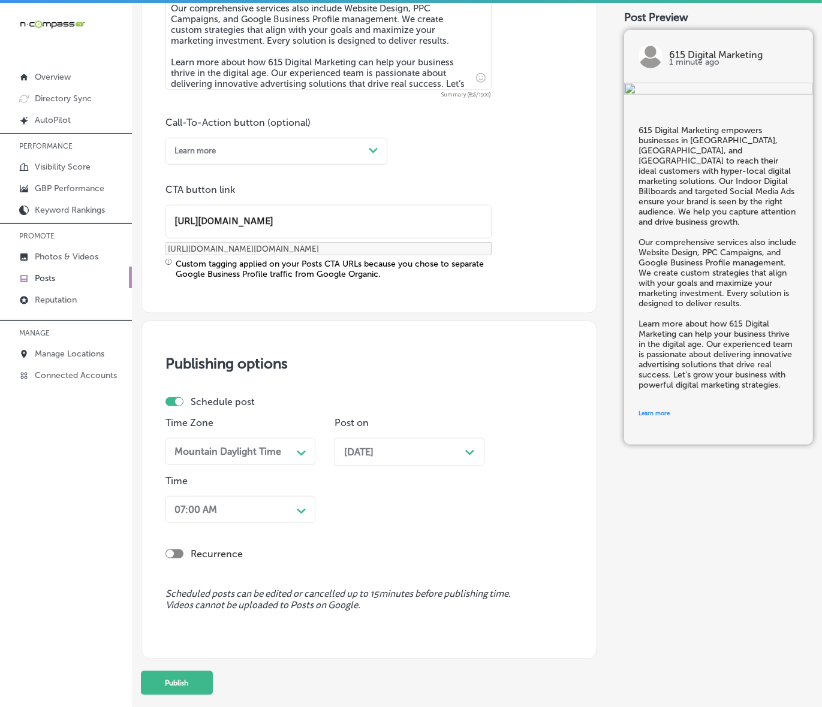
scroll to position [829, 0]
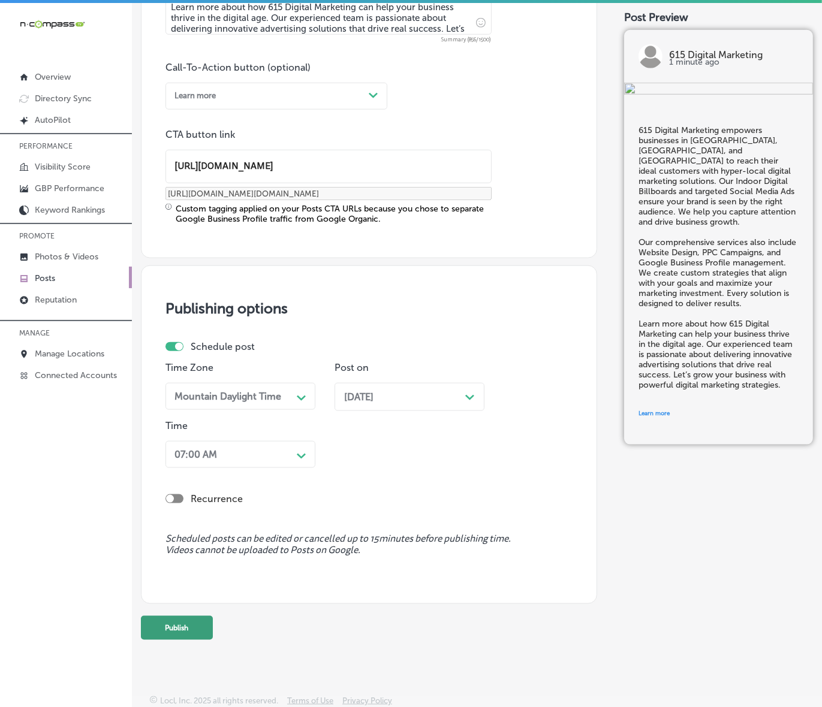
click at [199, 624] on button "Publish" at bounding box center [177, 628] width 72 height 24
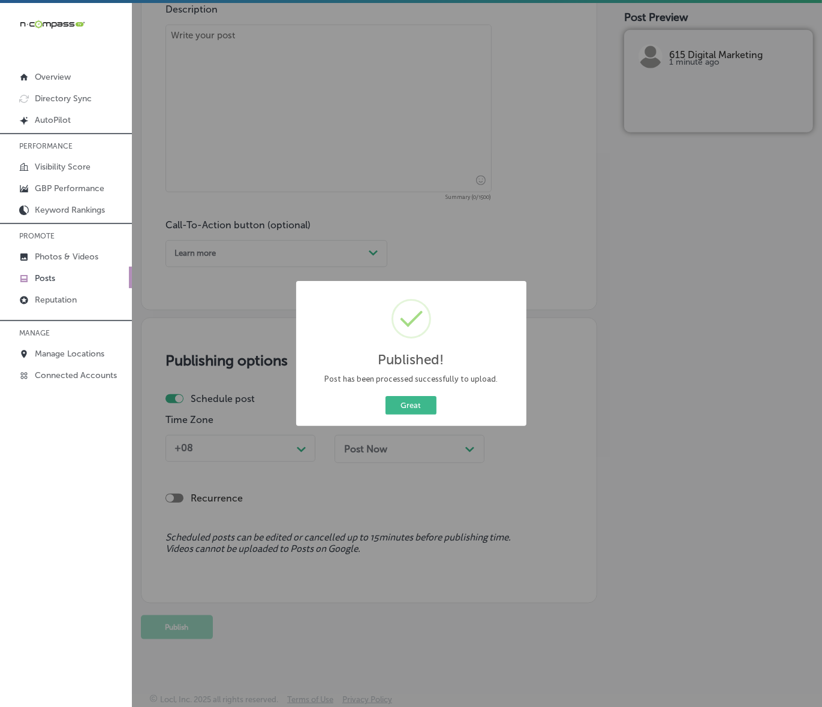
scroll to position [670, 0]
click at [415, 408] on button "Great" at bounding box center [410, 405] width 51 height 19
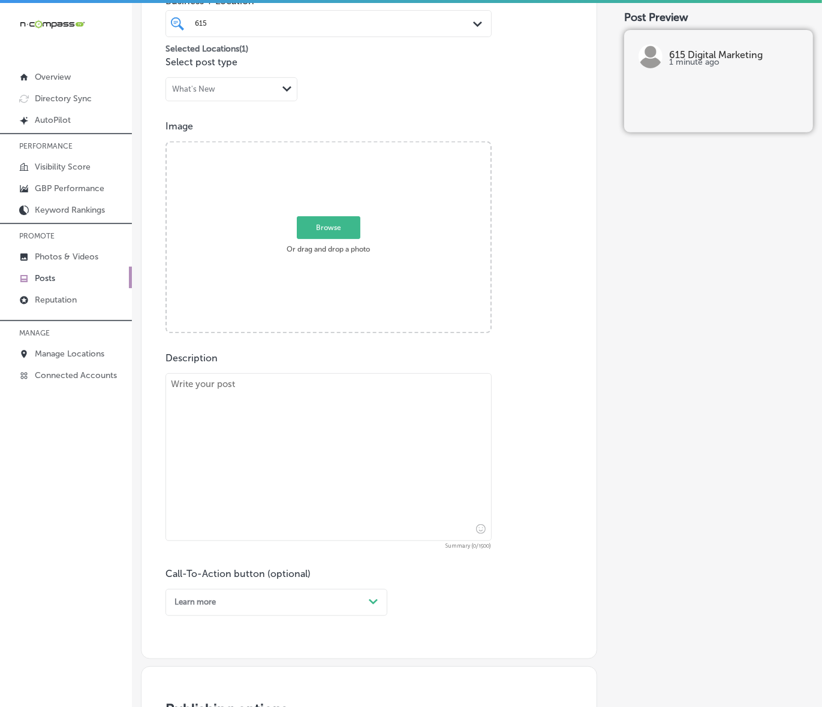
scroll to position [296, 0]
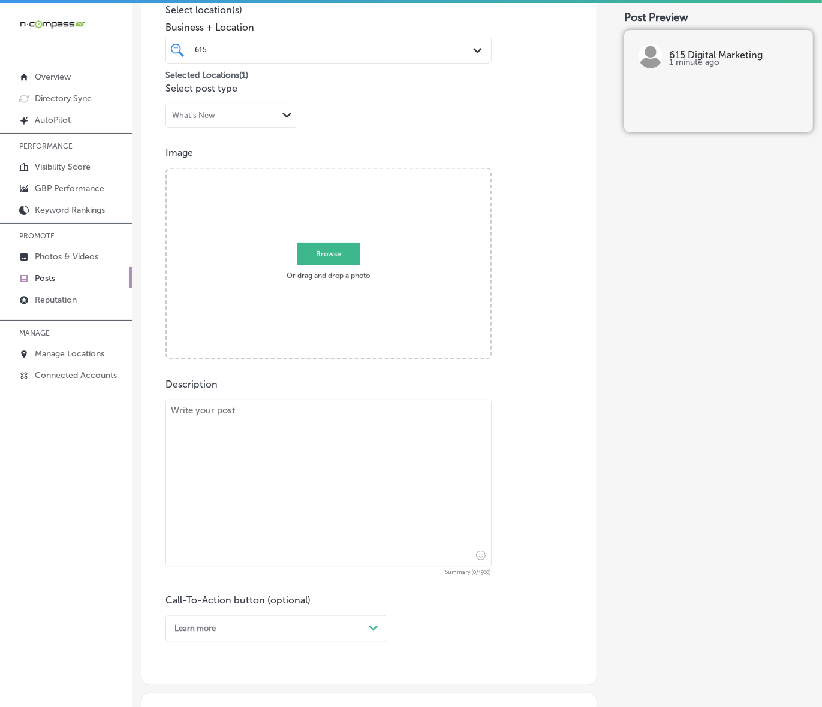
click at [51, 281] on p "Posts" at bounding box center [45, 278] width 20 height 10
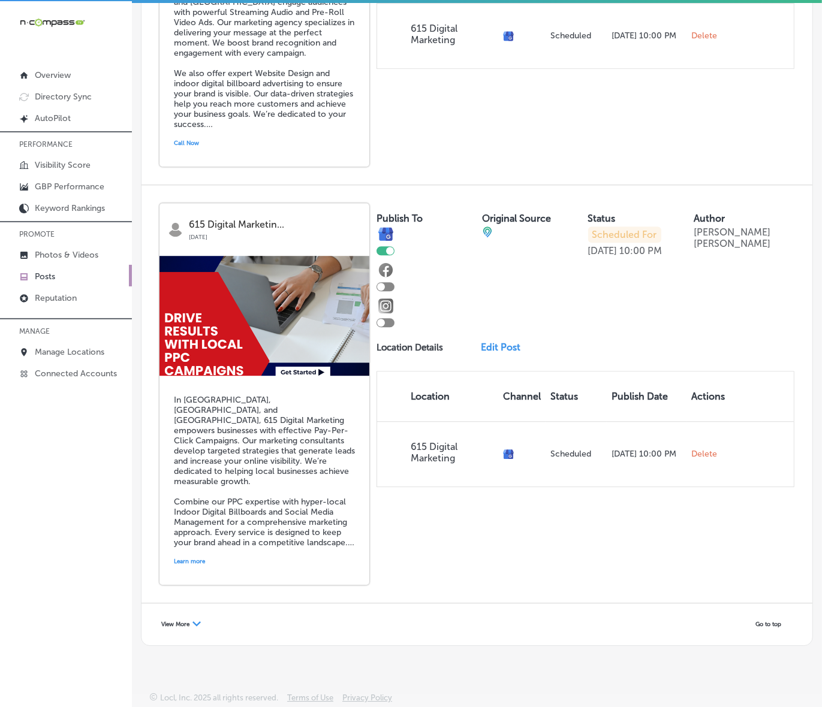
scroll to position [3, 0]
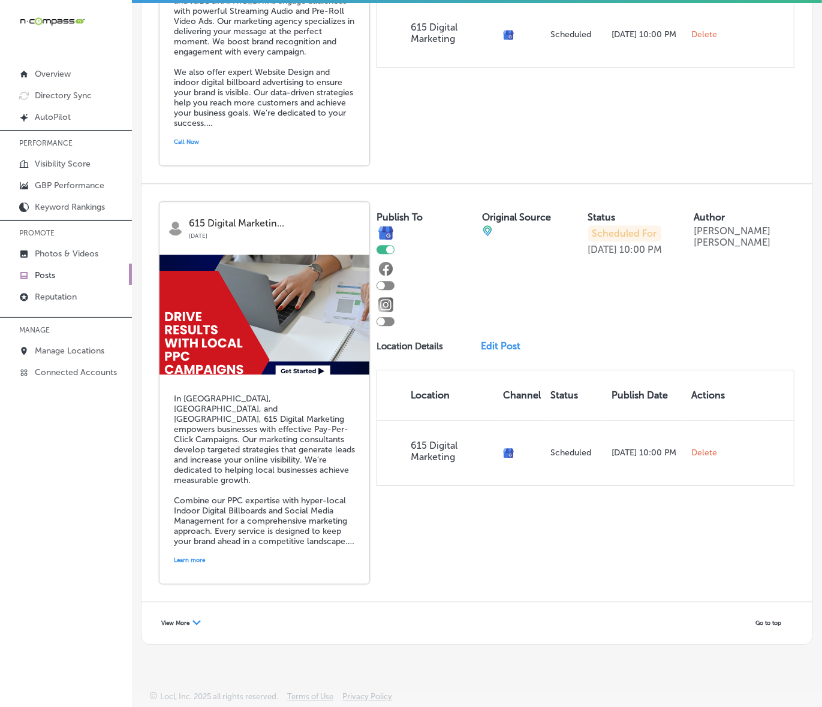
click at [186, 621] on span "View More" at bounding box center [175, 623] width 28 height 7
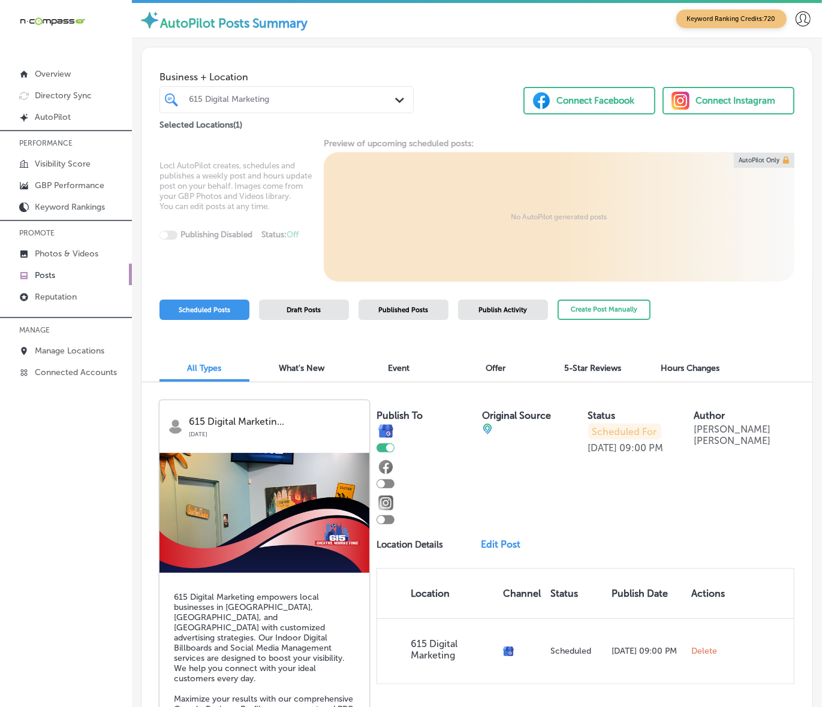
scroll to position [0, 0]
click at [67, 259] on p "Photos & Videos" at bounding box center [67, 254] width 64 height 10
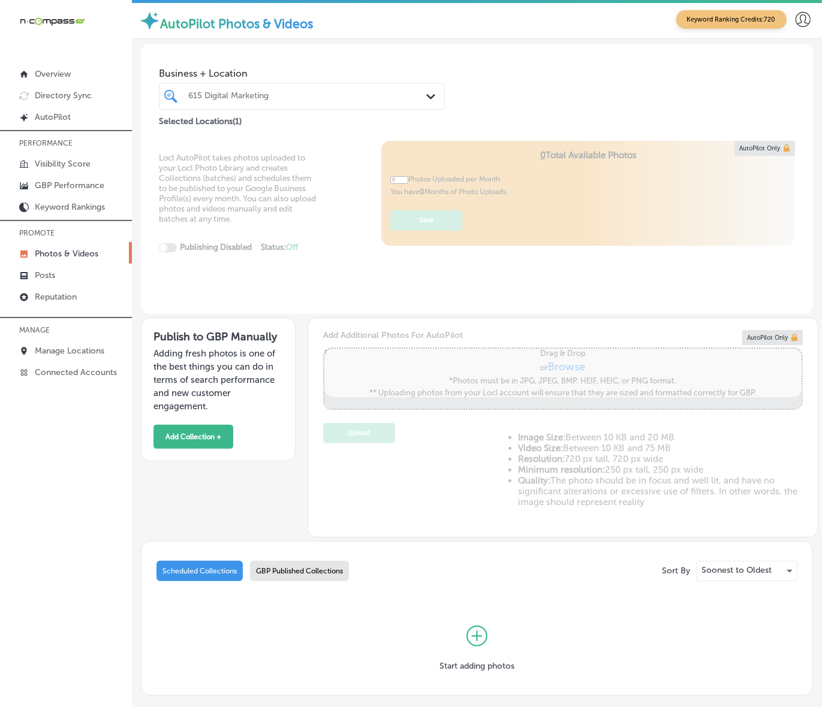
type input "5"
click at [206, 433] on button "Add Collection +" at bounding box center [193, 437] width 80 height 24
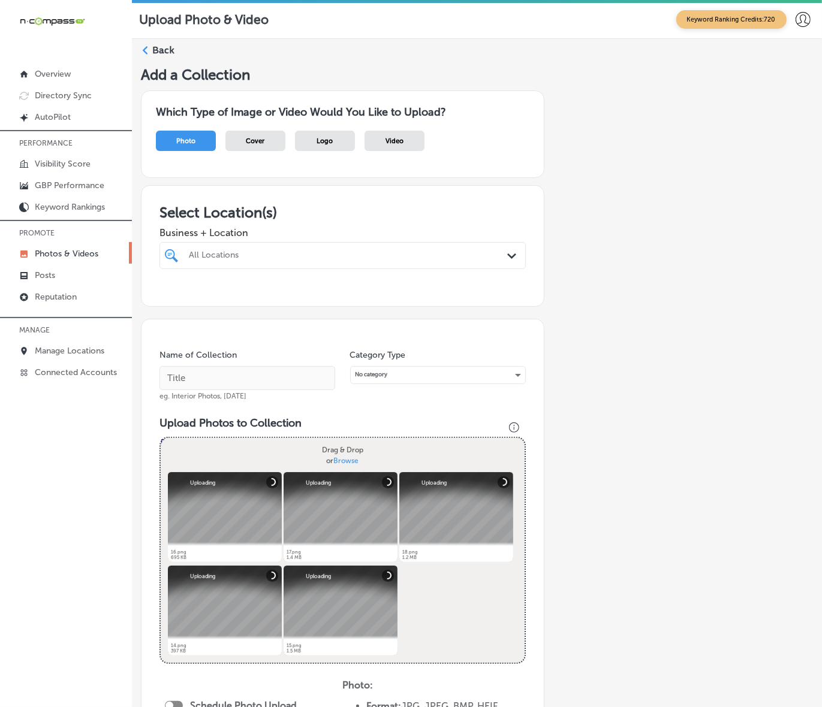
click at [271, 251] on div "All Locations" at bounding box center [349, 256] width 320 height 10
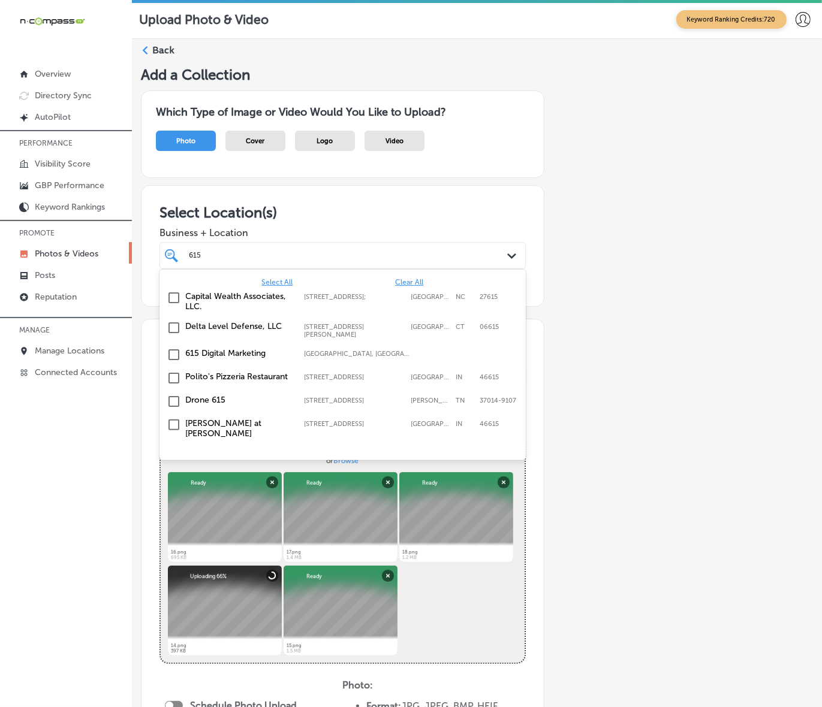
click at [222, 351] on label "615 Digital Marketing" at bounding box center [239, 353] width 106 height 10
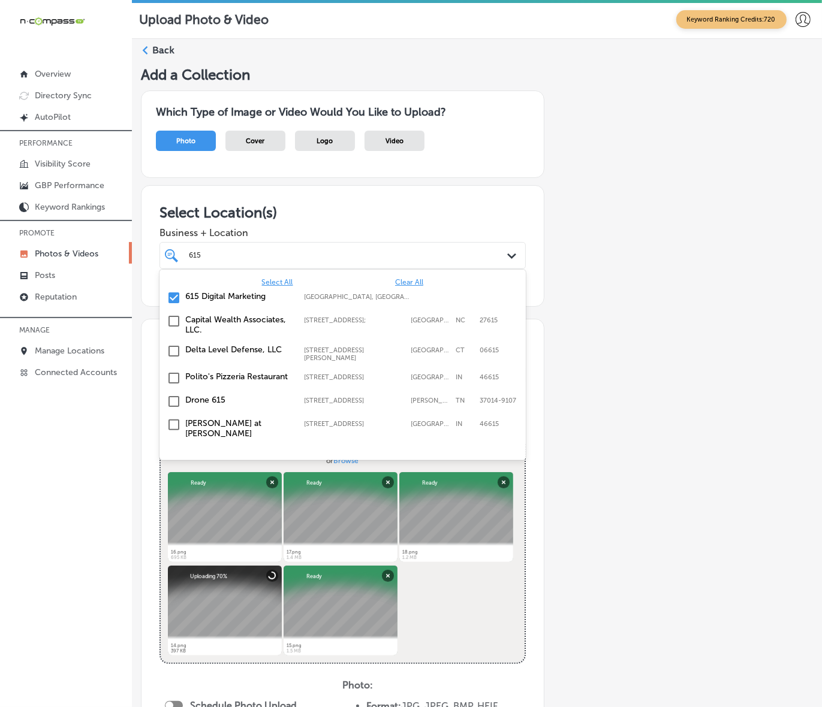
type input "615"
click at [640, 325] on div "Add a Collection Which Type of Image or Video Would You Like to Upload? Photo C…" at bounding box center [477, 511] width 672 height 891
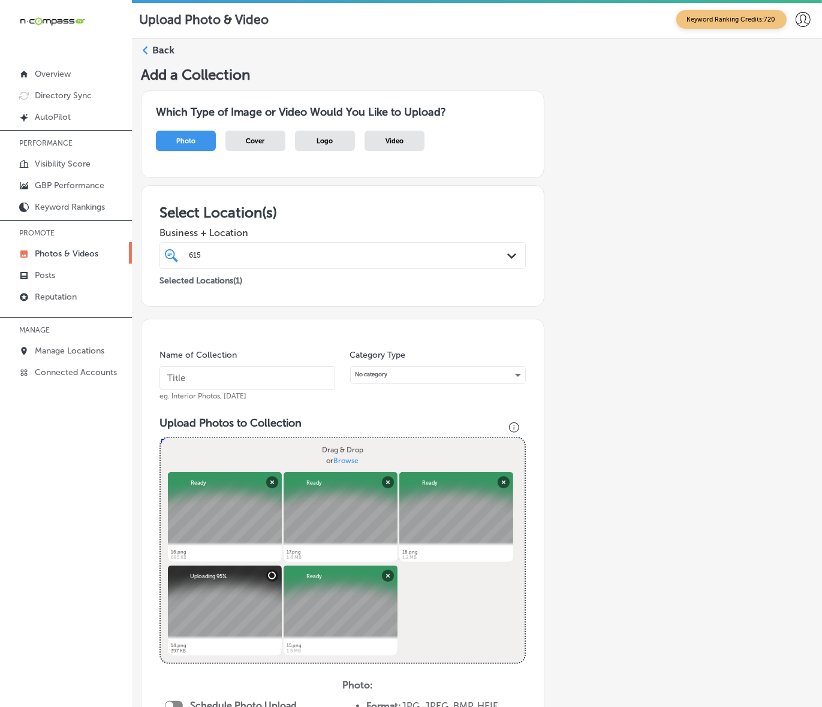
click at [260, 385] on input "text" at bounding box center [247, 378] width 176 height 24
type input "615-Digital-Marketing"
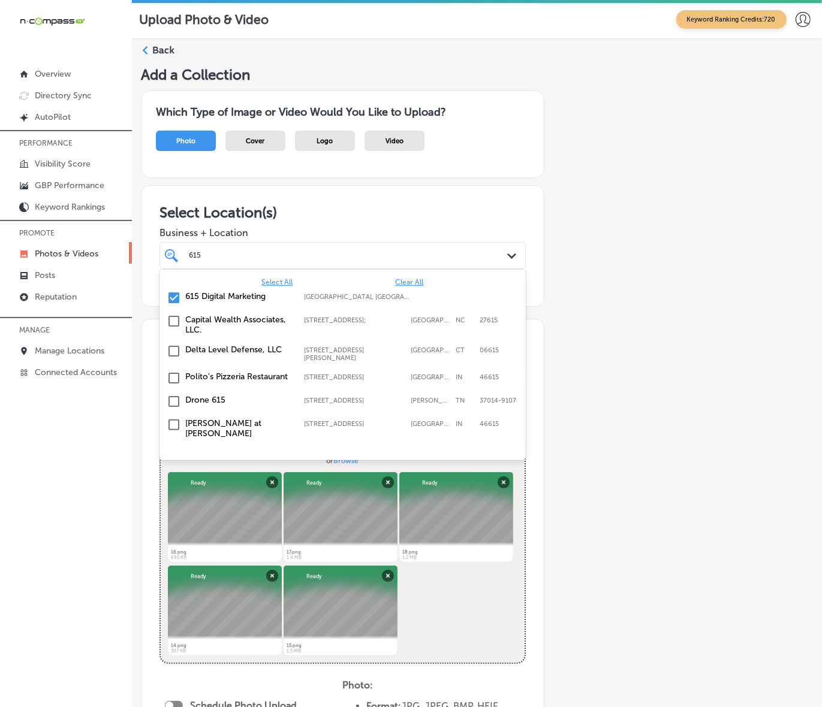
click at [281, 257] on div "615 615" at bounding box center [327, 255] width 279 height 13
click at [546, 273] on div "Add a Collection Which Type of Image or Video Would You Like to Upload? Photo C…" at bounding box center [477, 511] width 672 height 891
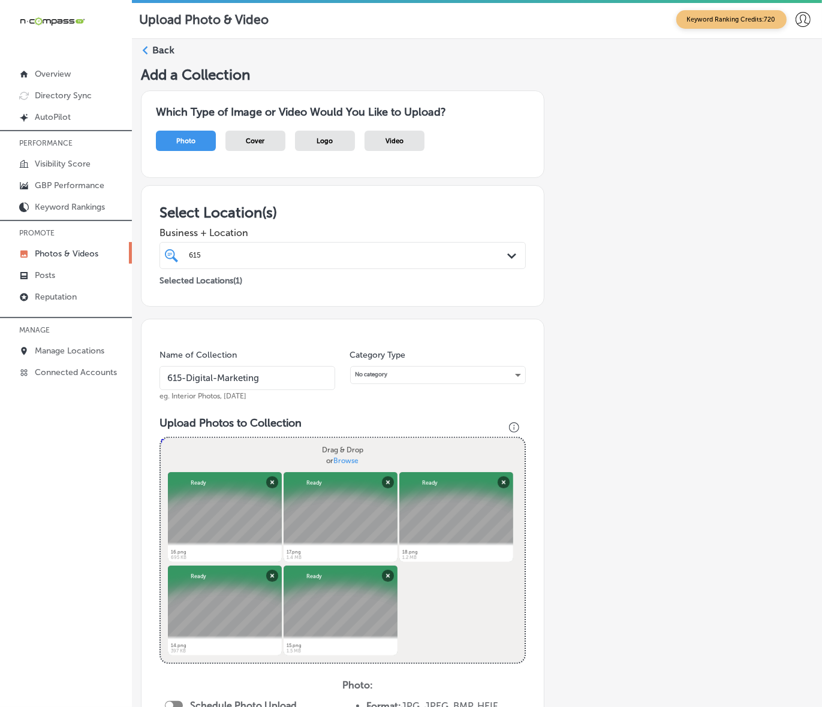
click at [285, 382] on input "615-Digital-Marketing" at bounding box center [247, 378] width 176 height 24
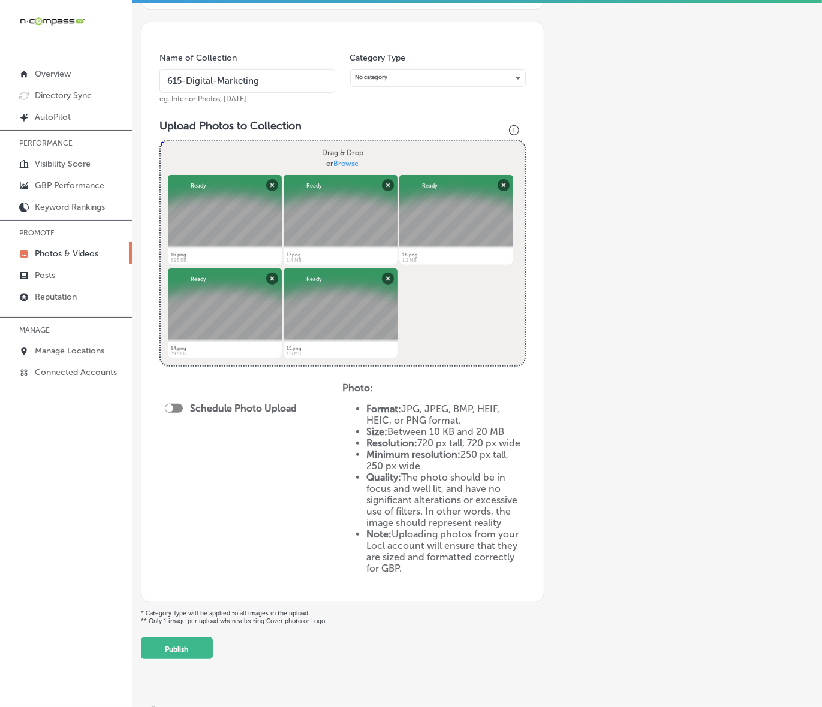
scroll to position [300, 0]
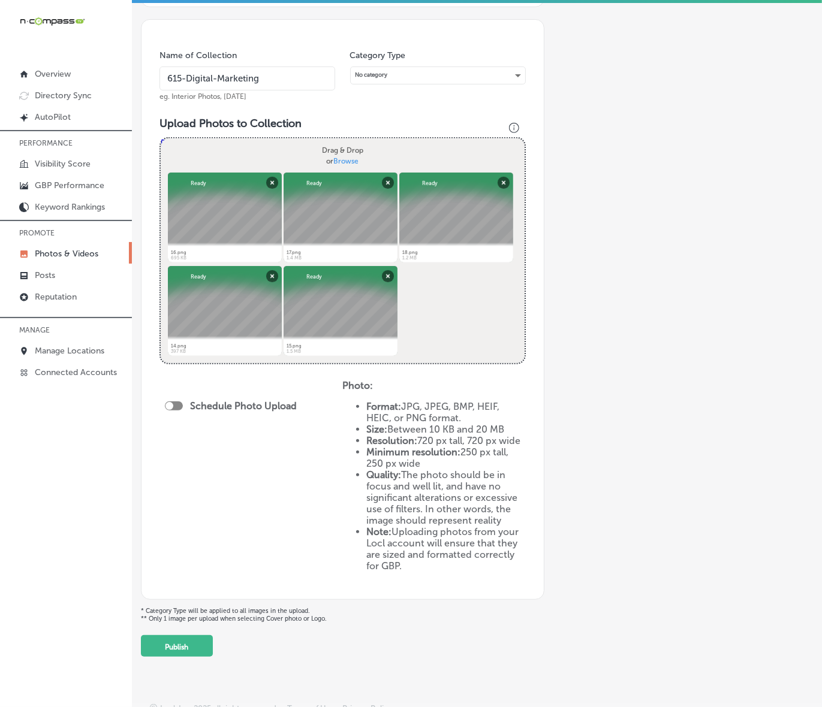
click at [174, 411] on div "Schedule Photo Upload" at bounding box center [234, 407] width 138 height 27
click at [174, 409] on div "Schedule Photo Upload" at bounding box center [234, 405] width 138 height 11
click at [174, 405] on div at bounding box center [174, 406] width 18 height 9
checkbox input "true"
click at [634, 409] on div "Add a Collection Which Type of Image or Video Would You Like to Upload? Photo C…" at bounding box center [477, 211] width 672 height 891
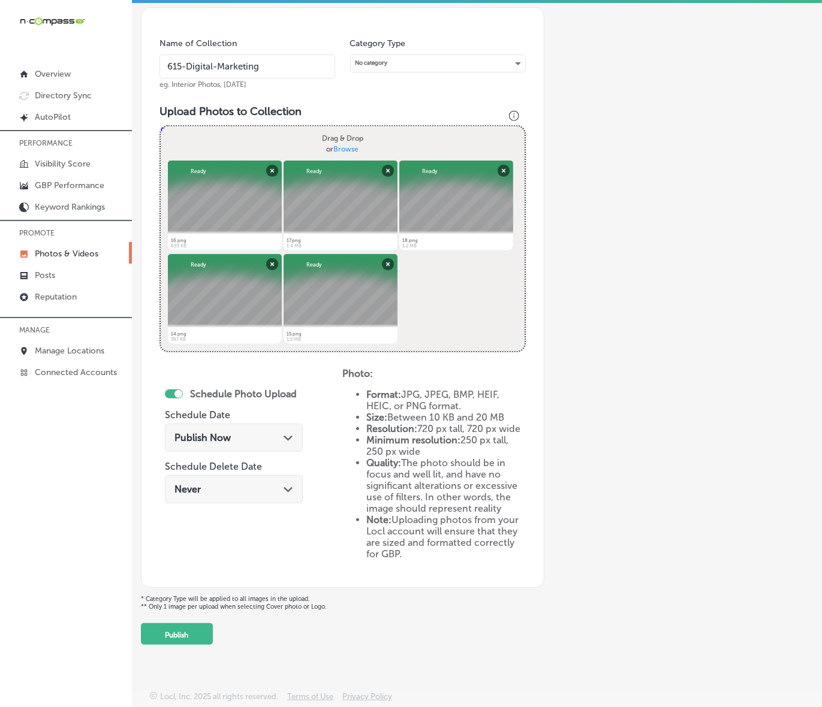
scroll to position [320, 0]
click at [177, 624] on button "Publish" at bounding box center [177, 634] width 72 height 22
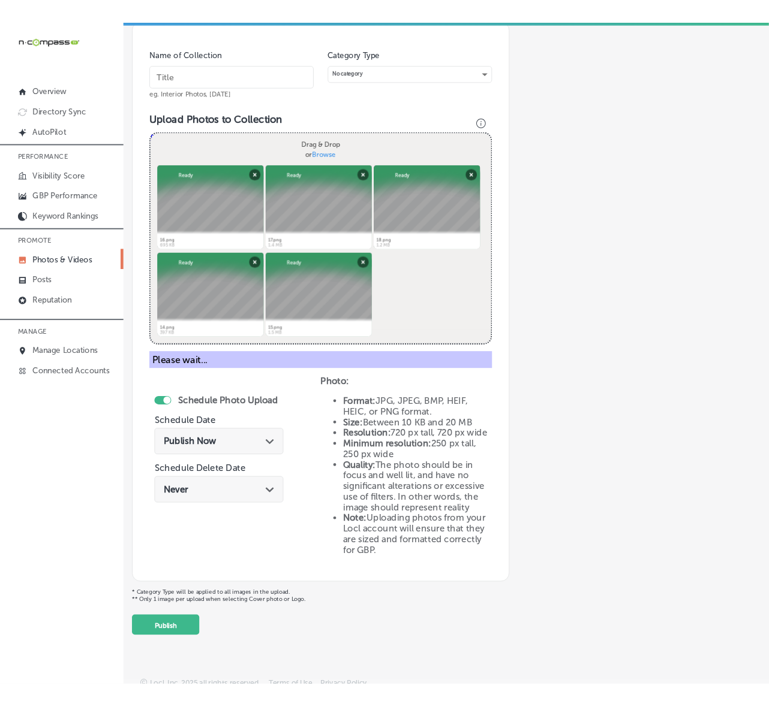
scroll to position [129, 0]
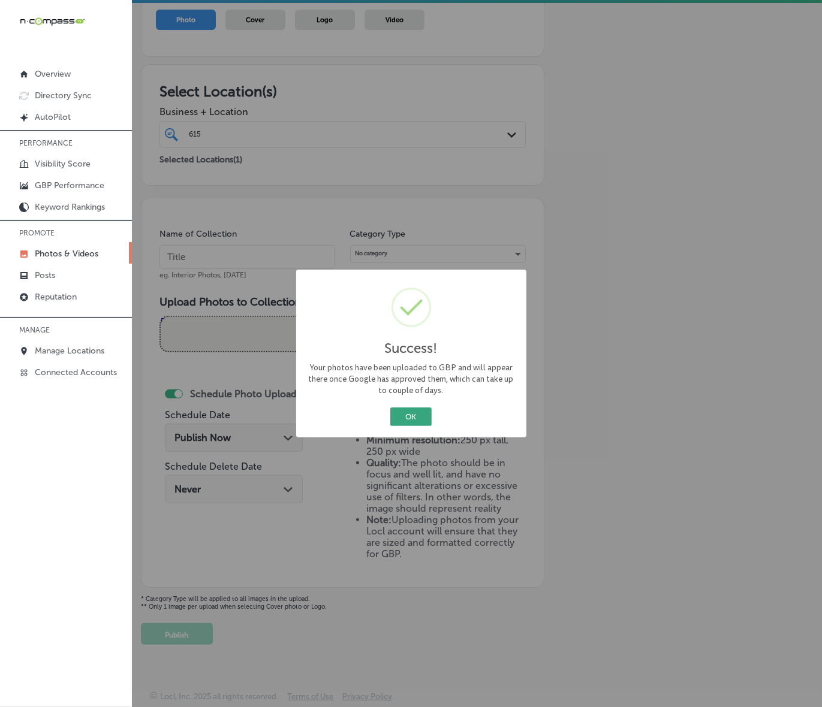
click at [420, 418] on button "OK" at bounding box center [410, 417] width 41 height 19
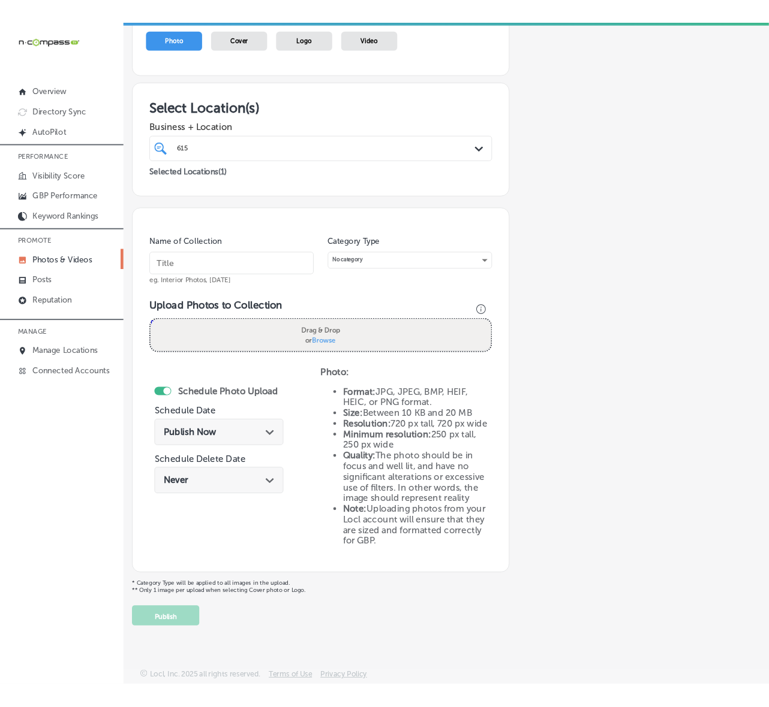
scroll to position [152, 0]
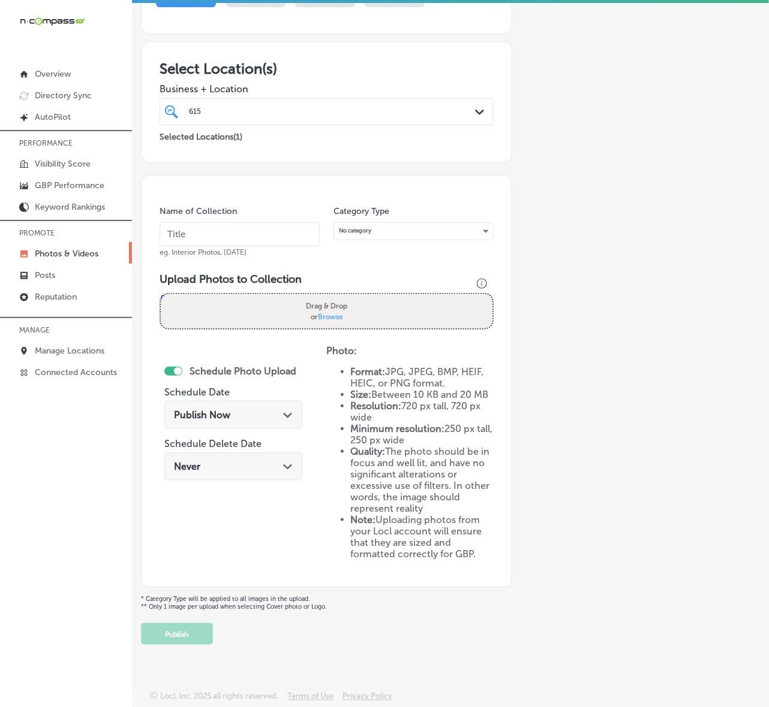
click at [209, 231] on input "text" at bounding box center [239, 234] width 160 height 24
paste input "615-Digital-Marketing"
type input "615-Digital-Marketing"
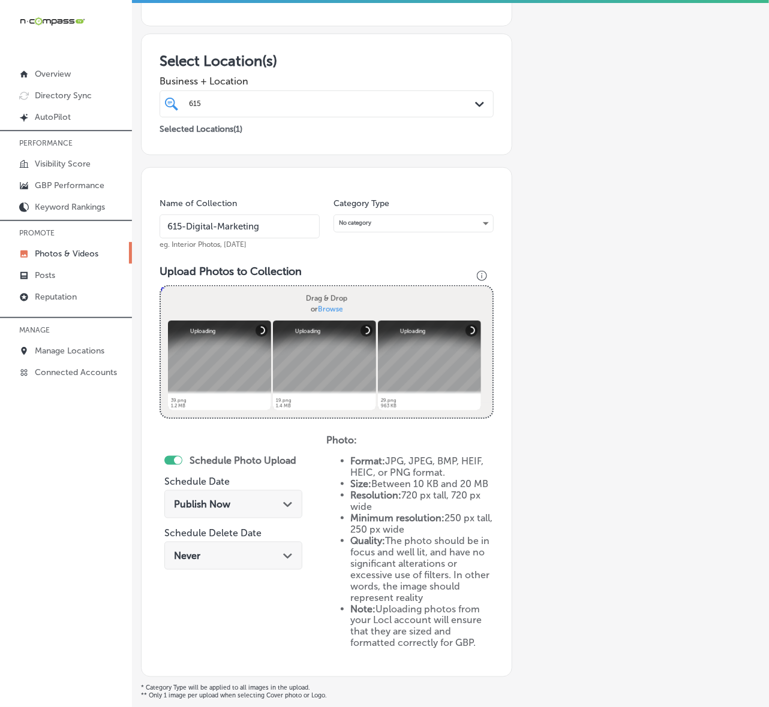
click at [282, 508] on div "Publish Now Path Created with Sketch." at bounding box center [233, 504] width 138 height 28
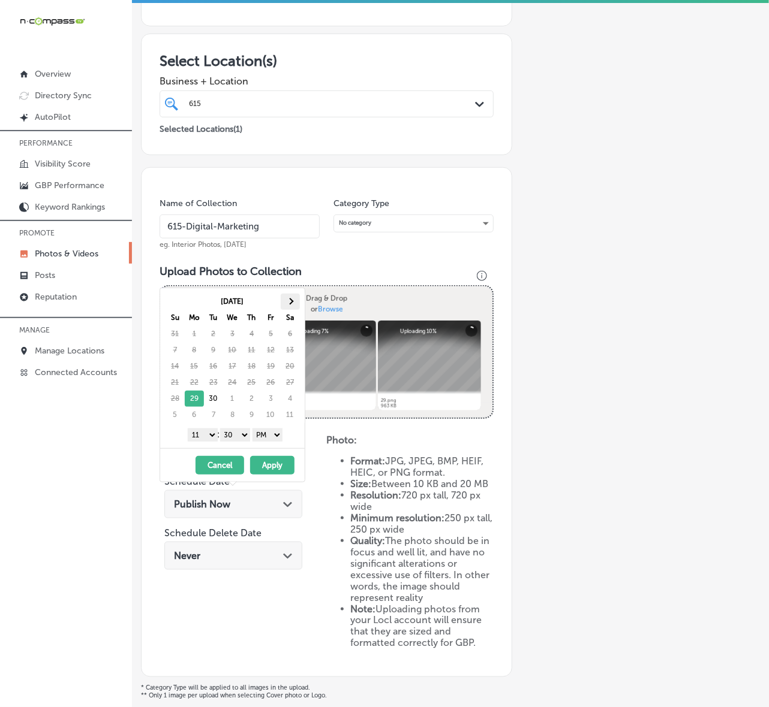
click at [291, 302] on span at bounding box center [290, 302] width 7 height 7
click at [206, 438] on select "1 2 3 4 5 6 7 8 9 10 11 12" at bounding box center [203, 435] width 30 height 13
click at [244, 436] on select "00 10 20 30 40 50" at bounding box center [235, 435] width 30 height 13
click at [292, 302] on span at bounding box center [290, 302] width 7 height 7
click at [208, 436] on select "1 2 3 4 5 6 7 8 9 10 11 12" at bounding box center [203, 435] width 30 height 13
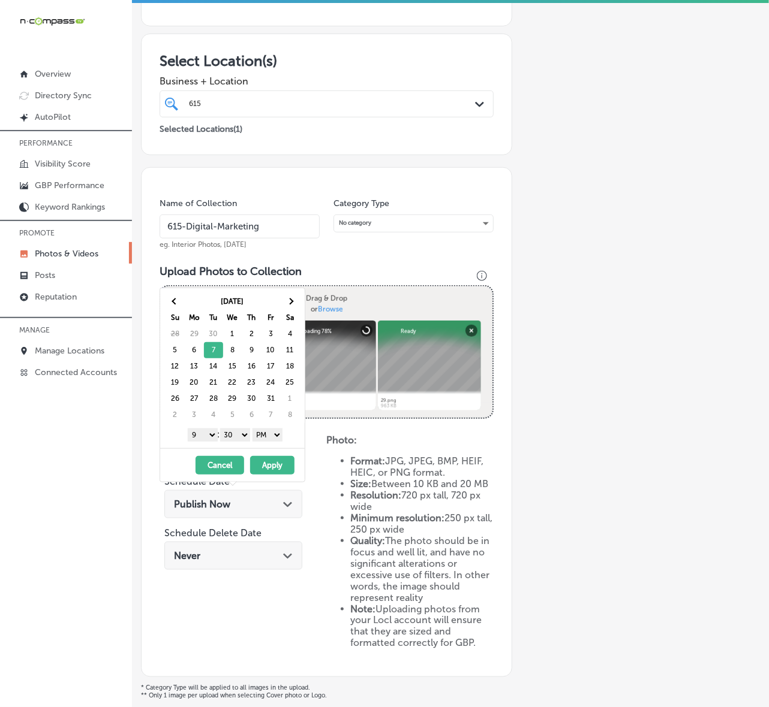
click at [240, 441] on select "00 10 20 30 40 50" at bounding box center [235, 435] width 30 height 13
click at [277, 466] on button "Apply" at bounding box center [272, 465] width 44 height 19
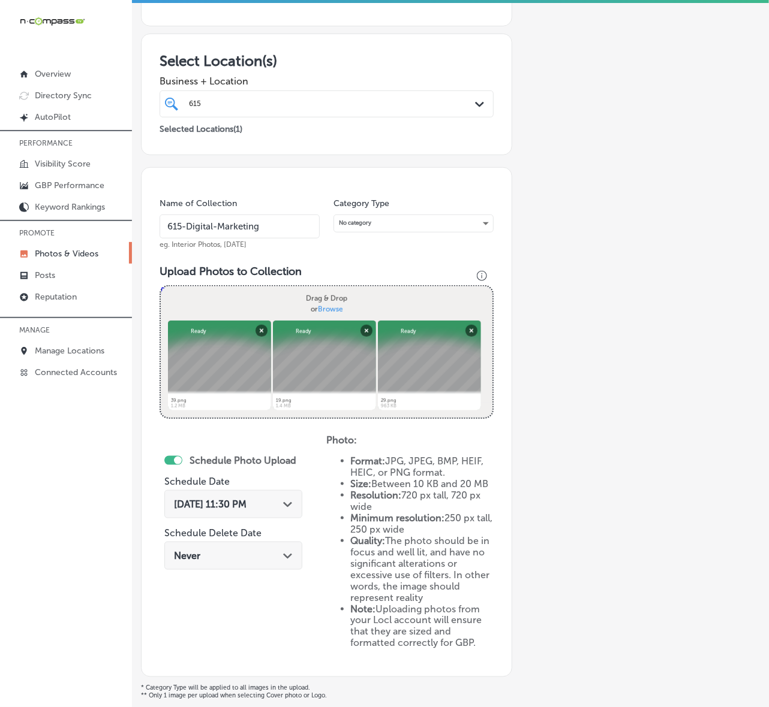
click at [291, 502] on icon "Path Created with Sketch." at bounding box center [287, 504] width 9 height 5
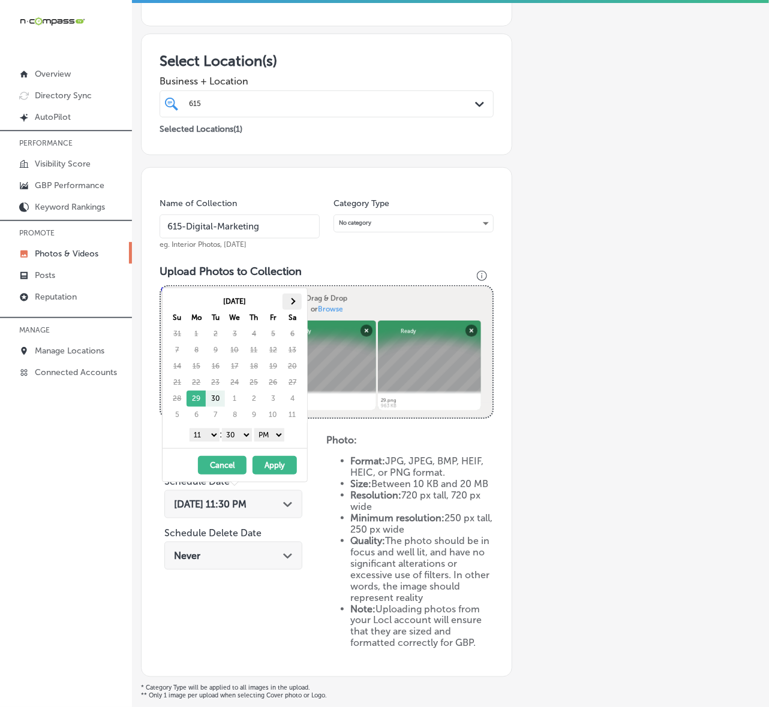
click at [292, 300] on span at bounding box center [292, 302] width 7 height 7
click at [212, 433] on select "1 2 3 4 5 6 7 8 9 10 11 12" at bounding box center [204, 435] width 30 height 13
click at [244, 436] on select "00 10 20 30 40 50" at bounding box center [237, 435] width 30 height 13
click at [266, 465] on button "Apply" at bounding box center [274, 465] width 44 height 19
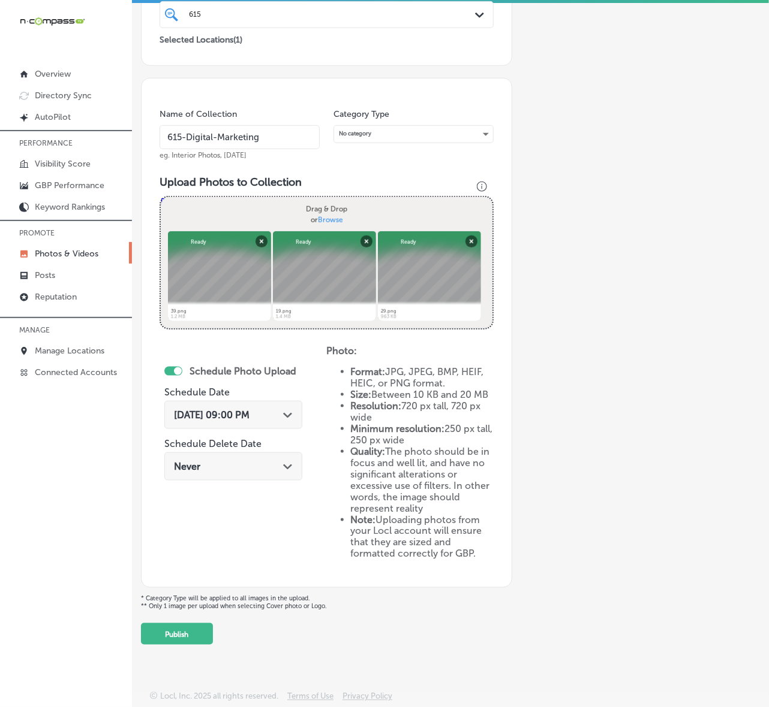
scroll to position [249, 0]
click at [170, 630] on button "Publish" at bounding box center [177, 634] width 72 height 22
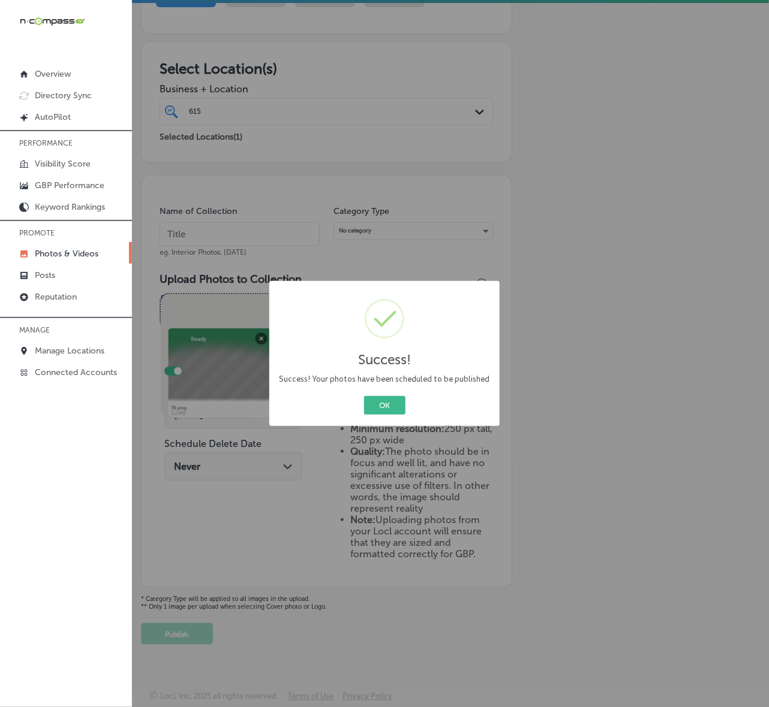
scroll to position [152, 0]
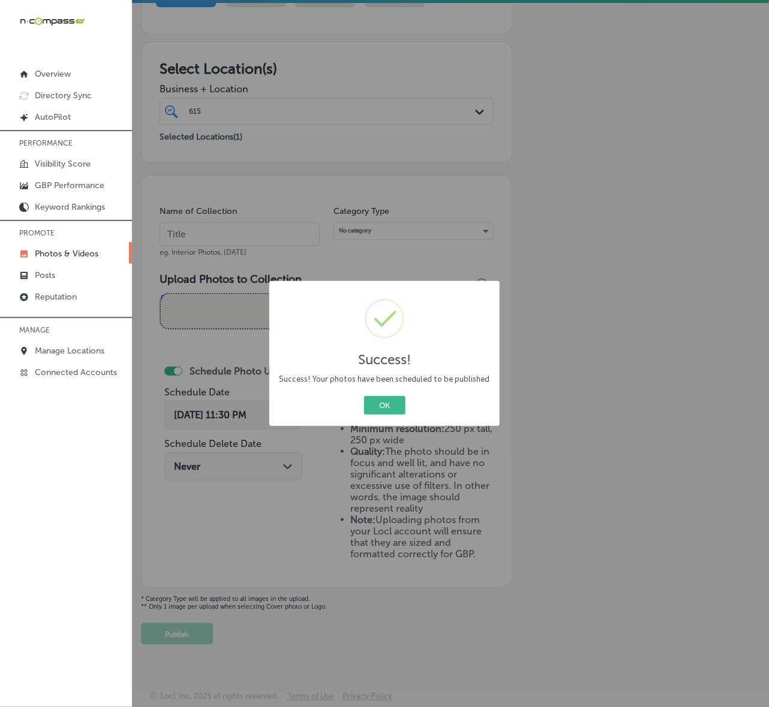
click at [364, 396] on button "OK" at bounding box center [384, 405] width 41 height 19
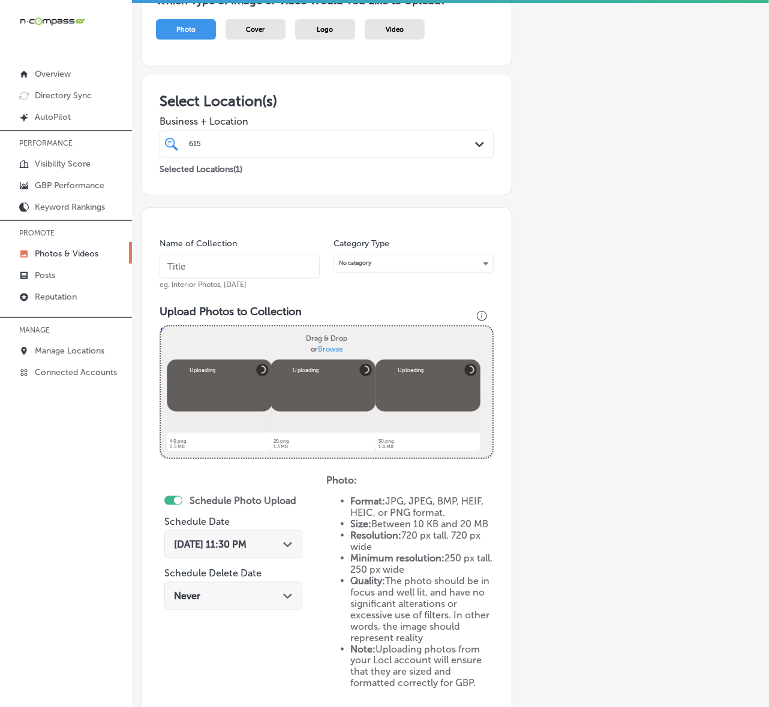
scroll to position [100, 0]
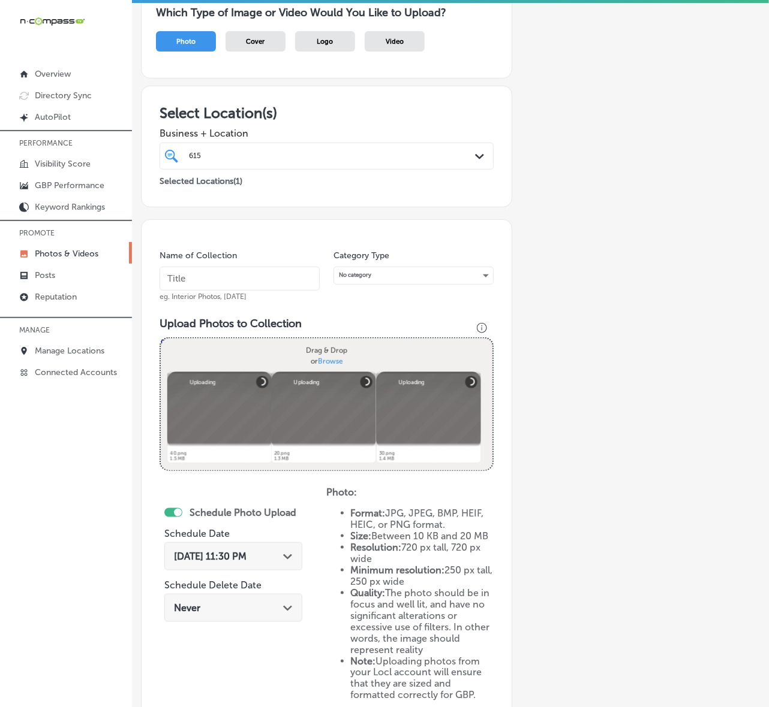
click at [278, 275] on input "text" at bounding box center [239, 279] width 160 height 24
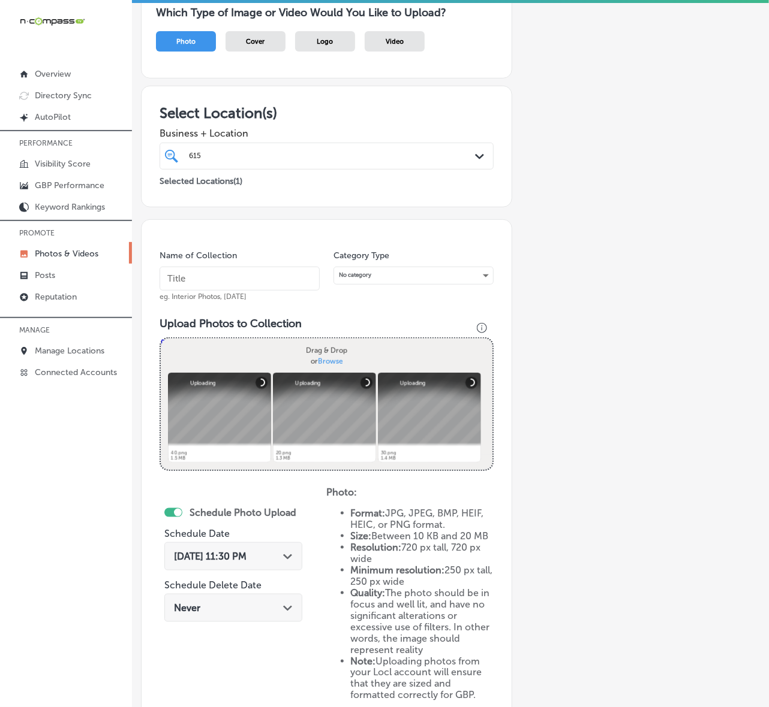
paste input "615-Digital-Marketing"
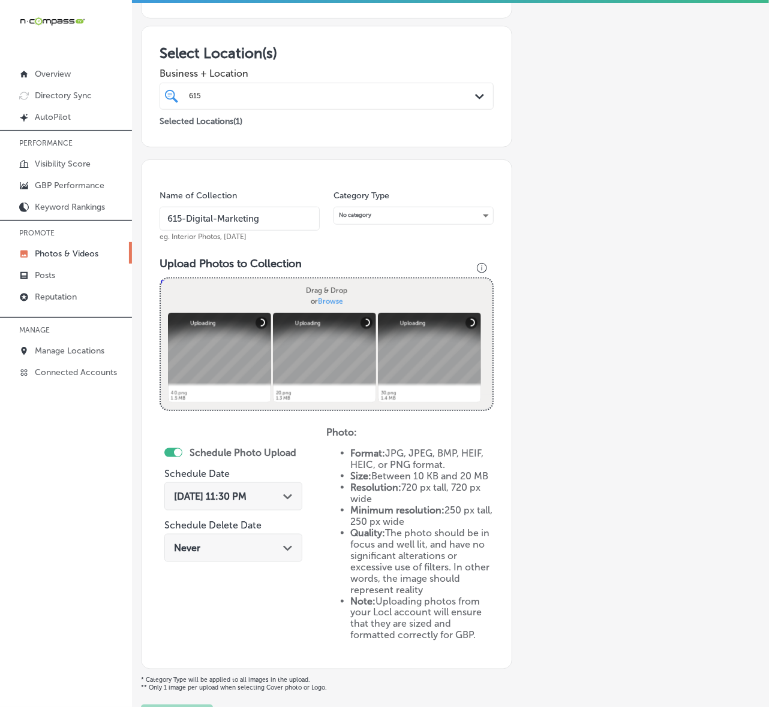
scroll to position [249, 0]
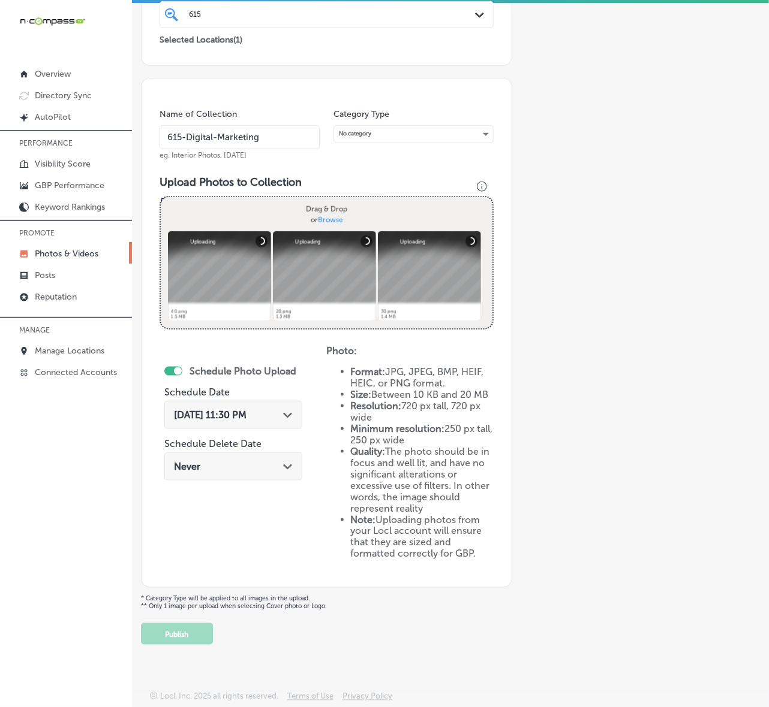
type input "615-Digital-Marketing"
click at [292, 409] on div "[DATE] 11:30 PM Path Created with Sketch." at bounding box center [233, 414] width 119 height 11
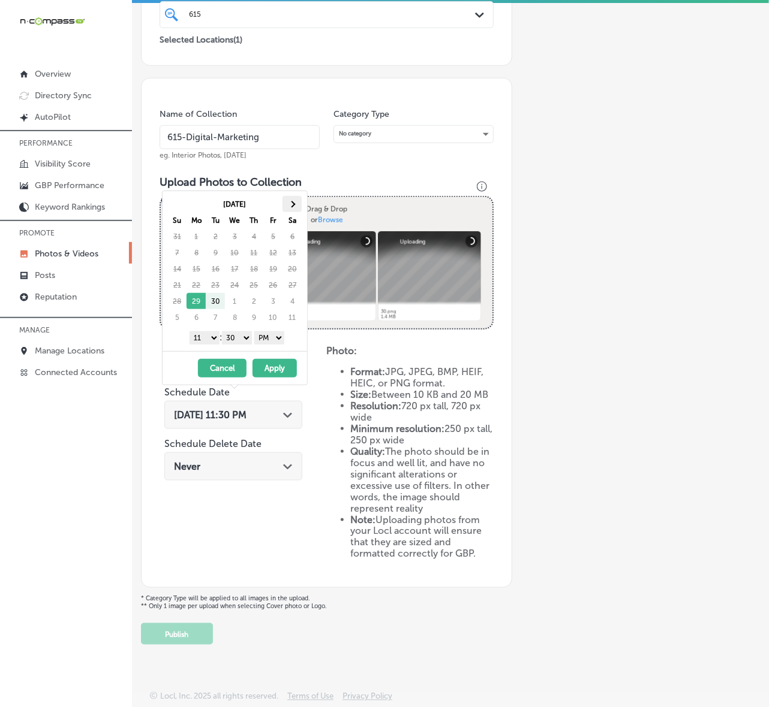
click at [296, 209] on th at bounding box center [291, 204] width 19 height 16
drag, startPoint x: 204, startPoint y: 337, endPoint x: 206, endPoint y: 344, distance: 6.8
click at [204, 337] on select "1 2 3 4 5 6 7 8 9 10 11 12" at bounding box center [204, 338] width 30 height 13
click at [249, 338] on select "00 10 20 30 40 50" at bounding box center [237, 338] width 30 height 13
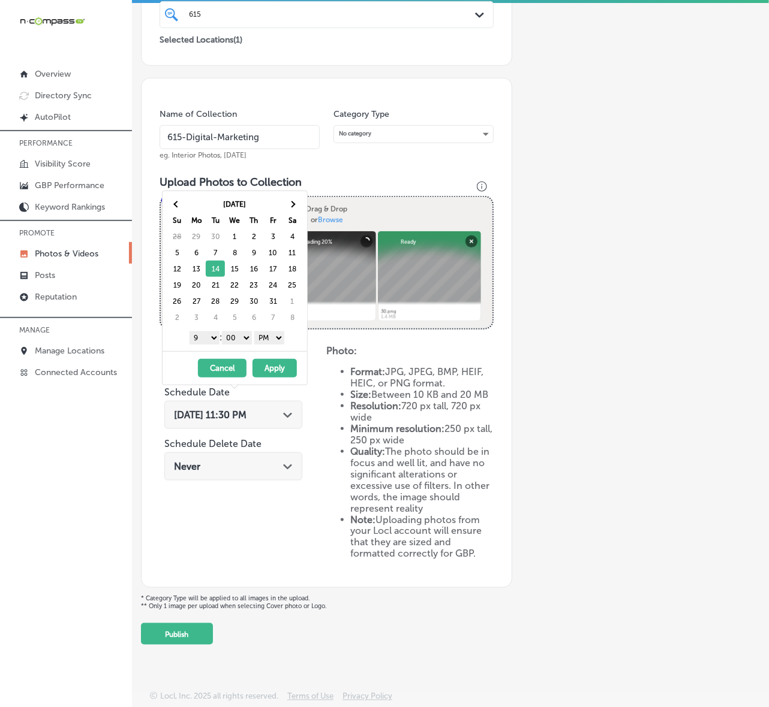
click at [277, 370] on button "Apply" at bounding box center [274, 368] width 44 height 19
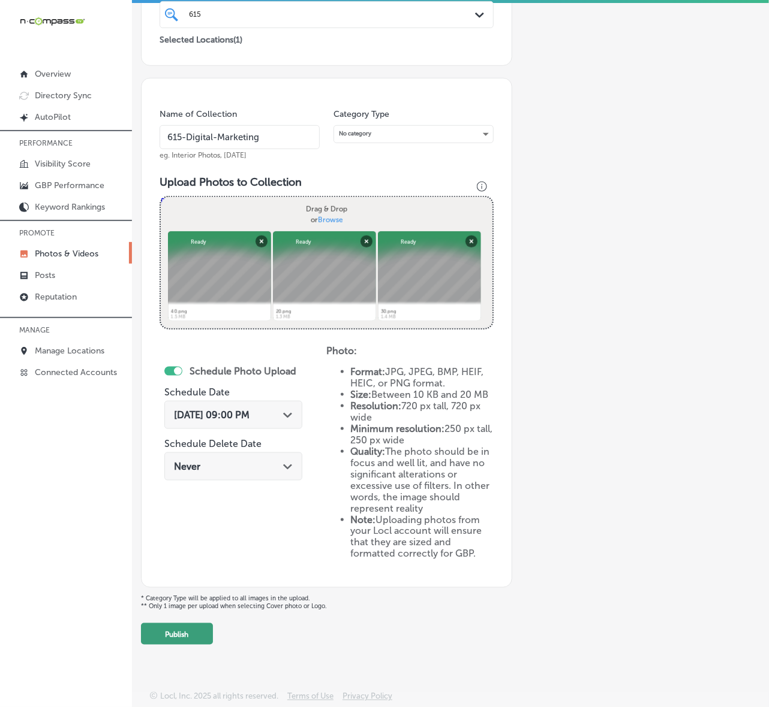
click at [189, 631] on button "Publish" at bounding box center [177, 634] width 72 height 22
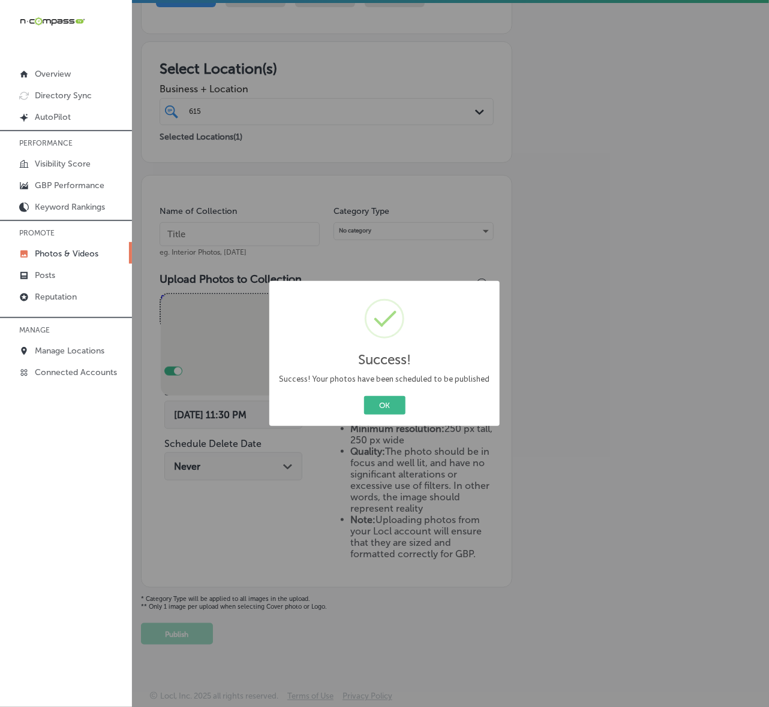
scroll to position [152, 0]
click at [378, 406] on button "OK" at bounding box center [384, 405] width 41 height 19
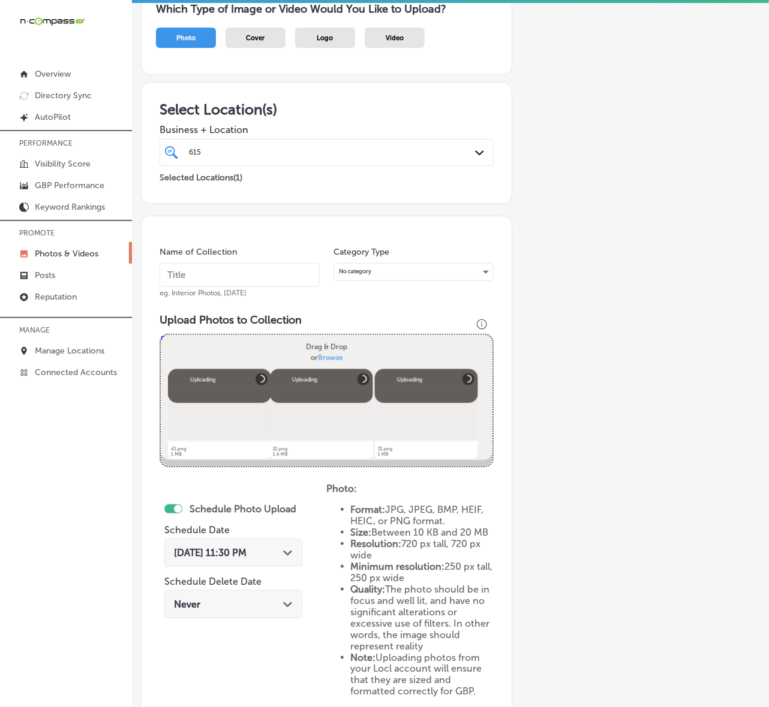
scroll to position [100, 0]
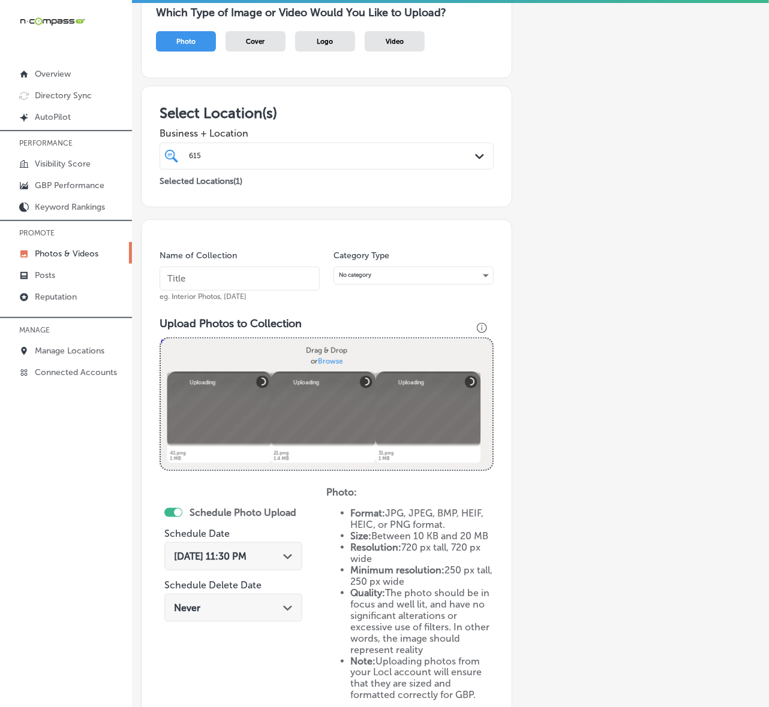
click at [286, 282] on input "text" at bounding box center [239, 279] width 160 height 24
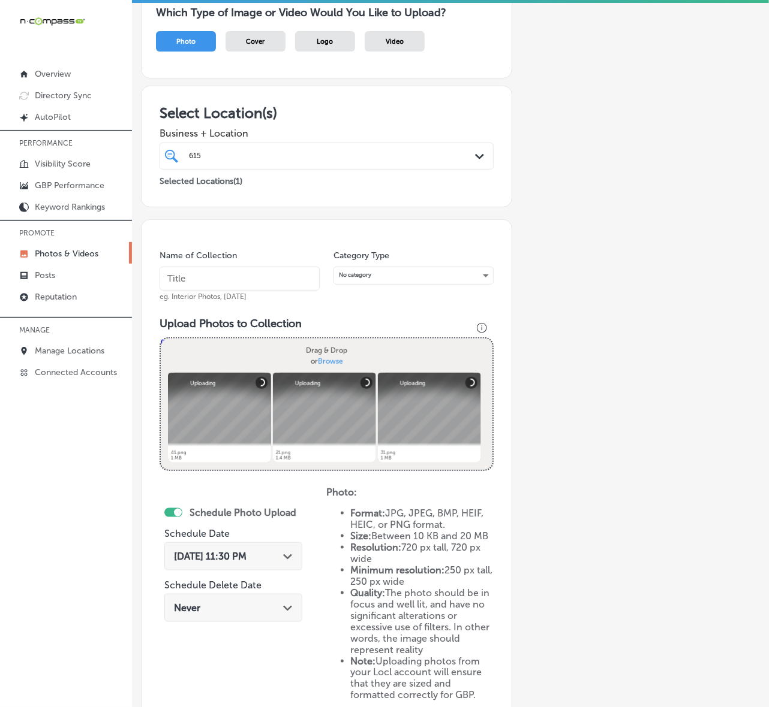
paste input "615-Digital-Marketing"
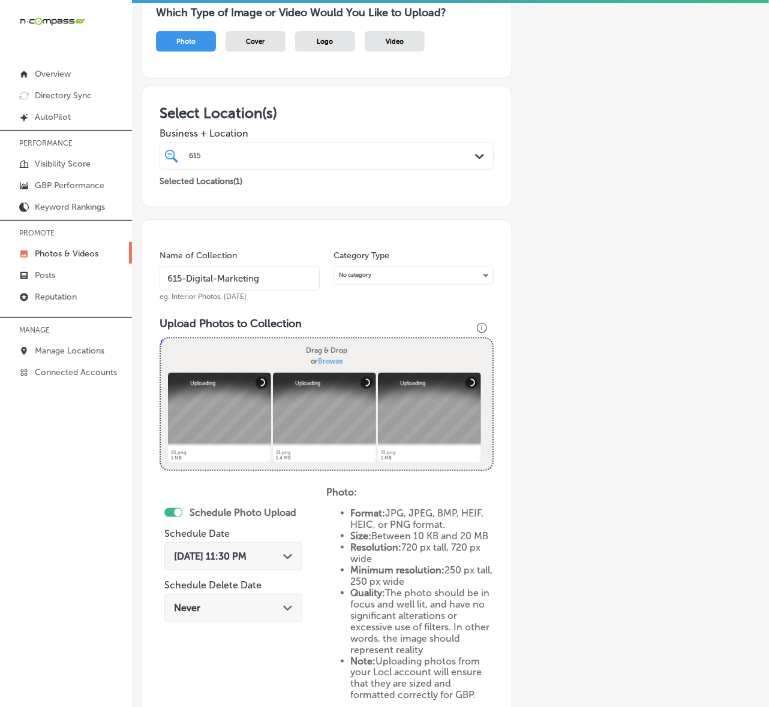
type input "615-Digital-Marketing"
click at [284, 551] on div "[DATE] 11:30 PM Path Created with Sketch." at bounding box center [233, 556] width 119 height 11
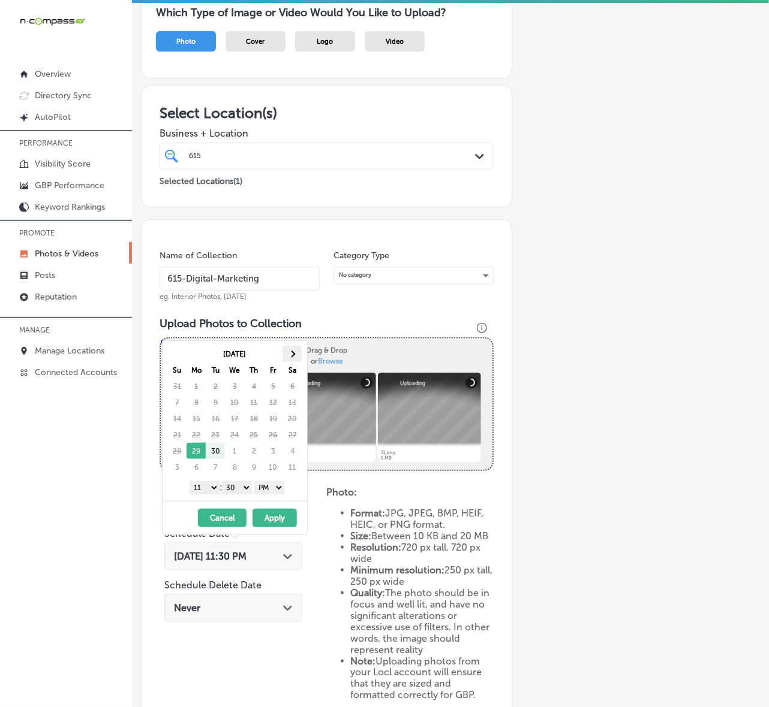
click at [296, 360] on th at bounding box center [291, 354] width 19 height 16
click at [208, 490] on select "1 2 3 4 5 6 7 8 9 10 11 12" at bounding box center [204, 487] width 30 height 13
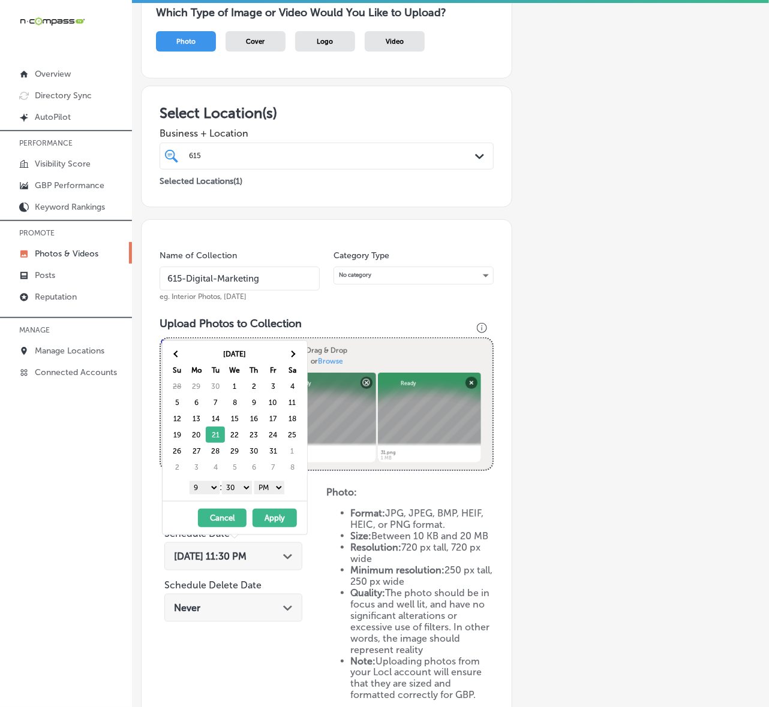
click at [247, 490] on select "00 10 20 30 40 50" at bounding box center [237, 487] width 30 height 13
click at [272, 519] on button "Apply" at bounding box center [274, 518] width 44 height 19
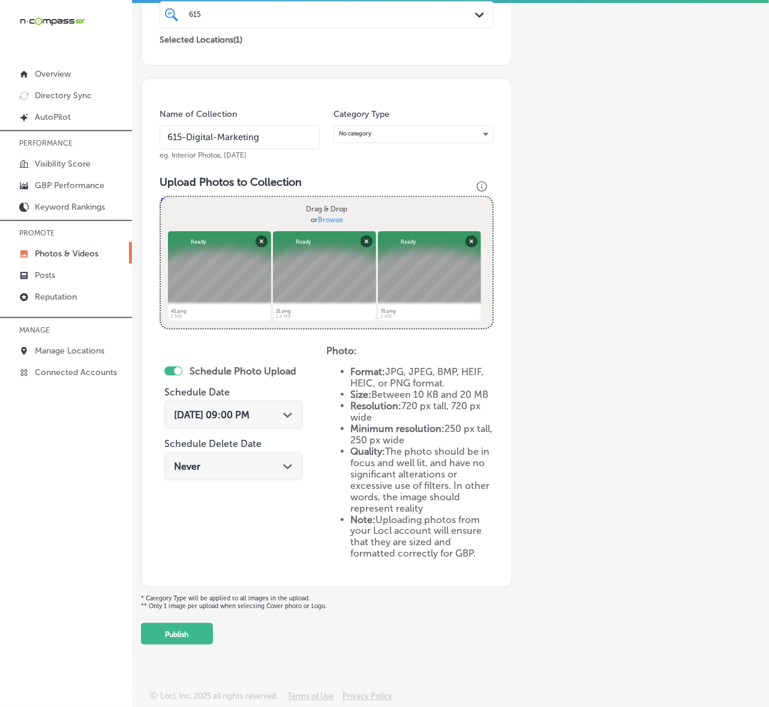
scroll to position [249, 0]
click at [189, 638] on button "Publish" at bounding box center [177, 634] width 72 height 22
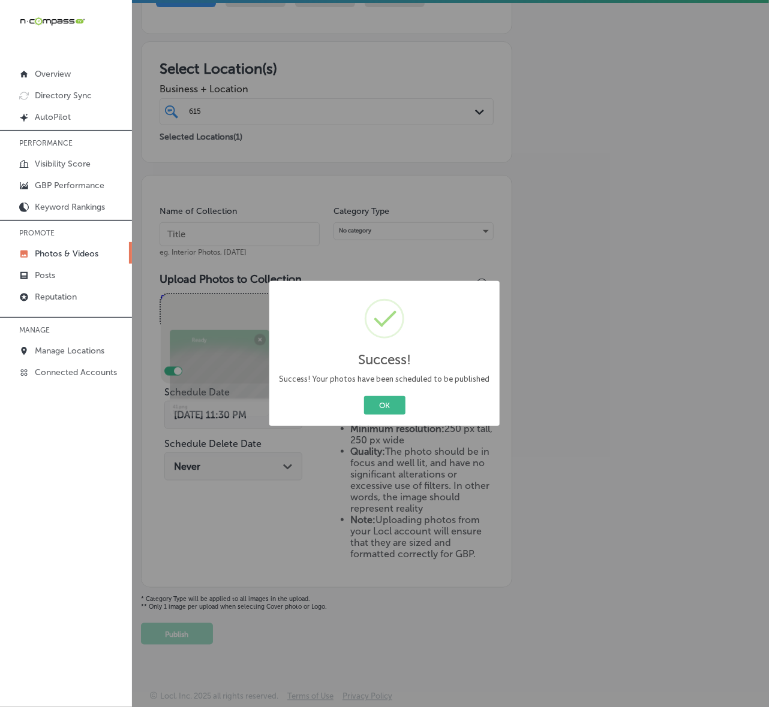
scroll to position [152, 0]
click at [364, 396] on button "OK" at bounding box center [384, 405] width 41 height 19
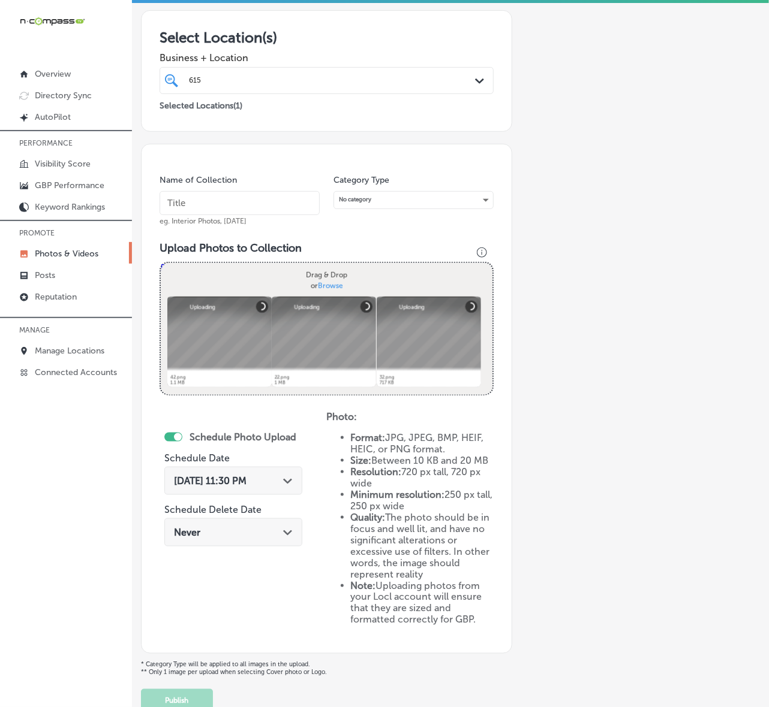
scroll to position [174, 0]
click at [282, 213] on input "text" at bounding box center [239, 204] width 160 height 24
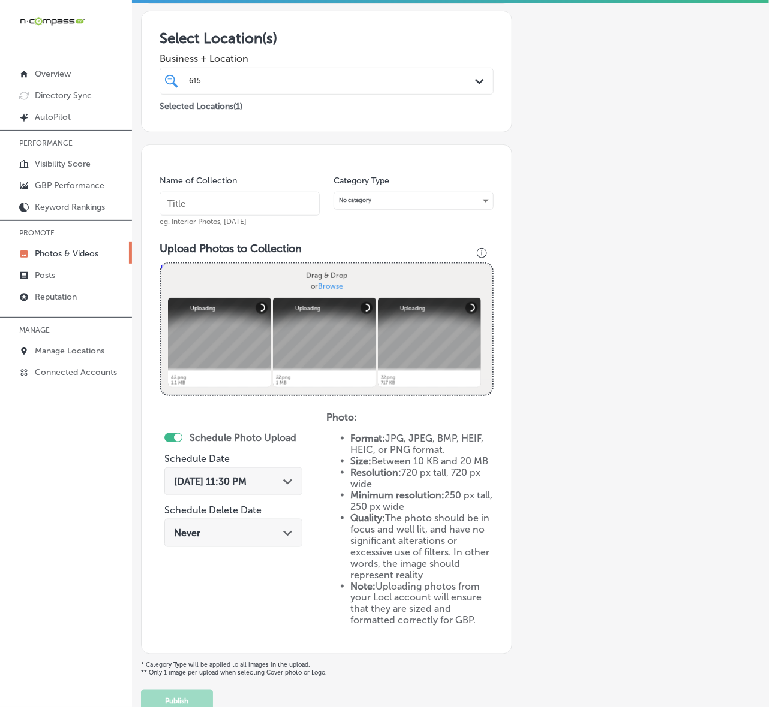
paste input "615-Digital-Marketing"
type input "615-Digital-Marketing"
click at [278, 487] on div "[DATE] 11:30 PM Path Created with Sketch." at bounding box center [233, 482] width 138 height 28
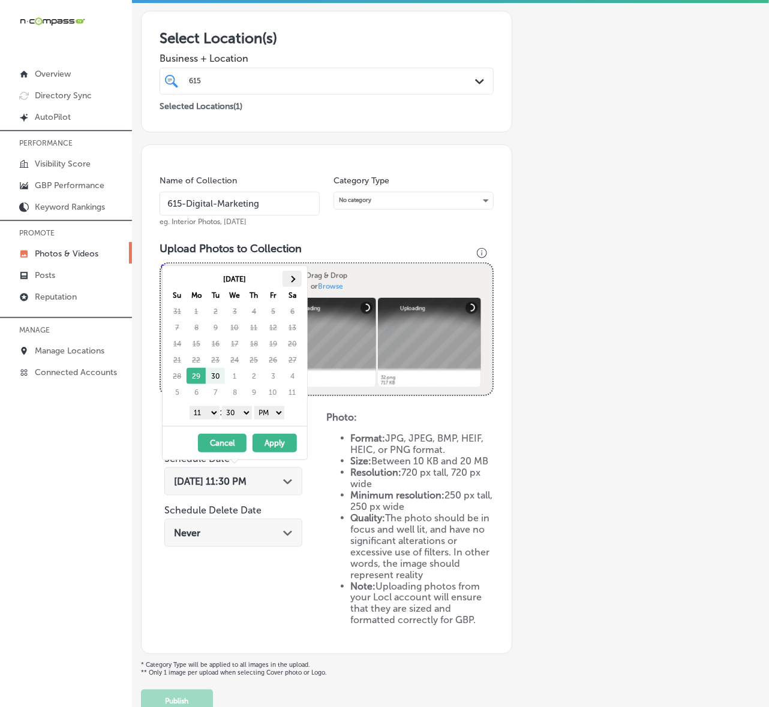
click at [291, 285] on th at bounding box center [291, 279] width 19 height 16
click at [206, 412] on select "1 2 3 4 5 6 7 8 9 10 11 12" at bounding box center [204, 412] width 30 height 13
click at [237, 415] on select "00 10 20 30 40 50" at bounding box center [237, 412] width 30 height 13
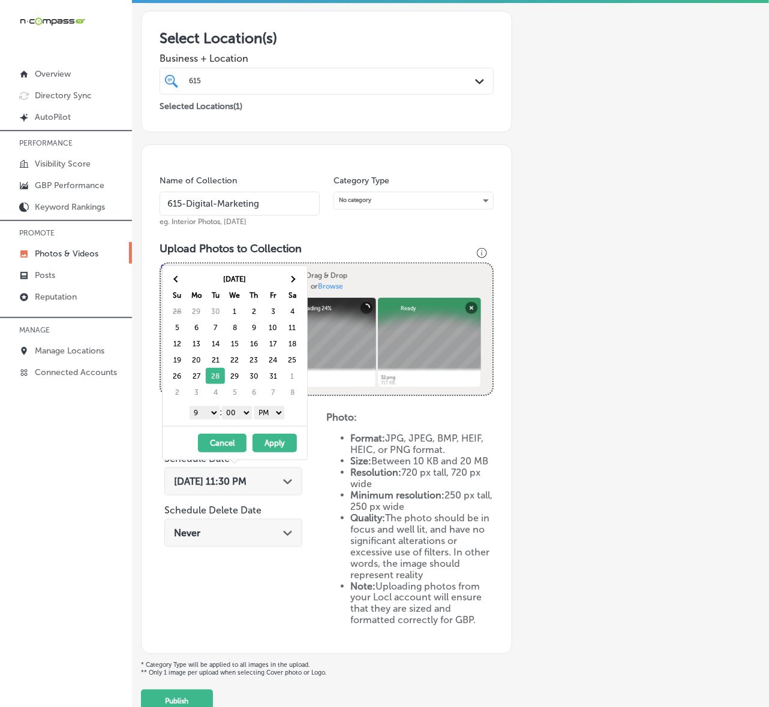
click at [273, 445] on button "Apply" at bounding box center [274, 443] width 44 height 19
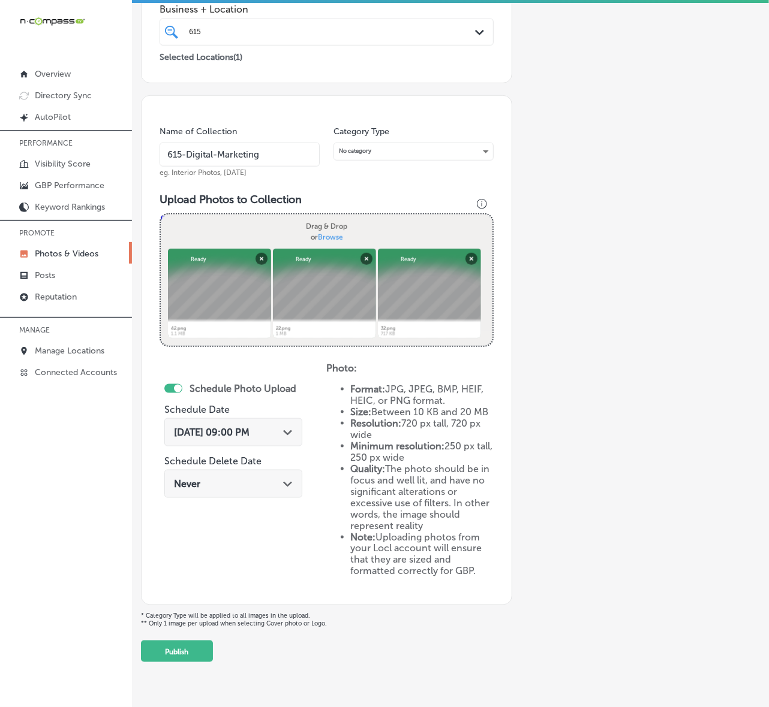
scroll to position [249, 0]
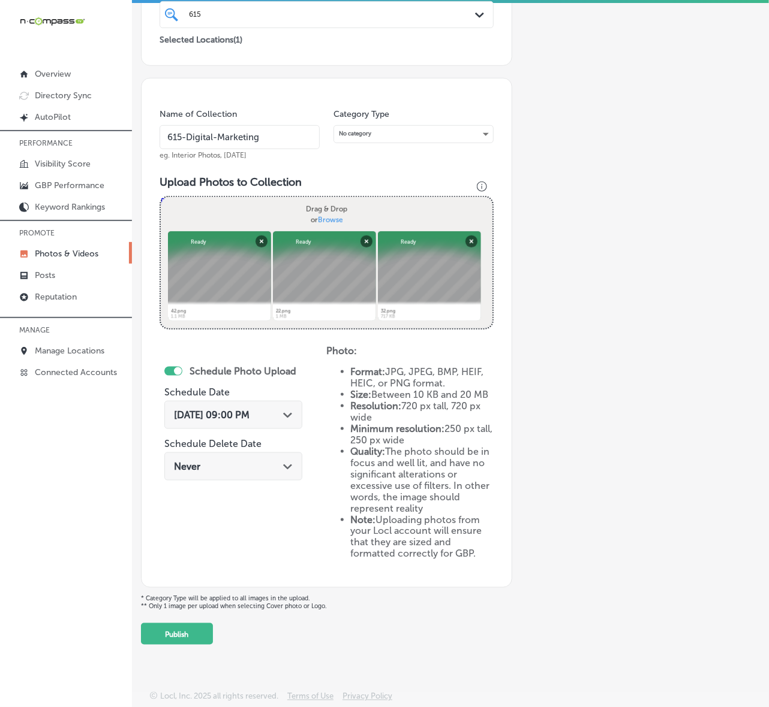
click at [204, 640] on button "Publish" at bounding box center [177, 634] width 72 height 22
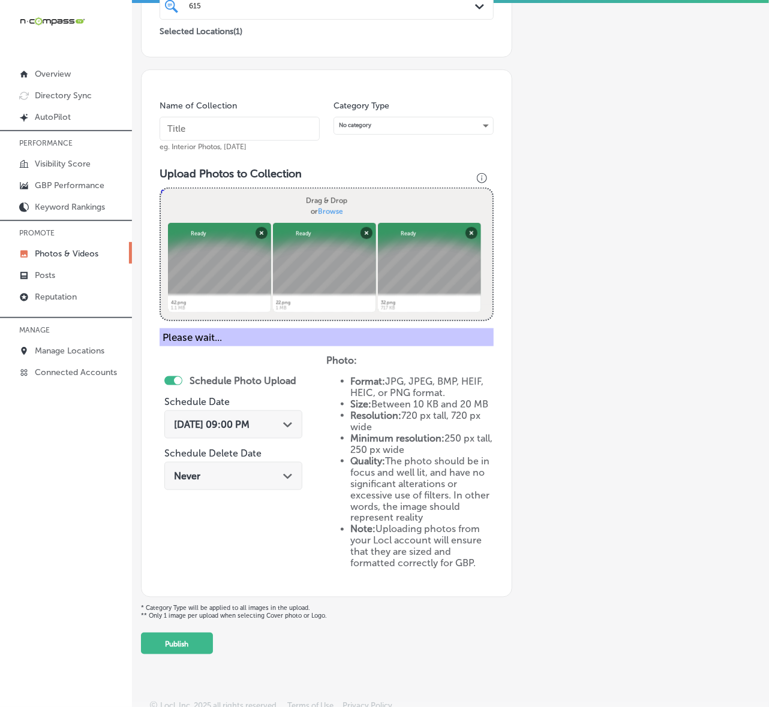
scroll to position [152, 0]
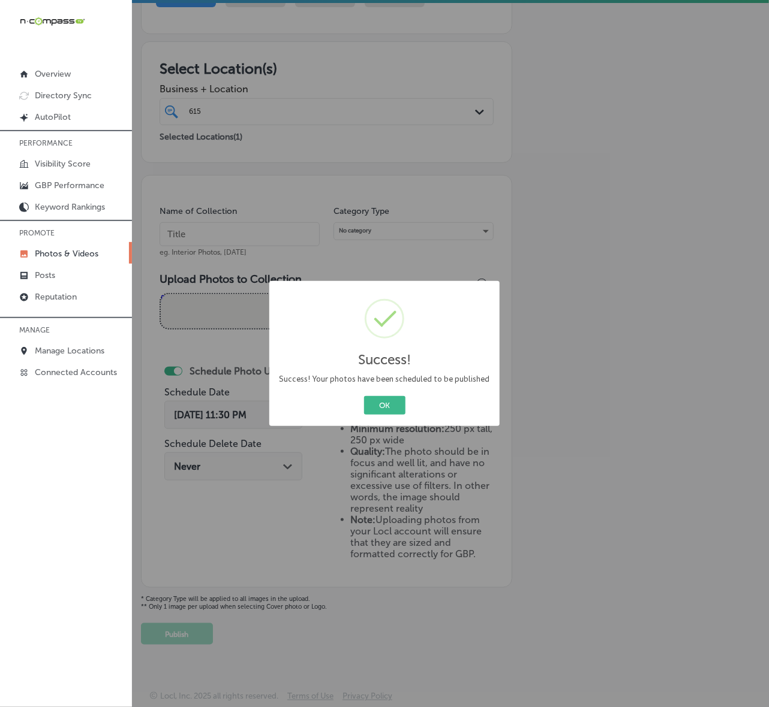
click at [364, 396] on button "OK" at bounding box center [384, 405] width 41 height 19
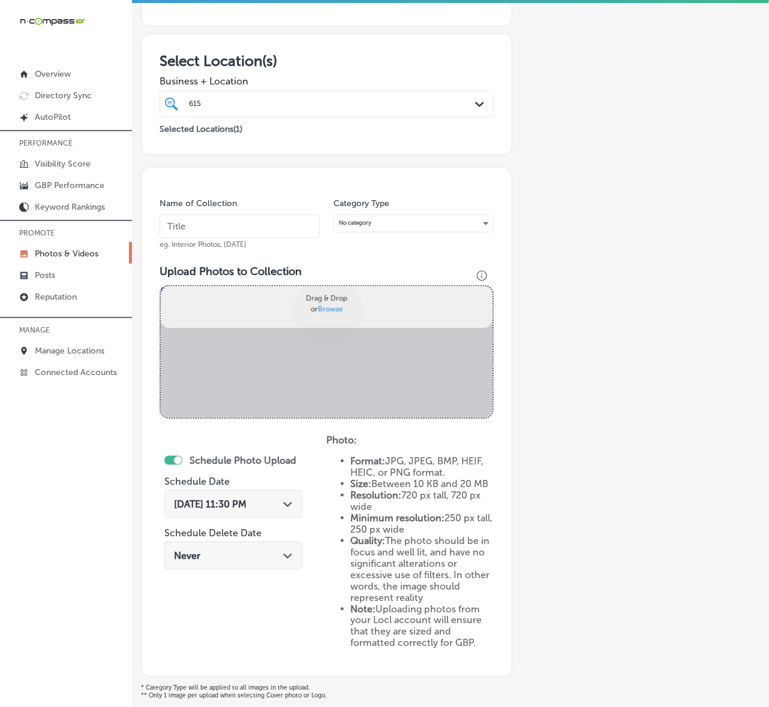
scroll to position [249, 0]
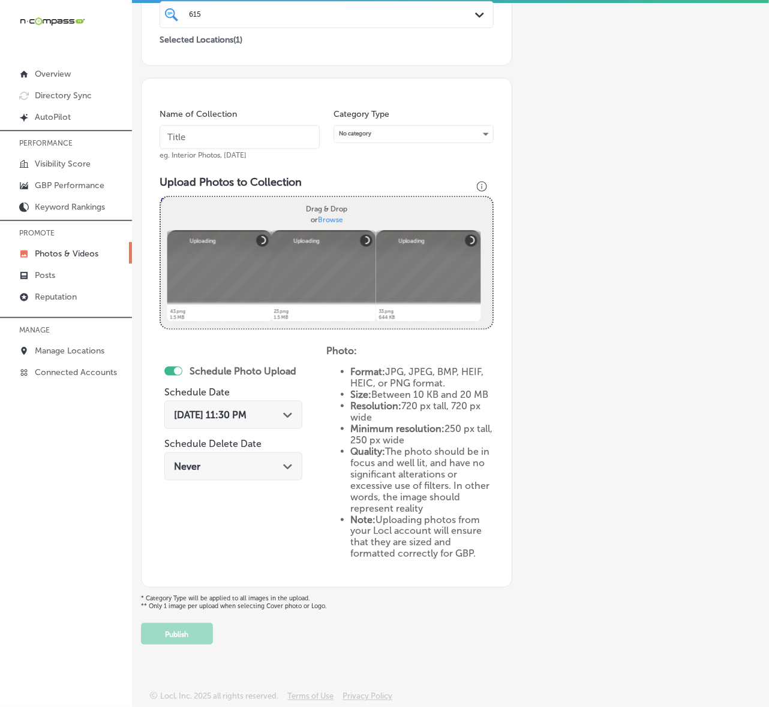
click at [279, 125] on input "text" at bounding box center [239, 137] width 160 height 24
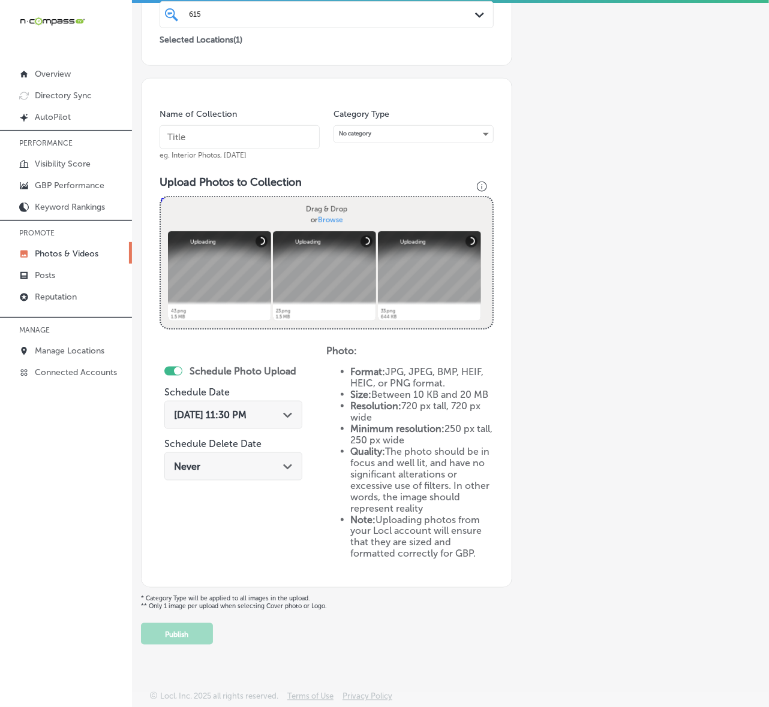
paste input "615-Digital-Marketing"
type input "615-Digital-Marketing"
click at [290, 401] on div "[DATE] 11:30 PM Path Created with Sketch." at bounding box center [233, 415] width 138 height 28
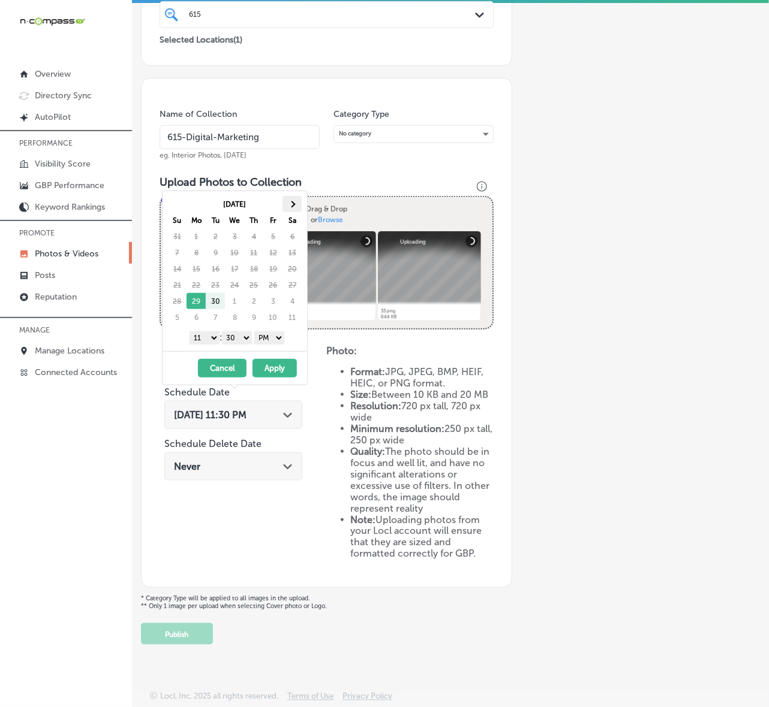
click at [289, 204] on span at bounding box center [292, 204] width 7 height 7
click at [208, 339] on select "1 2 3 4 5 6 7 8 9 10 11 12" at bounding box center [204, 338] width 30 height 13
click at [243, 346] on div "1 2 3 4 5 6 7 8 9 10 11 12 : 00 10 20 30 40 50 AM PM" at bounding box center [237, 338] width 140 height 18
click at [276, 356] on div "[DATE] - [DATE] Cancel Apply" at bounding box center [234, 368] width 144 height 34
click at [274, 366] on button "Apply" at bounding box center [274, 368] width 44 height 19
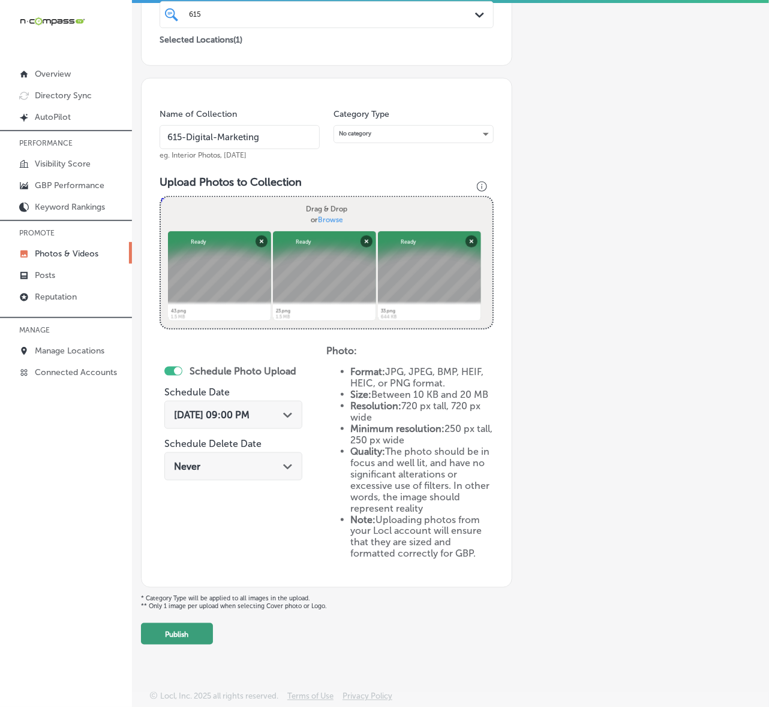
click at [175, 633] on button "Publish" at bounding box center [177, 634] width 72 height 22
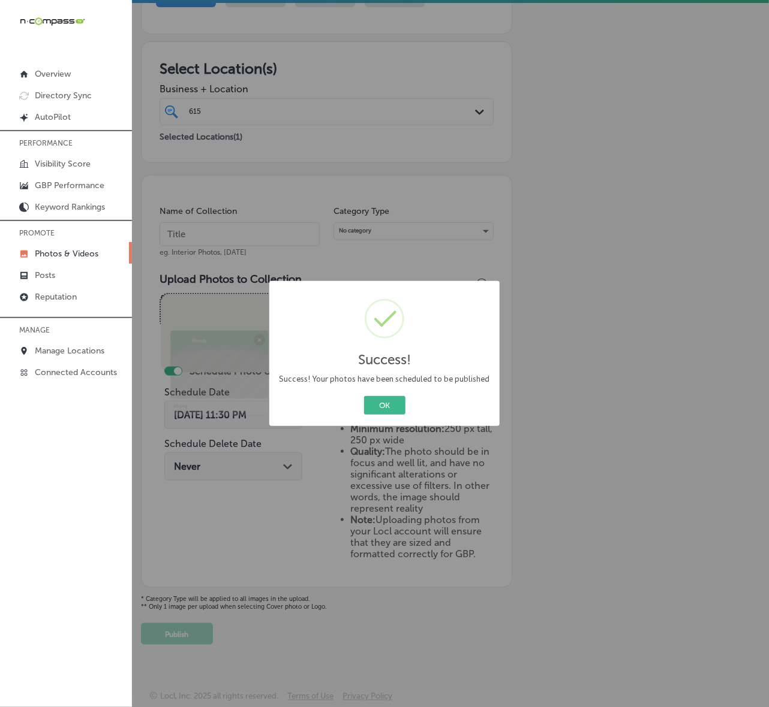
scroll to position [152, 0]
click at [364, 396] on button "OK" at bounding box center [384, 405] width 41 height 19
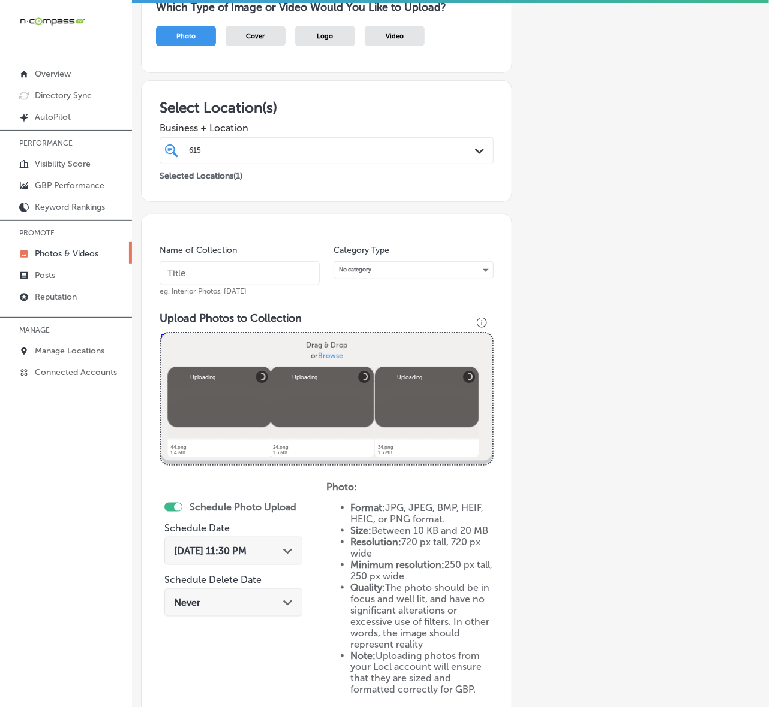
scroll to position [100, 0]
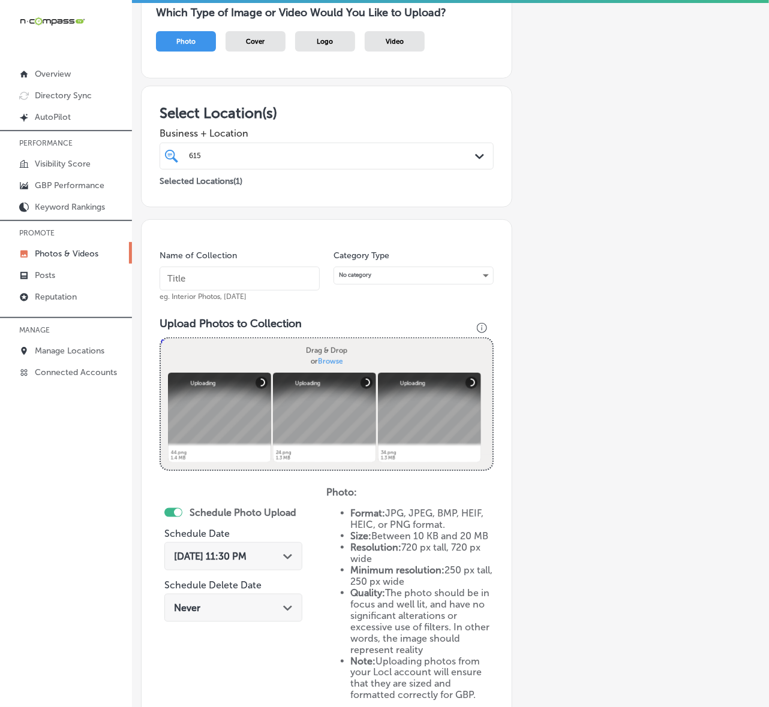
click at [282, 283] on input "text" at bounding box center [239, 279] width 160 height 24
paste input "615-Digital-Marketing"
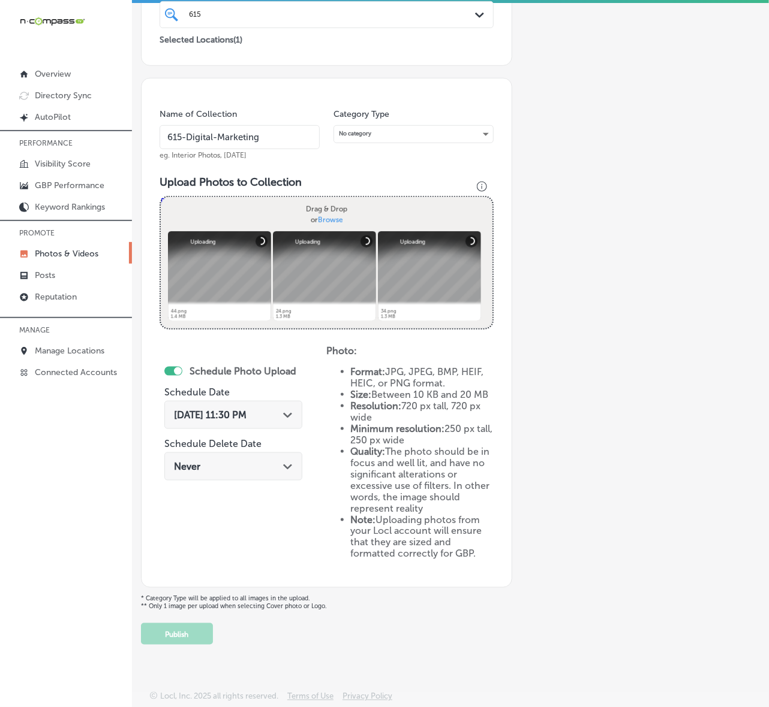
scroll to position [249, 0]
type input "615-Digital-Marketing"
click at [297, 403] on div "[DATE] 11:30 PM Path Created with Sketch." at bounding box center [233, 415] width 138 height 28
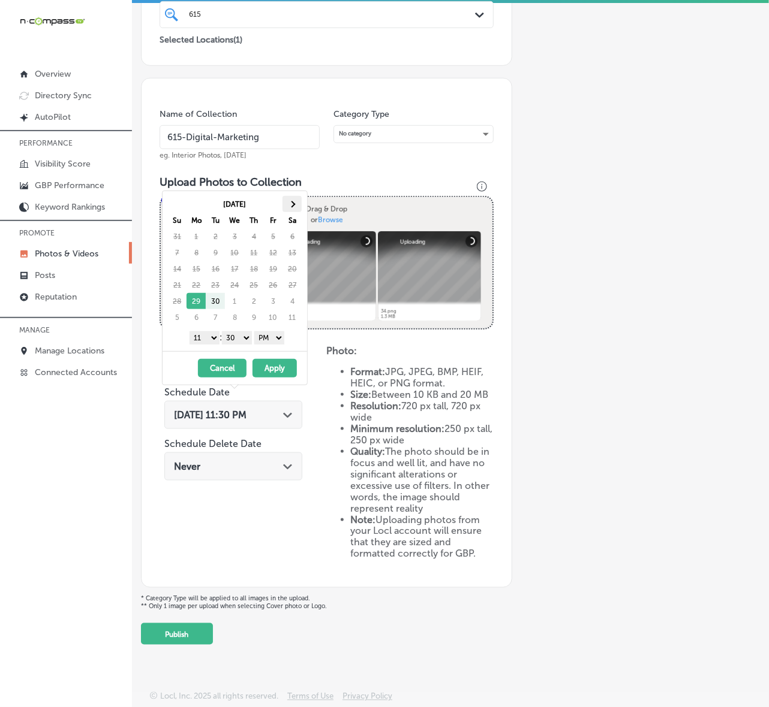
click at [301, 206] on th at bounding box center [291, 204] width 19 height 16
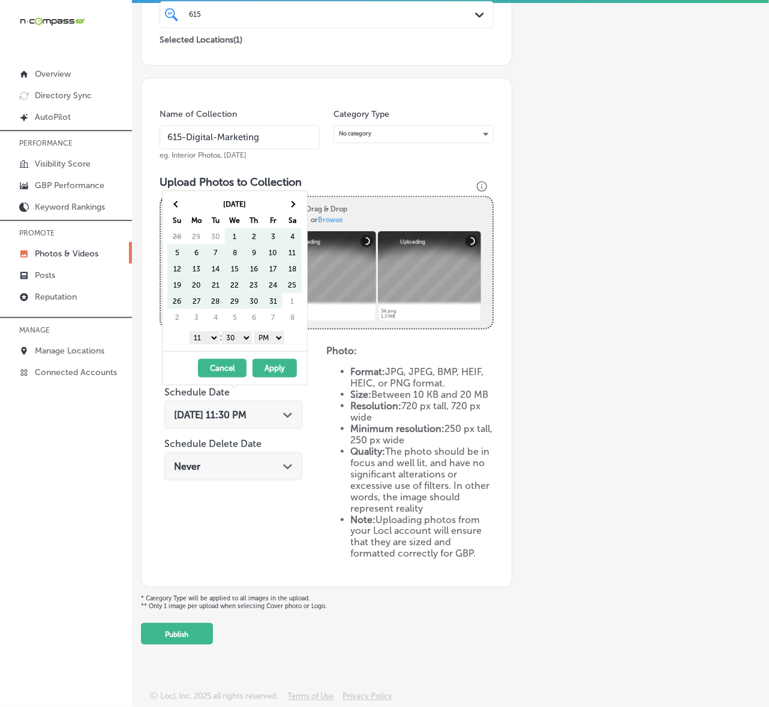
click at [301, 206] on th at bounding box center [291, 204] width 19 height 16
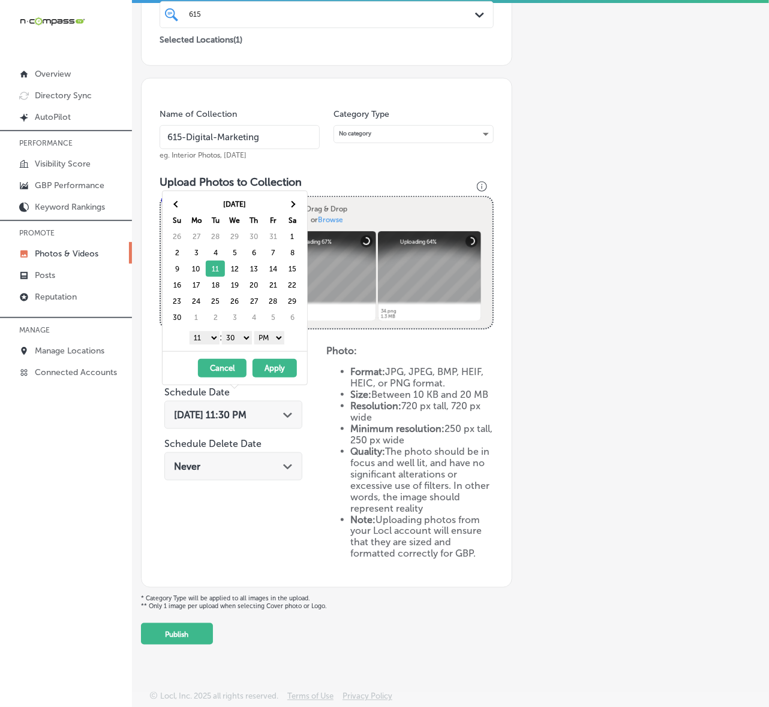
click at [212, 342] on select "1 2 3 4 5 6 7 8 9 10 11 12" at bounding box center [204, 338] width 30 height 13
click at [251, 342] on select "00 10 20 30 40 50" at bounding box center [237, 338] width 30 height 13
click at [266, 367] on button "Apply" at bounding box center [274, 368] width 44 height 19
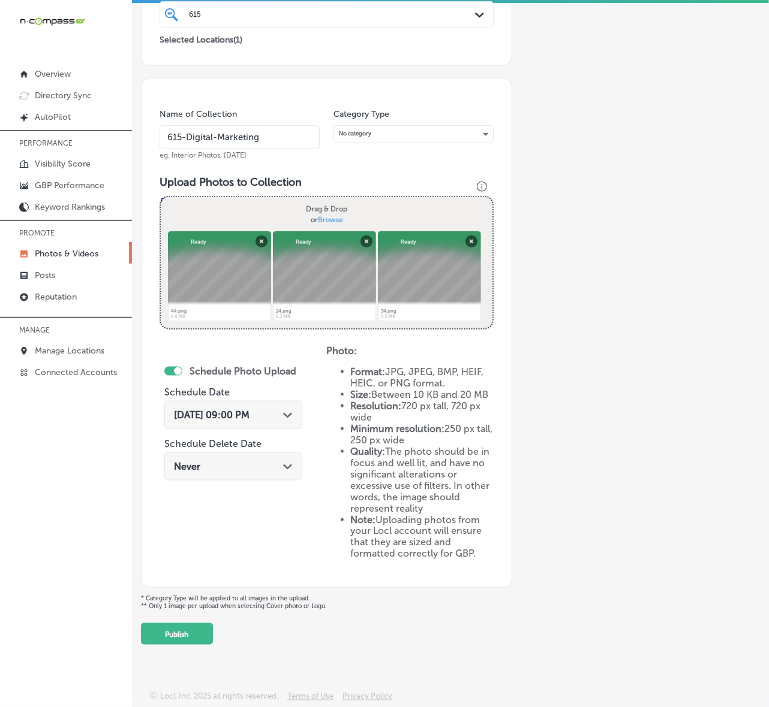
click at [190, 631] on button "Publish" at bounding box center [177, 634] width 72 height 22
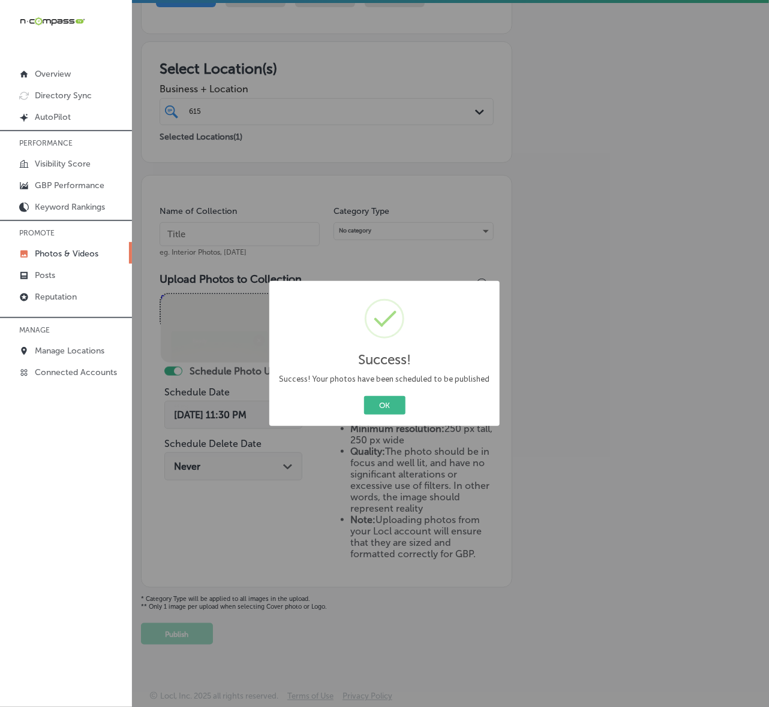
scroll to position [152, 0]
click at [364, 396] on button "OK" at bounding box center [384, 405] width 41 height 19
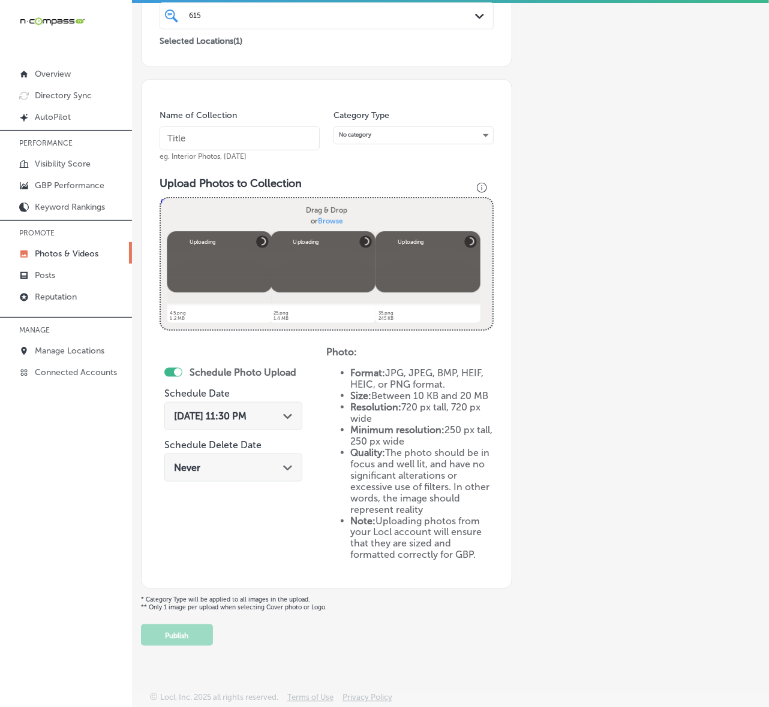
scroll to position [174, 0]
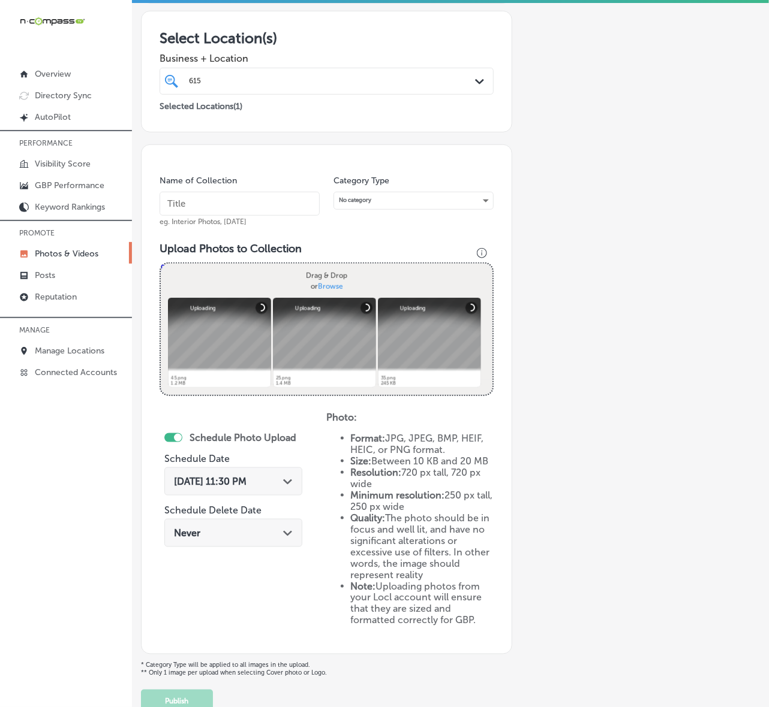
click at [277, 196] on input "text" at bounding box center [239, 204] width 160 height 24
paste input "615-Digital-Marketing"
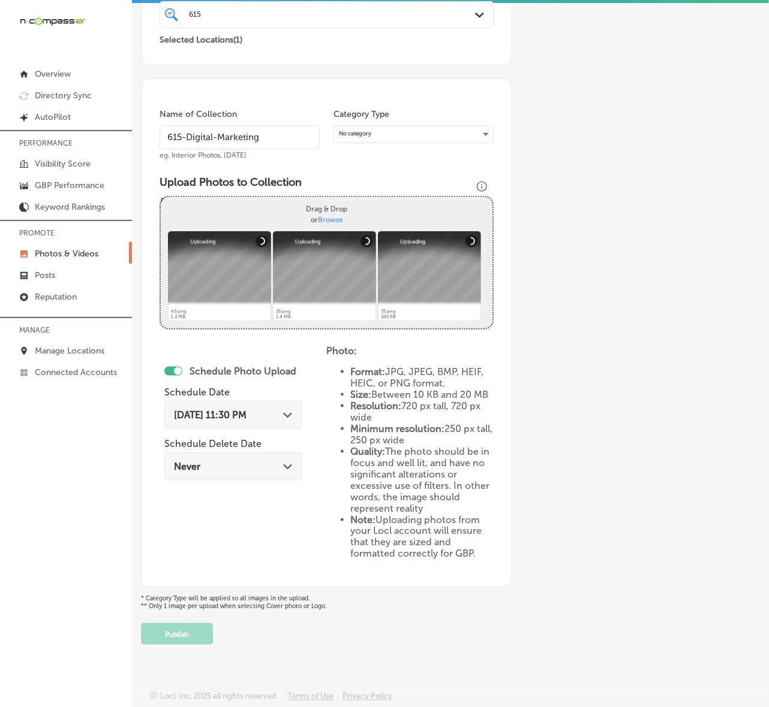
type input "615-Digital-Marketing"
click at [290, 409] on div "Path Created with Sketch." at bounding box center [288, 414] width 10 height 10
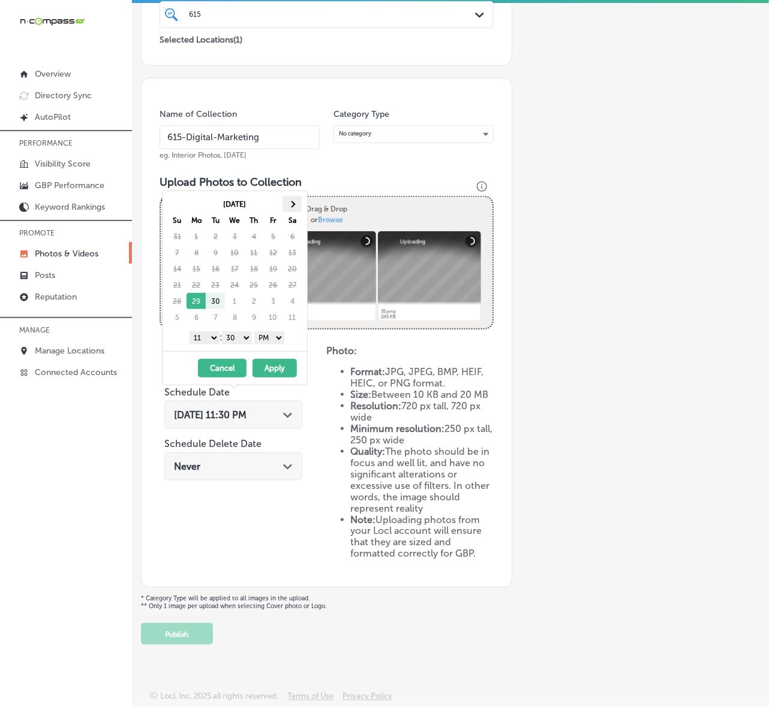
click at [291, 206] on span at bounding box center [292, 204] width 7 height 7
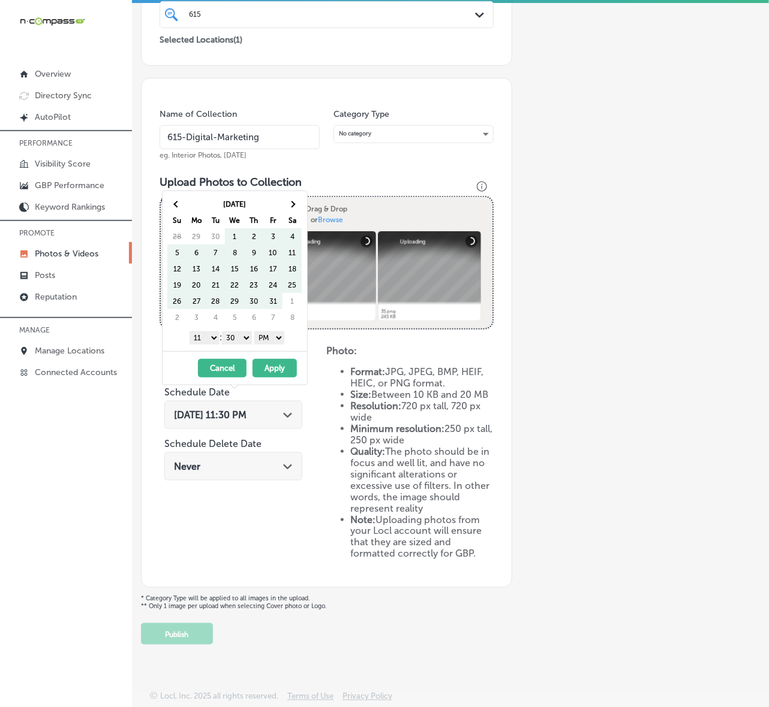
click at [291, 206] on span at bounding box center [292, 204] width 7 height 7
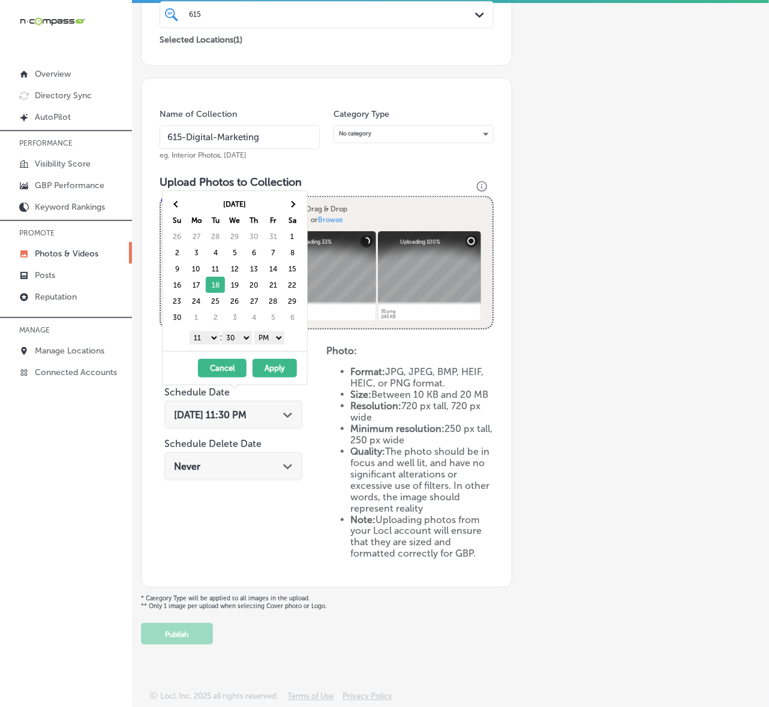
click at [208, 345] on select "1 2 3 4 5 6 7 8 9 10 11 12" at bounding box center [204, 338] width 30 height 13
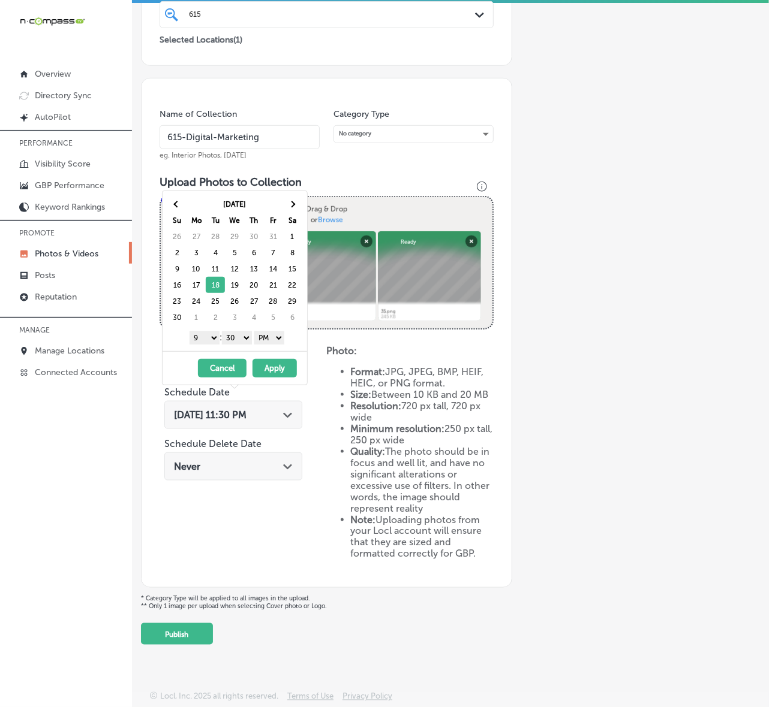
drag, startPoint x: 245, startPoint y: 334, endPoint x: 244, endPoint y: 343, distance: 9.0
click at [245, 334] on select "00 10 20 30 40 50" at bounding box center [237, 338] width 30 height 13
click at [282, 372] on button "Apply" at bounding box center [274, 368] width 44 height 19
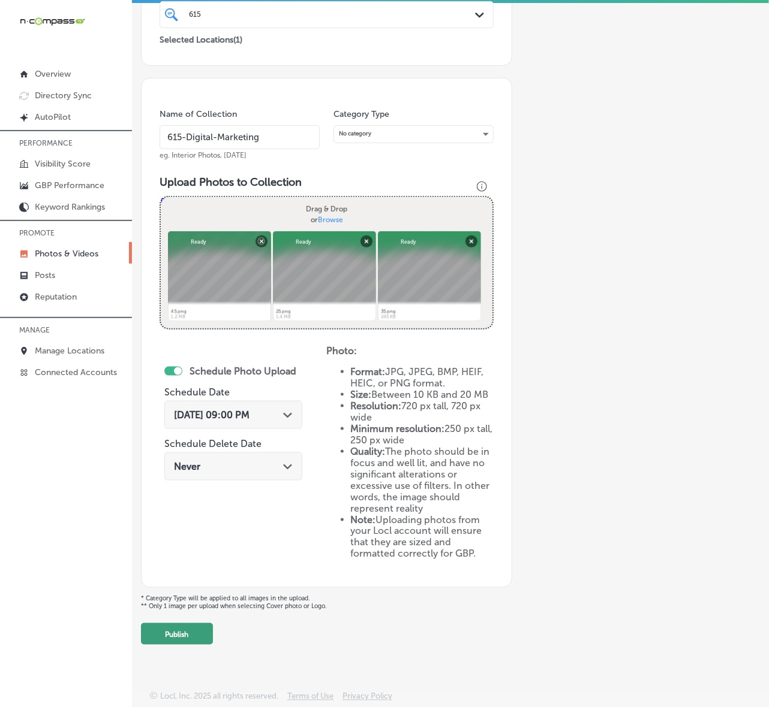
click at [175, 639] on button "Publish" at bounding box center [177, 634] width 72 height 22
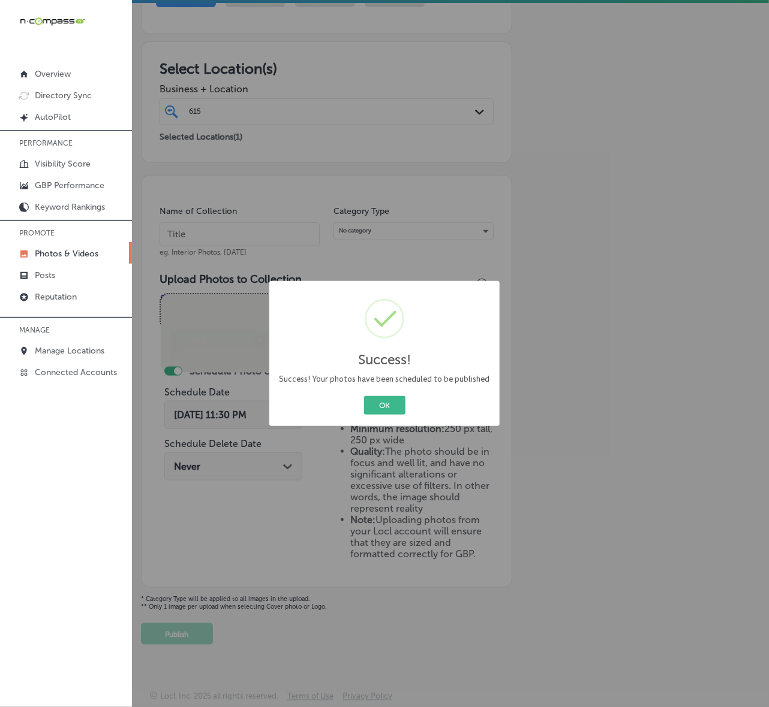
scroll to position [152, 0]
click at [364, 396] on button "OK" at bounding box center [384, 405] width 41 height 19
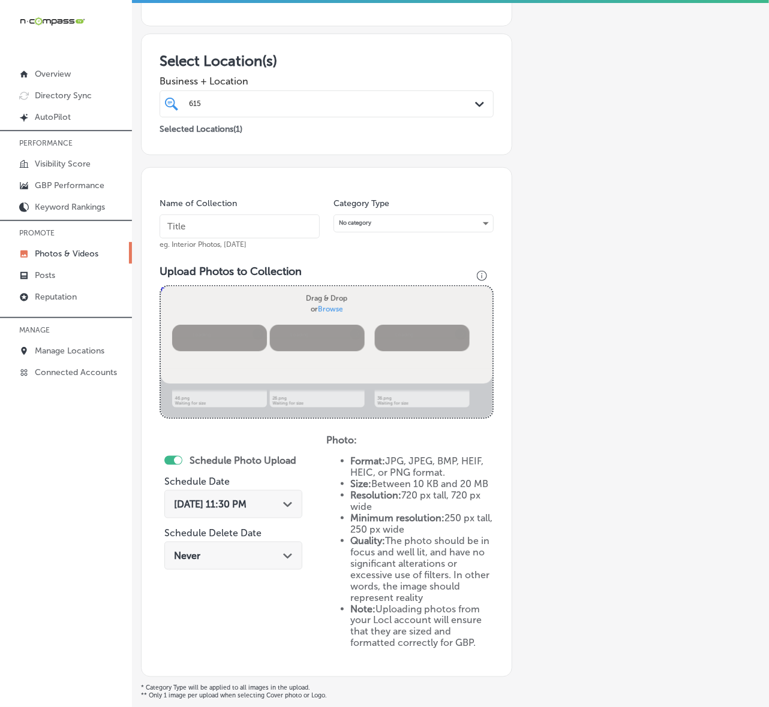
scroll to position [249, 0]
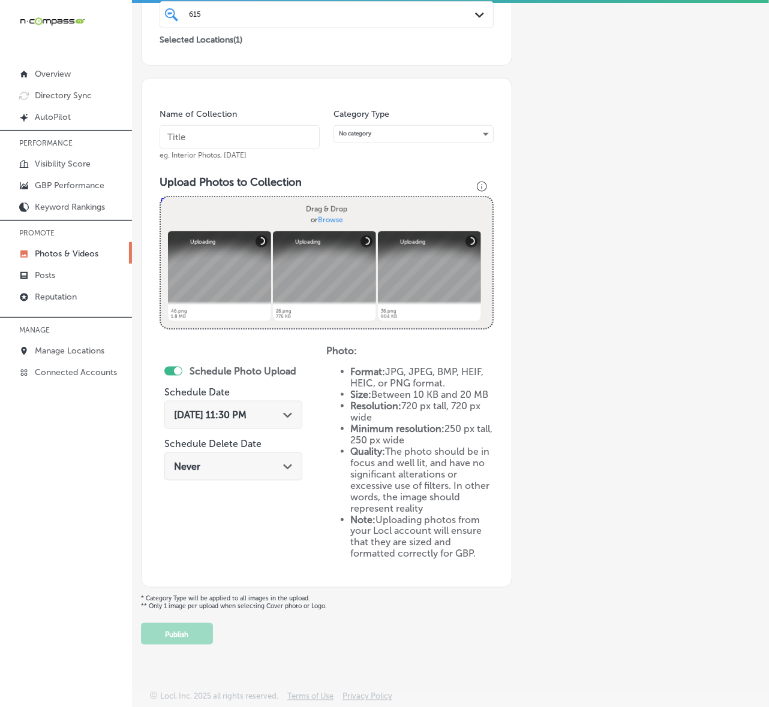
click at [289, 128] on input "text" at bounding box center [239, 137] width 160 height 24
paste input "615-Digital-Marketing"
type input "615-Digital-Marketing"
click at [246, 409] on span "[DATE] 11:30 PM" at bounding box center [210, 414] width 73 height 11
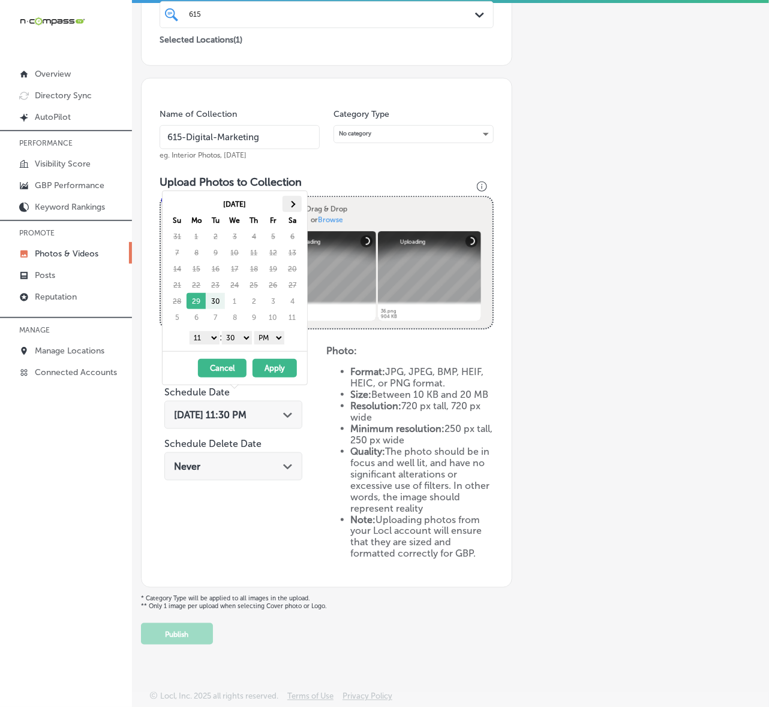
click at [294, 200] on th at bounding box center [291, 204] width 19 height 16
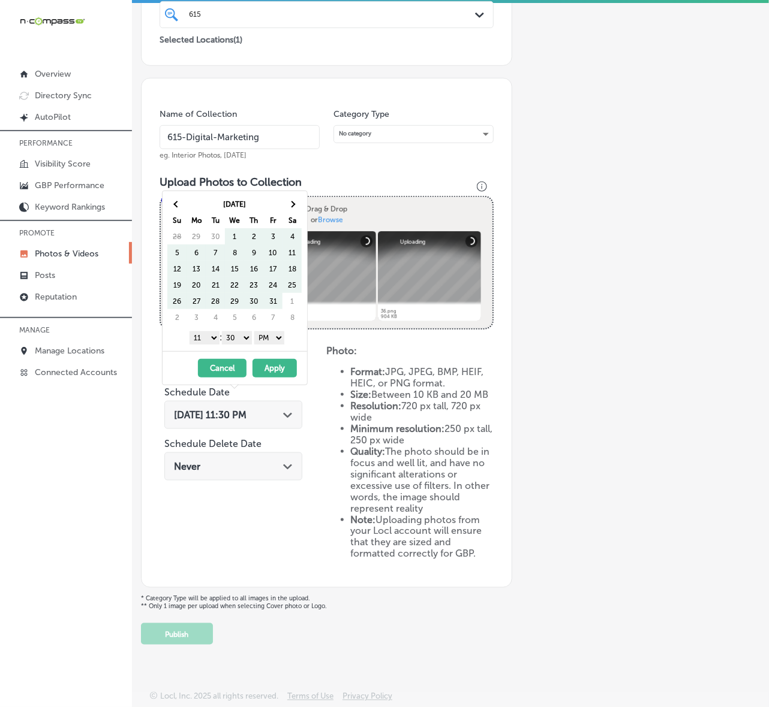
click at [294, 200] on th at bounding box center [291, 204] width 19 height 16
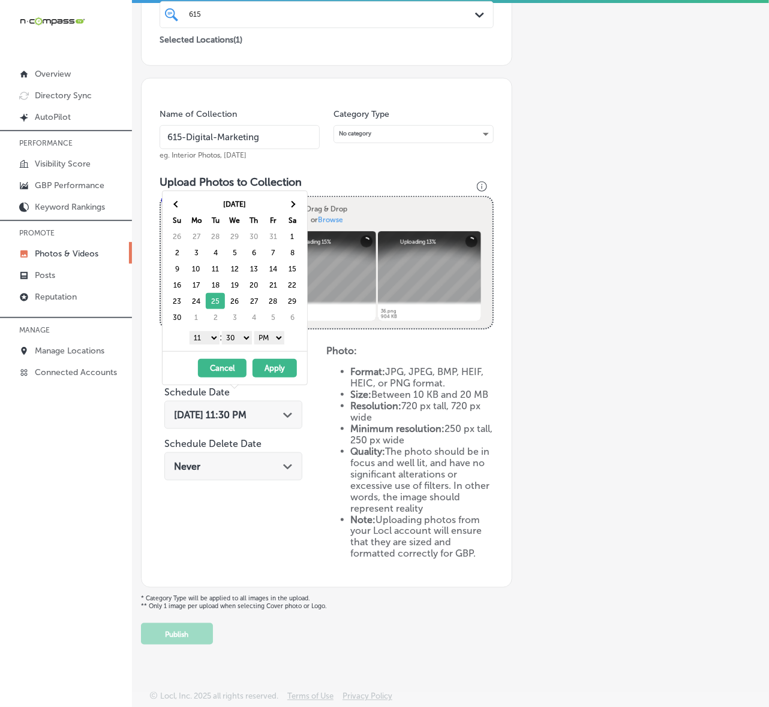
click at [208, 342] on select "1 2 3 4 5 6 7 8 9 10 11 12" at bounding box center [204, 338] width 30 height 13
click at [239, 341] on select "00 10 20 30 40 50" at bounding box center [237, 338] width 30 height 13
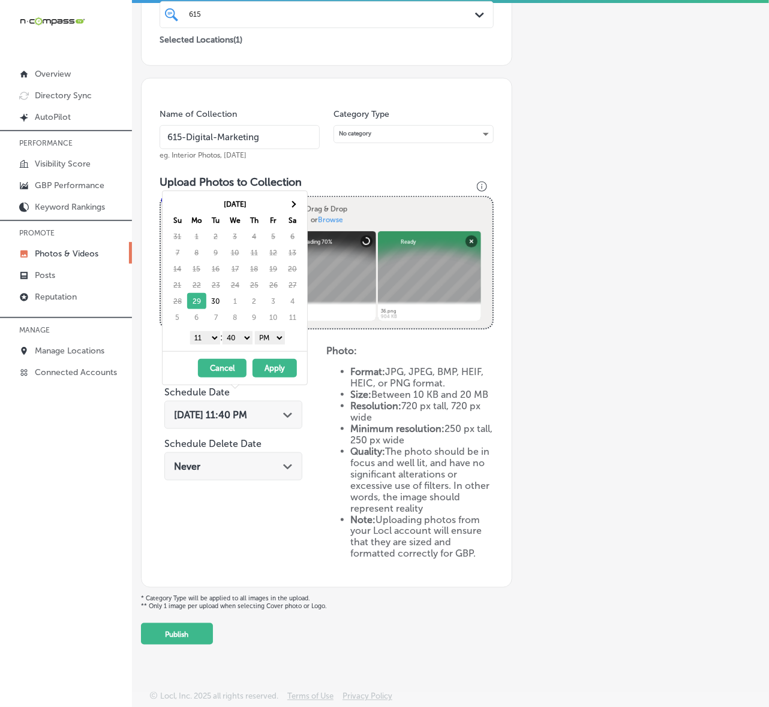
click at [295, 191] on div "[DATE] Su Mo Tu We Th Fr Sa 31 1 2 3 4 5 6 7 8 9 10 11 12 13 14 15 16 17 18 19 …" at bounding box center [234, 271] width 144 height 160
click at [295, 198] on th at bounding box center [292, 204] width 19 height 16
click at [204, 340] on select "1 2 3 4 5 6 7 8 9 10 11 12" at bounding box center [205, 338] width 30 height 13
click at [237, 343] on select "00 10 20 30 40 50" at bounding box center [237, 338] width 30 height 13
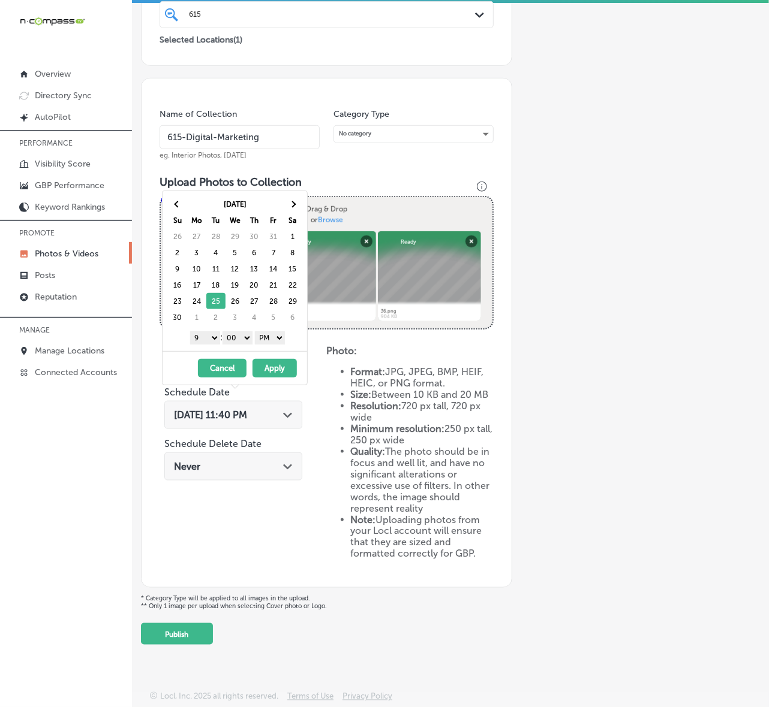
drag, startPoint x: 279, startPoint y: 370, endPoint x: 286, endPoint y: 372, distance: 7.0
click at [279, 370] on button "Apply" at bounding box center [274, 368] width 44 height 19
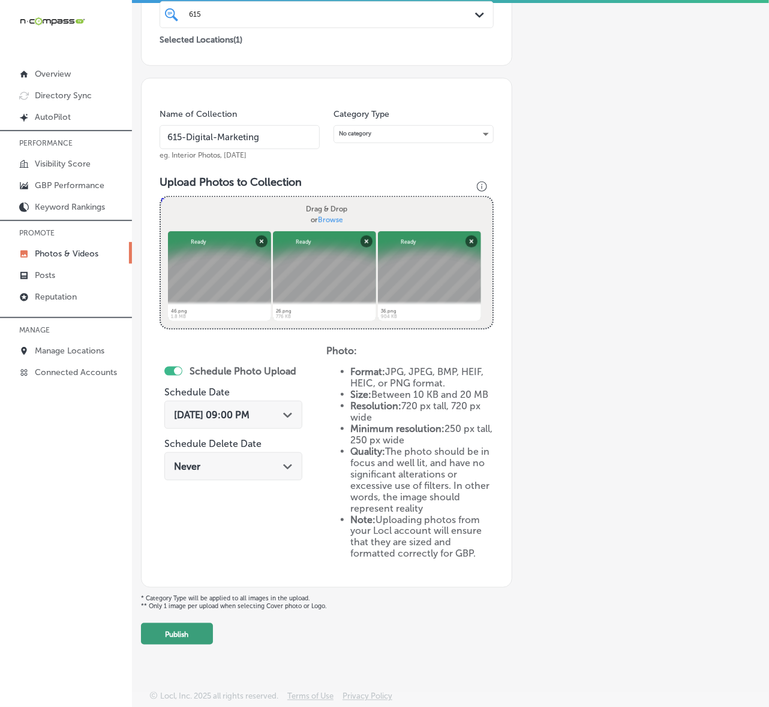
click at [190, 637] on button "Publish" at bounding box center [177, 634] width 72 height 22
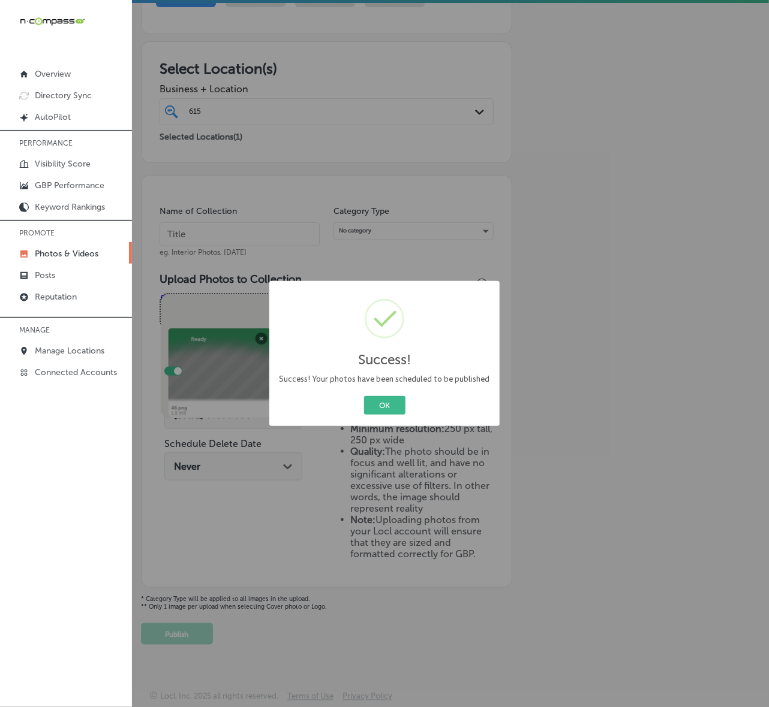
scroll to position [152, 0]
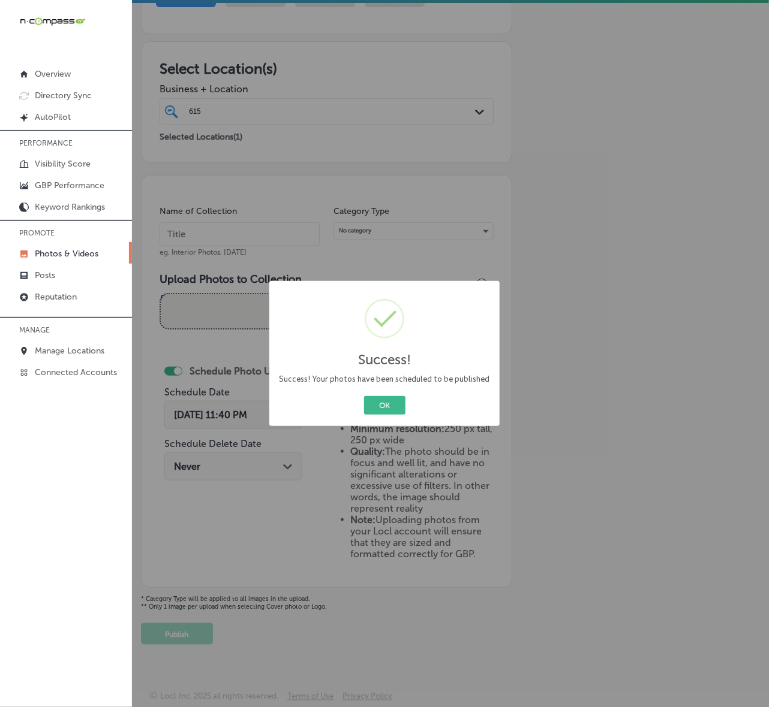
click at [364, 396] on button "OK" at bounding box center [384, 405] width 41 height 19
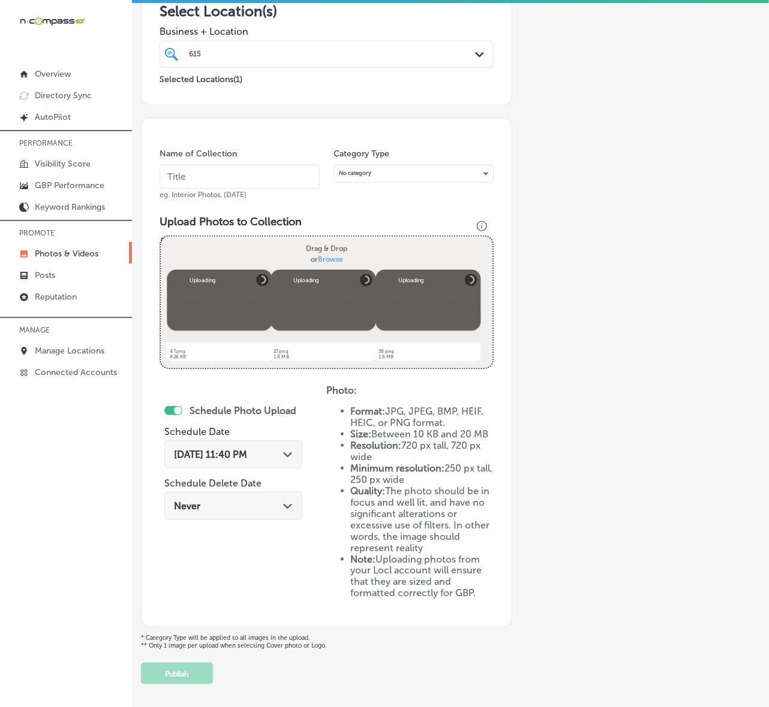
scroll to position [174, 0]
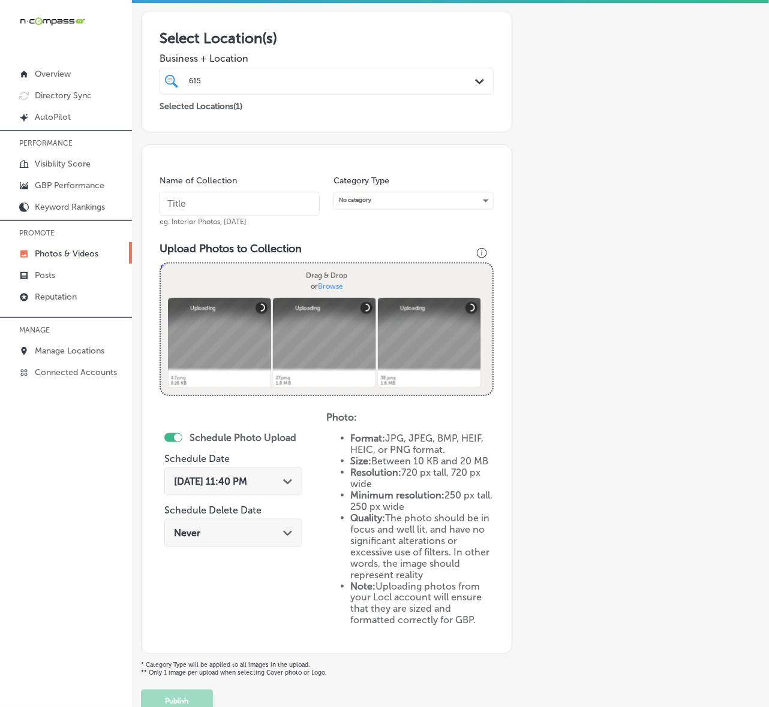
click at [270, 207] on input "text" at bounding box center [239, 204] width 160 height 24
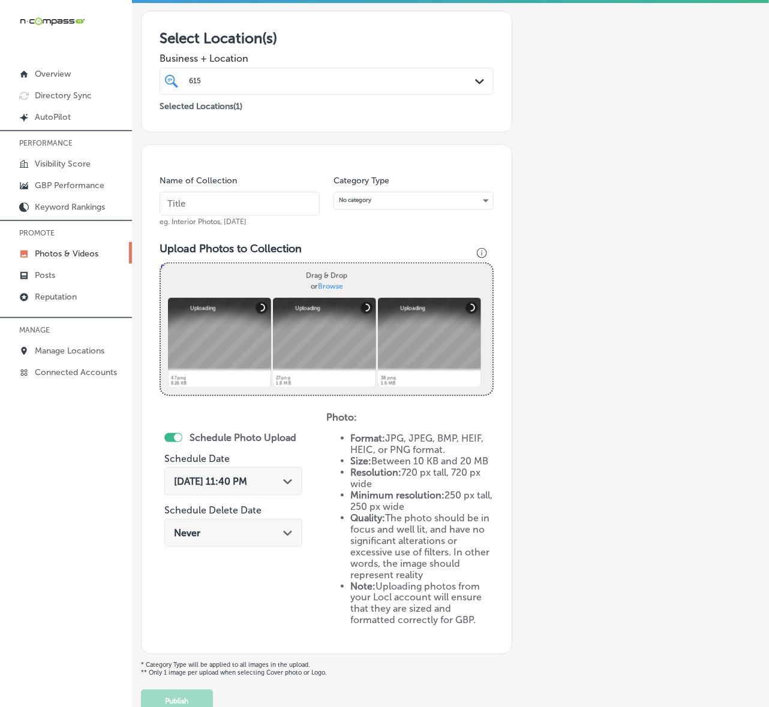
paste input "615-Digital-Marketing"
type input "615-Digital-Marketing"
click at [289, 480] on icon "Path Created with Sketch." at bounding box center [287, 482] width 9 height 5
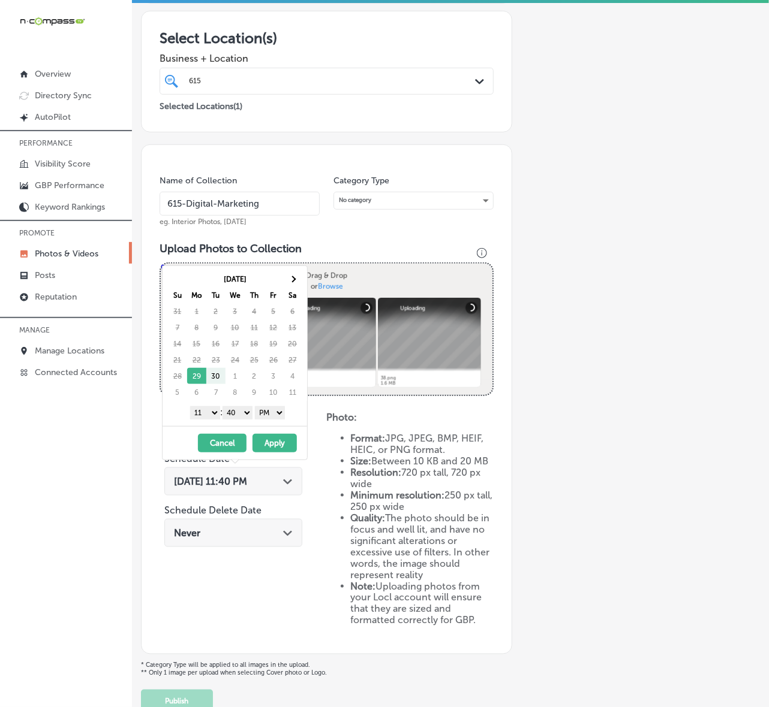
click at [293, 267] on div "[DATE] Su Mo Tu We Th Fr Sa 31 1 2 3 4 5 6 7 8 9 10 11 12 13 14 15 16 17 18 19 …" at bounding box center [234, 346] width 144 height 160
click at [293, 273] on th at bounding box center [292, 279] width 19 height 16
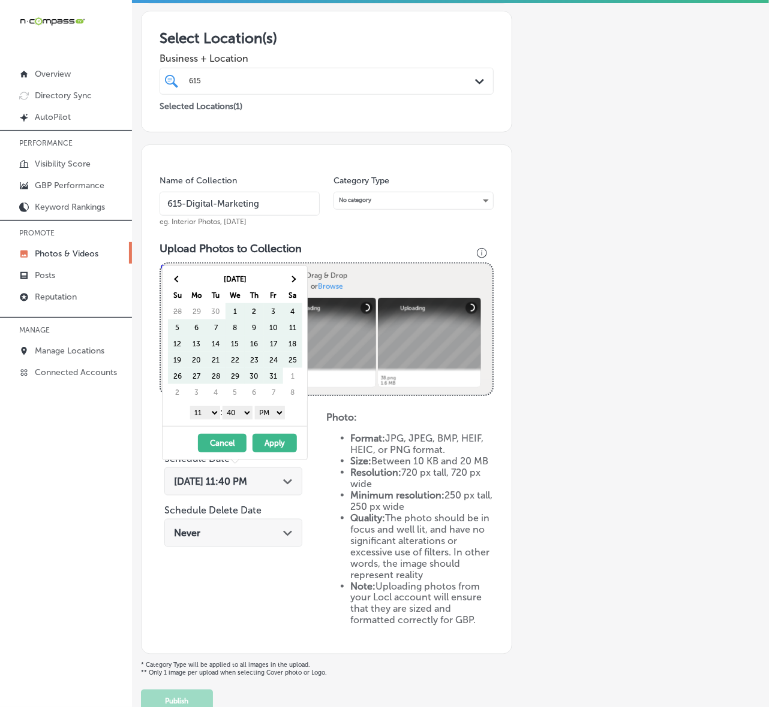
click at [293, 273] on th at bounding box center [292, 279] width 19 height 16
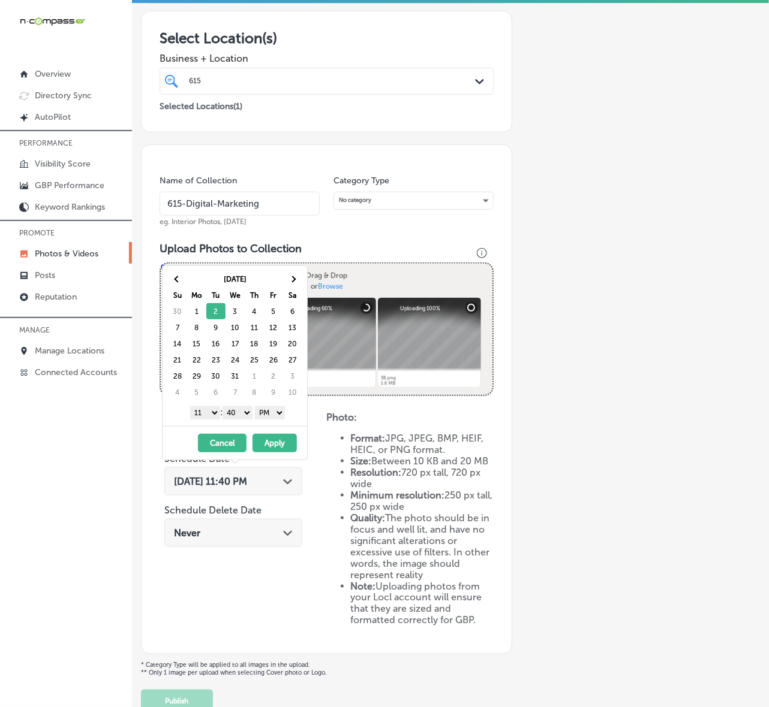
click at [210, 415] on select "1 2 3 4 5 6 7 8 9 10 11 12" at bounding box center [205, 412] width 30 height 13
click at [245, 415] on select "00 10 20 30 40 50" at bounding box center [237, 412] width 30 height 13
click at [271, 447] on button "Apply" at bounding box center [274, 443] width 44 height 19
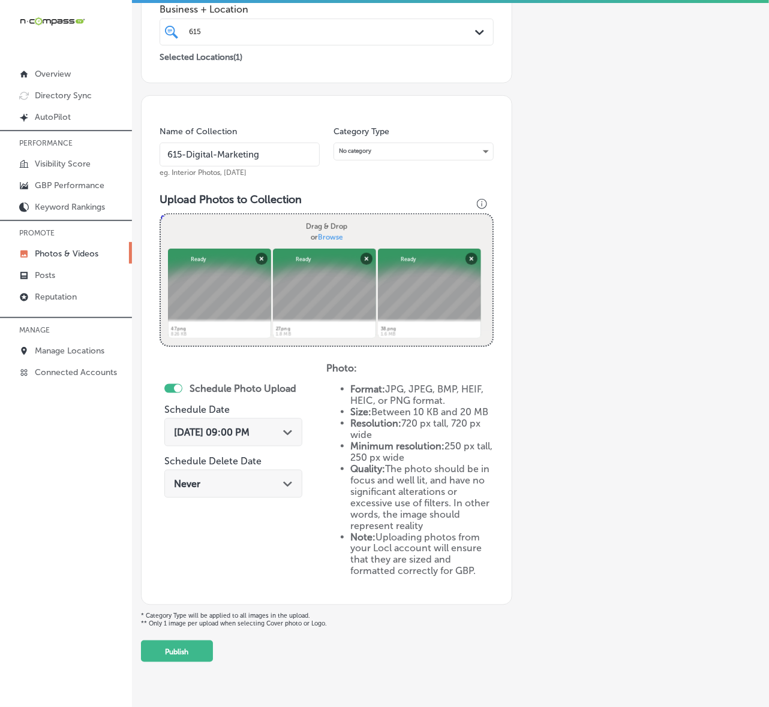
scroll to position [249, 0]
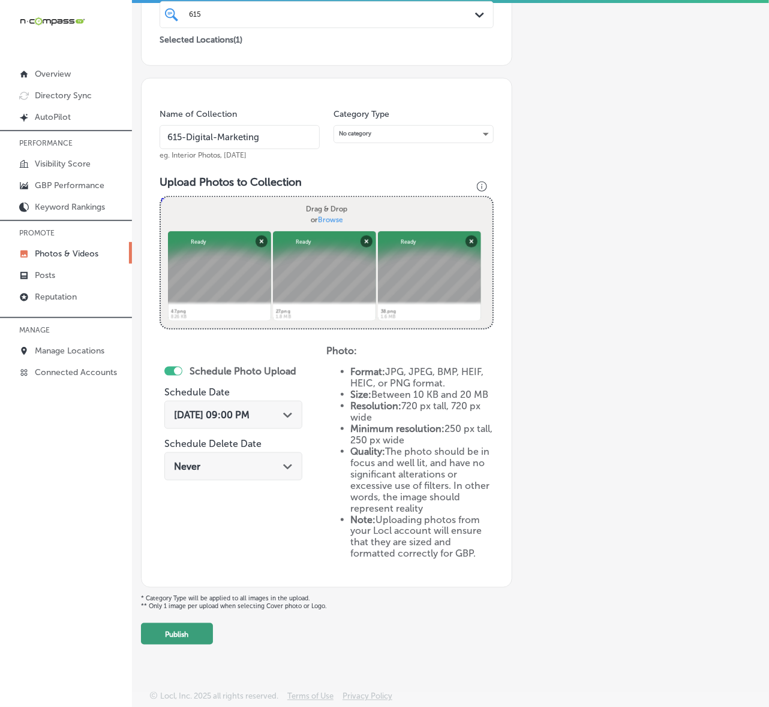
click at [180, 624] on button "Publish" at bounding box center [177, 634] width 72 height 22
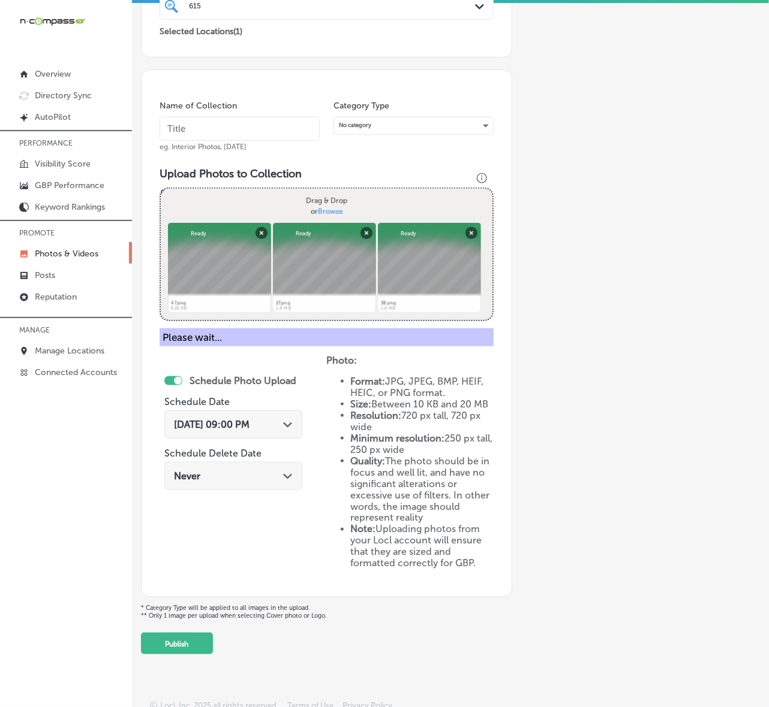
scroll to position [152, 0]
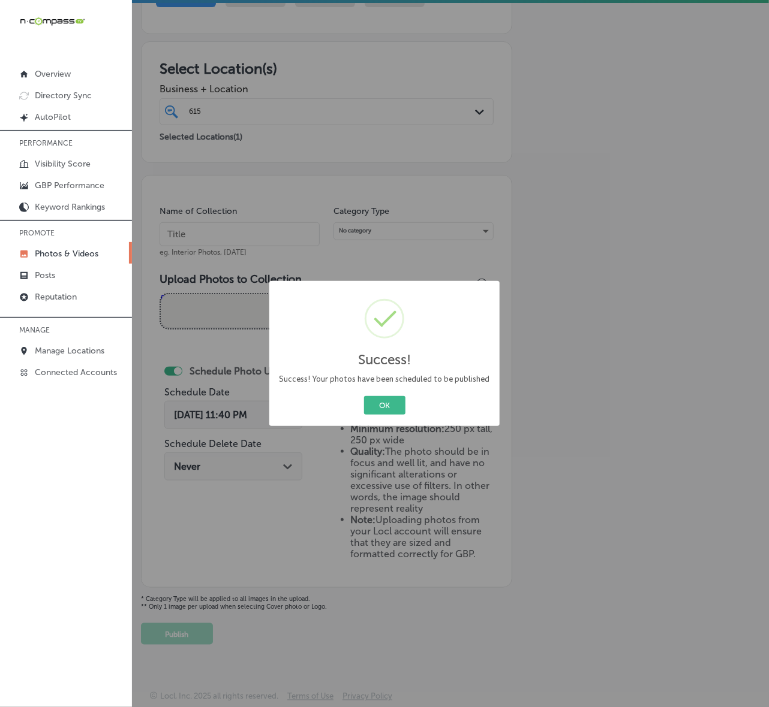
click at [364, 396] on button "OK" at bounding box center [384, 405] width 41 height 19
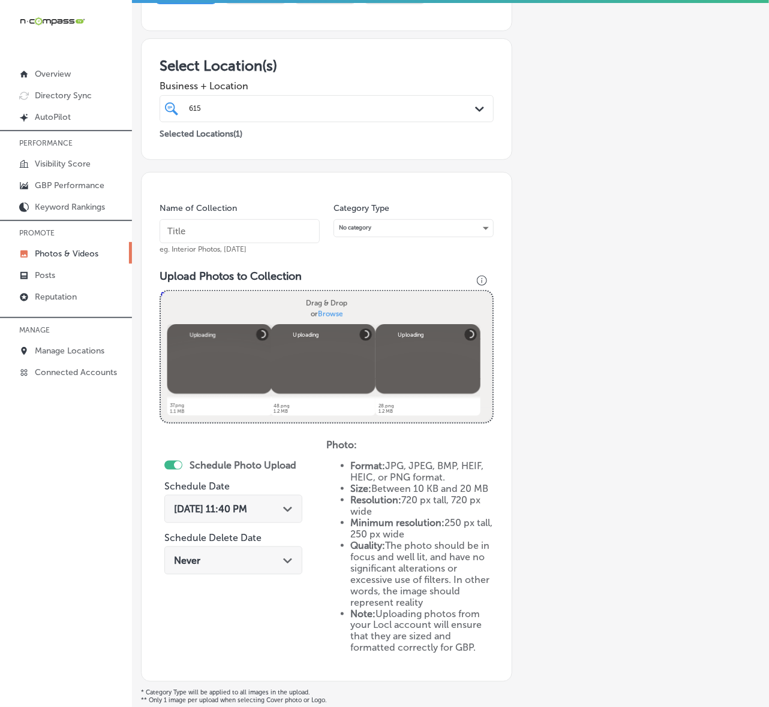
scroll to position [100, 0]
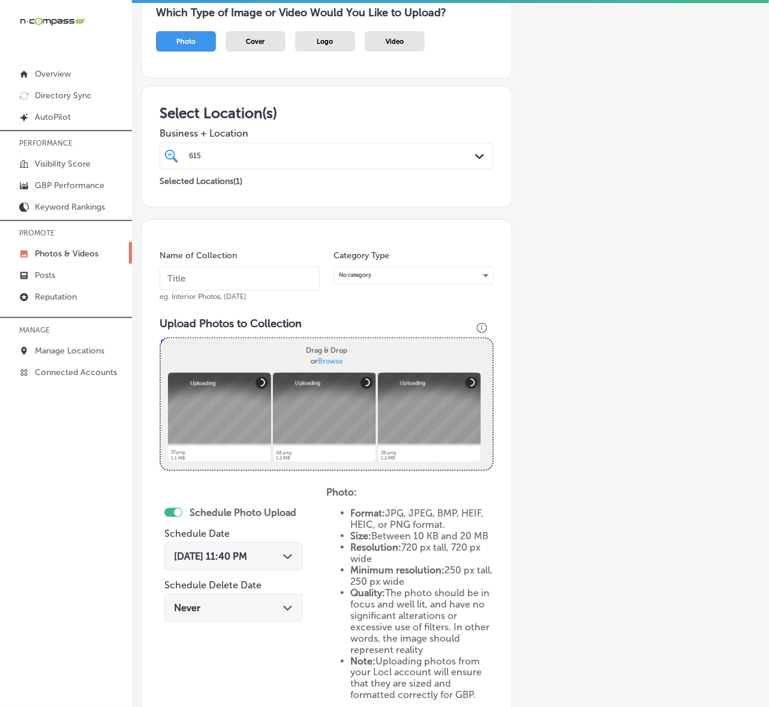
click at [267, 300] on div "Name of Collection eg. Interior Photos, [DATE]" at bounding box center [239, 276] width 160 height 52
click at [265, 277] on input "text" at bounding box center [239, 279] width 160 height 24
paste input "615-Digital-Marketing"
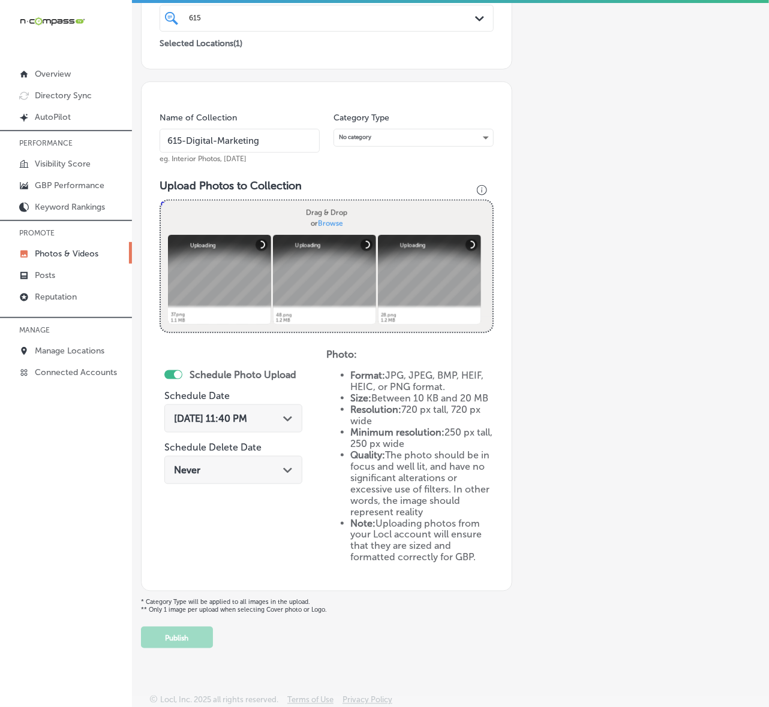
scroll to position [249, 0]
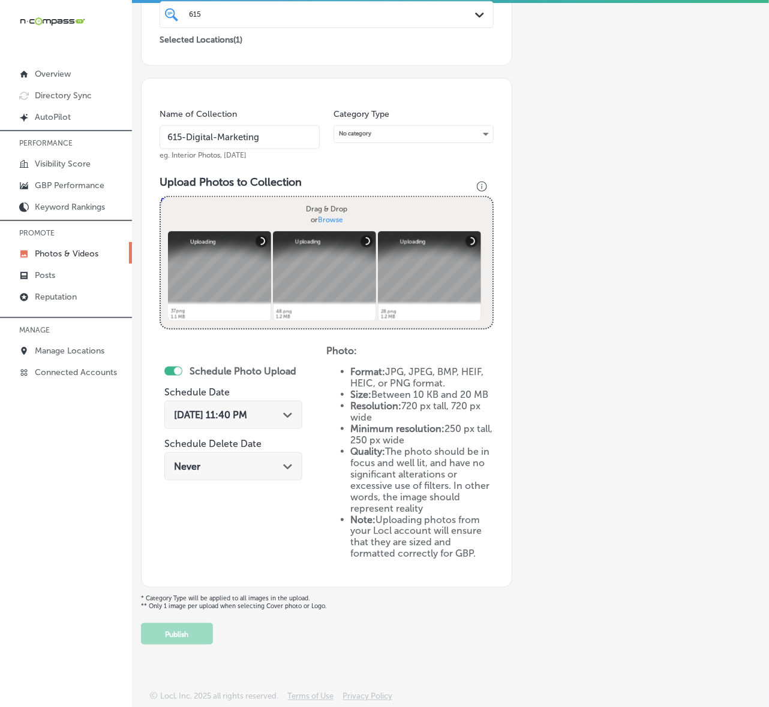
type input "615-Digital-Marketing"
click at [289, 409] on div "Path Created with Sketch." at bounding box center [288, 414] width 10 height 10
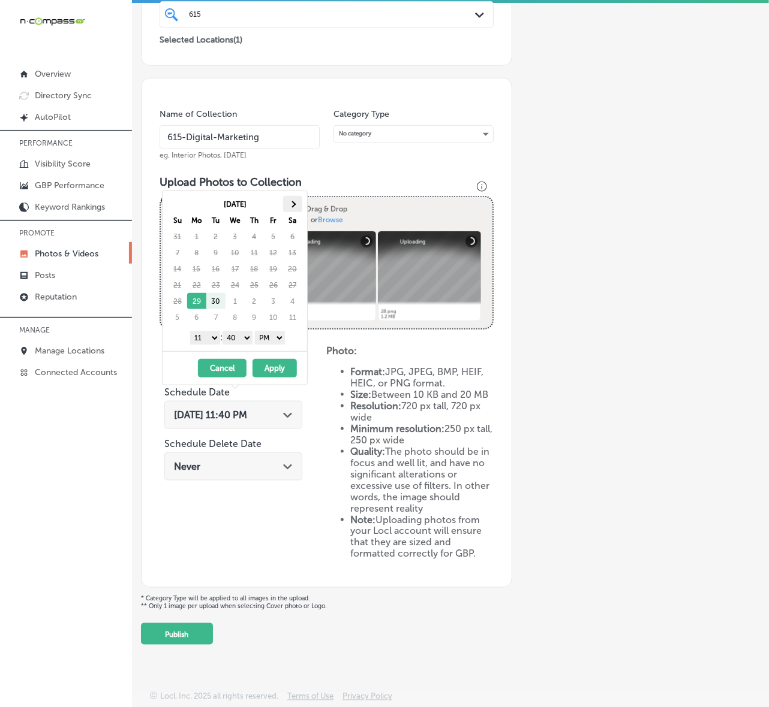
click at [293, 210] on th at bounding box center [292, 204] width 19 height 16
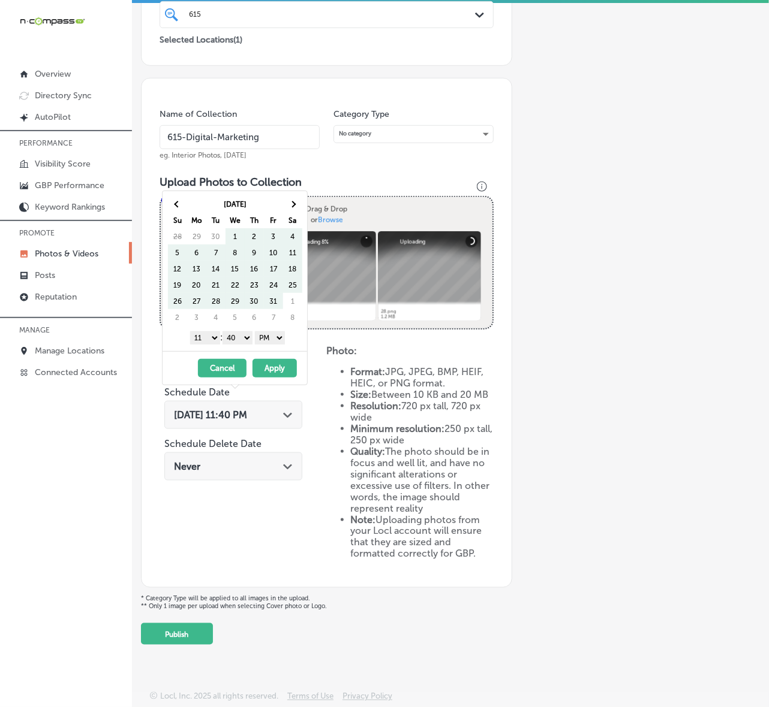
click at [293, 210] on th at bounding box center [292, 204] width 19 height 16
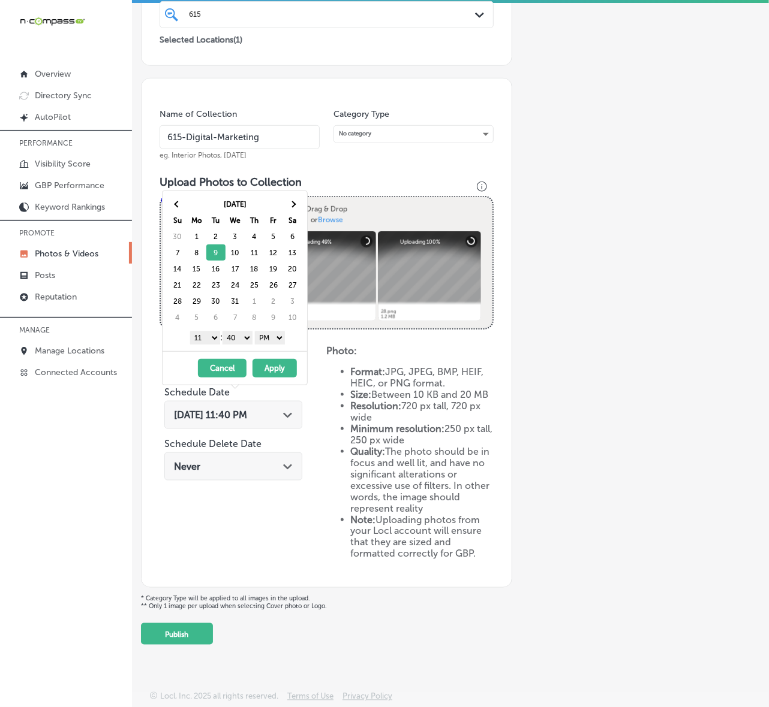
click at [207, 338] on select "1 2 3 4 5 6 7 8 9 10 11 12" at bounding box center [205, 338] width 30 height 13
click at [244, 339] on select "00 10 20 30 40 50" at bounding box center [237, 338] width 30 height 13
click at [269, 367] on button "Apply" at bounding box center [274, 368] width 44 height 19
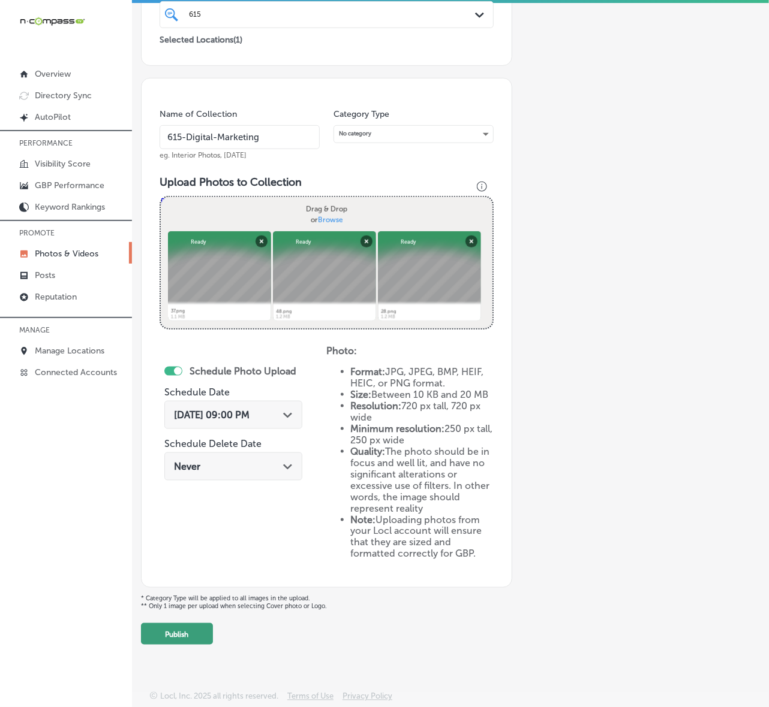
click at [195, 643] on button "Publish" at bounding box center [177, 634] width 72 height 22
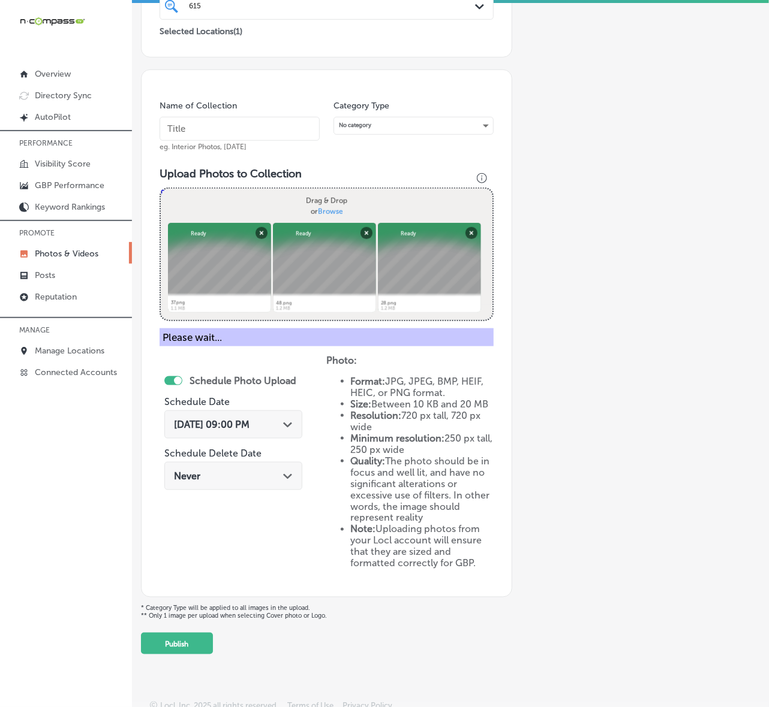
scroll to position [152, 0]
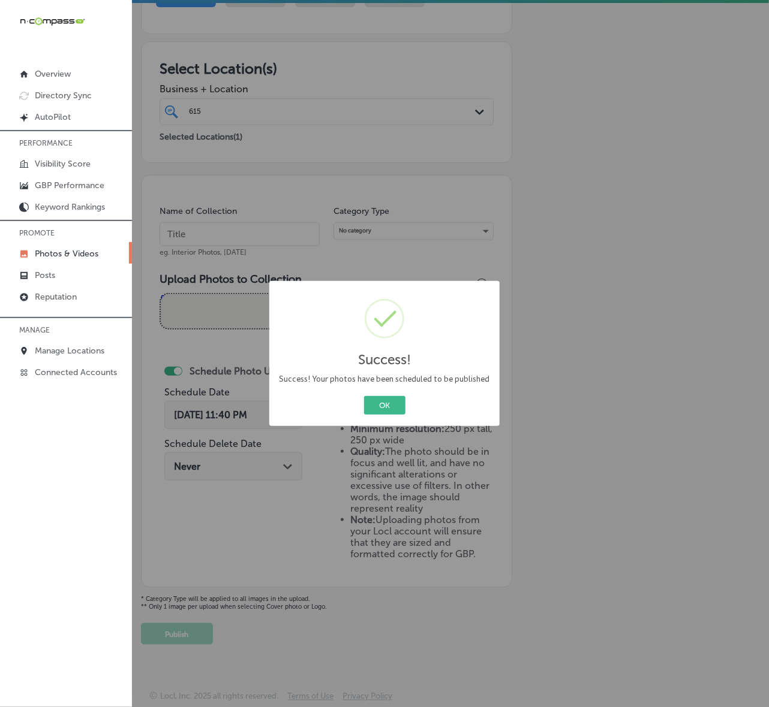
click at [364, 396] on button "OK" at bounding box center [384, 405] width 41 height 19
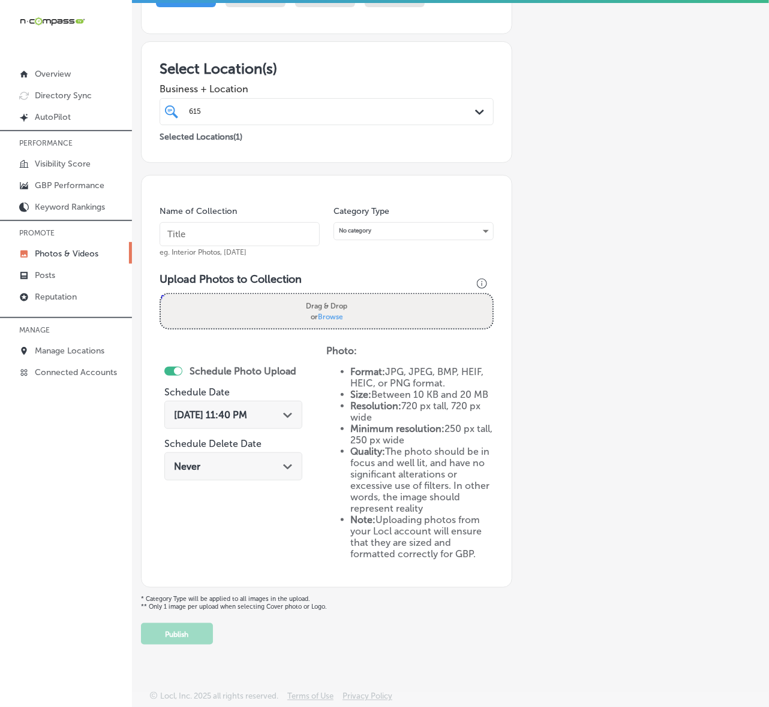
click at [704, 181] on div "Add a Collection Which Type of Image or Video Would You Like to Upload? Photo C…" at bounding box center [450, 283] width 619 height 723
click at [64, 284] on link "Posts" at bounding box center [66, 275] width 132 height 22
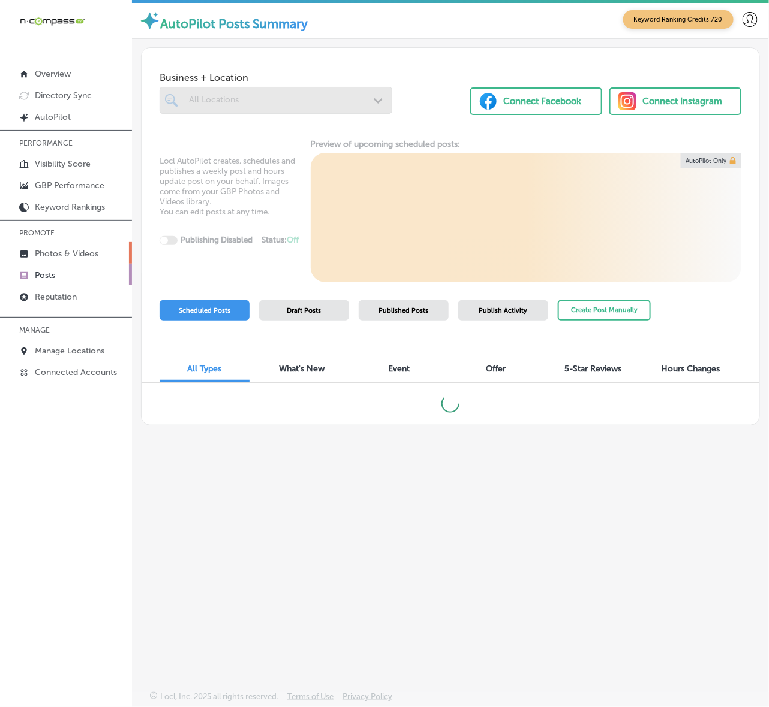
click at [73, 250] on p "Photos & Videos" at bounding box center [67, 254] width 64 height 10
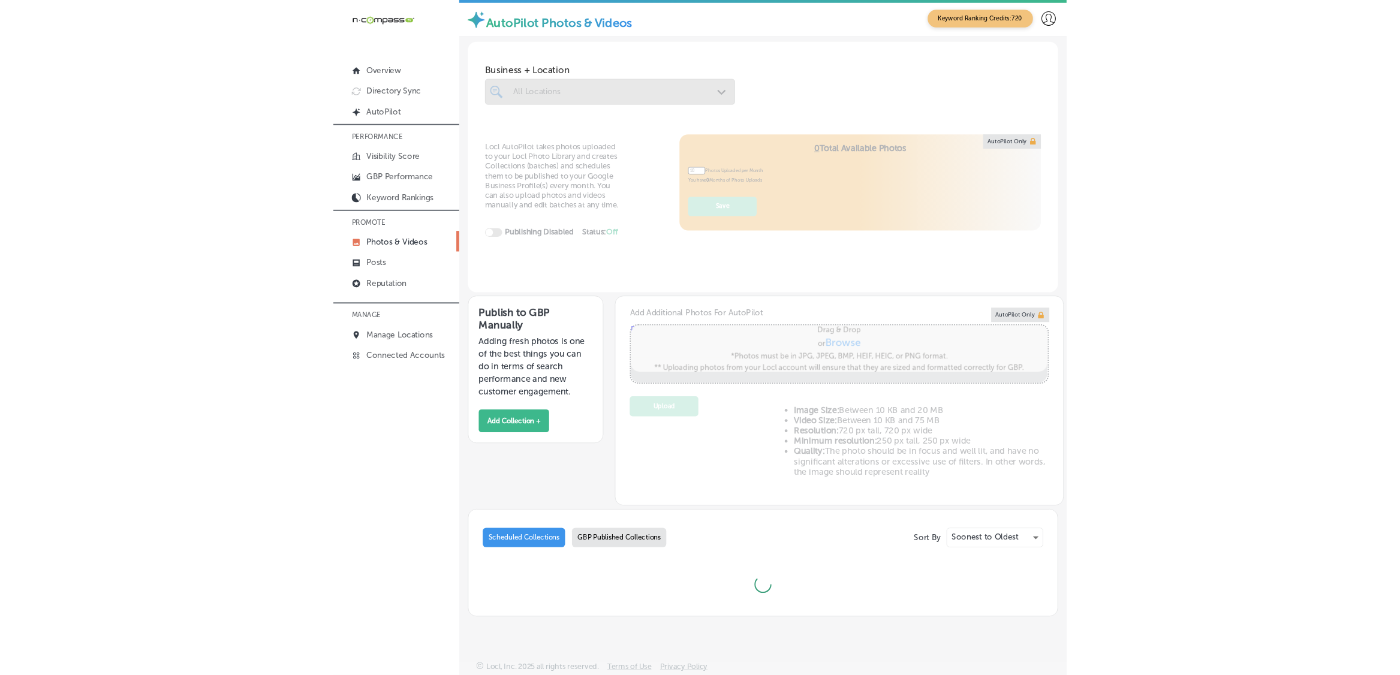
scroll to position [4, 0]
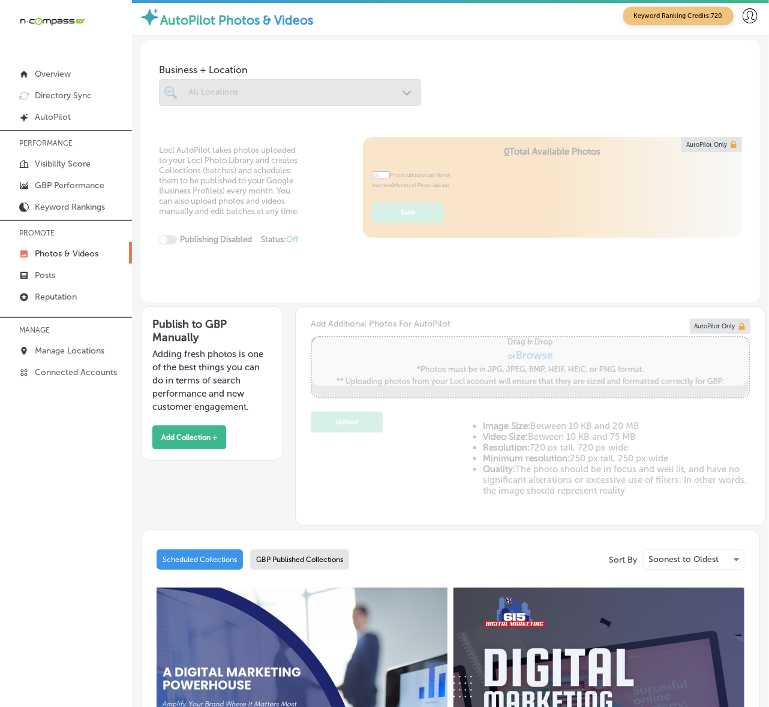
type input "5"
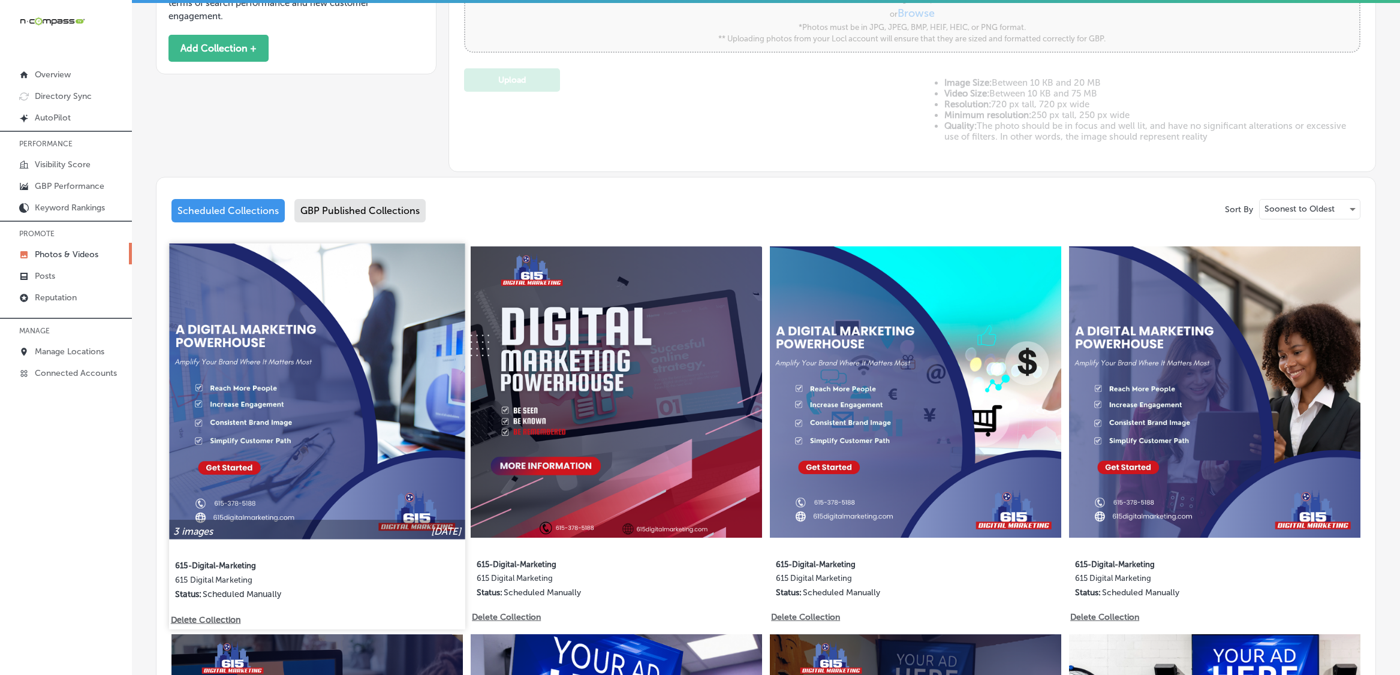
scroll to position [453, 0]
